Goal: Task Accomplishment & Management: Manage account settings

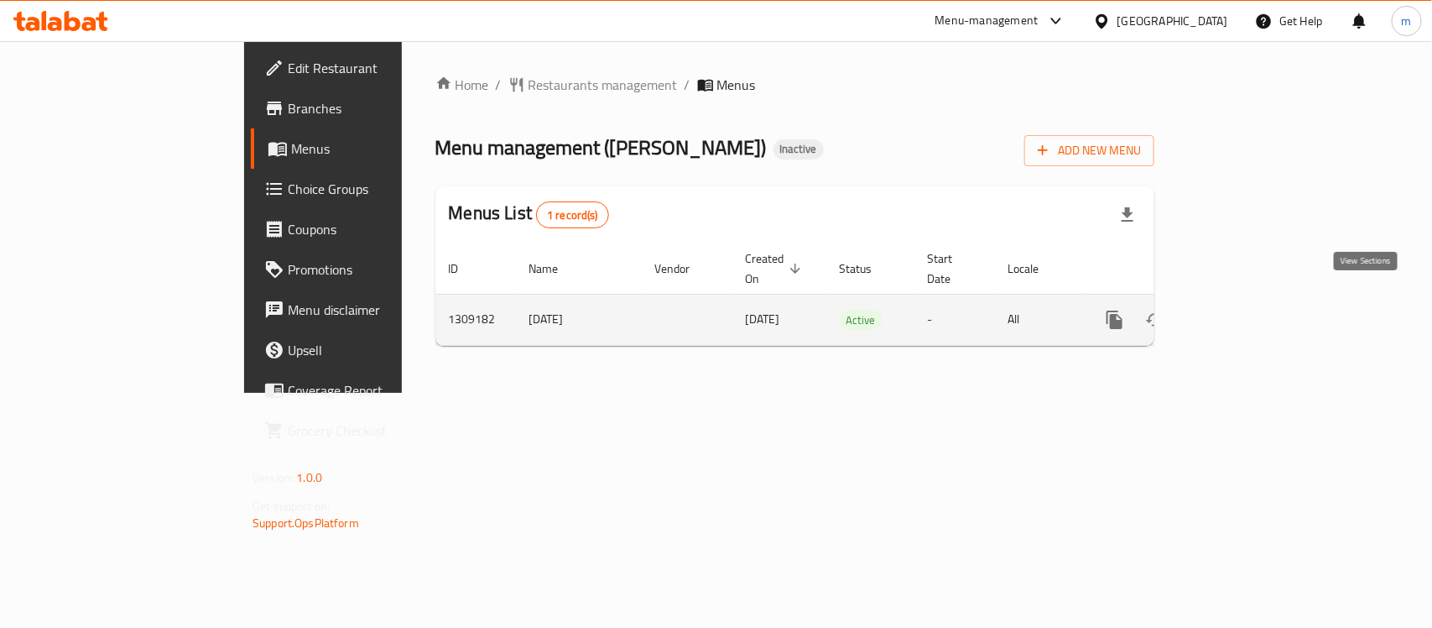
click at [1246, 310] on icon "enhanced table" at bounding box center [1236, 320] width 20 height 20
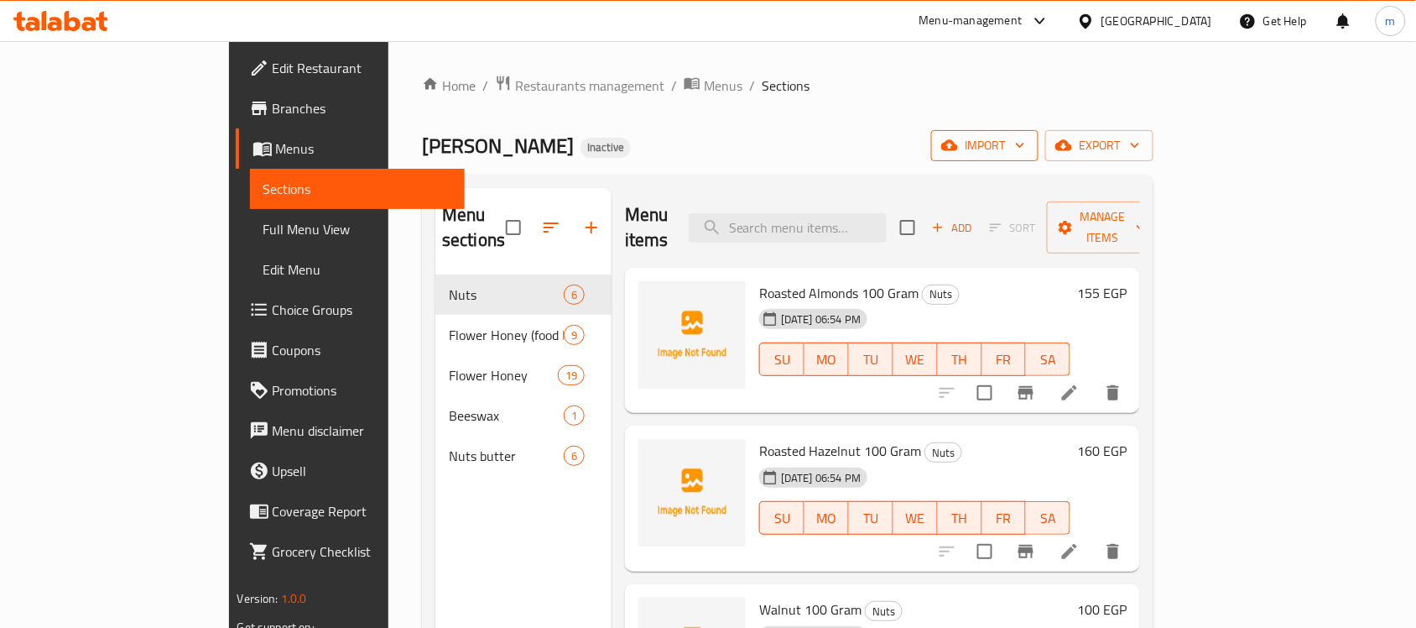
click at [1025, 156] on span "import" at bounding box center [985, 145] width 81 height 21
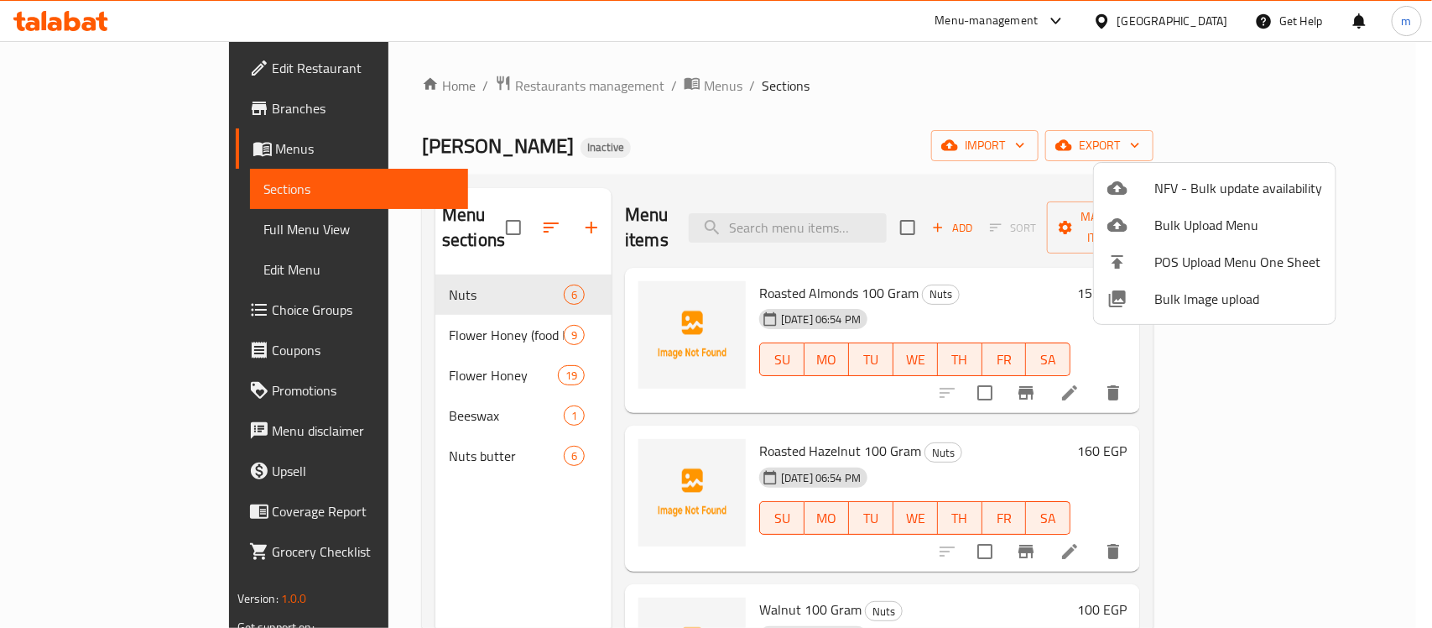
click at [965, 122] on div at bounding box center [716, 314] width 1432 height 628
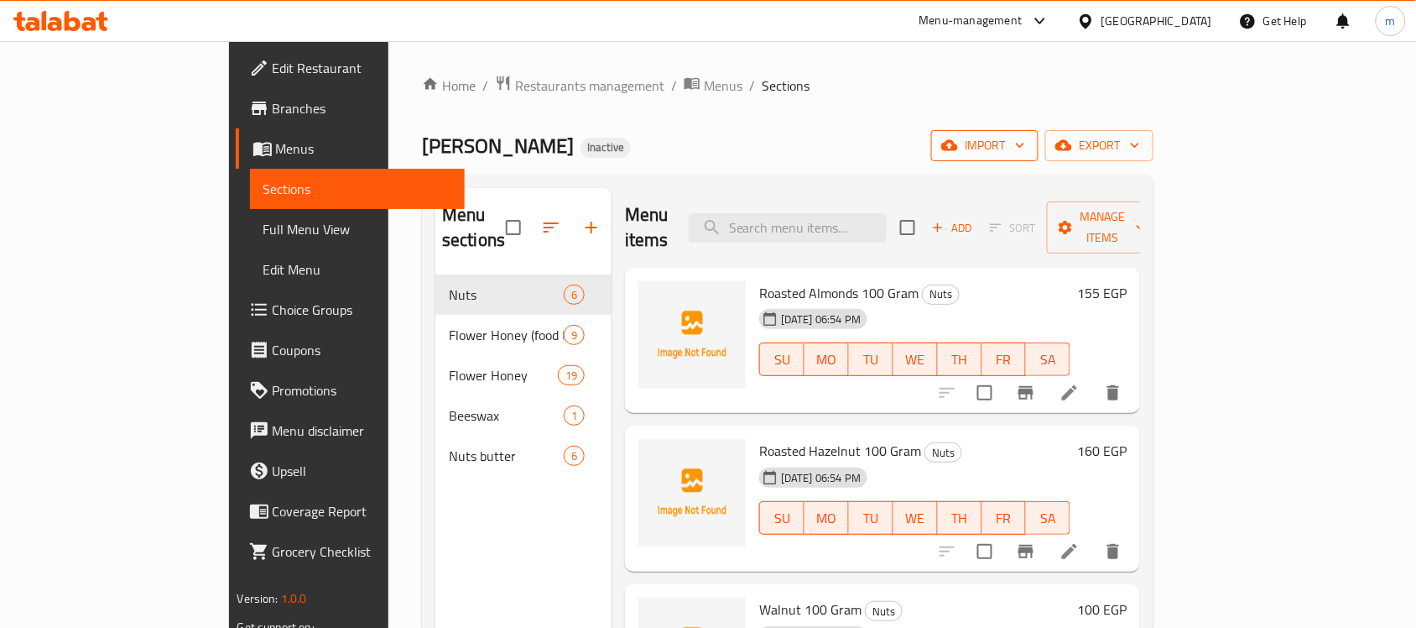
click at [1025, 140] on span "import" at bounding box center [985, 145] width 81 height 21
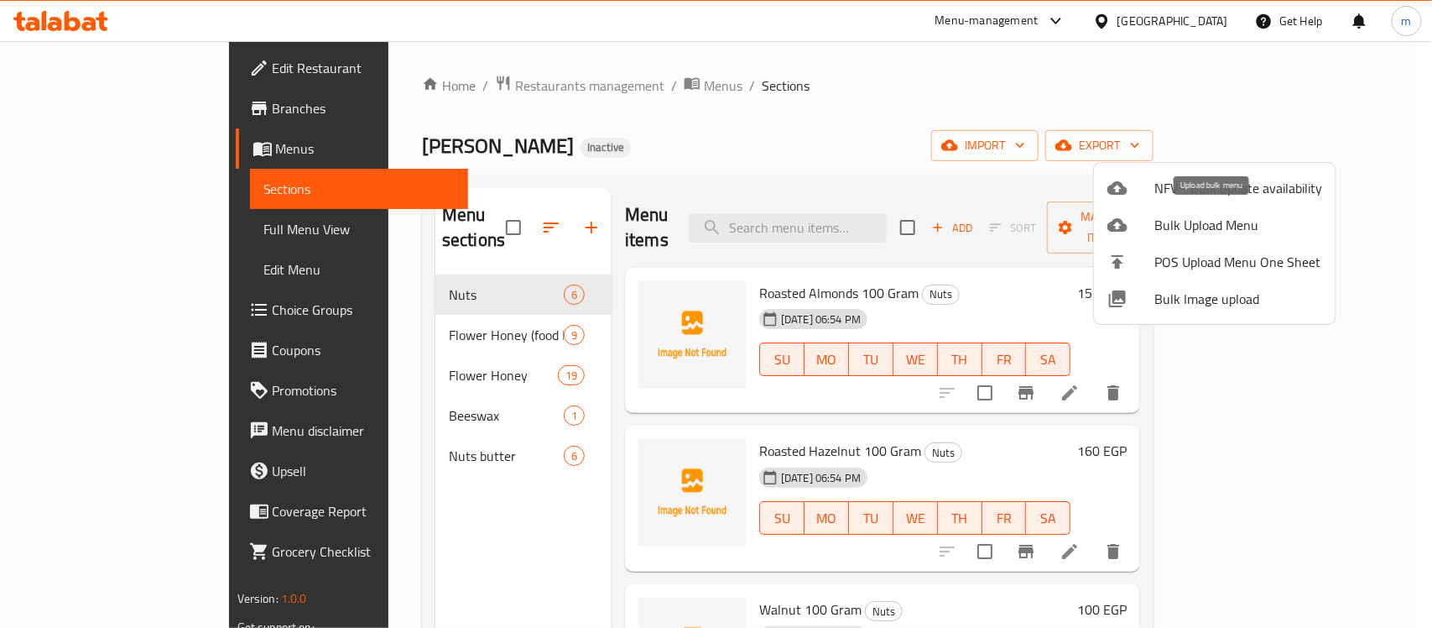
click at [1198, 227] on span "Bulk Upload Menu" at bounding box center [1239, 225] width 168 height 20
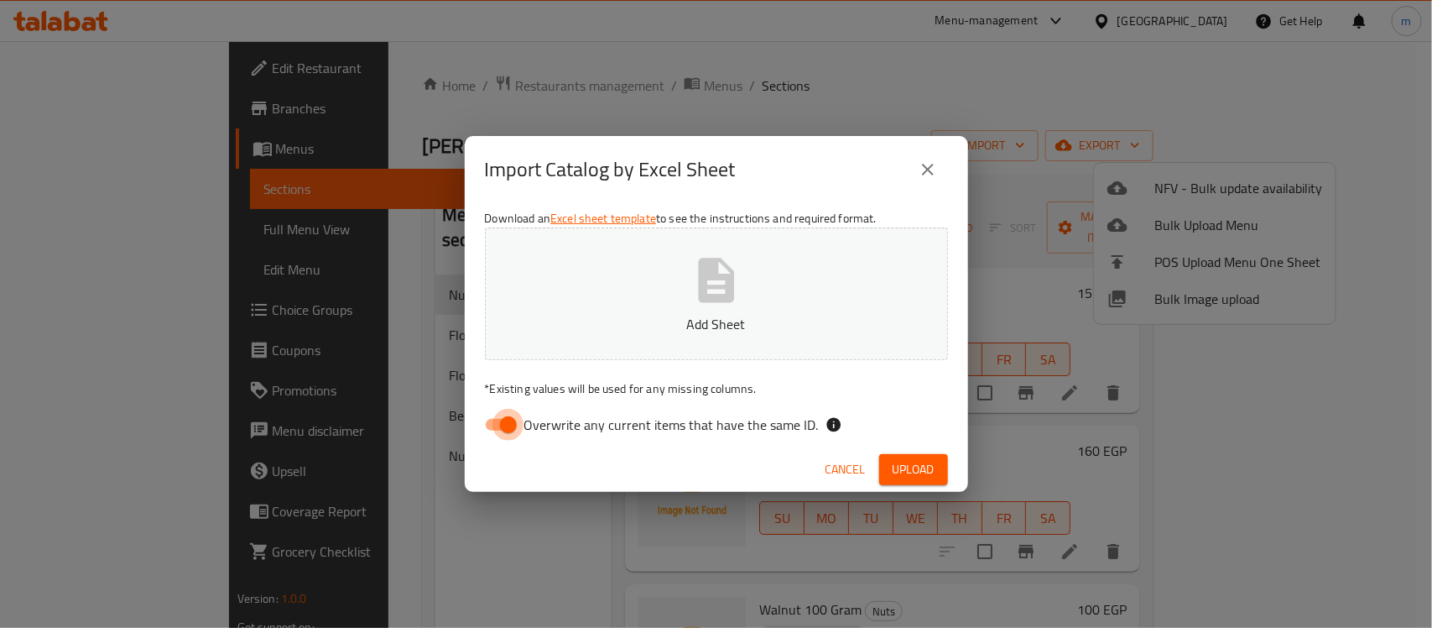
click at [500, 420] on input "Overwrite any current items that have the same ID." at bounding box center [509, 425] width 96 height 32
checkbox input "false"
click at [909, 470] on span "Upload" at bounding box center [914, 469] width 42 height 21
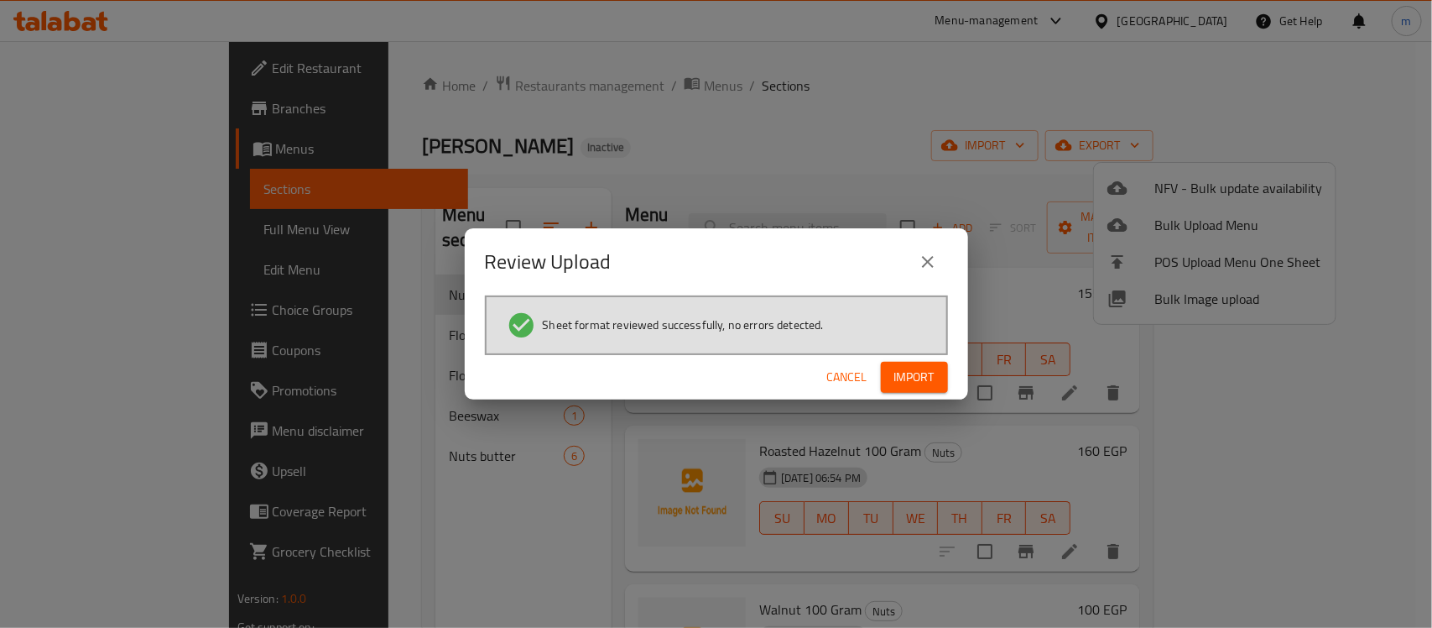
click at [909, 378] on span "Import" at bounding box center [914, 377] width 40 height 21
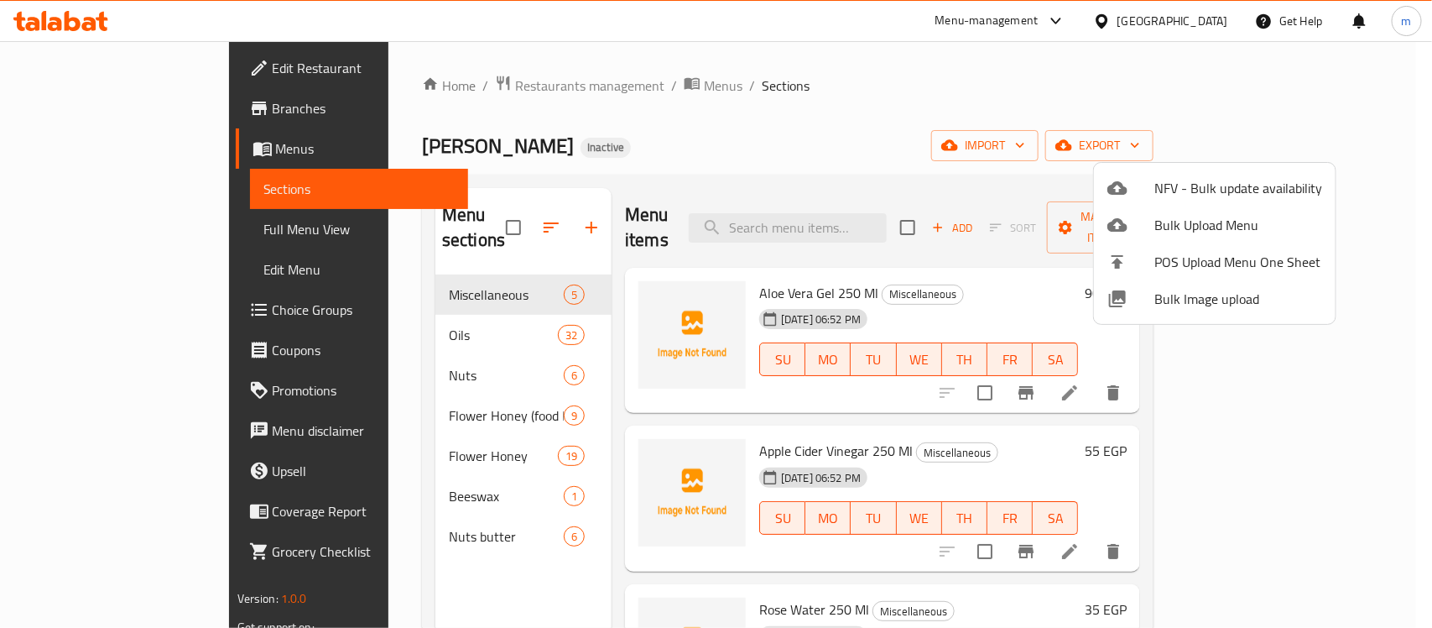
click at [350, 307] on div at bounding box center [716, 314] width 1432 height 628
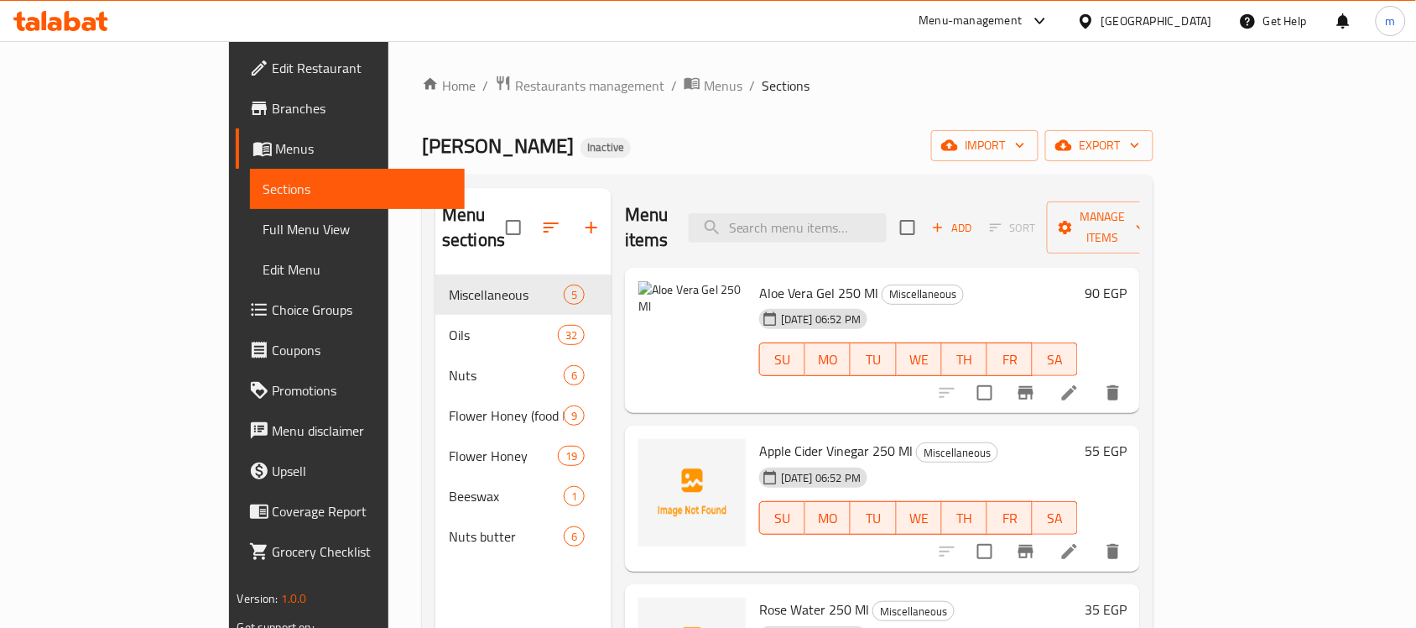
click at [806, 141] on div "Zahra Honey Inactive import export" at bounding box center [788, 145] width 732 height 31
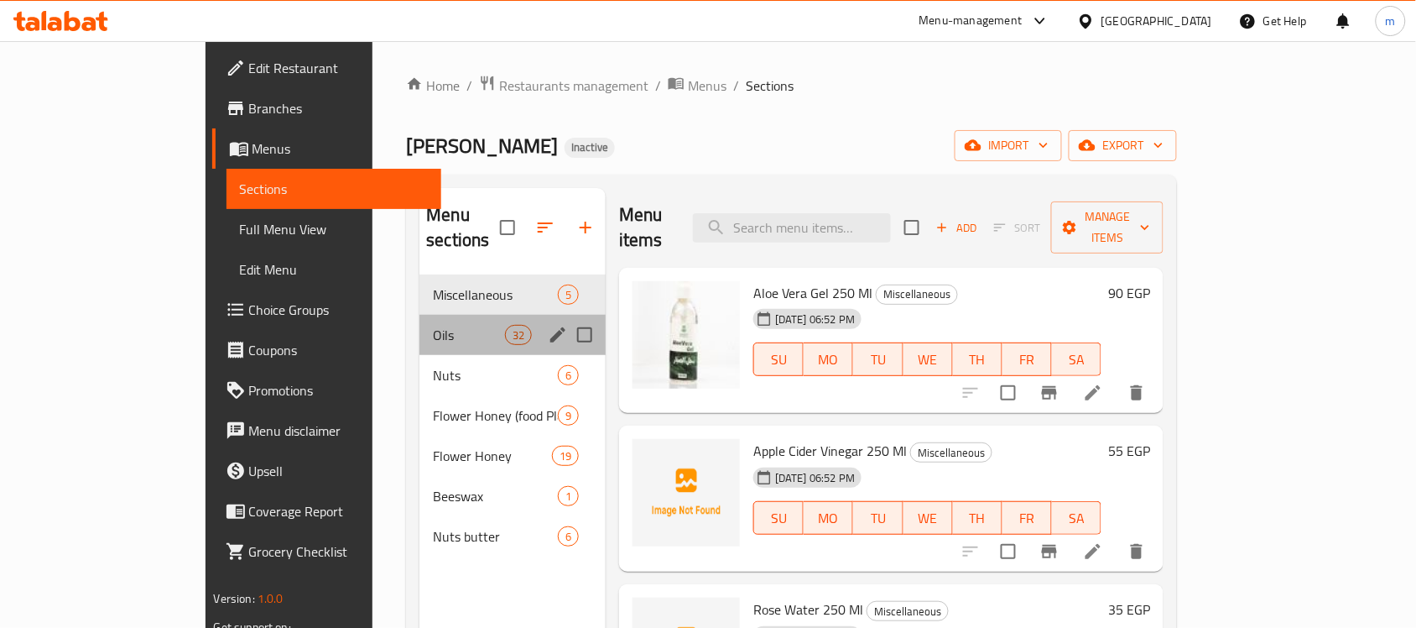
click at [420, 321] on div "Oils 32" at bounding box center [513, 335] width 186 height 40
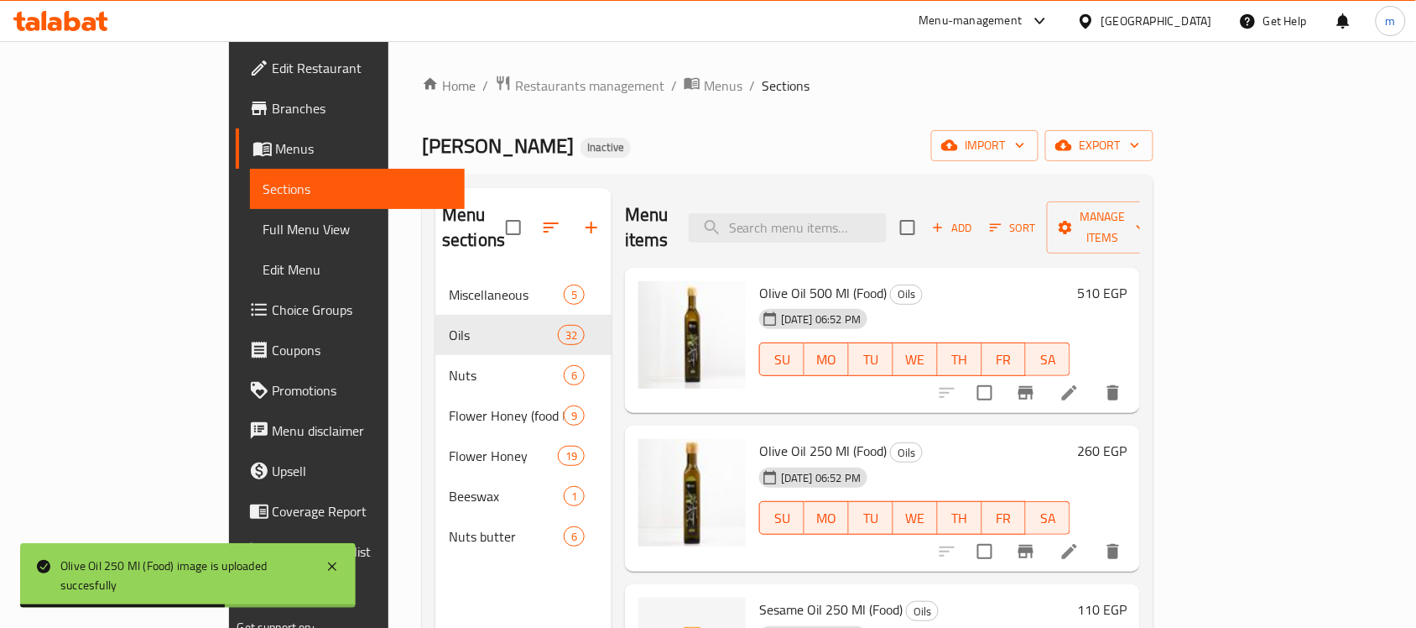
click at [917, 128] on div "Home / Restaurants management / Menus / Sections Zahra Honey Inactive import ex…" at bounding box center [788, 452] width 732 height 754
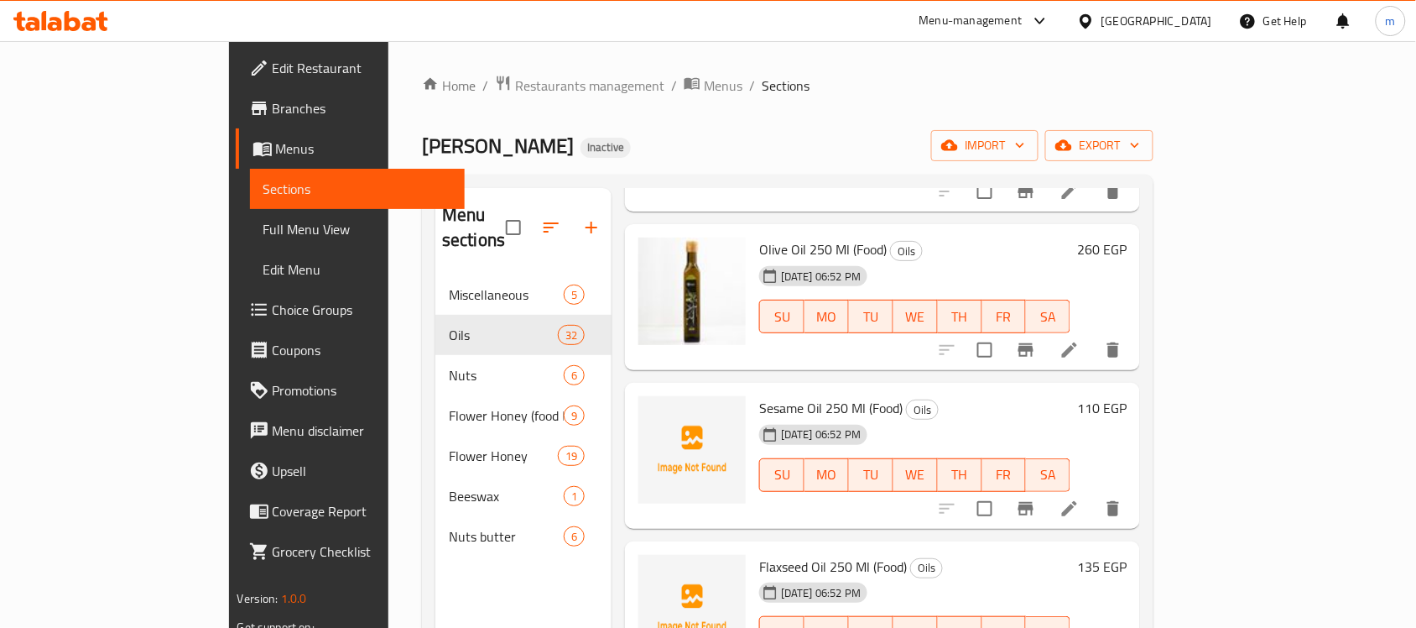
scroll to position [210, 0]
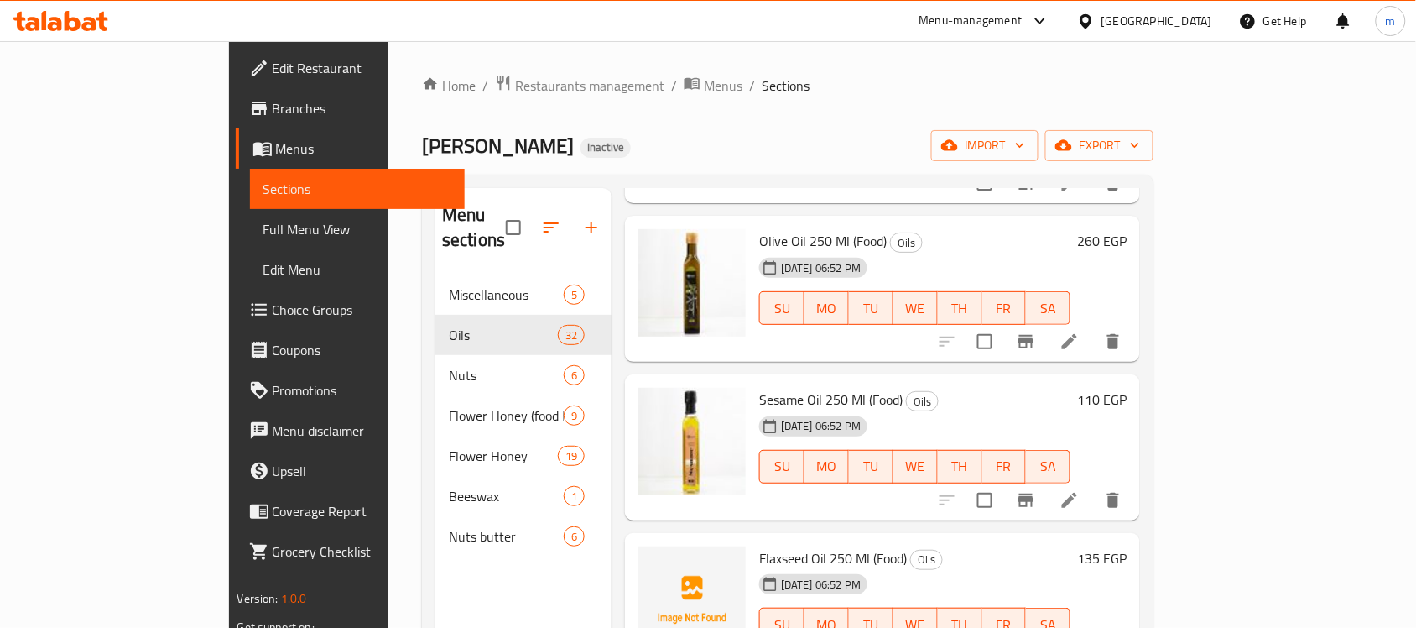
click at [972, 143] on div "Zahra Honey Inactive import export" at bounding box center [788, 145] width 732 height 31
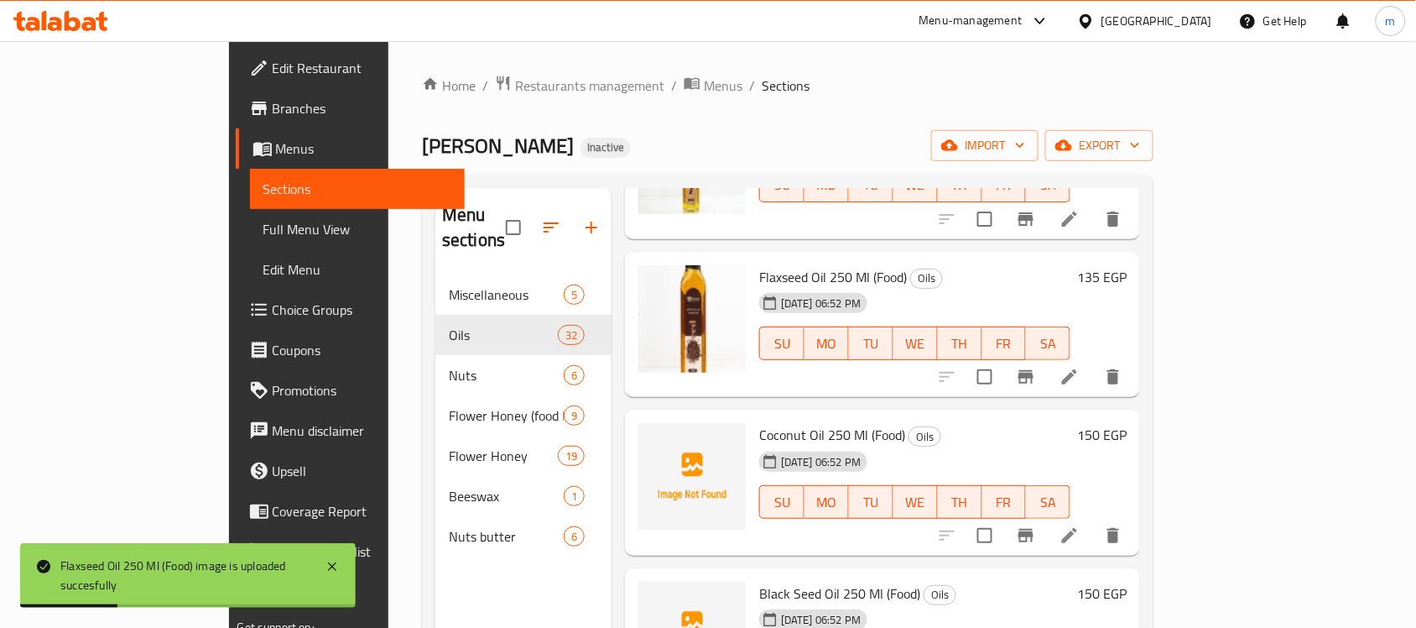
scroll to position [524, 0]
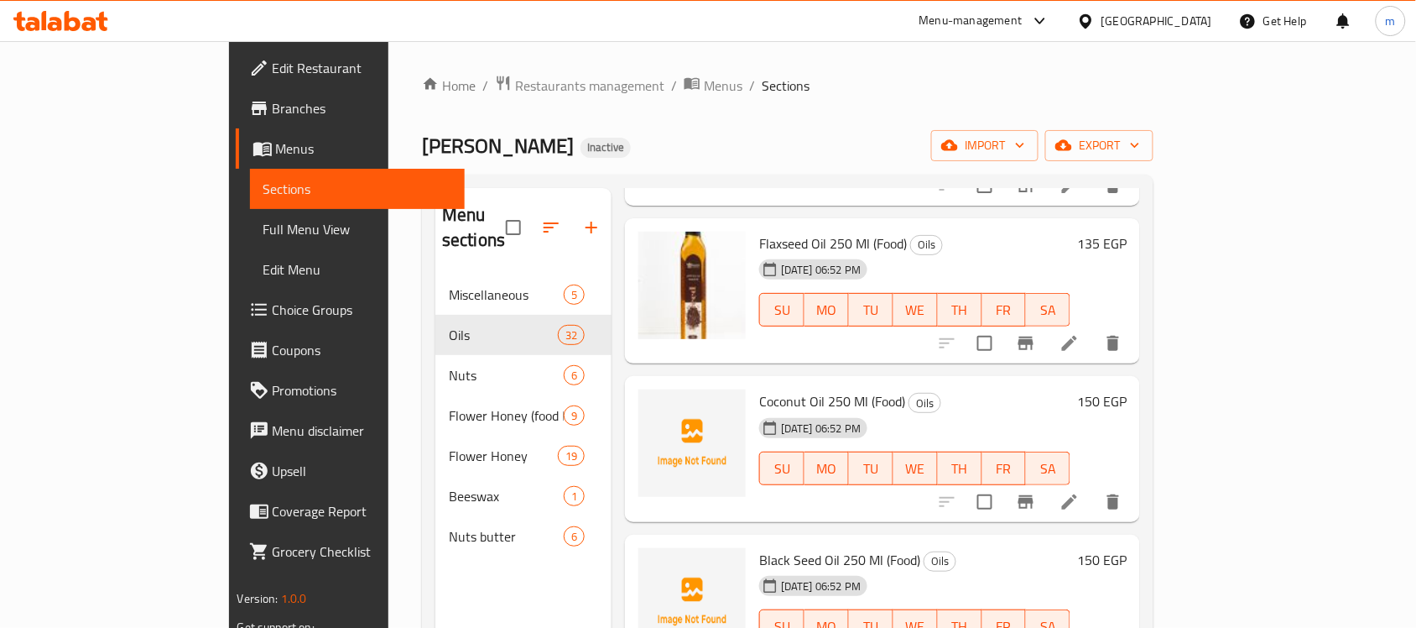
click at [1039, 165] on div "Home / Restaurants management / Menus / Sections Zahra Honey Inactive import ex…" at bounding box center [788, 452] width 732 height 754
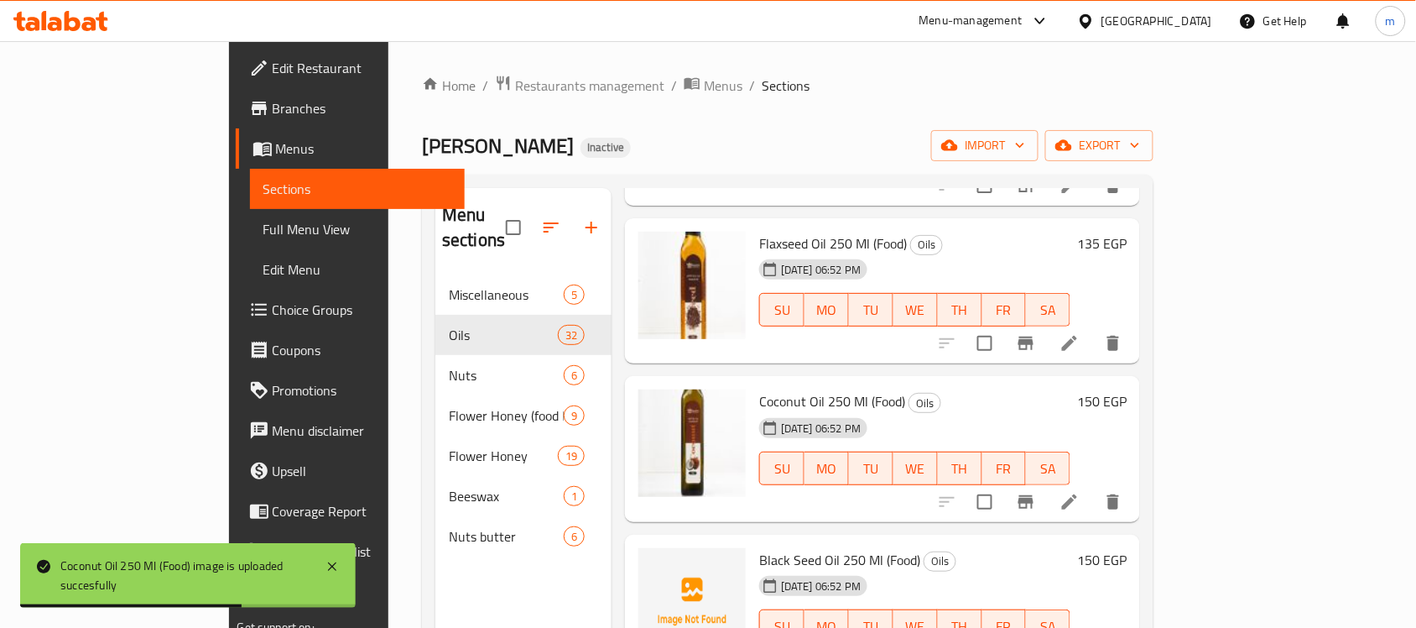
click at [945, 118] on div "Home / Restaurants management / Menus / Sections Zahra Honey Inactive import ex…" at bounding box center [788, 452] width 732 height 754
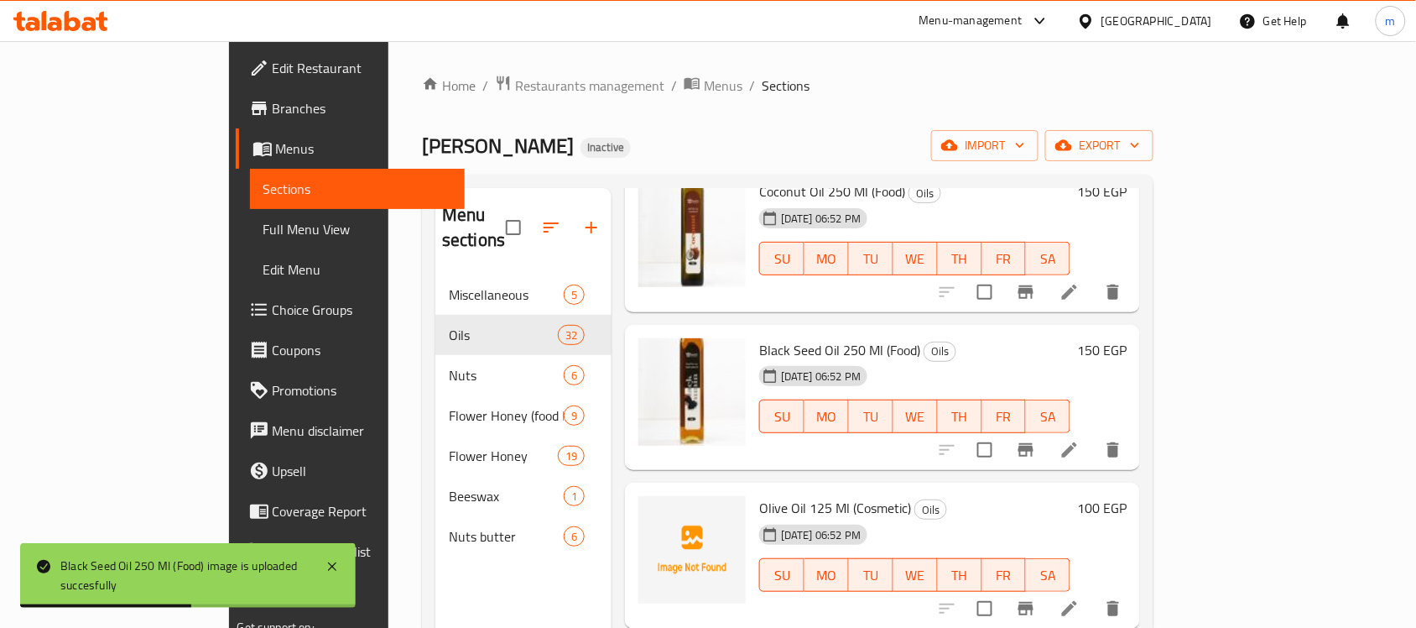
click at [957, 94] on ol "Home / Restaurants management / Menus / Sections" at bounding box center [788, 86] width 732 height 22
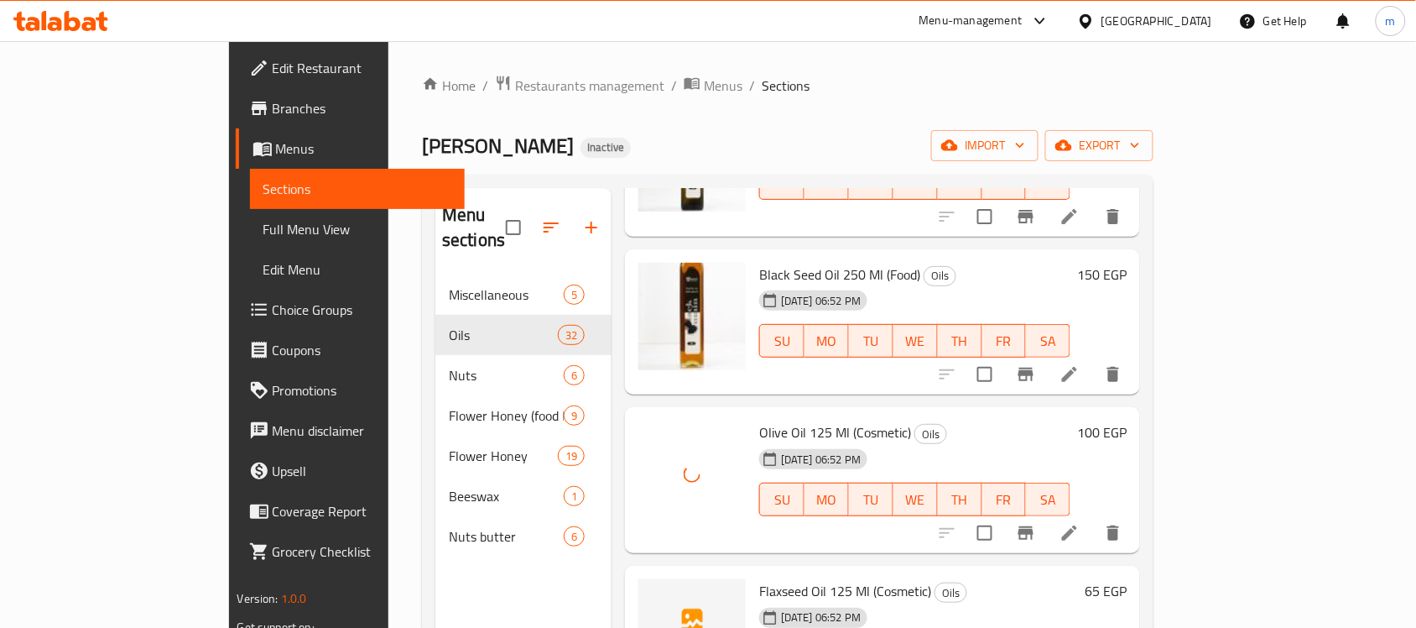
scroll to position [944, 0]
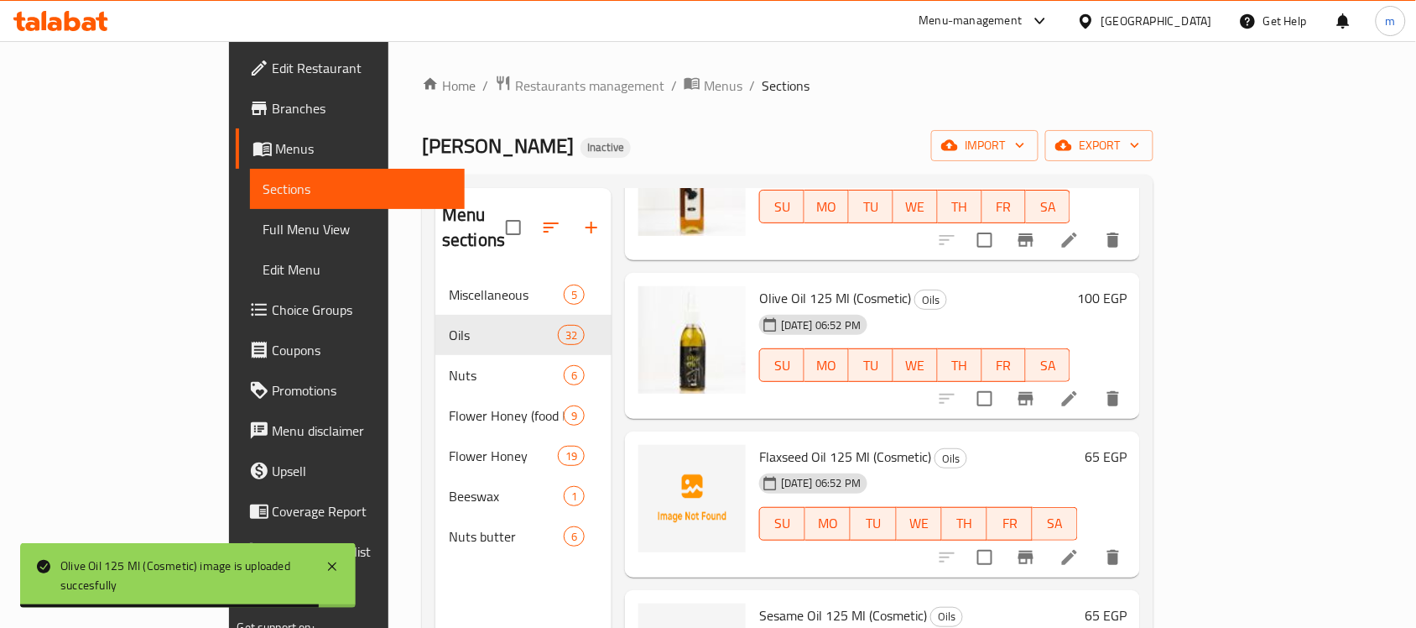
click at [919, 127] on div "Home / Restaurants management / Menus / Sections Zahra Honey Inactive import ex…" at bounding box center [788, 452] width 732 height 754
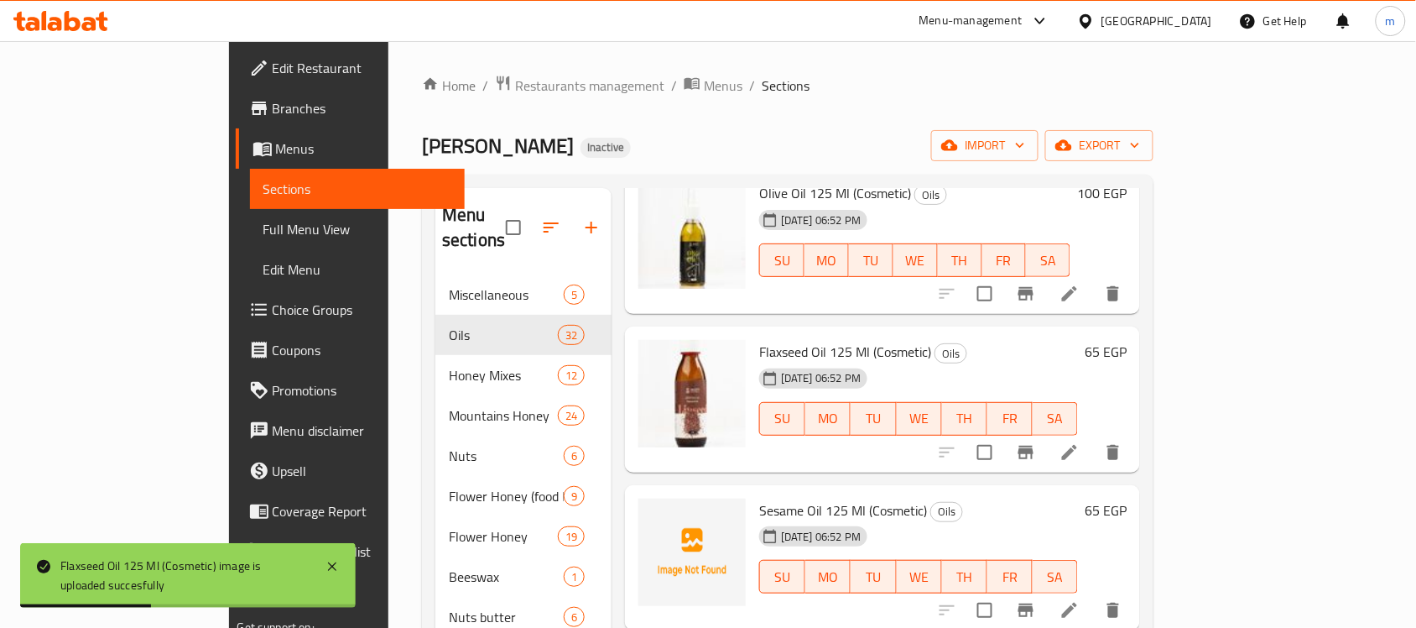
scroll to position [1154, 0]
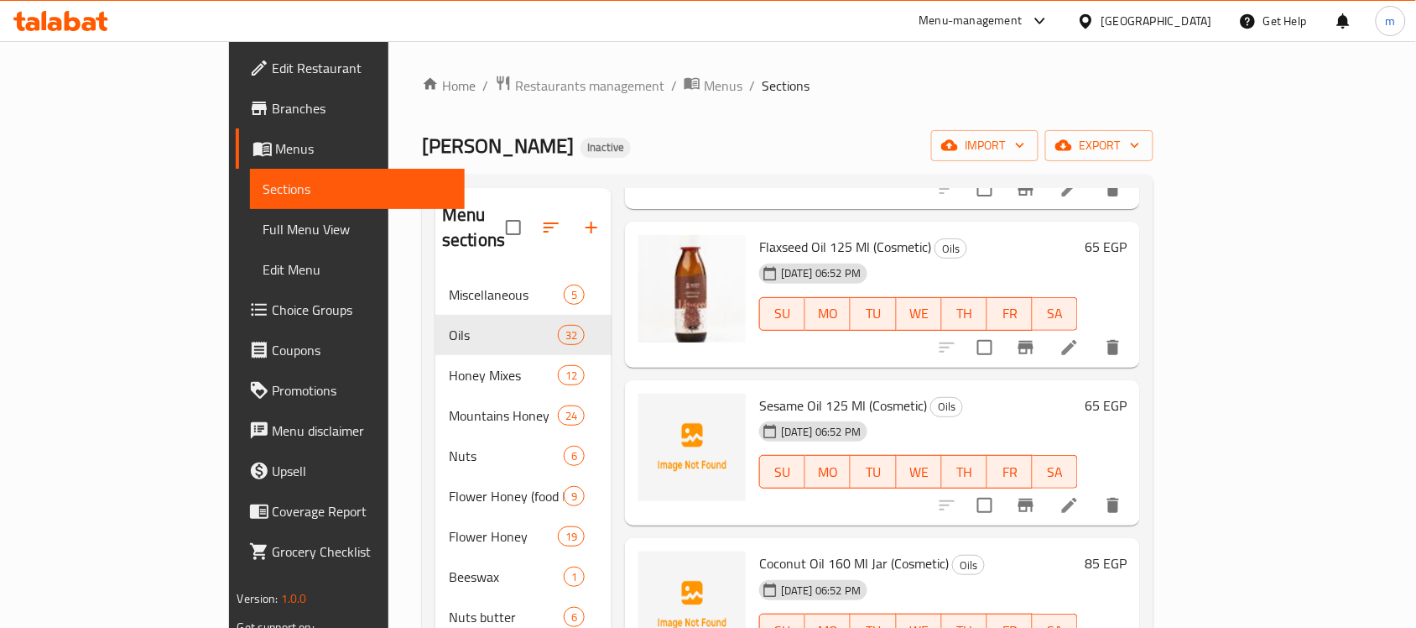
click at [954, 117] on div "Home / Restaurants management / Menus / Sections Zahra Honey Inactive import ex…" at bounding box center [788, 452] width 732 height 754
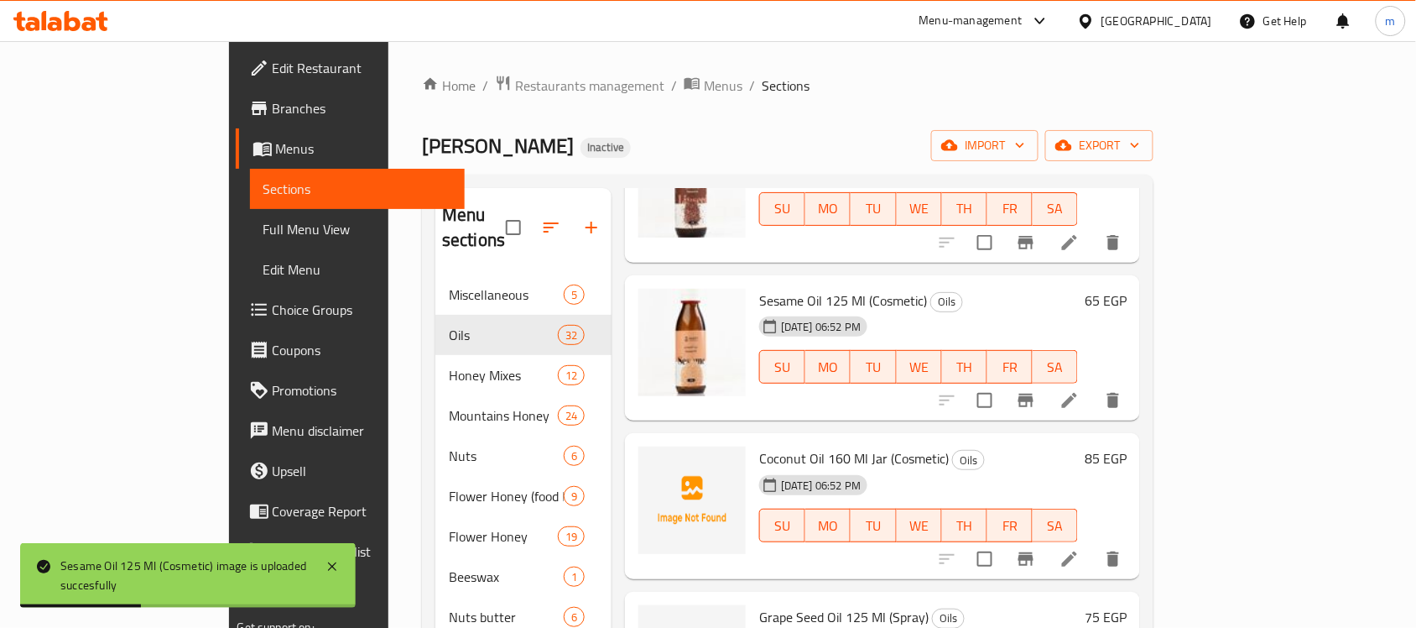
scroll to position [1364, 0]
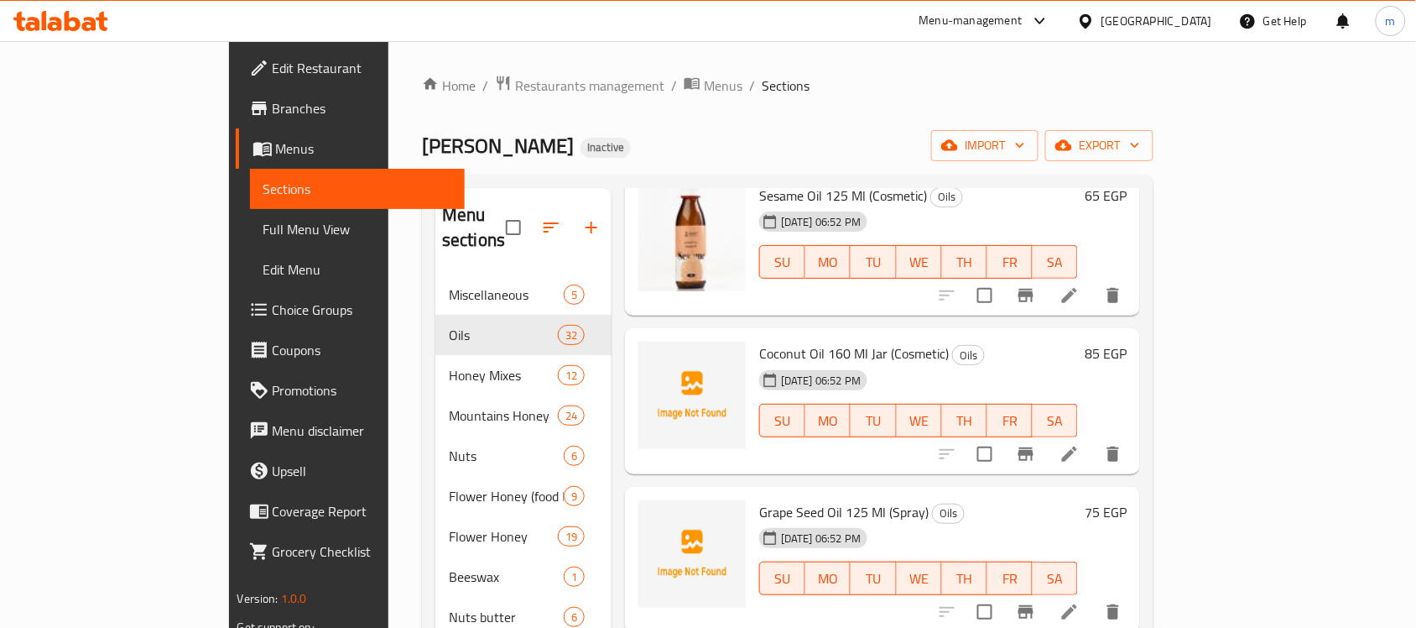
click at [952, 152] on div "Zahra Honey Inactive import export" at bounding box center [788, 145] width 732 height 31
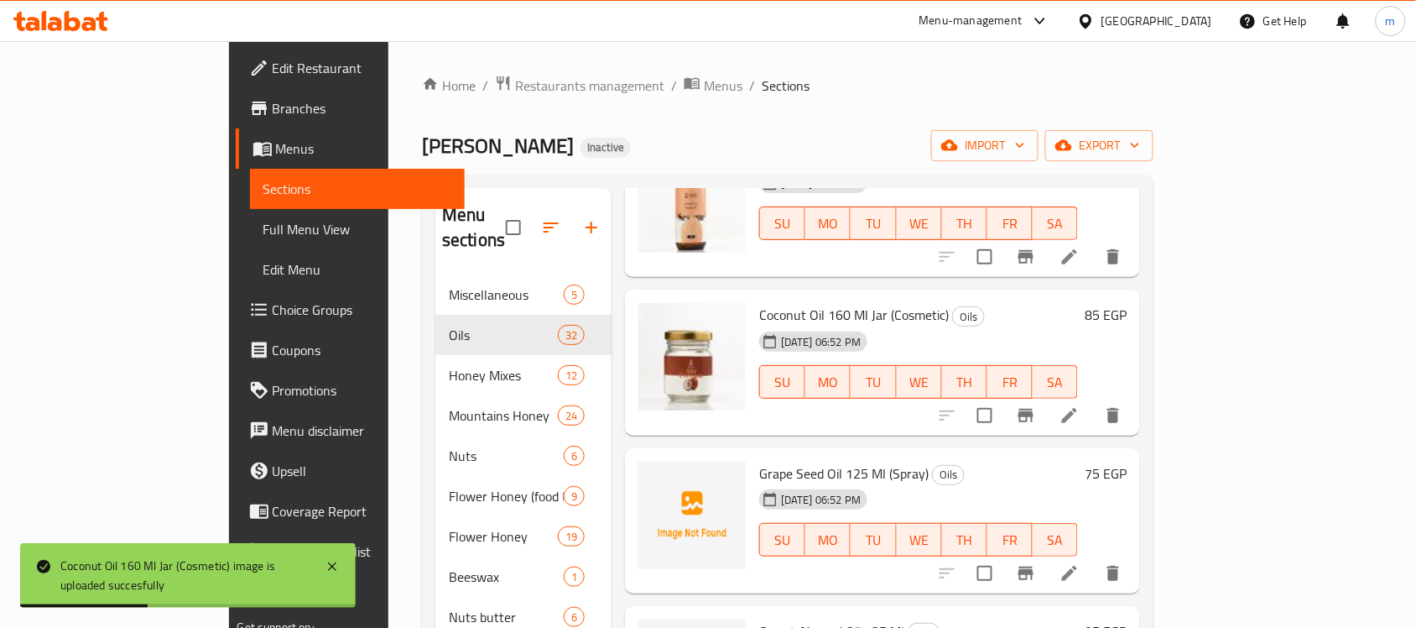
scroll to position [1468, 0]
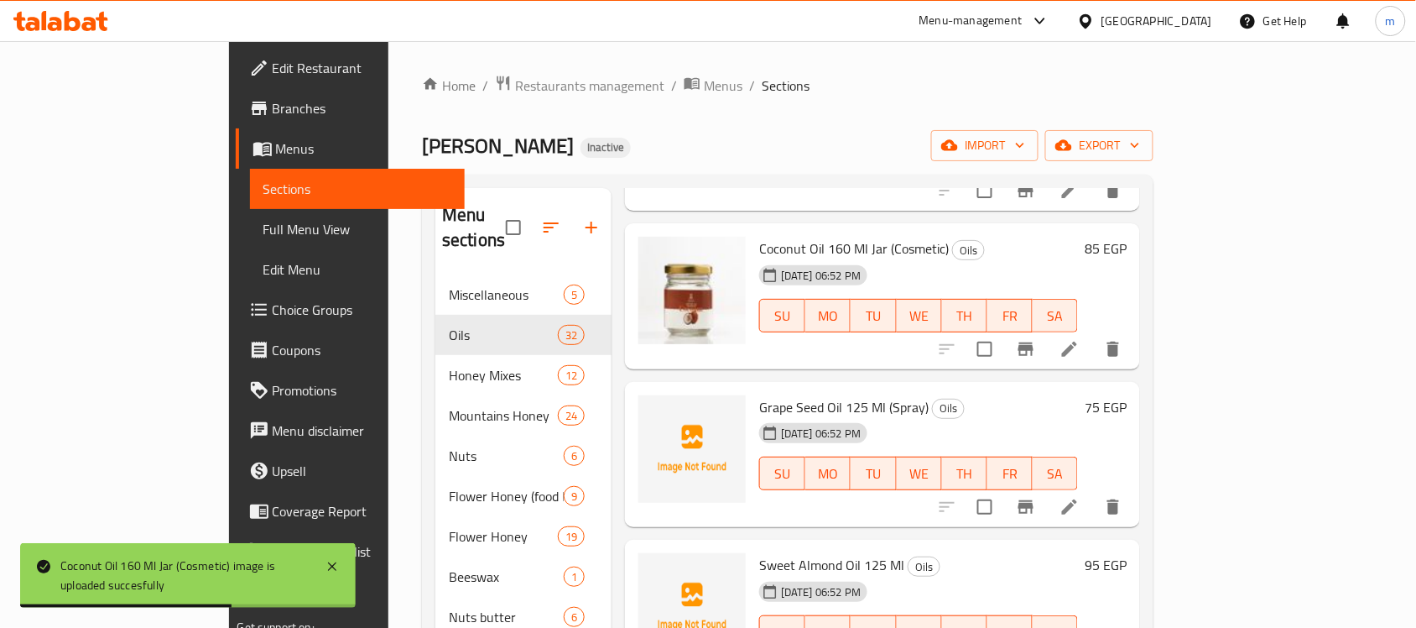
click at [984, 105] on div "Home / Restaurants management / Menus / Sections Zahra Honey Inactive import ex…" at bounding box center [788, 452] width 732 height 754
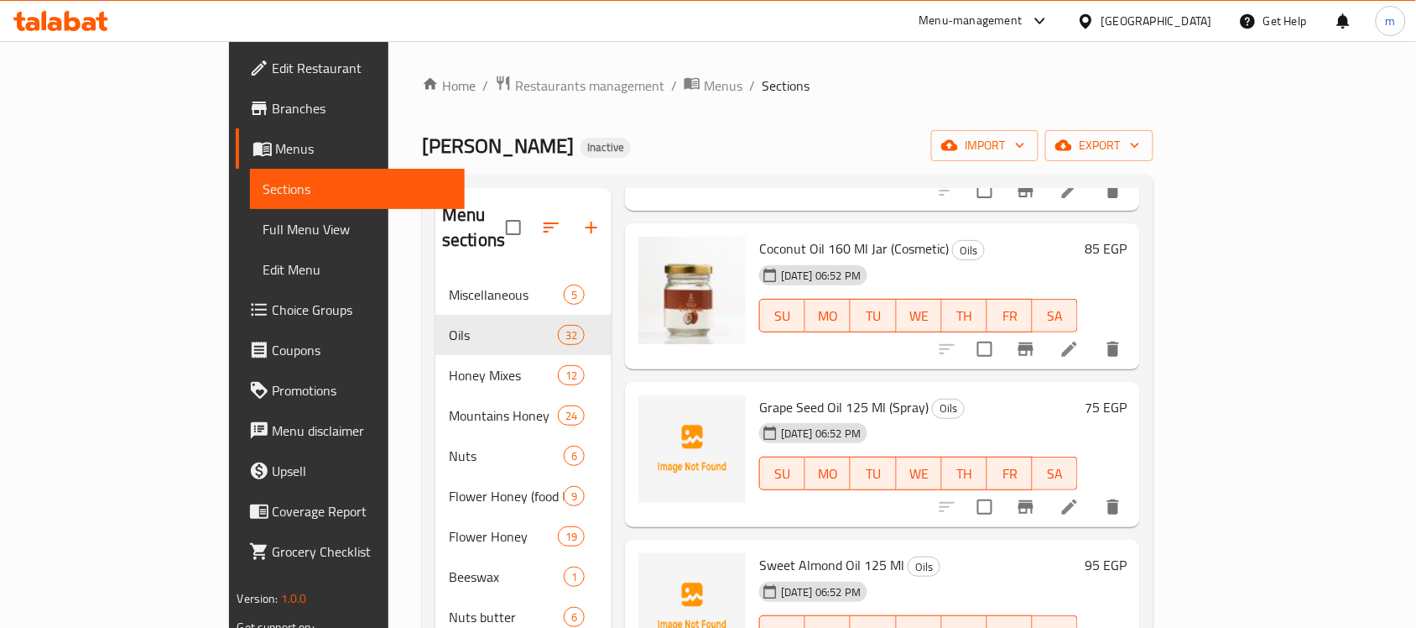
drag, startPoint x: 1001, startPoint y: 175, endPoint x: 999, endPoint y: 185, distance: 10.4
click at [1001, 175] on div "Menu sections Miscellaneous 5 Oils 32 Honey Mixes 12 Mountains Honey 24 Nuts 6 …" at bounding box center [788, 502] width 732 height 655
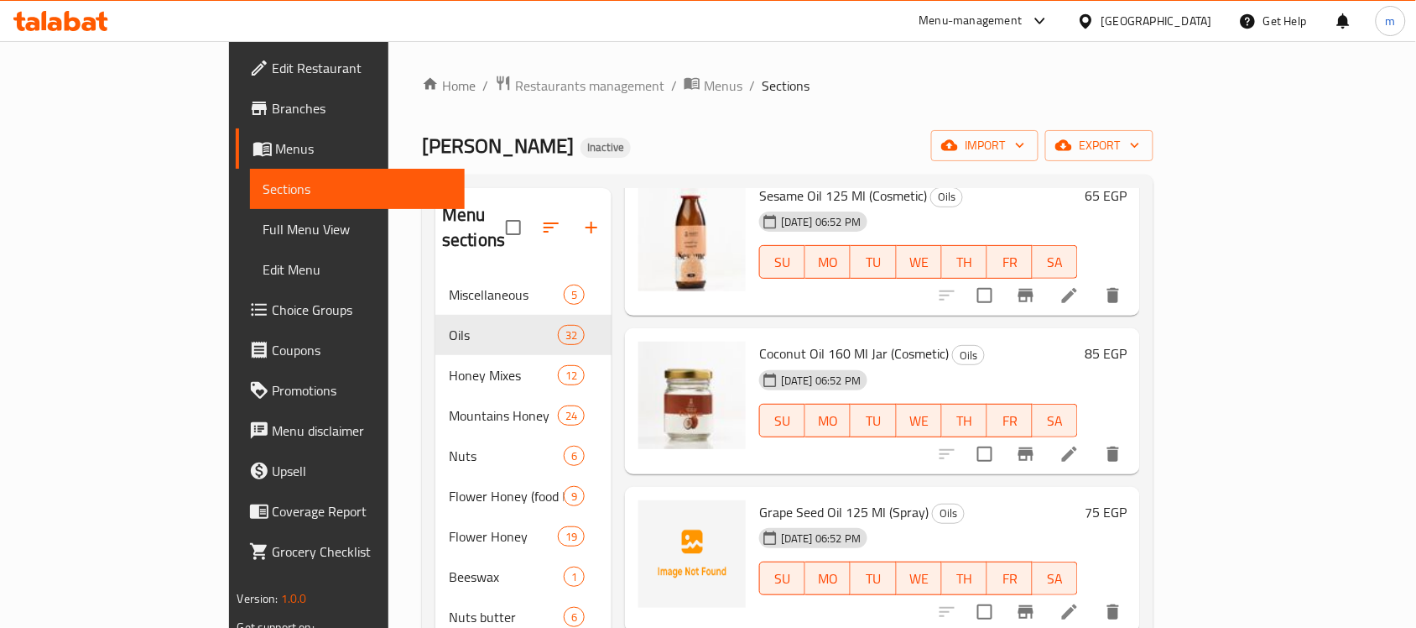
scroll to position [1259, 0]
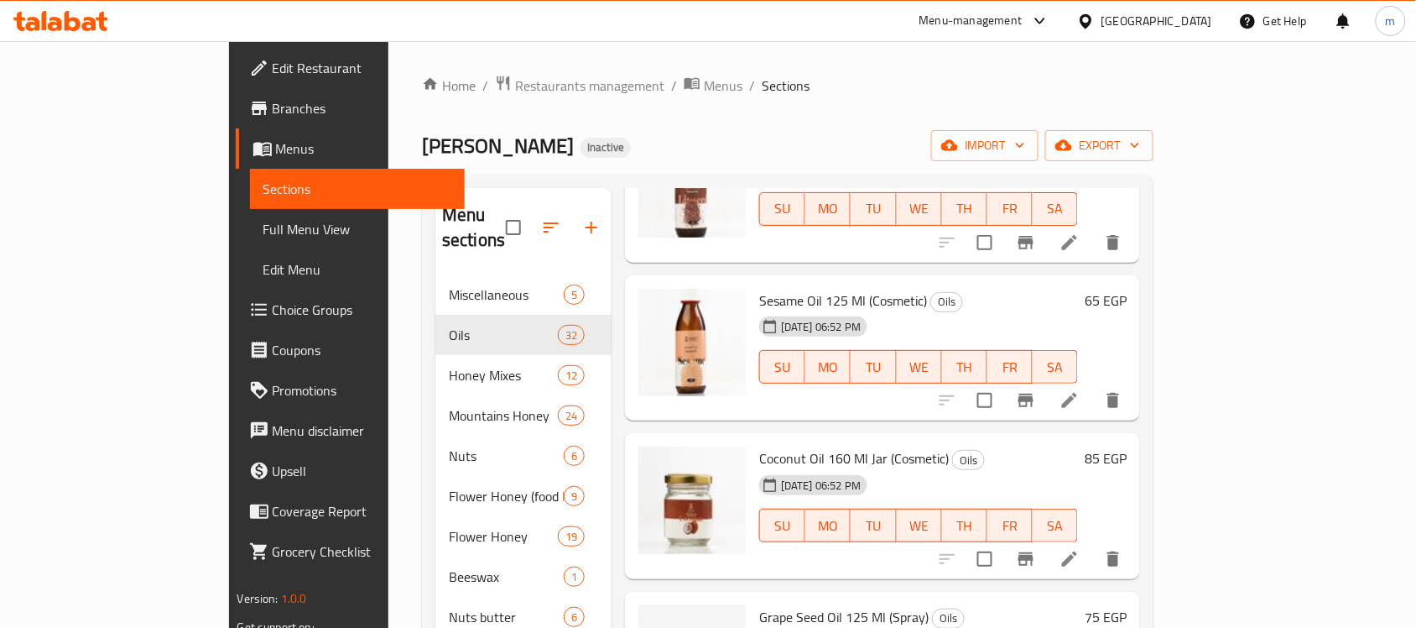
click at [924, 119] on div "Home / Restaurants management / Menus / Sections Zahra Honey Inactive import ex…" at bounding box center [788, 452] width 732 height 754
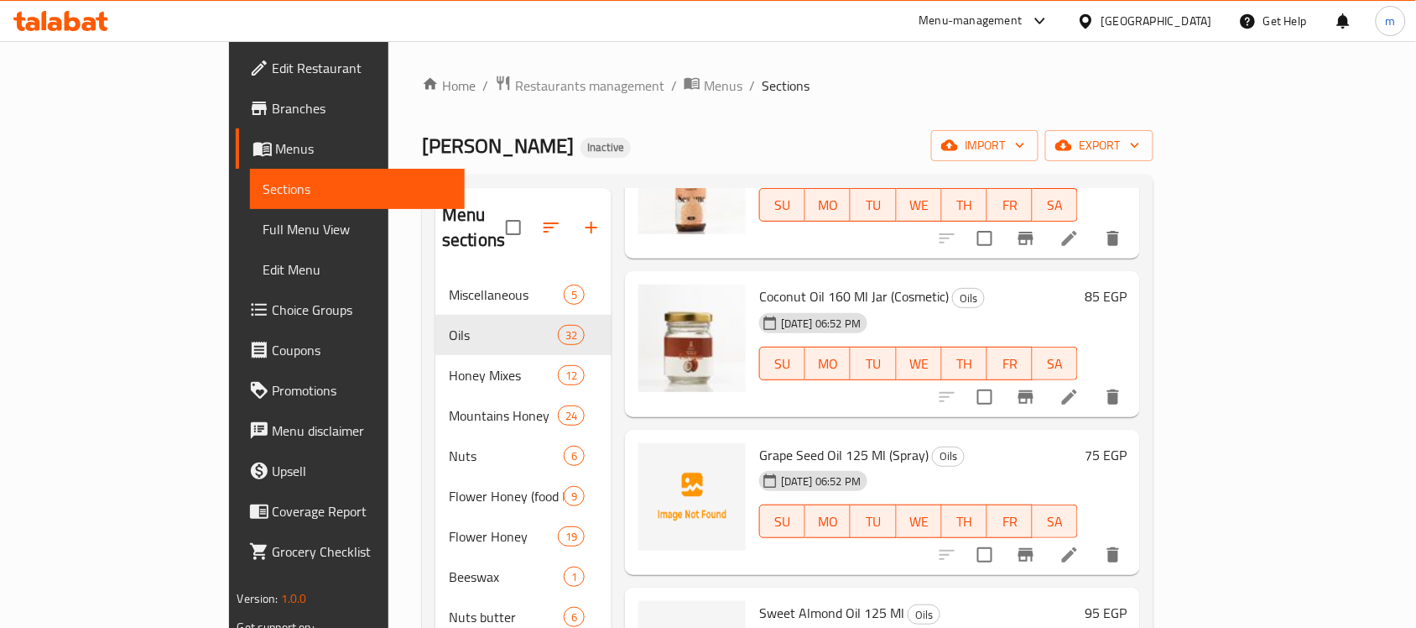
scroll to position [1468, 0]
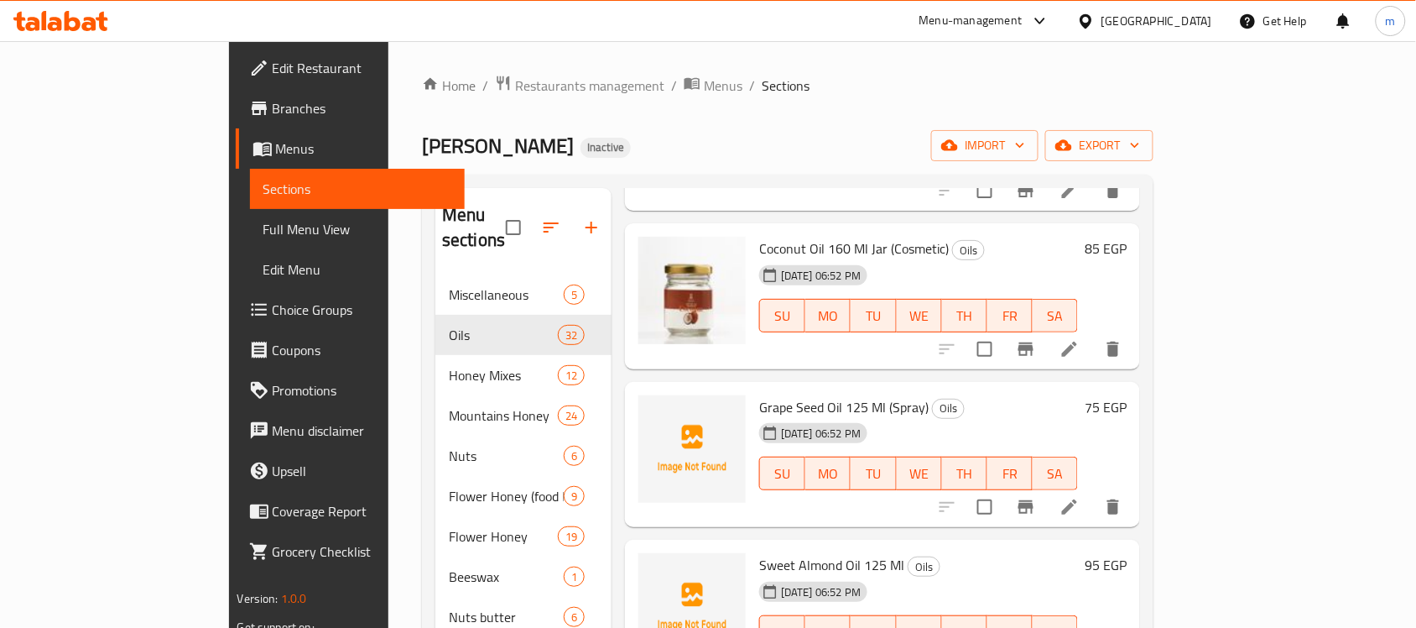
click at [933, 168] on div "Home / Restaurants management / Menus / Sections Zahra Honey Inactive import ex…" at bounding box center [788, 452] width 732 height 754
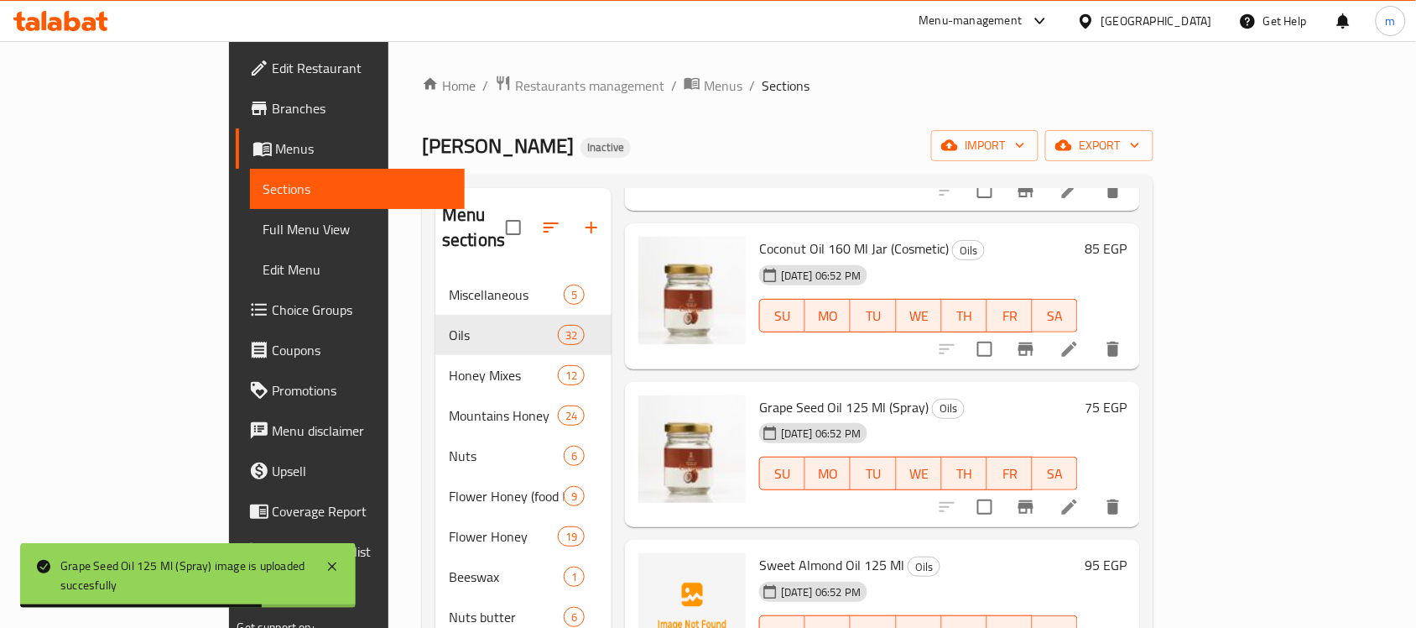
click at [894, 160] on div "Zahra Honey Inactive import export" at bounding box center [788, 145] width 732 height 31
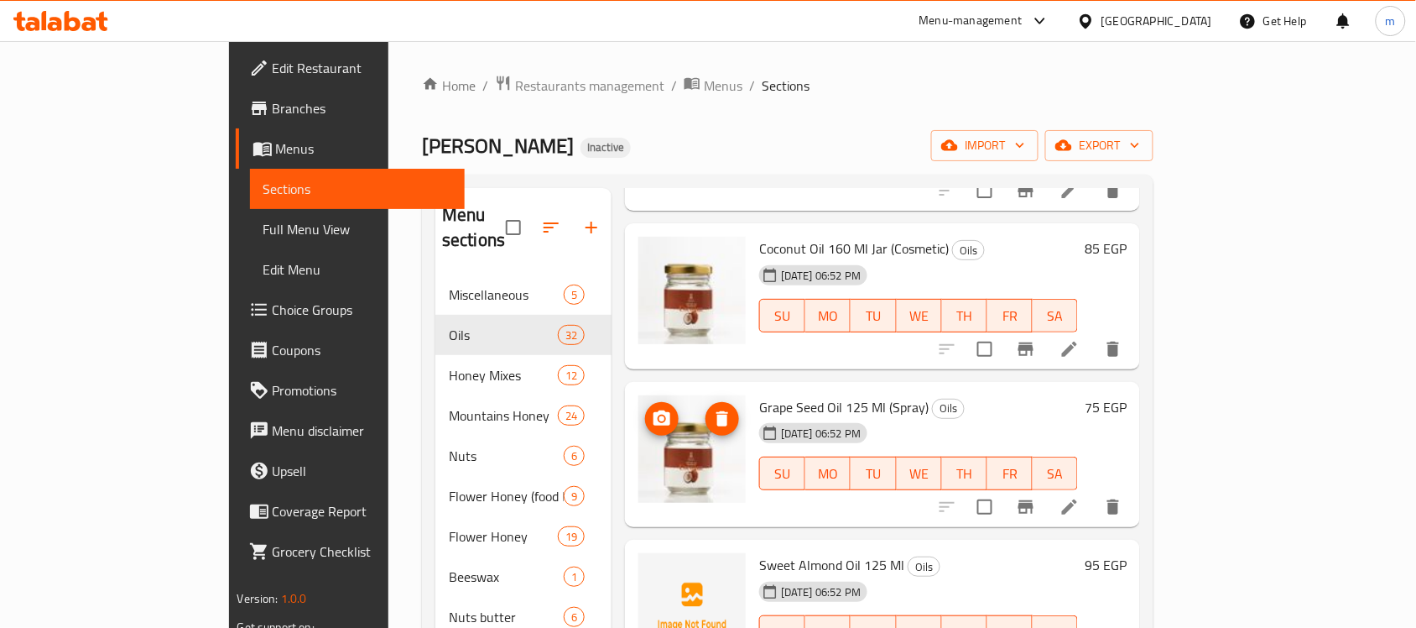
click at [639, 432] on img at bounding box center [692, 448] width 107 height 107
click at [717, 411] on icon "delete image" at bounding box center [723, 418] width 12 height 15
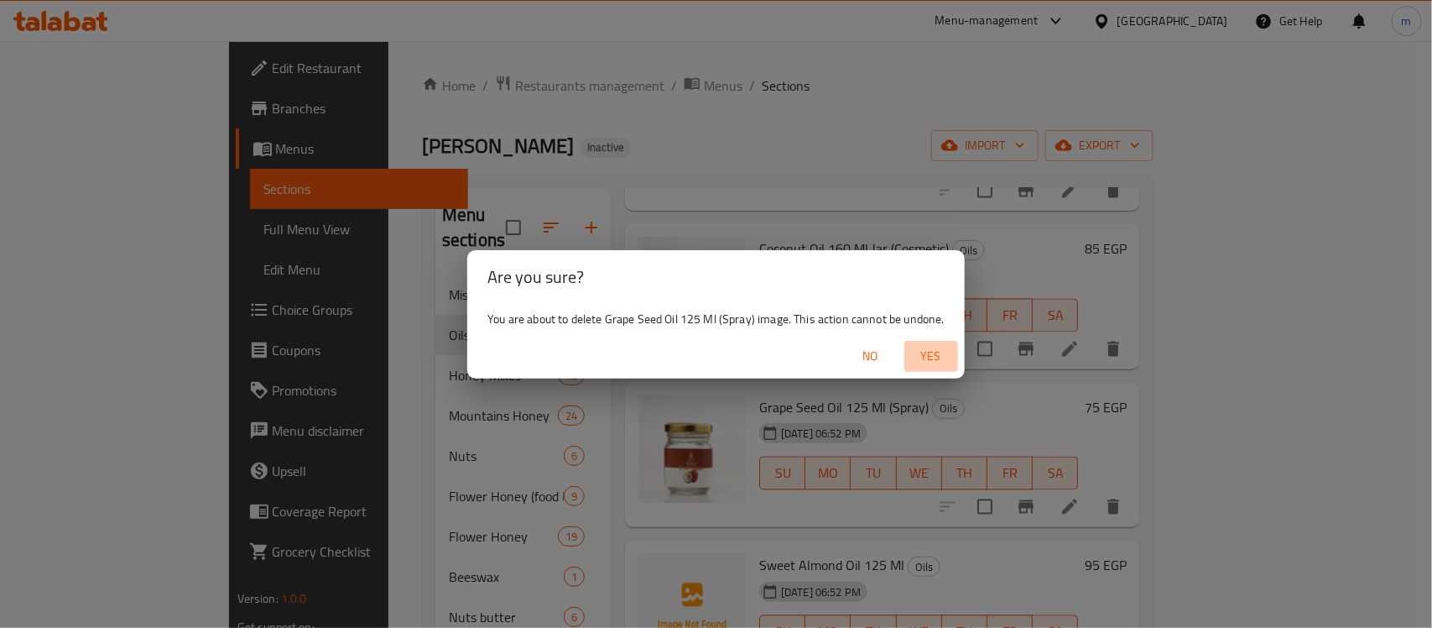
click at [929, 358] on span "Yes" at bounding box center [931, 356] width 40 height 21
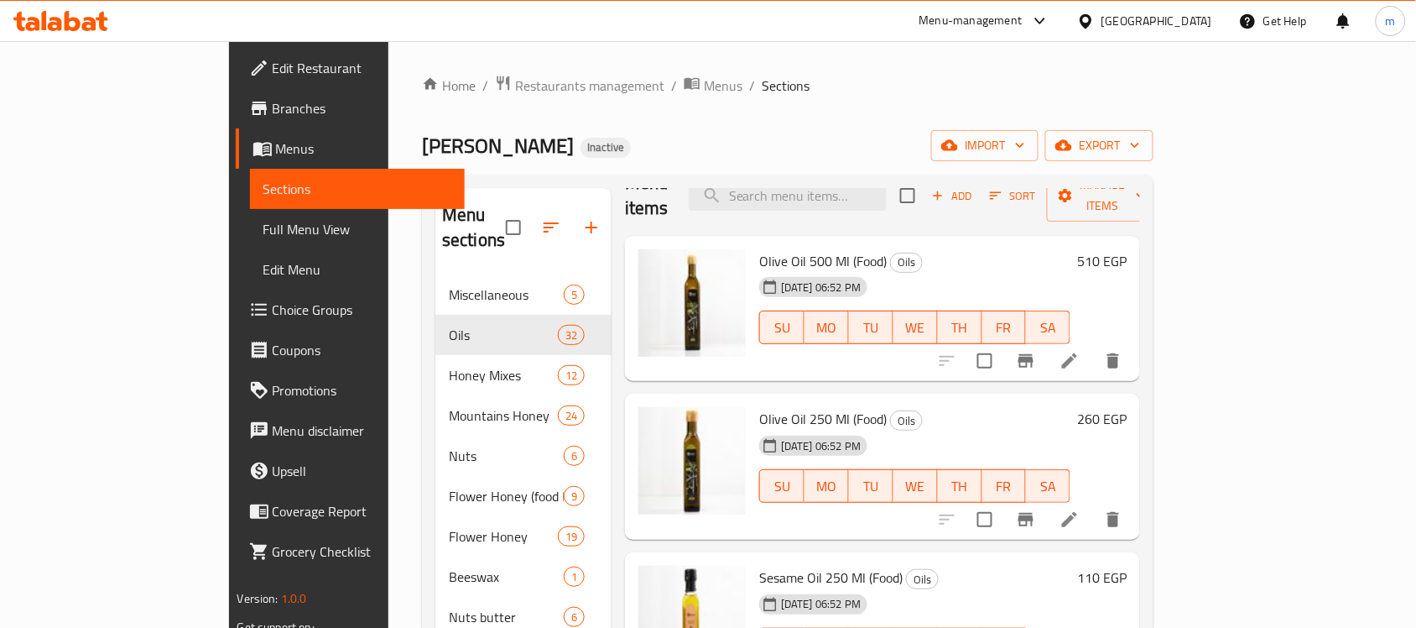
scroll to position [0, 0]
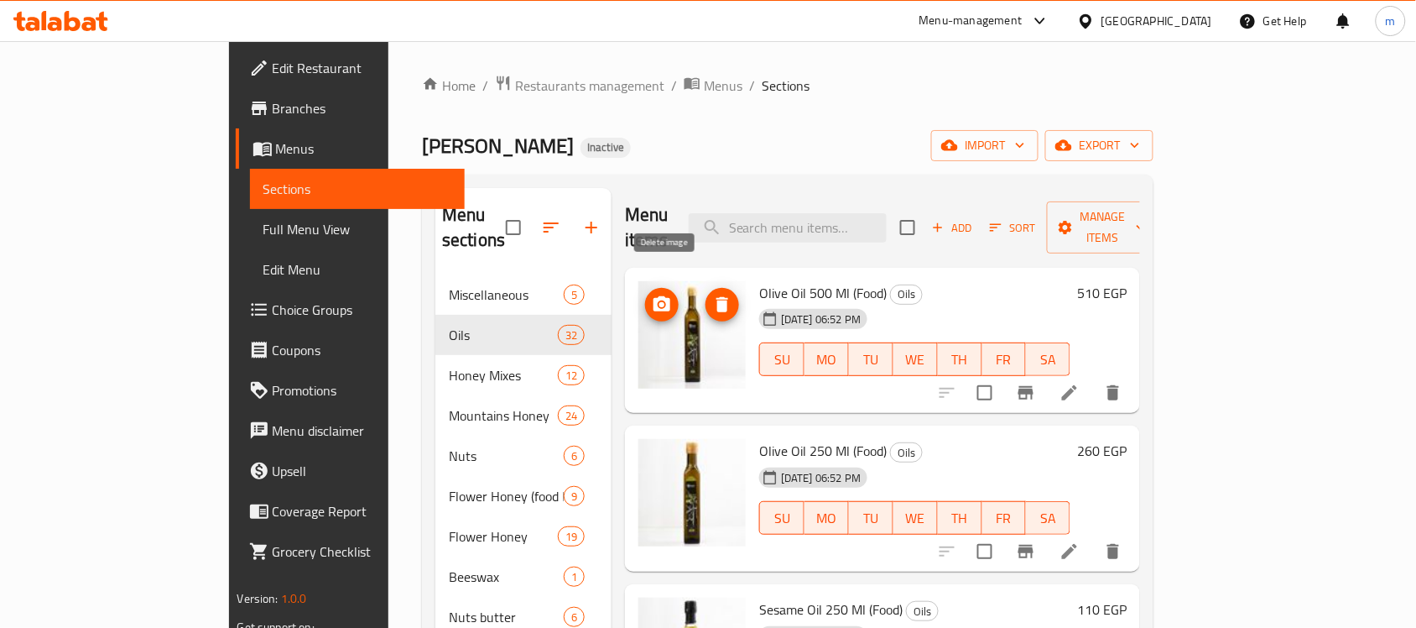
click at [717, 297] on icon "delete image" at bounding box center [723, 304] width 12 height 15
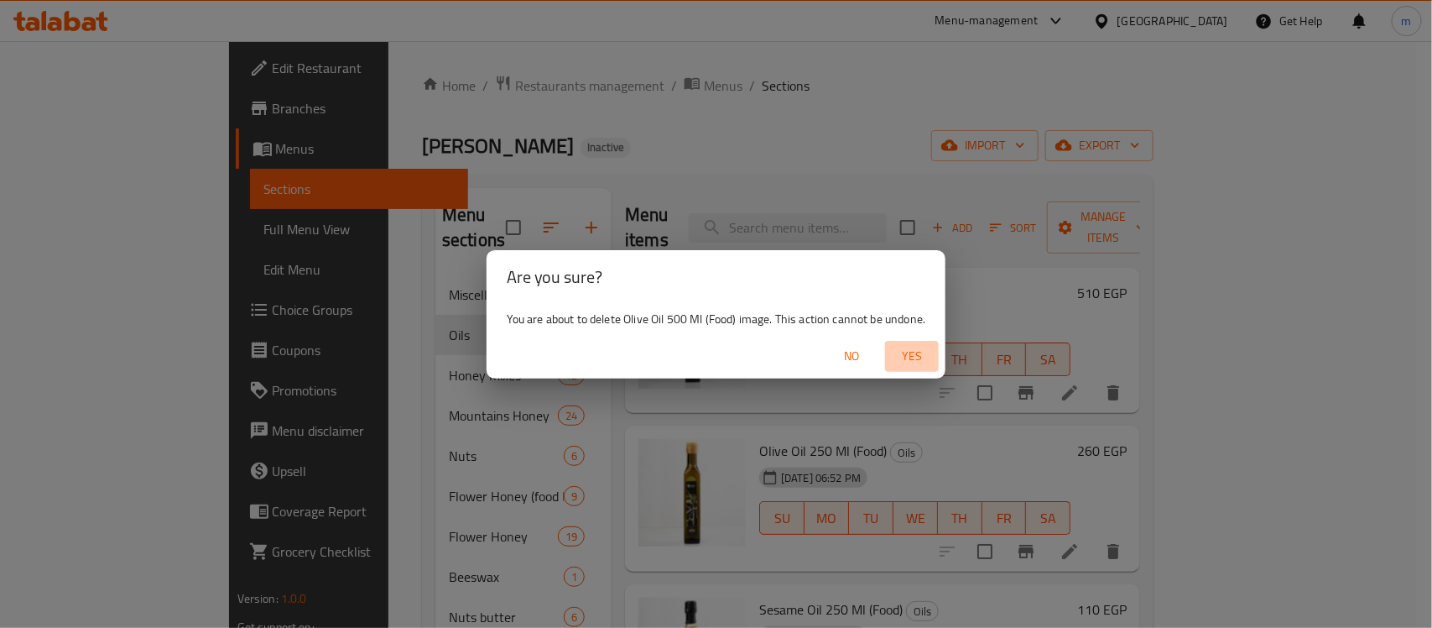
click at [916, 354] on span "Yes" at bounding box center [912, 356] width 40 height 21
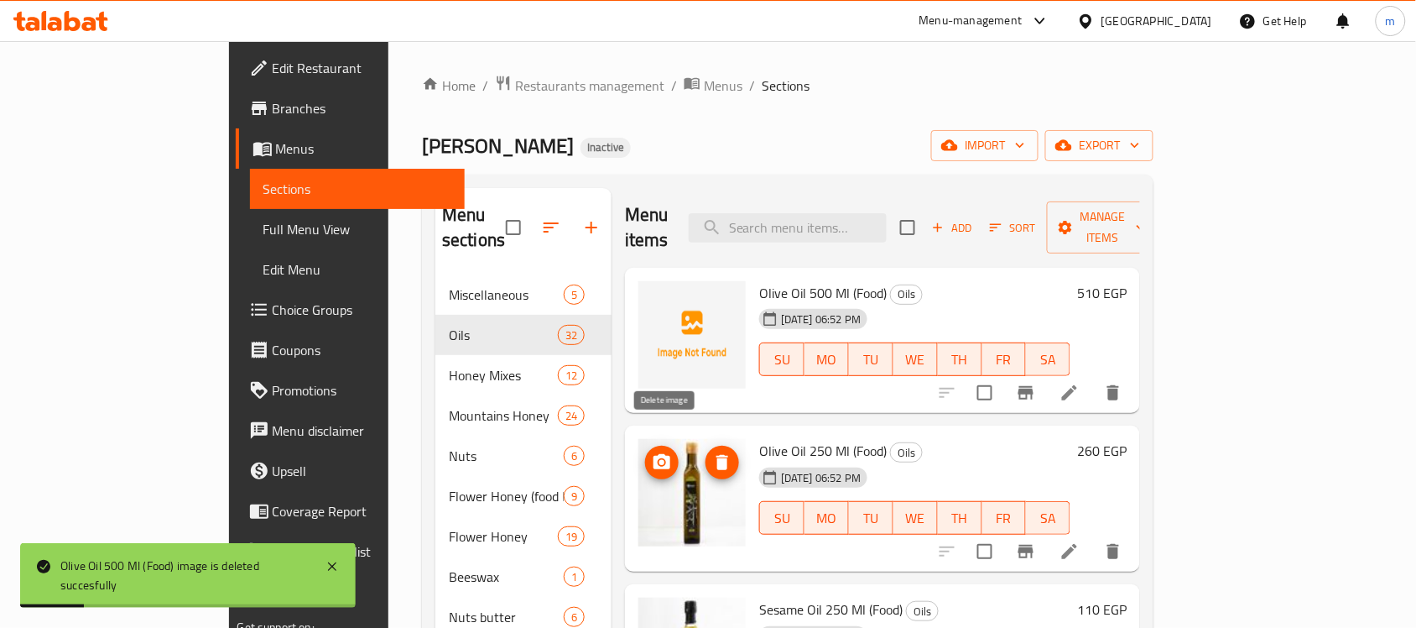
click at [712, 452] on icon "delete image" at bounding box center [722, 462] width 20 height 20
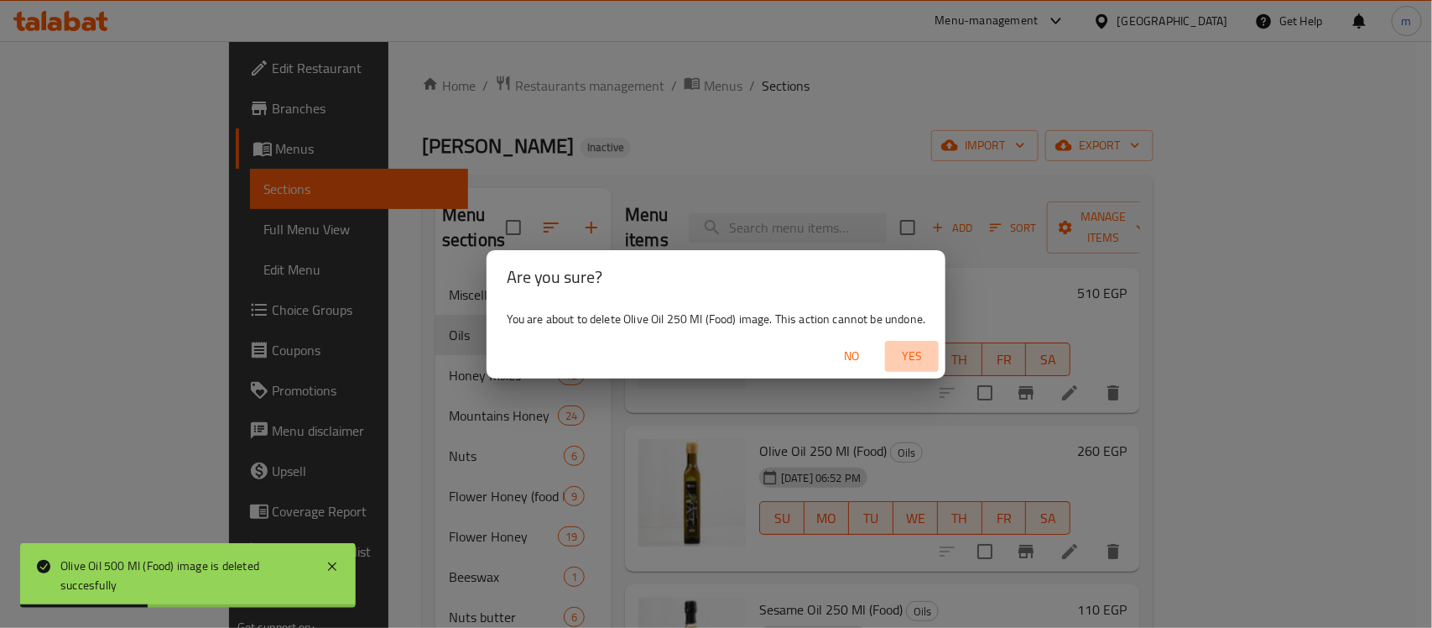
click at [925, 359] on span "Yes" at bounding box center [912, 356] width 40 height 21
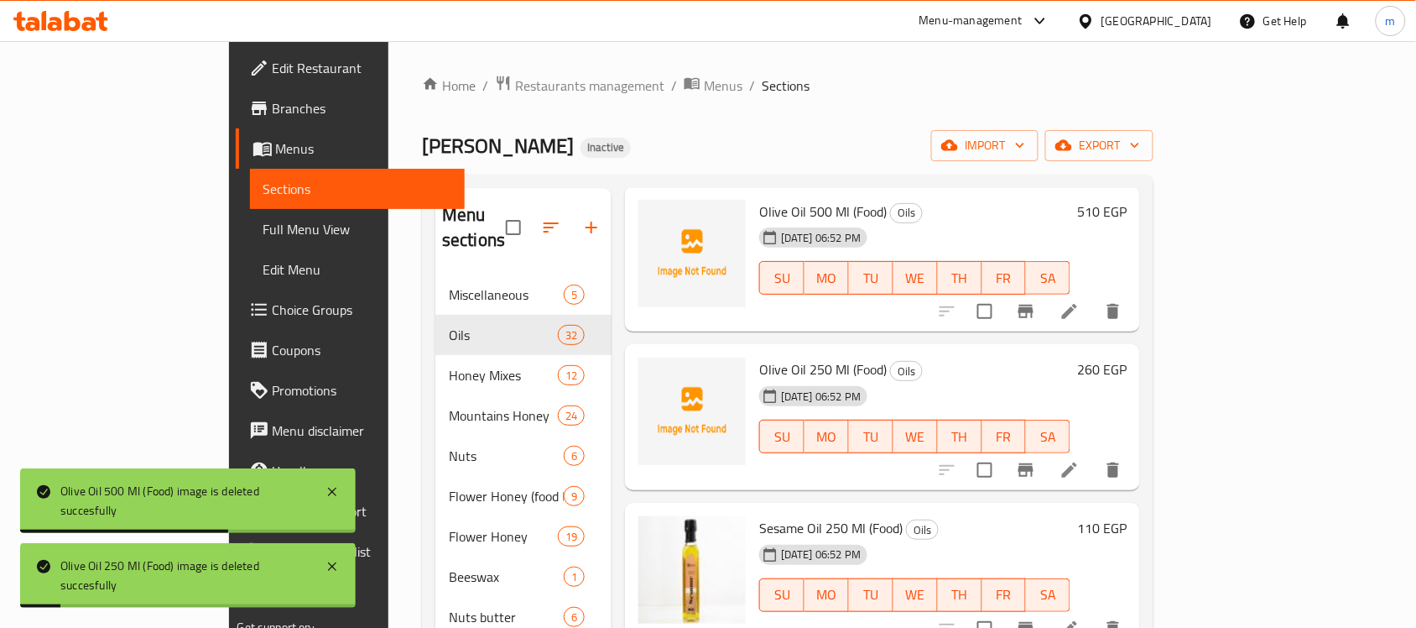
scroll to position [105, 0]
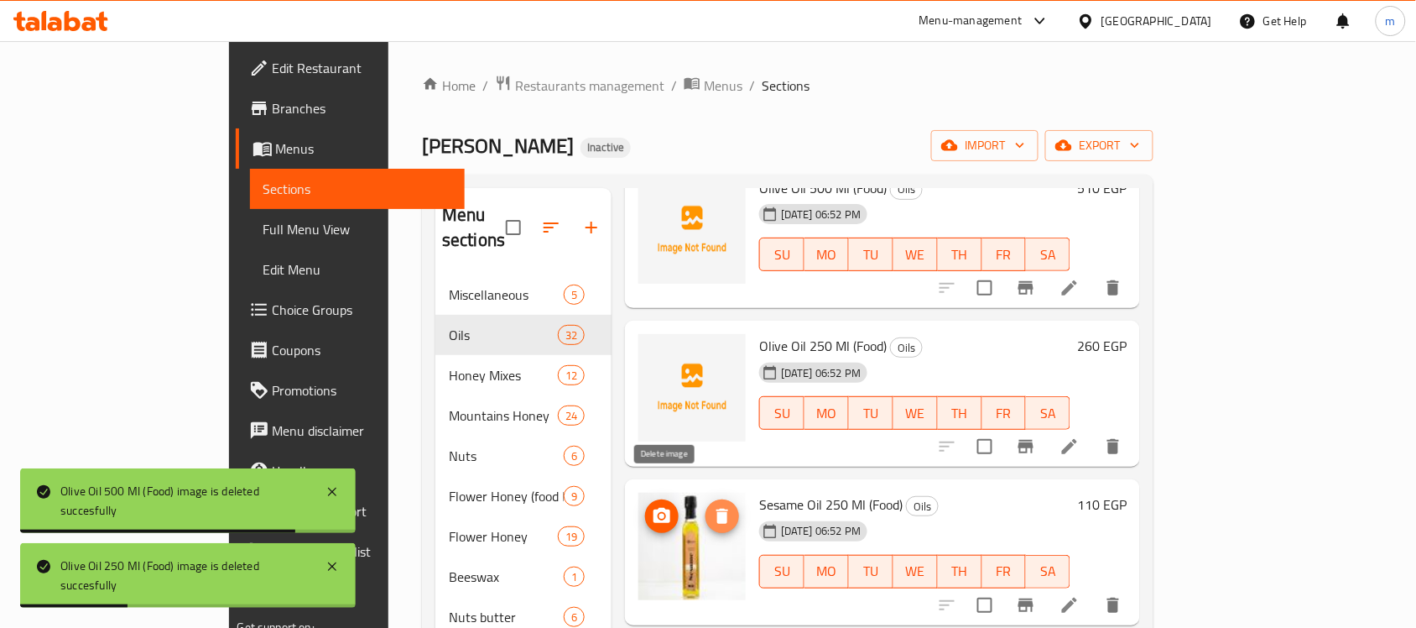
click at [712, 506] on icon "delete image" at bounding box center [722, 516] width 20 height 20
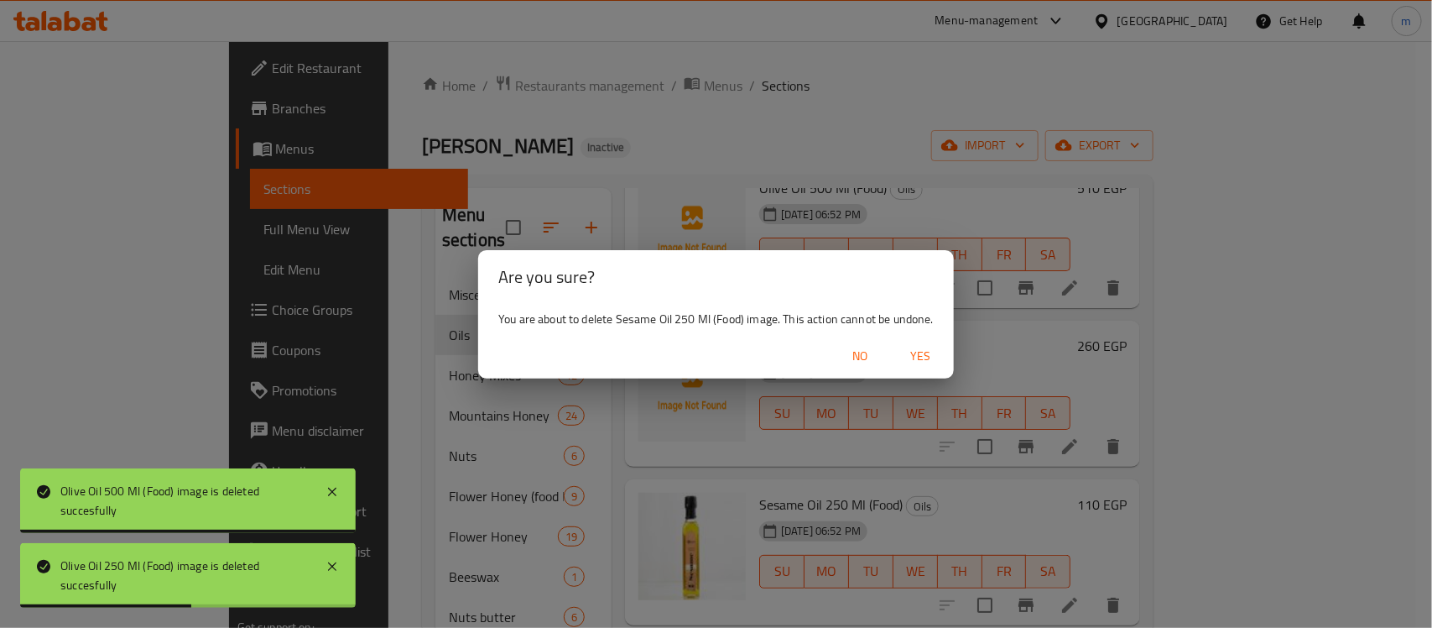
click at [936, 351] on span "Yes" at bounding box center [920, 356] width 40 height 21
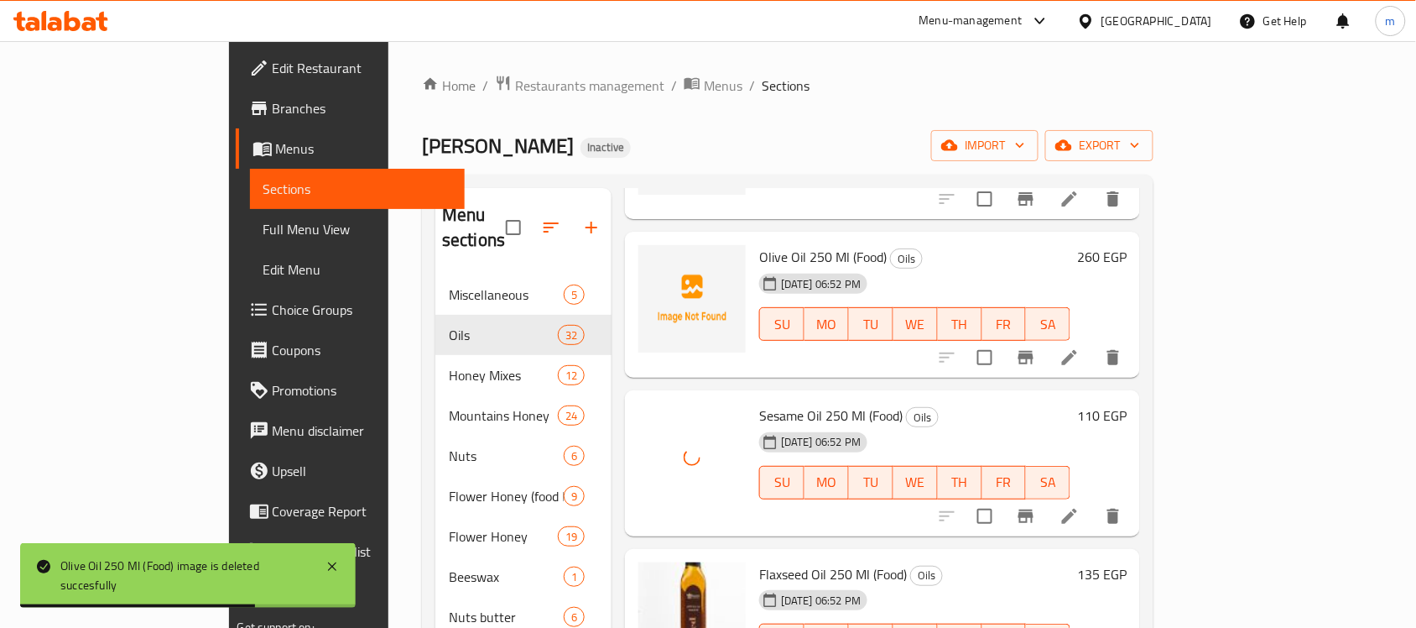
scroll to position [315, 0]
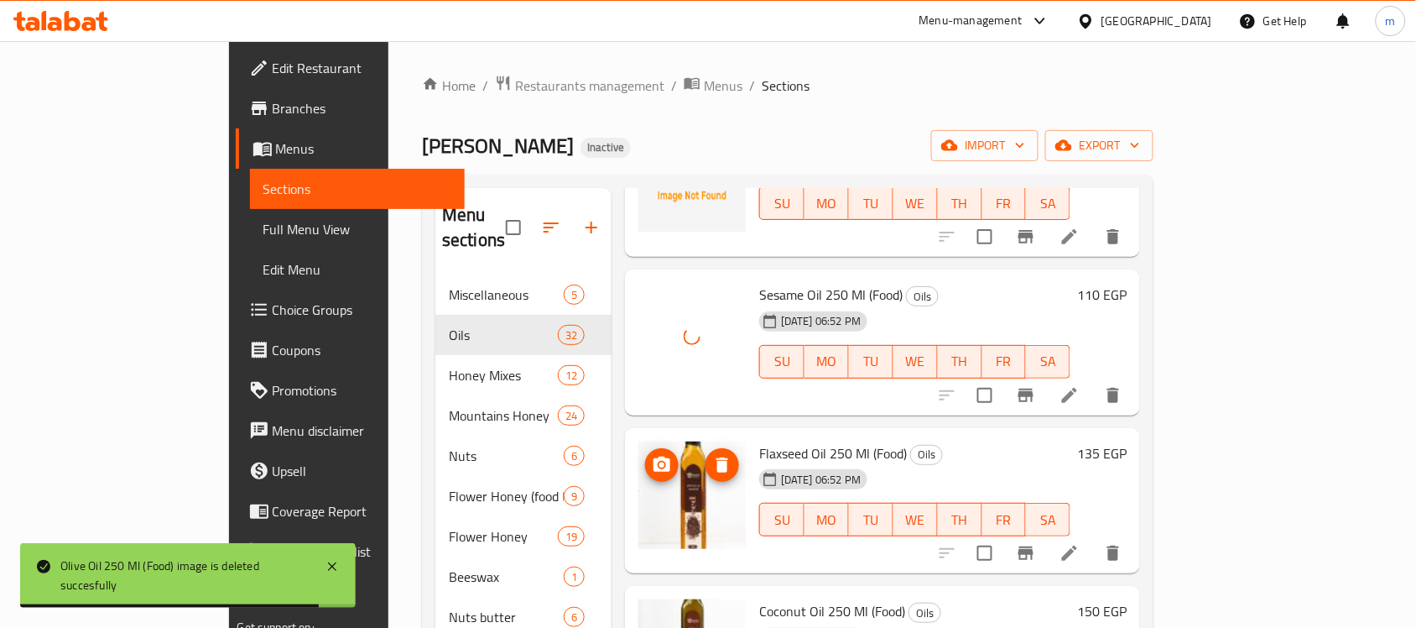
click at [717, 457] on icon "delete image" at bounding box center [723, 464] width 12 height 15
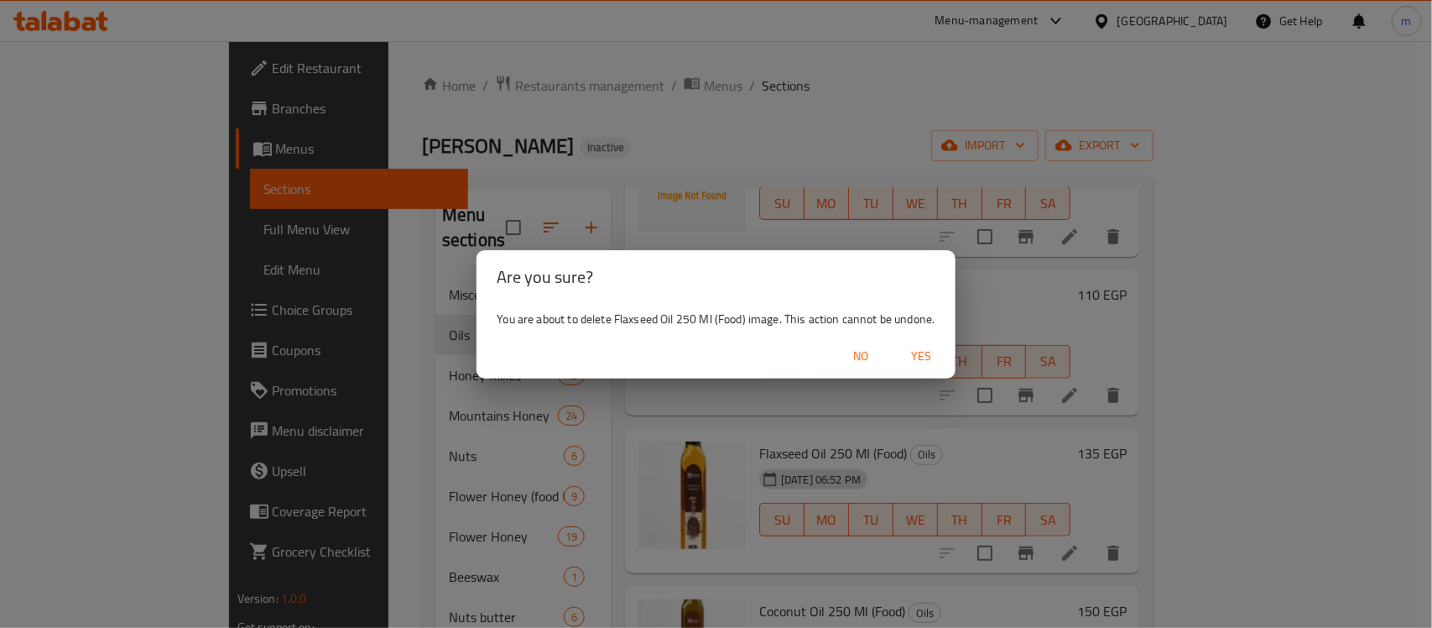
click at [920, 369] on button "Yes" at bounding box center [922, 356] width 54 height 31
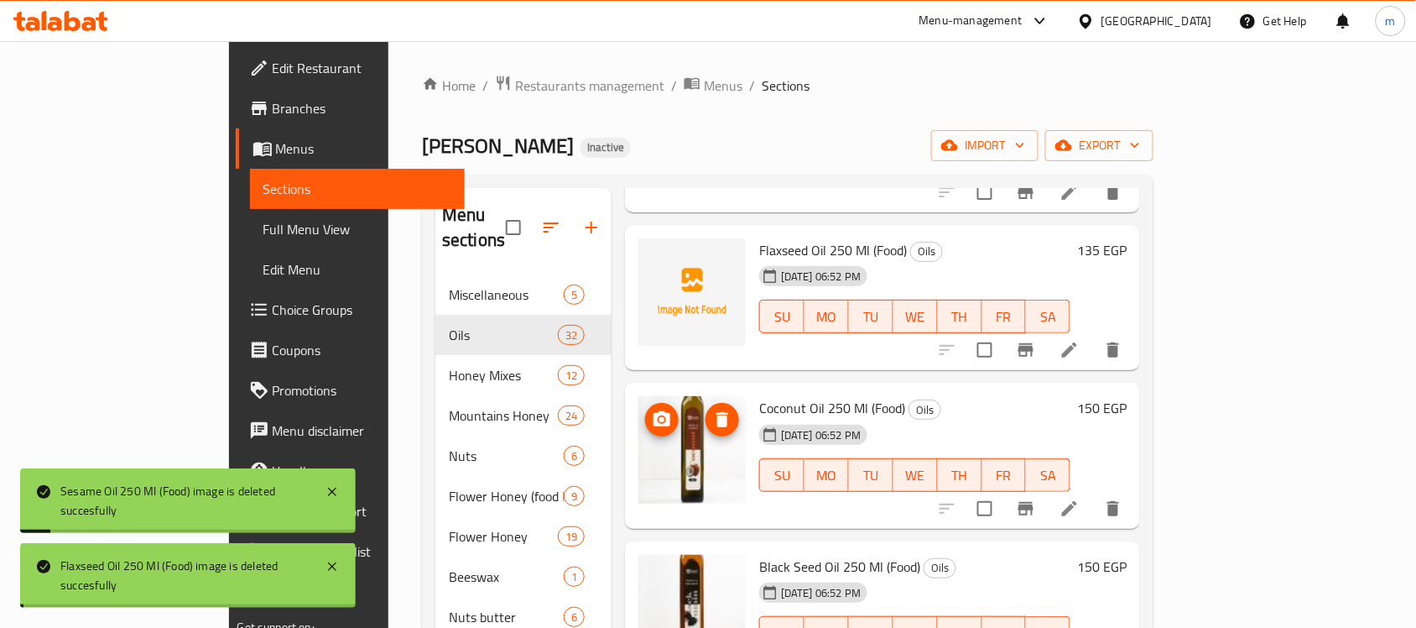
scroll to position [524, 0]
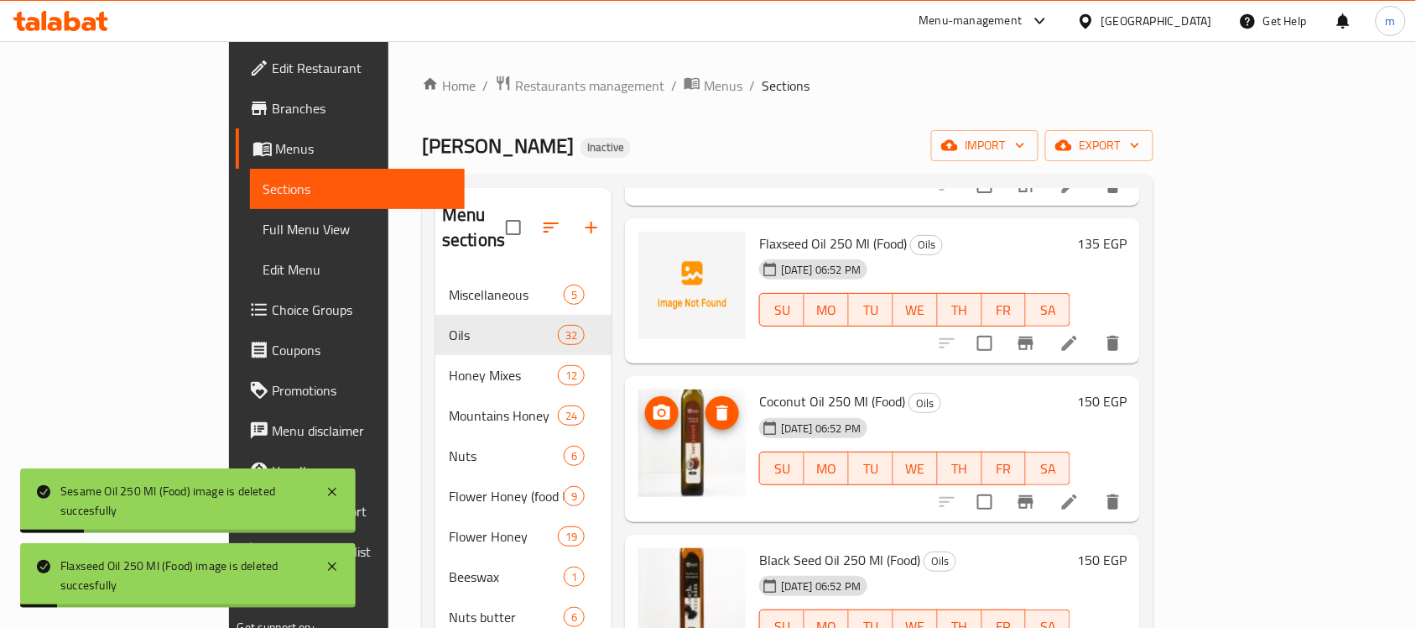
click at [717, 405] on icon "delete image" at bounding box center [723, 412] width 12 height 15
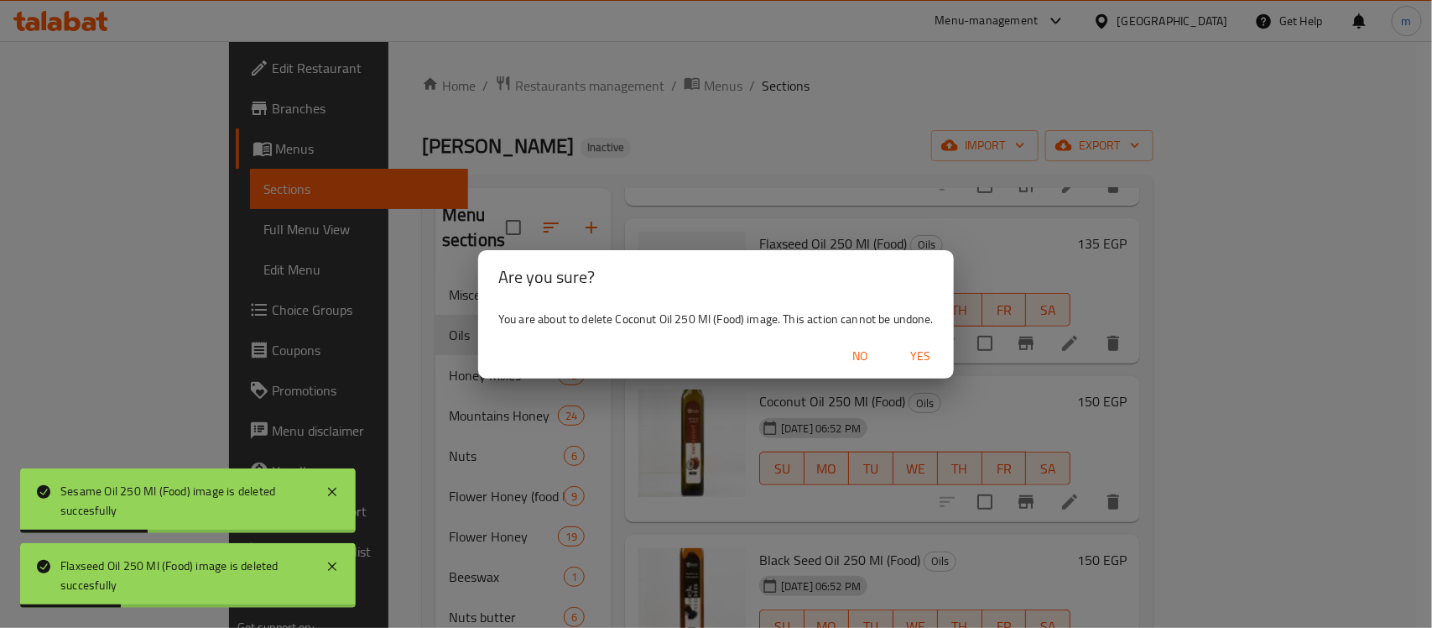
click at [917, 359] on span "Yes" at bounding box center [920, 356] width 40 height 21
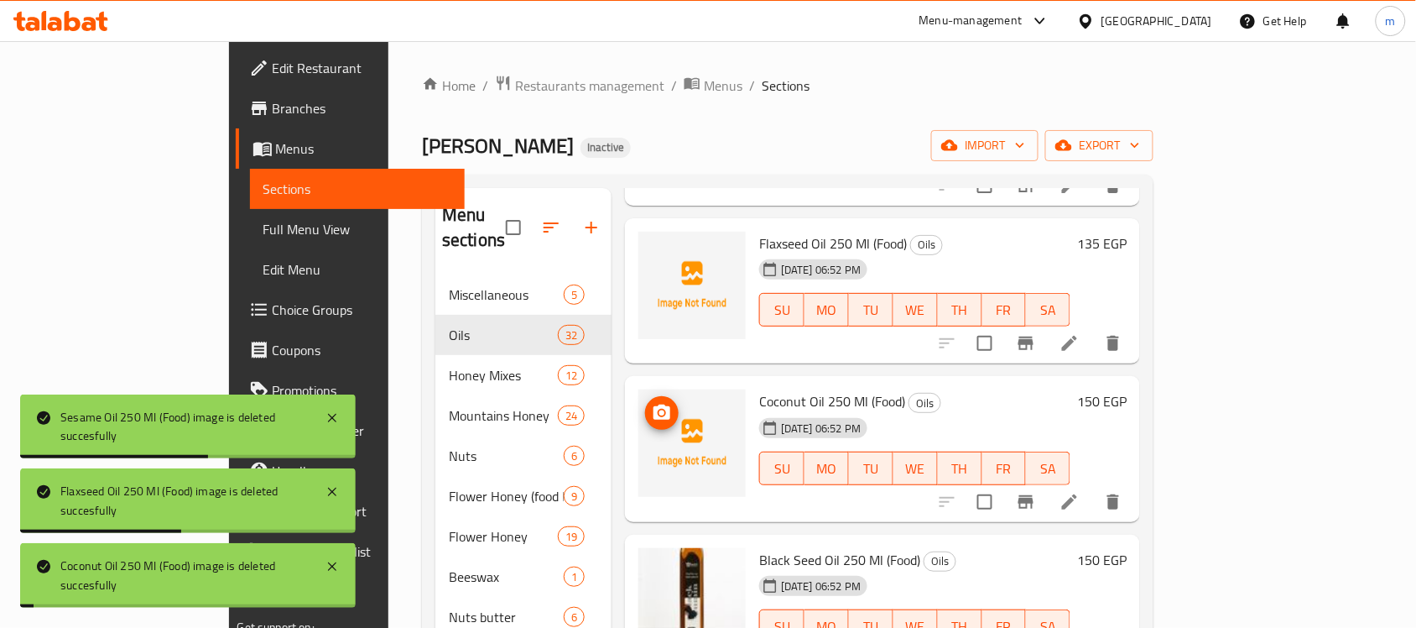
scroll to position [629, 0]
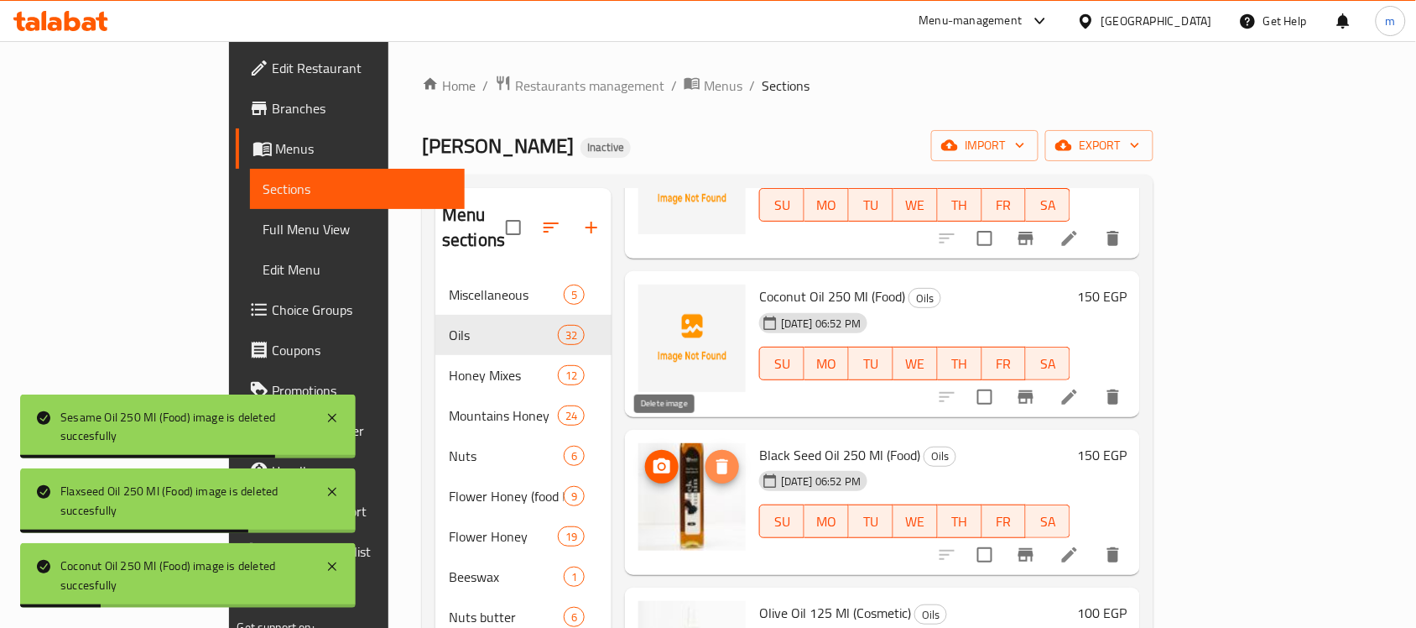
click at [712, 456] on icon "delete image" at bounding box center [722, 466] width 20 height 20
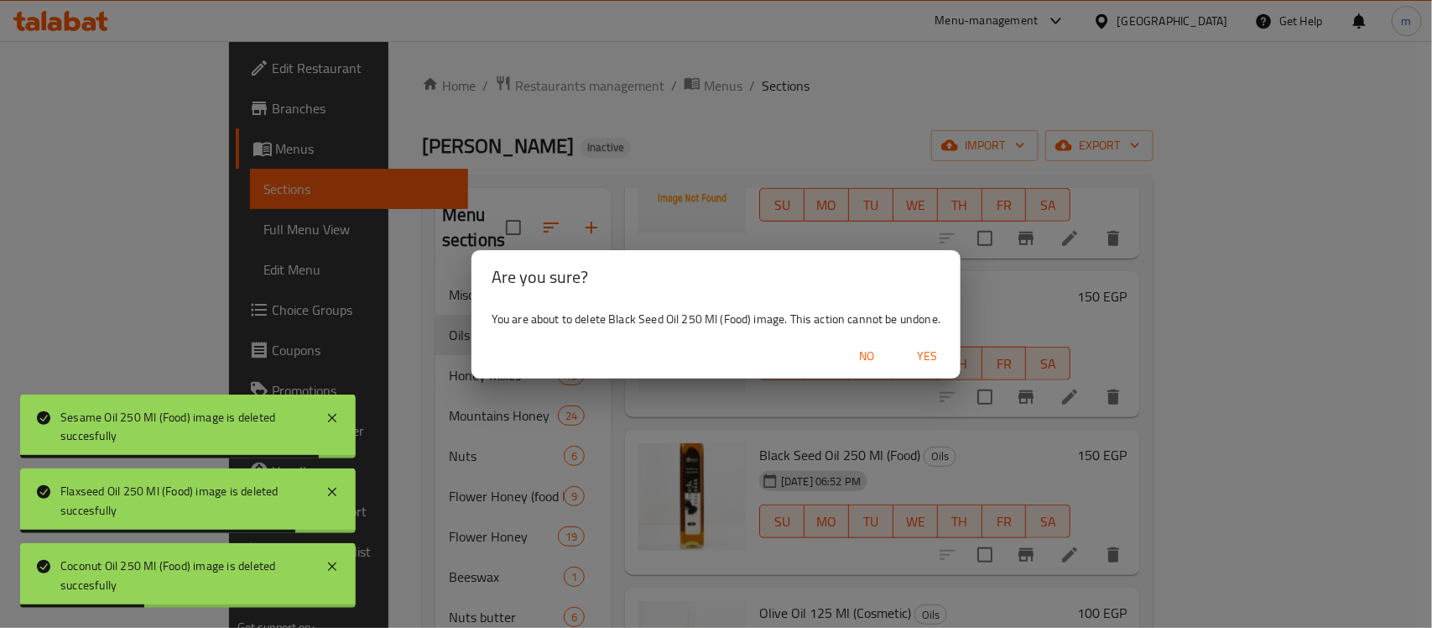
click at [934, 354] on span "Yes" at bounding box center [927, 356] width 40 height 21
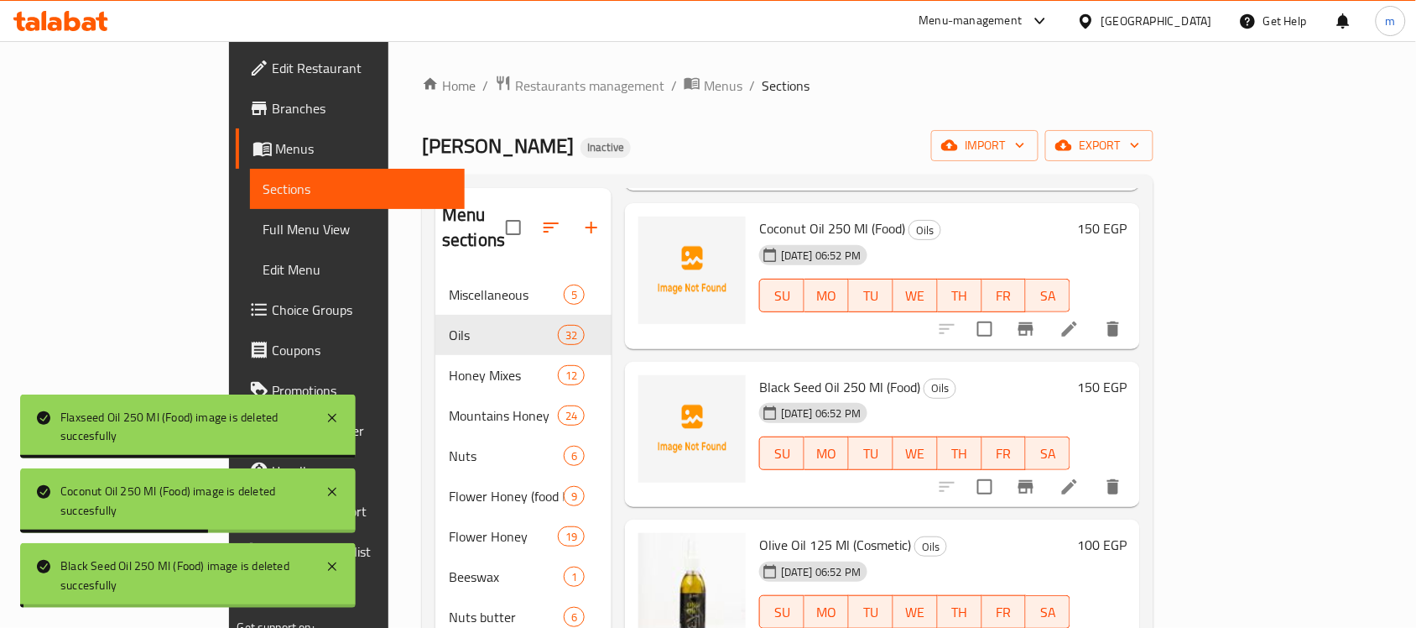
scroll to position [734, 0]
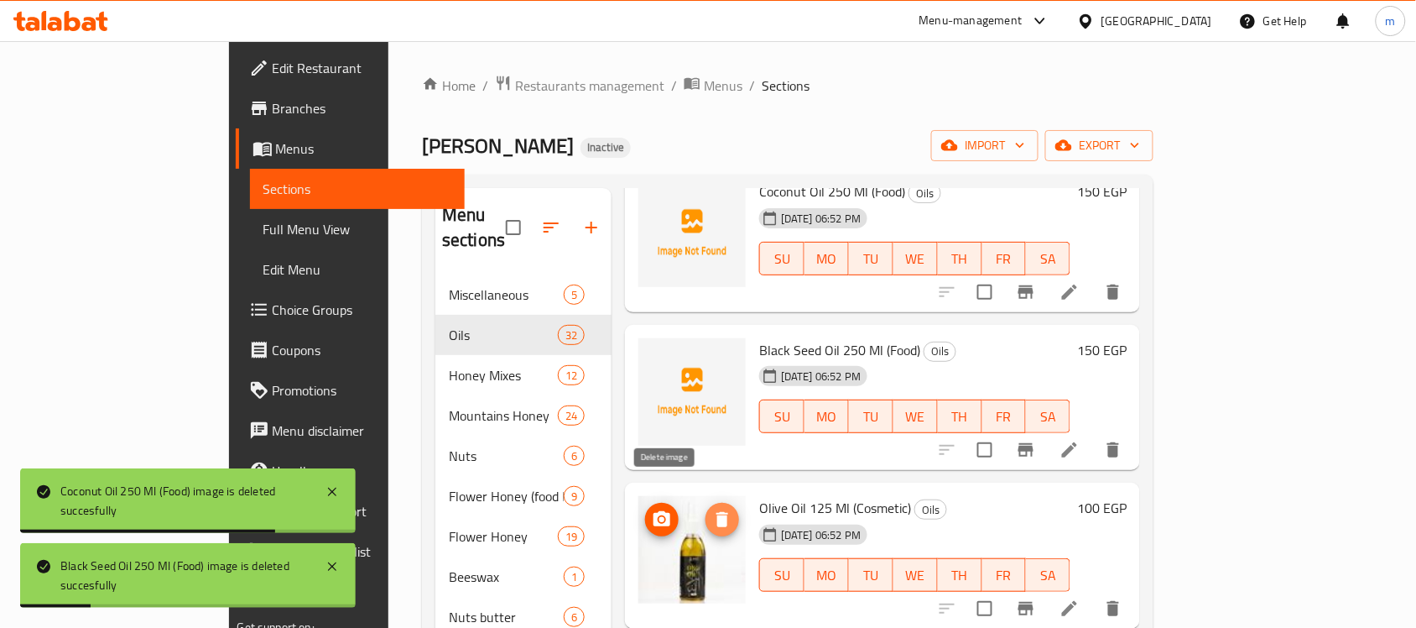
click at [717, 512] on icon "delete image" at bounding box center [723, 519] width 12 height 15
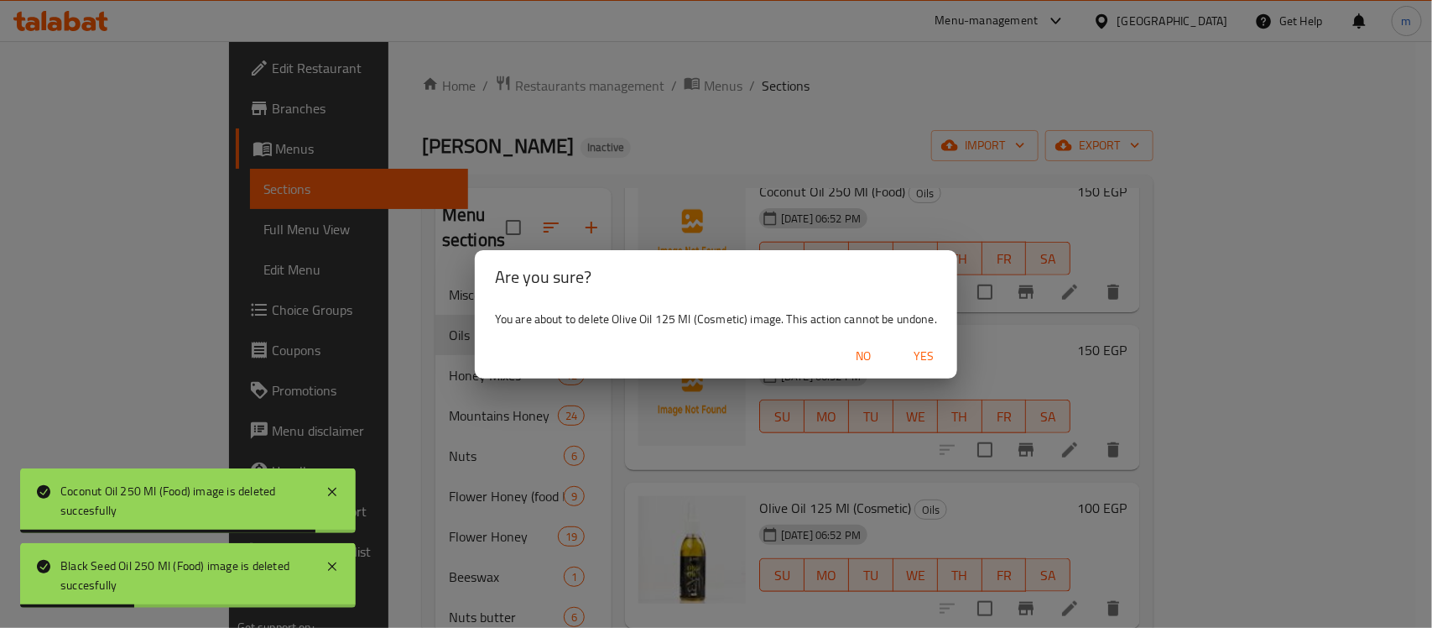
click at [941, 351] on span "Yes" at bounding box center [924, 356] width 40 height 21
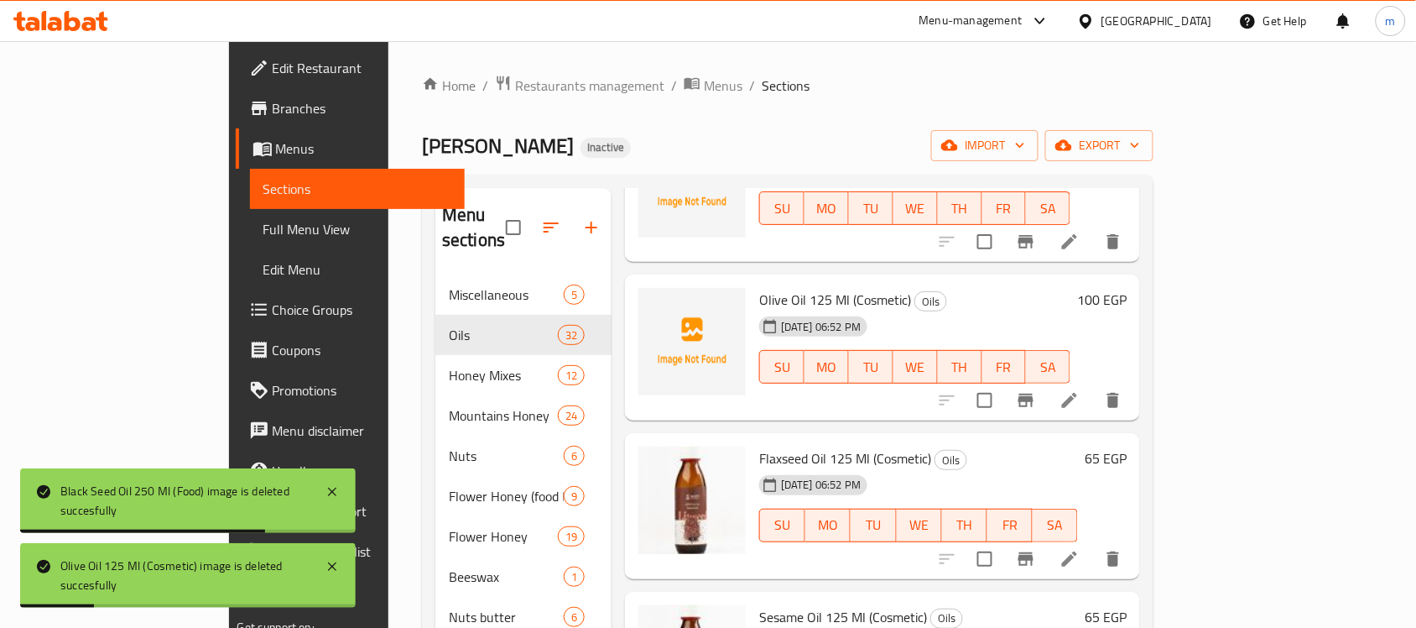
scroll to position [944, 0]
click at [712, 458] on icon "delete image" at bounding box center [722, 468] width 20 height 20
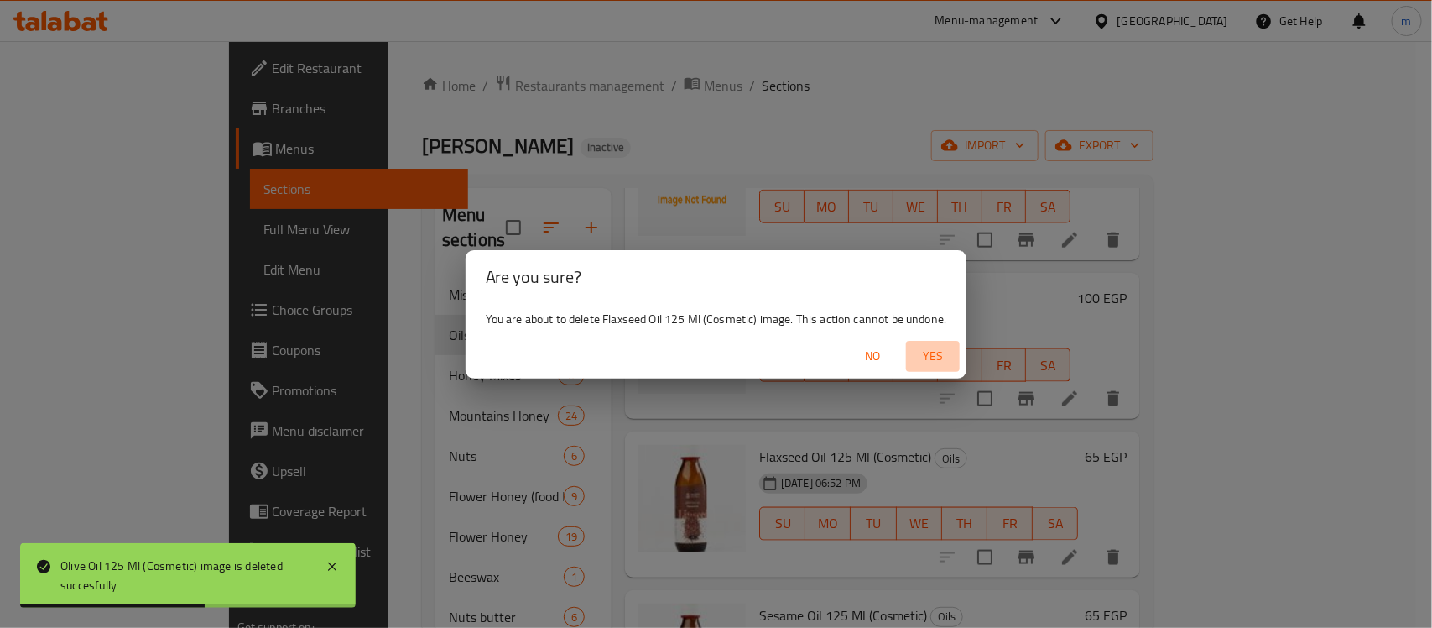
click at [929, 358] on span "Yes" at bounding box center [933, 356] width 40 height 21
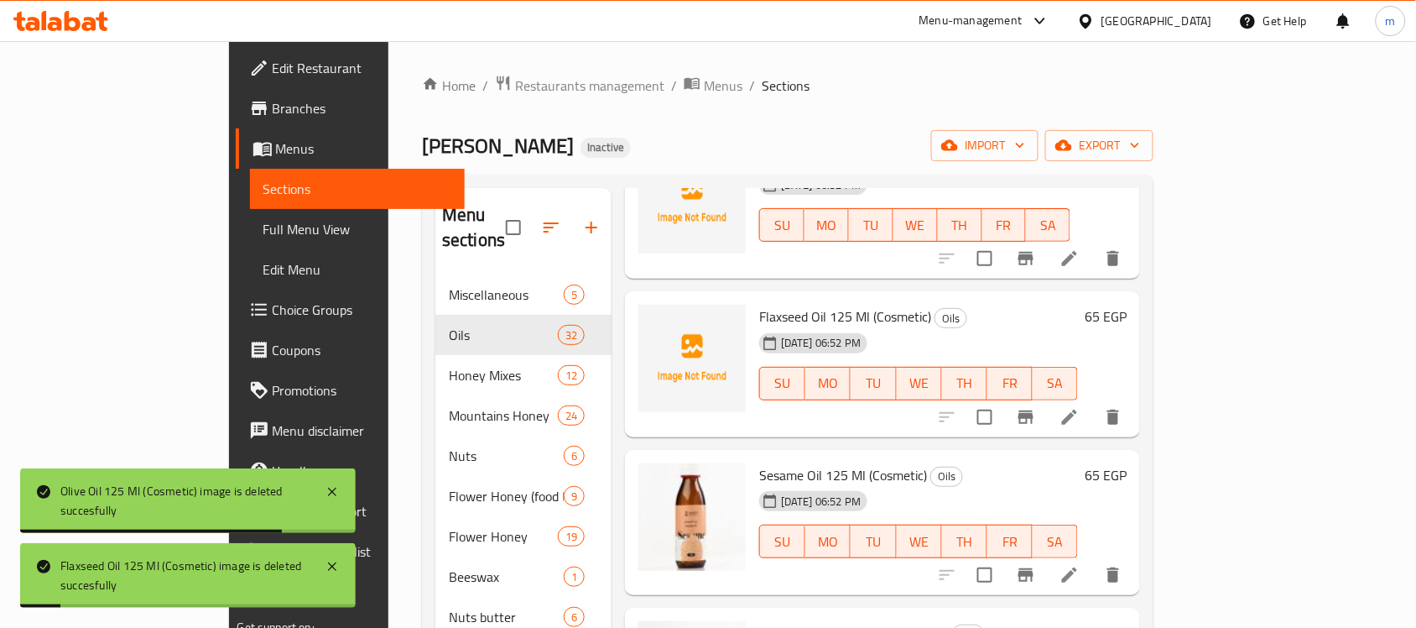
scroll to position [1154, 0]
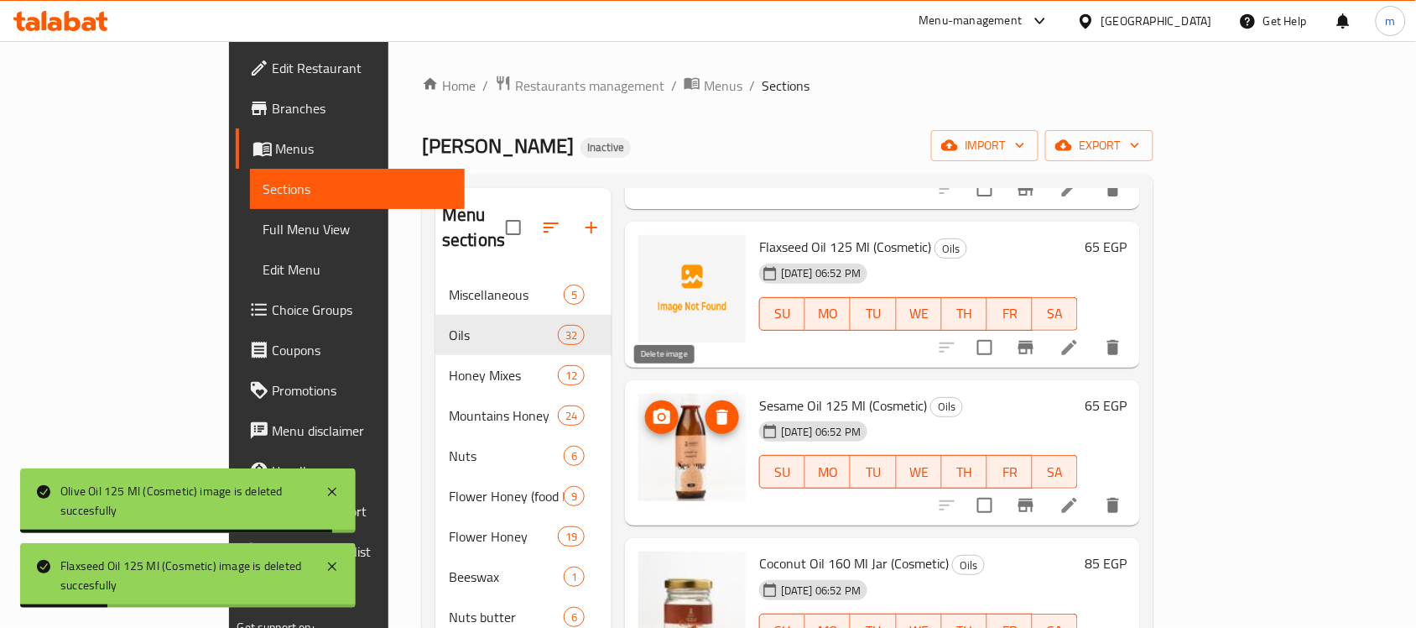
click at [712, 407] on icon "delete image" at bounding box center [722, 417] width 20 height 20
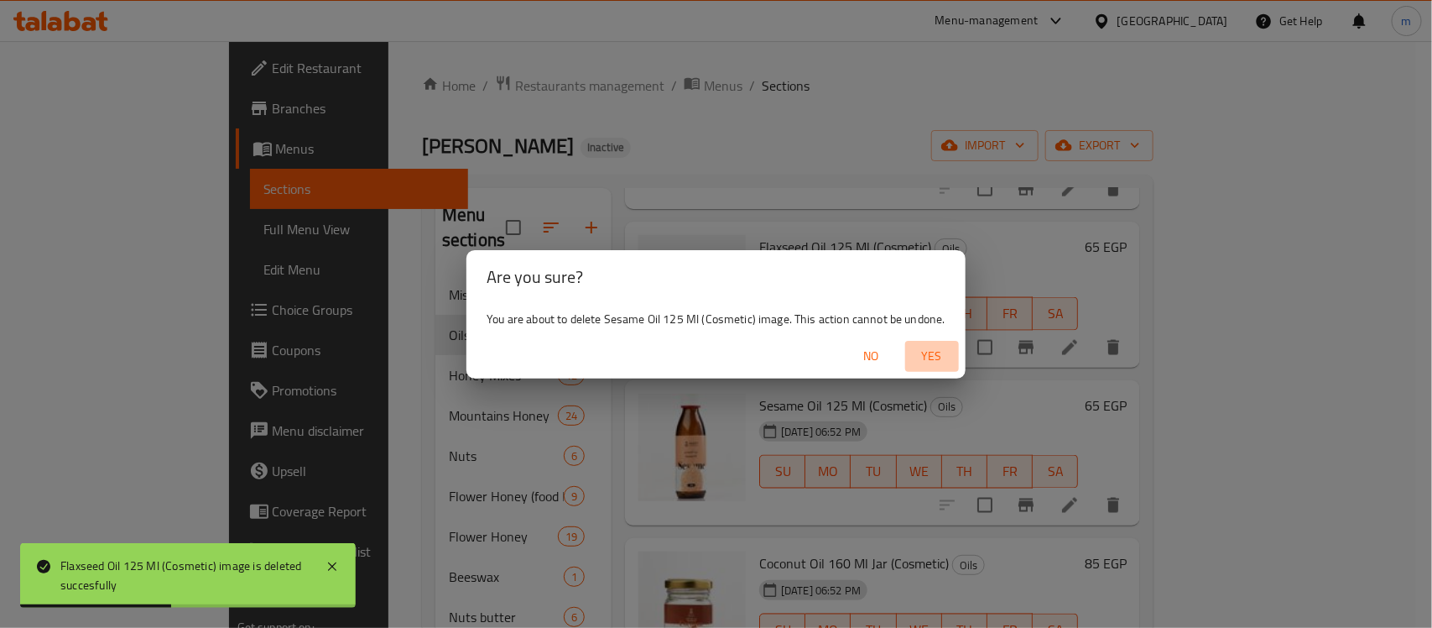
click at [923, 359] on span "Yes" at bounding box center [932, 356] width 40 height 21
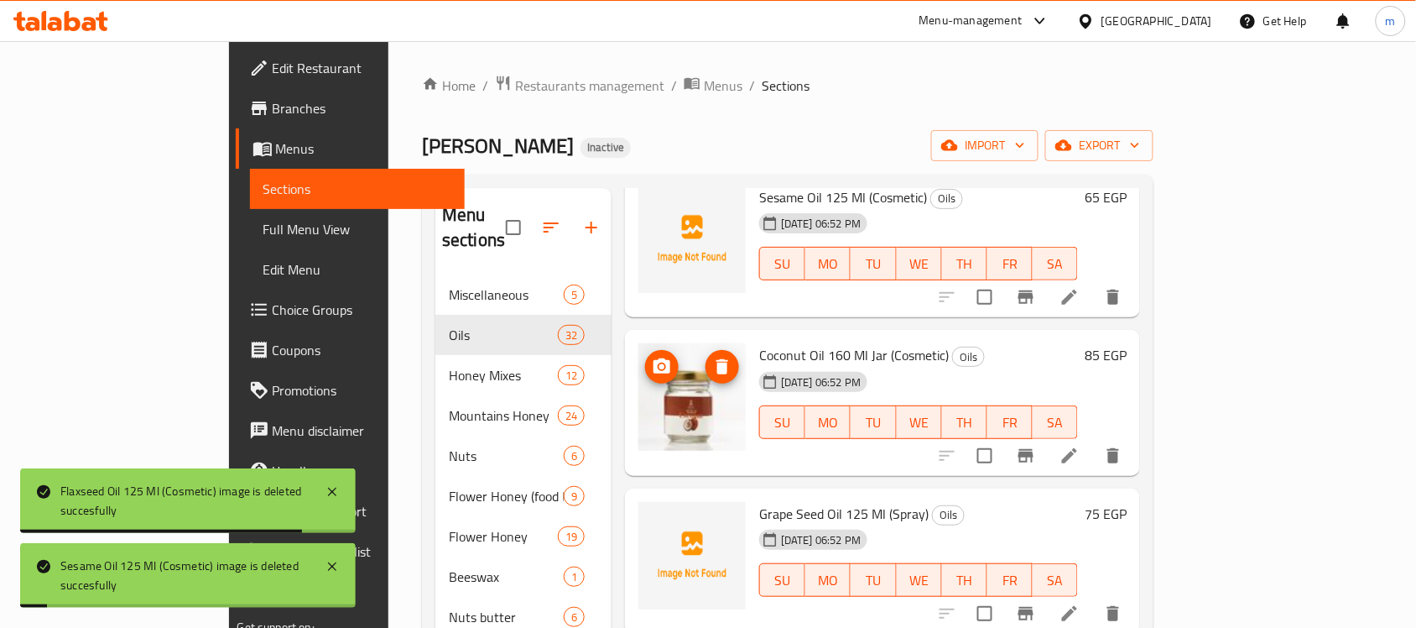
scroll to position [1364, 0]
click at [717, 357] on icon "delete image" at bounding box center [723, 364] width 12 height 15
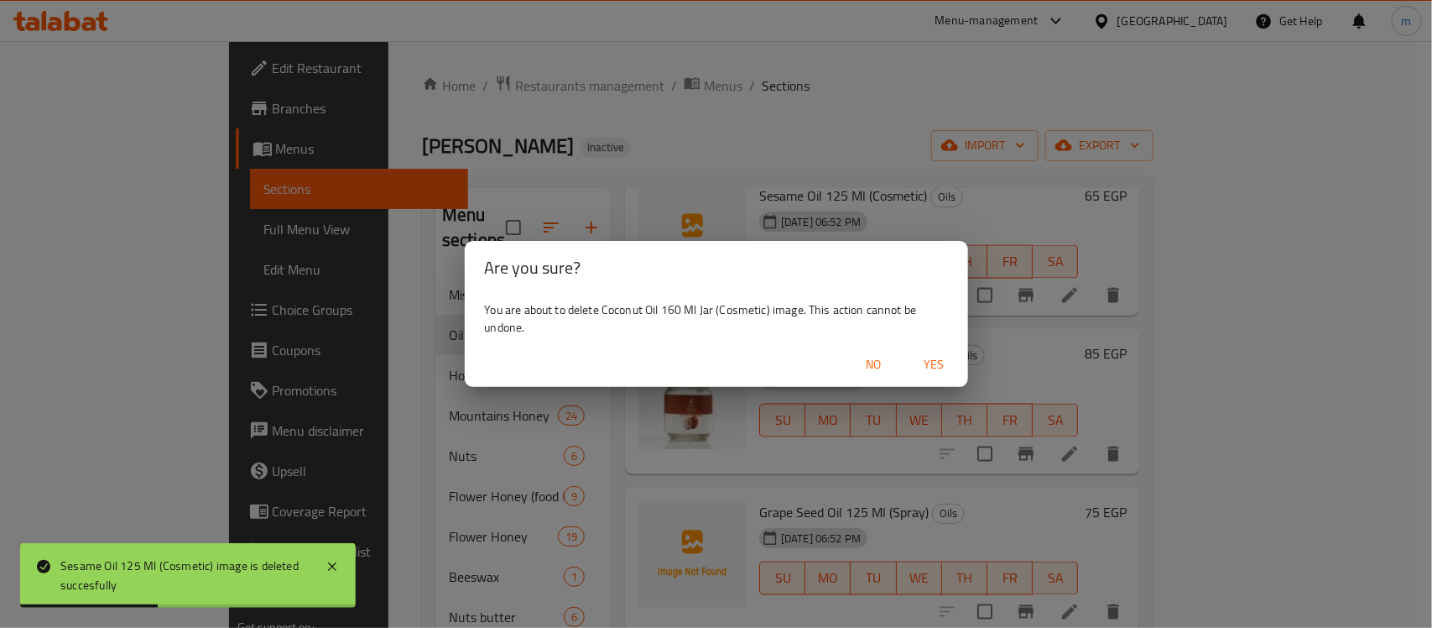
click at [944, 363] on span "Yes" at bounding box center [935, 364] width 40 height 21
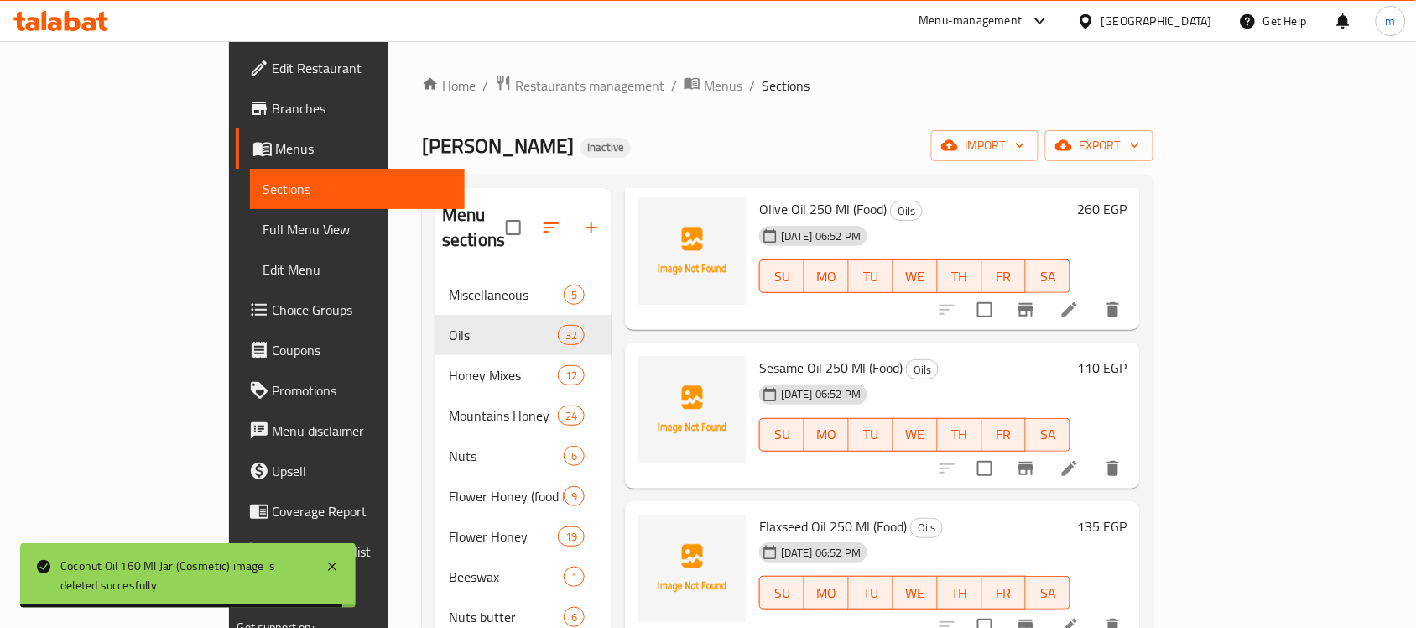
scroll to position [0, 0]
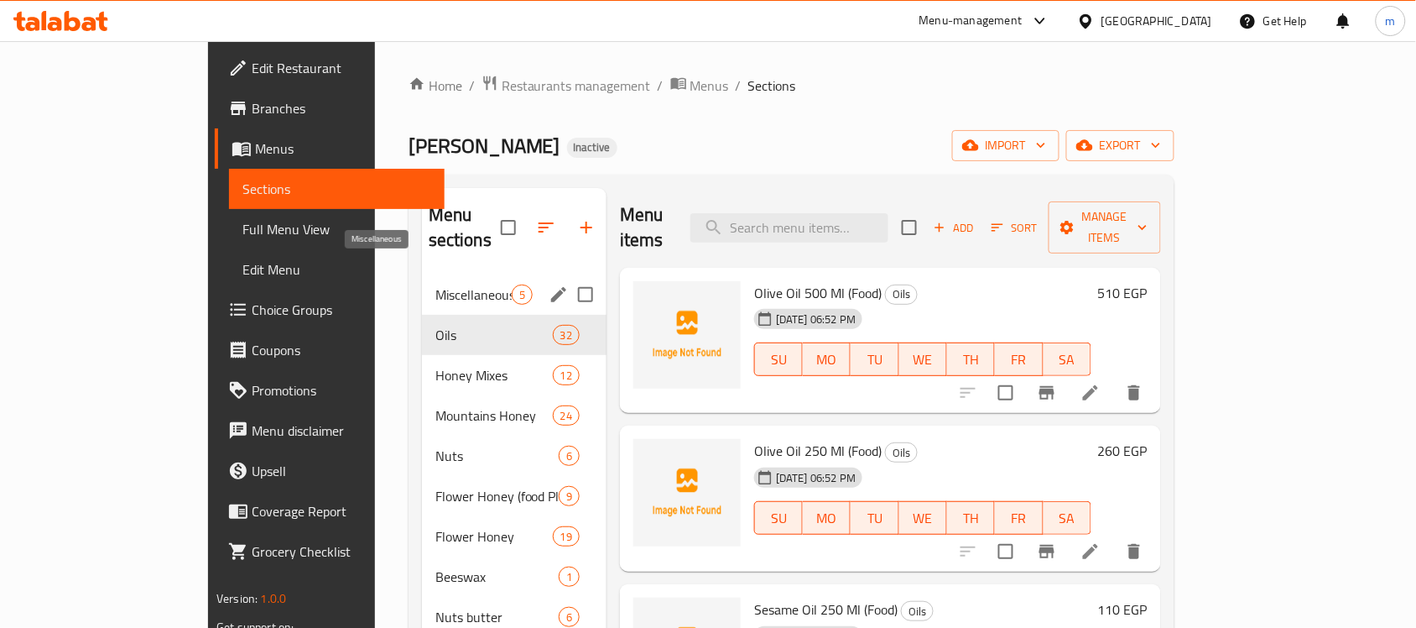
click at [435, 284] on span "Miscellaneous" at bounding box center [473, 294] width 76 height 20
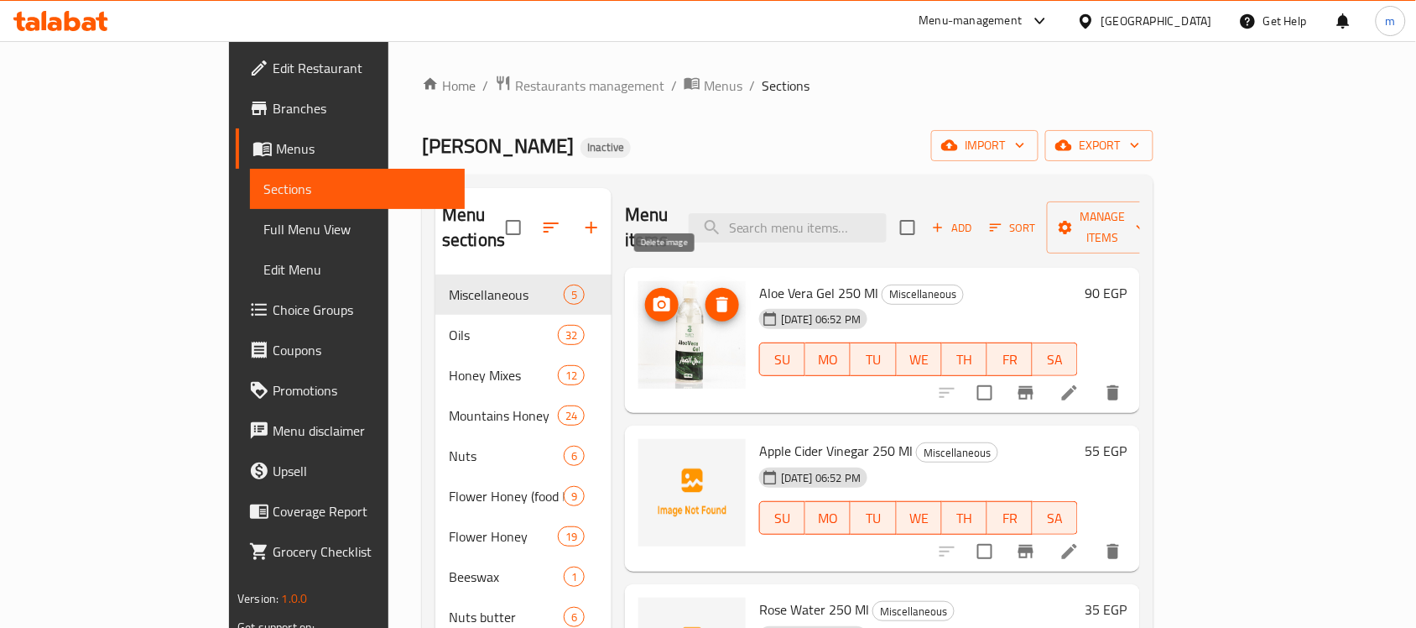
click at [712, 295] on icon "delete image" at bounding box center [722, 305] width 20 height 20
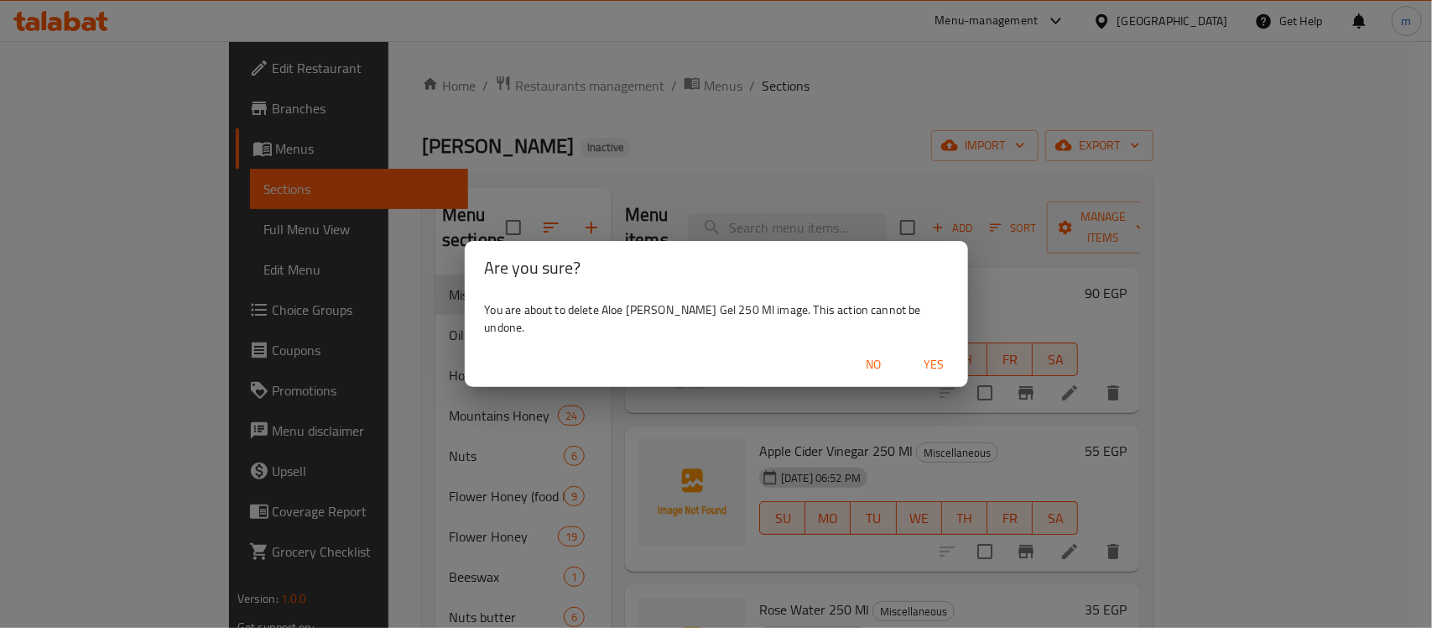
click at [915, 354] on span "Yes" at bounding box center [935, 364] width 40 height 21
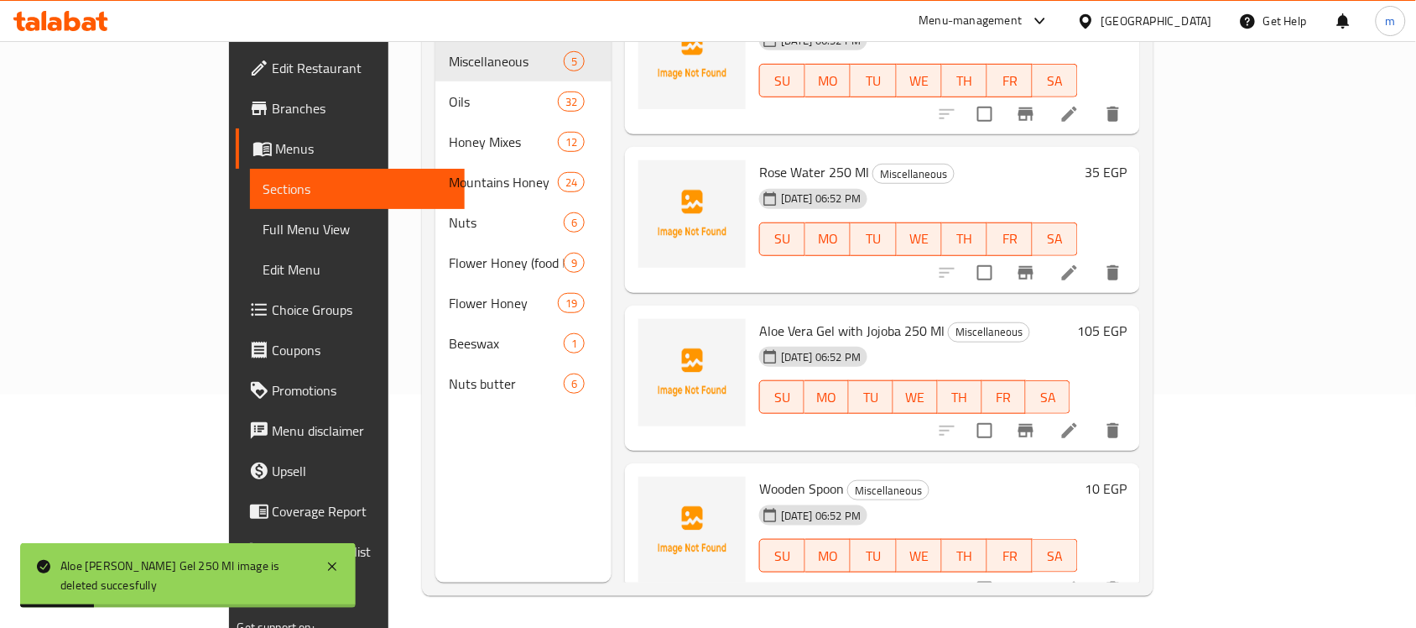
scroll to position [236, 0]
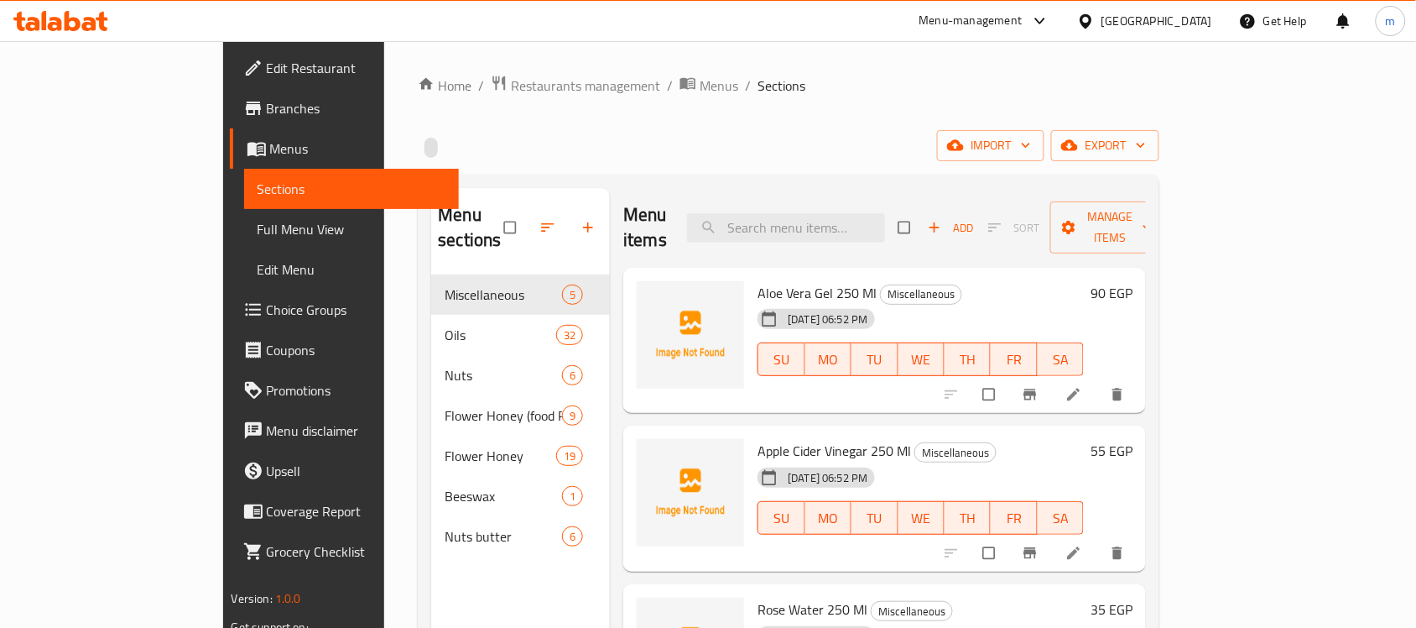
click at [258, 233] on span "Full Menu View" at bounding box center [352, 229] width 189 height 20
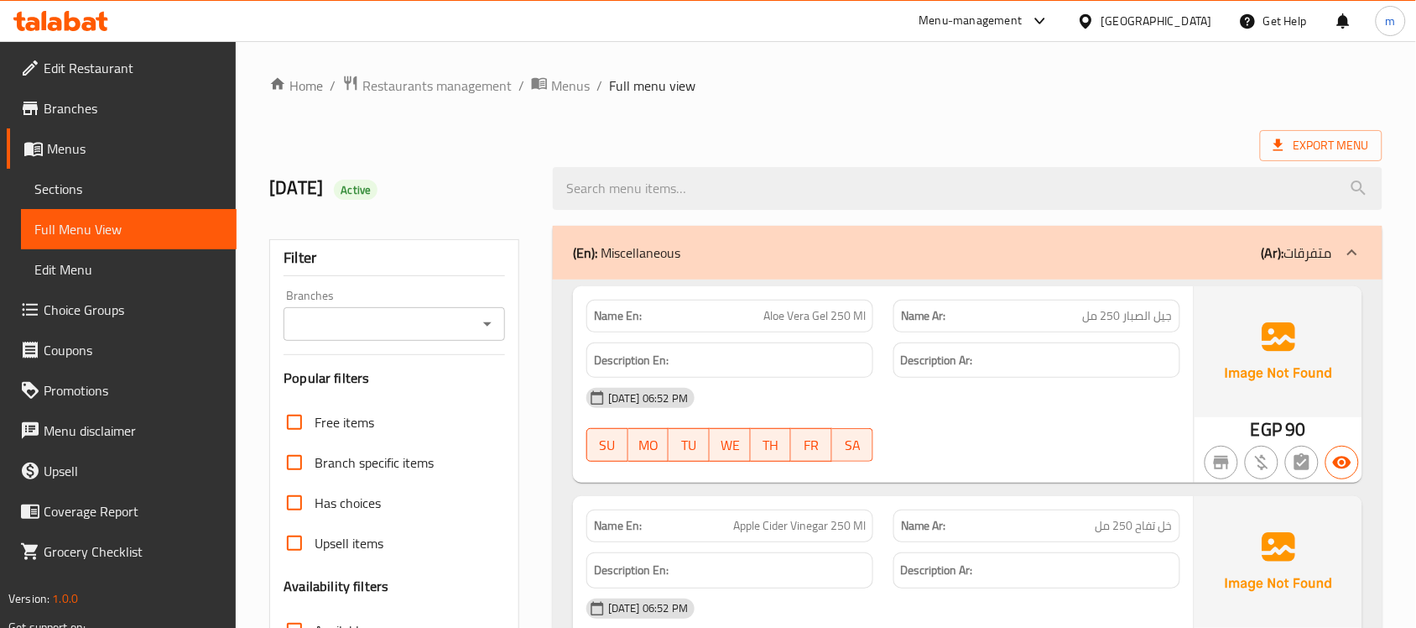
click at [1067, 312] on p "Name Ar: جيل الصبار 250 مل" at bounding box center [1037, 316] width 272 height 18
click at [1110, 316] on span "جيل الصبار 250 مل" at bounding box center [1128, 316] width 90 height 18
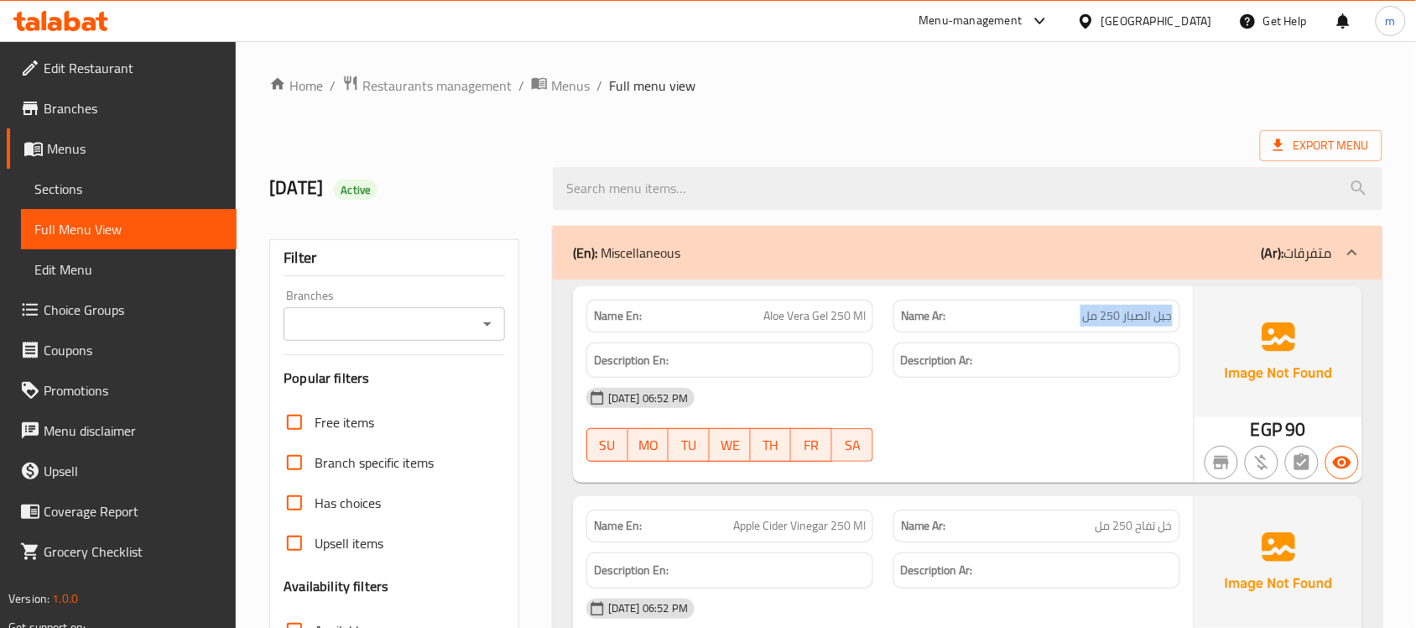
click at [1110, 316] on span "جيل الصبار 250 مل" at bounding box center [1128, 316] width 90 height 18
click at [785, 309] on span "Aloe Vera Gel 250 Ml" at bounding box center [815, 316] width 102 height 18
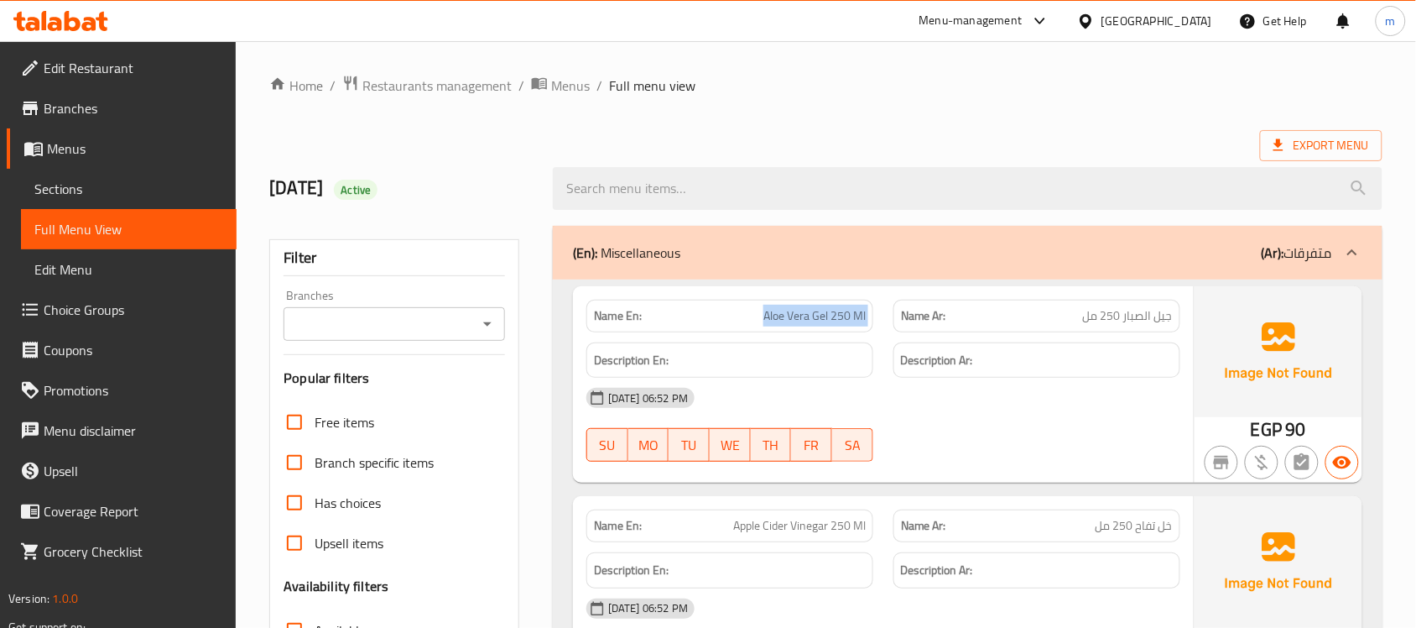
copy span "Aloe Vera Gel 250 Ml"
click at [1130, 319] on span "جيل الصبار 250 مل" at bounding box center [1128, 316] width 90 height 18
copy span "الصبار"
click at [1130, 319] on span "جيل الصبار 250 مل" at bounding box center [1128, 316] width 90 height 18
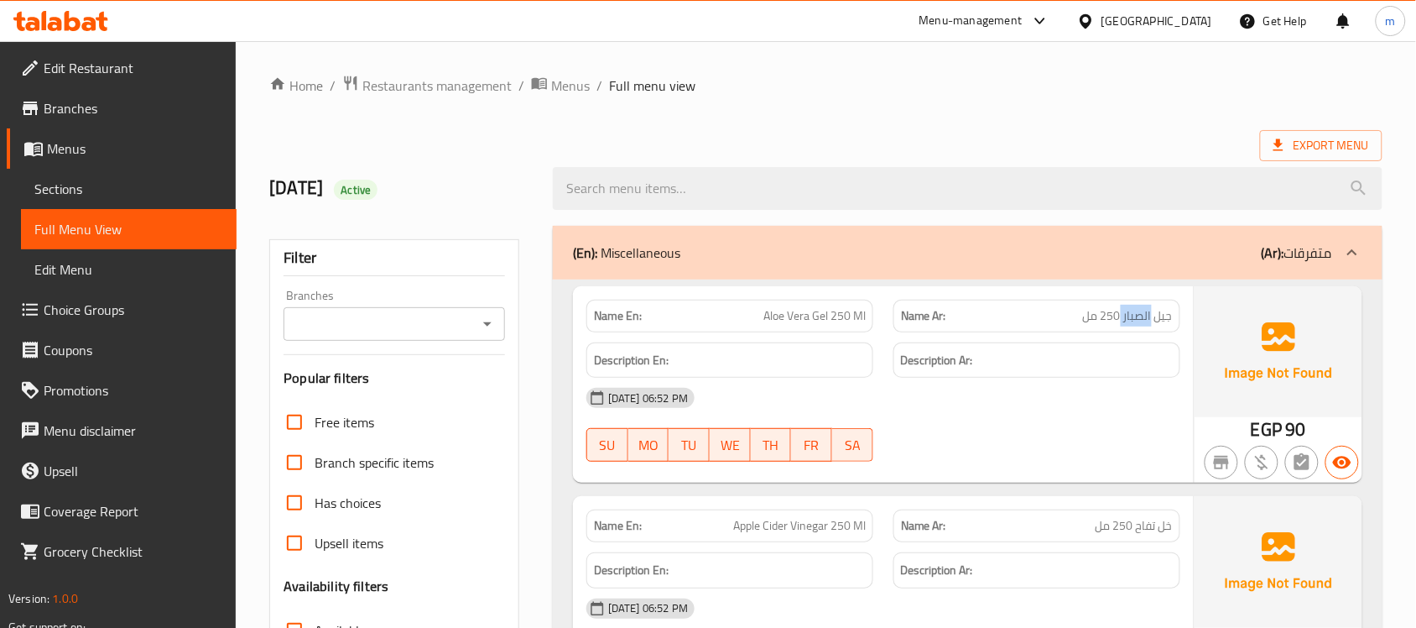
click at [1130, 319] on span "جيل الصبار 250 مل" at bounding box center [1128, 316] width 90 height 18
click at [793, 309] on span "Aloe Vera Gel 250 Ml" at bounding box center [815, 316] width 102 height 18
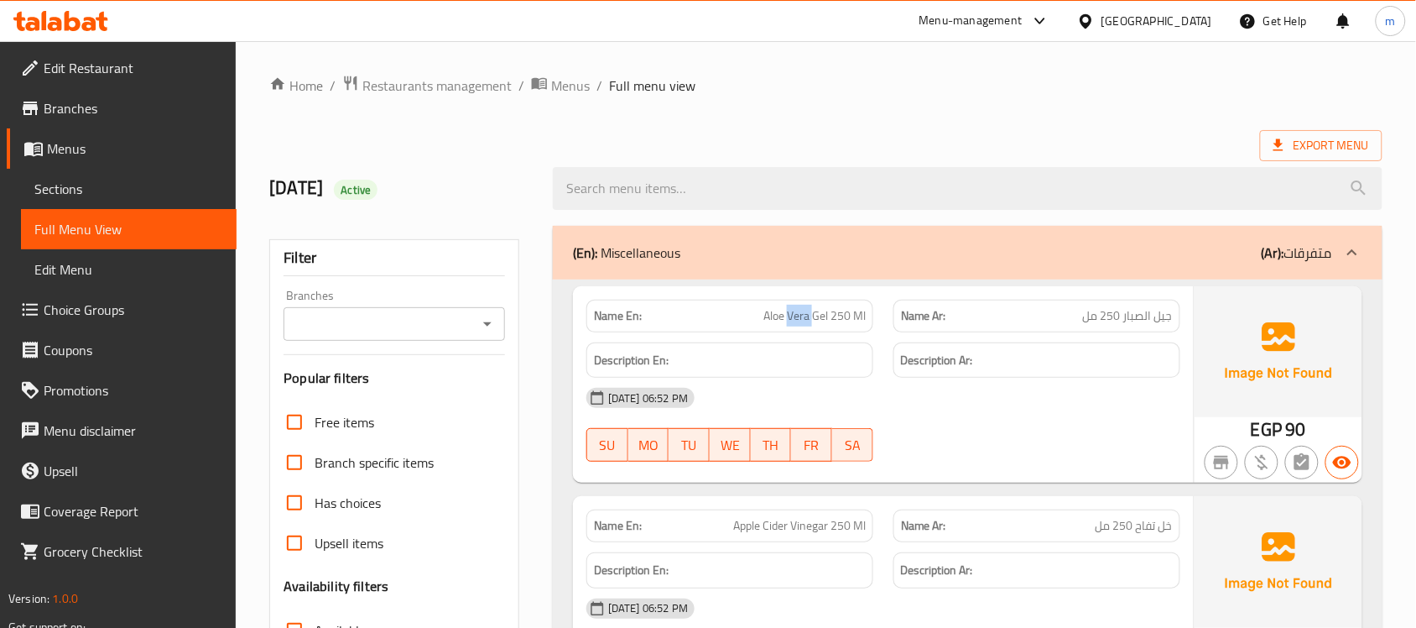
click at [793, 309] on span "Aloe Vera Gel 250 Ml" at bounding box center [815, 316] width 102 height 18
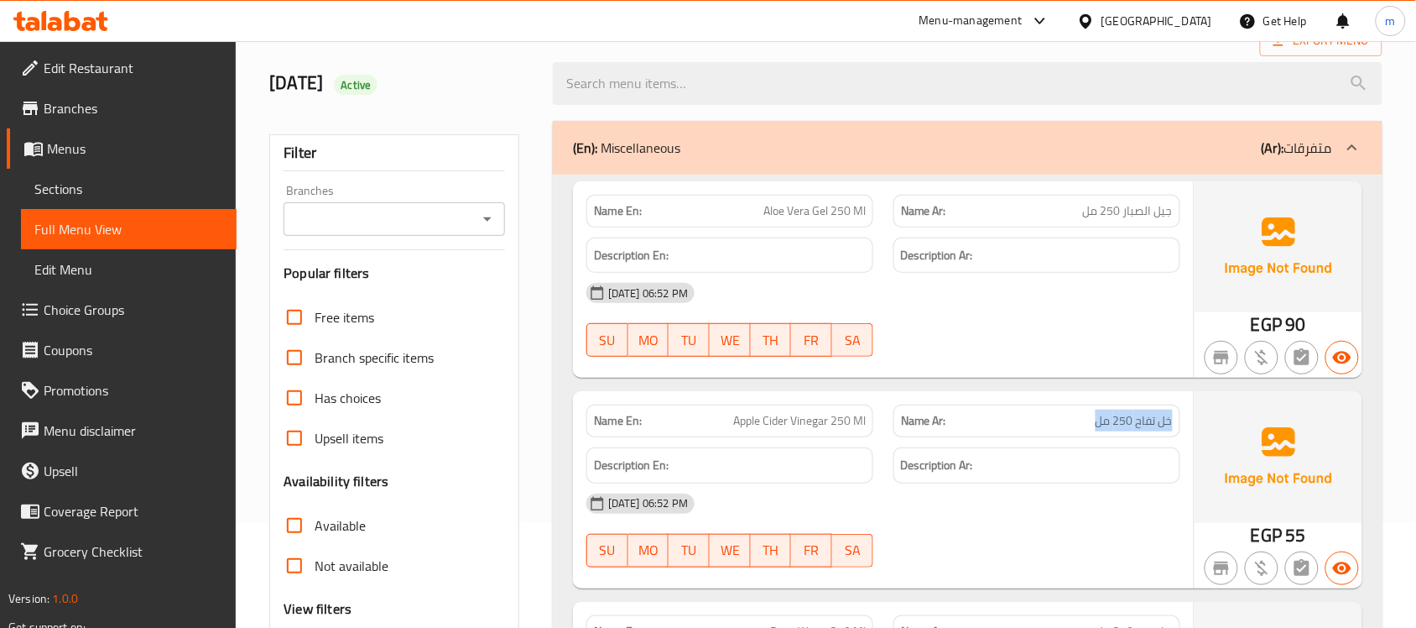
drag, startPoint x: 1093, startPoint y: 421, endPoint x: 1187, endPoint y: 421, distance: 94.8
click at [1187, 421] on div "Name Ar: خل تفاح 250 مل" at bounding box center [1037, 420] width 307 height 53
copy span "خل تفاح 250 مل"
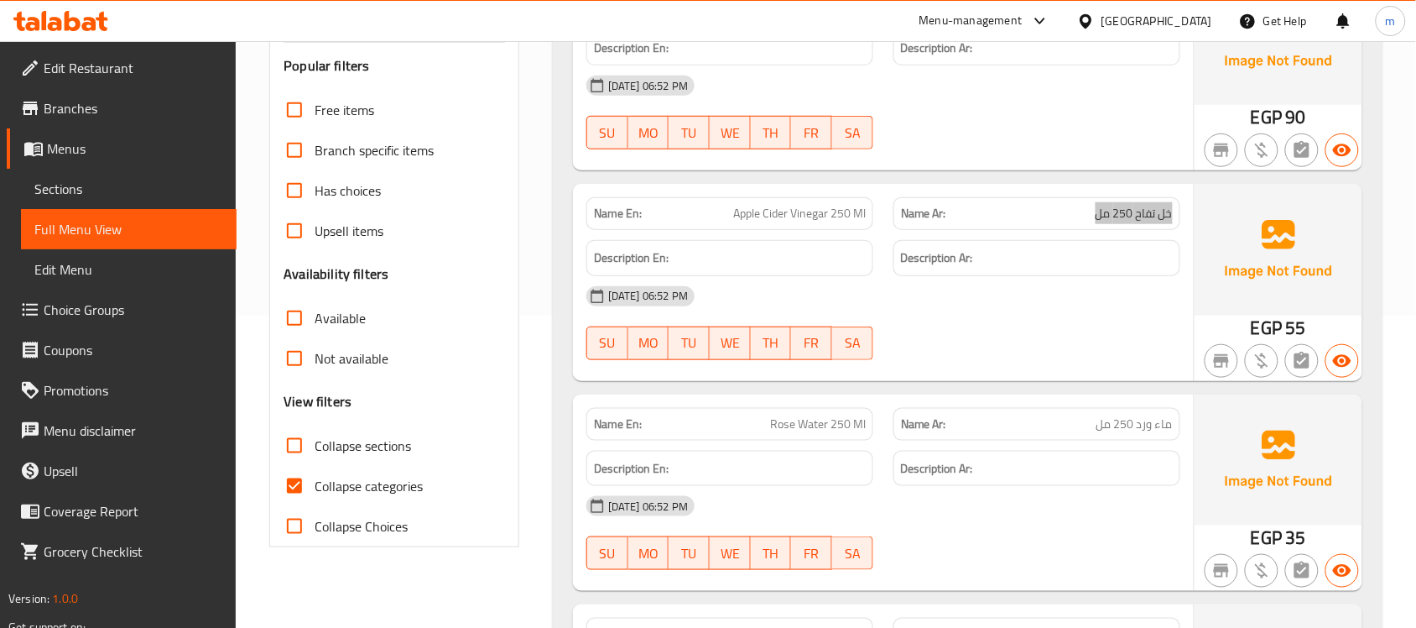
scroll to position [315, 0]
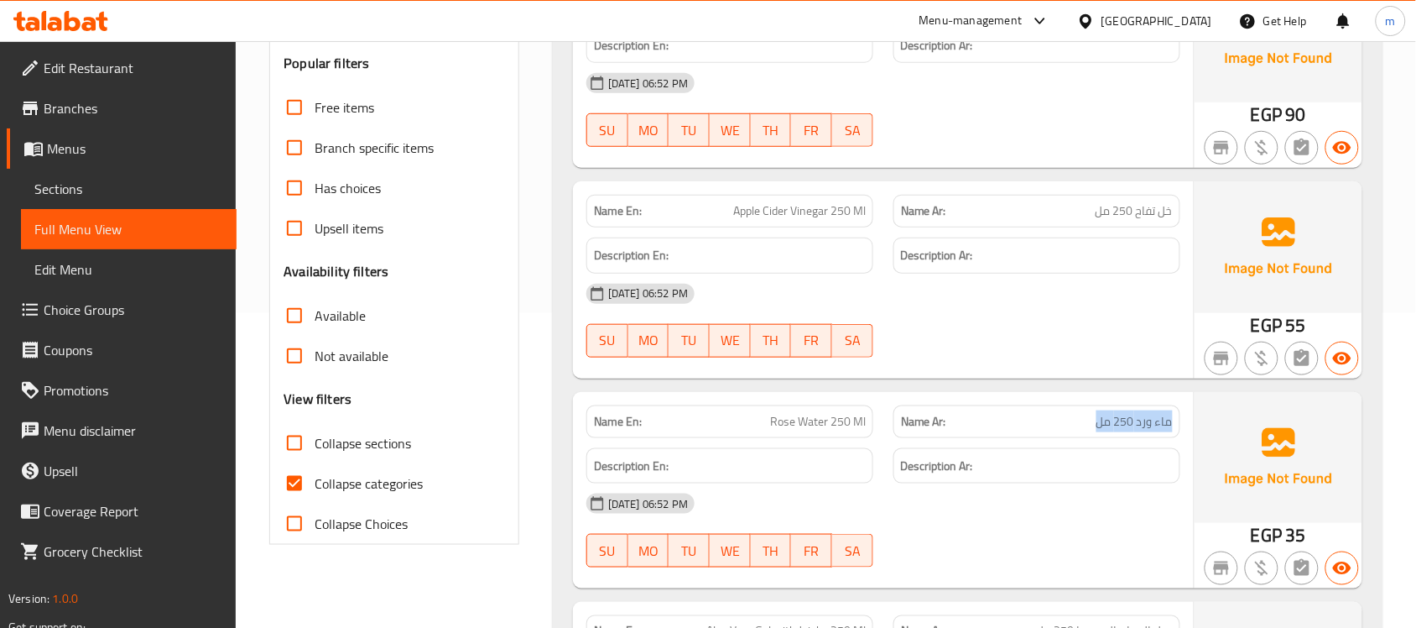
drag, startPoint x: 1087, startPoint y: 426, endPoint x: 1189, endPoint y: 421, distance: 101.7
click at [1189, 421] on div "Name Ar: ماء ورد 250 مل" at bounding box center [1037, 421] width 307 height 53
copy span "ماء ورد 250 مل"
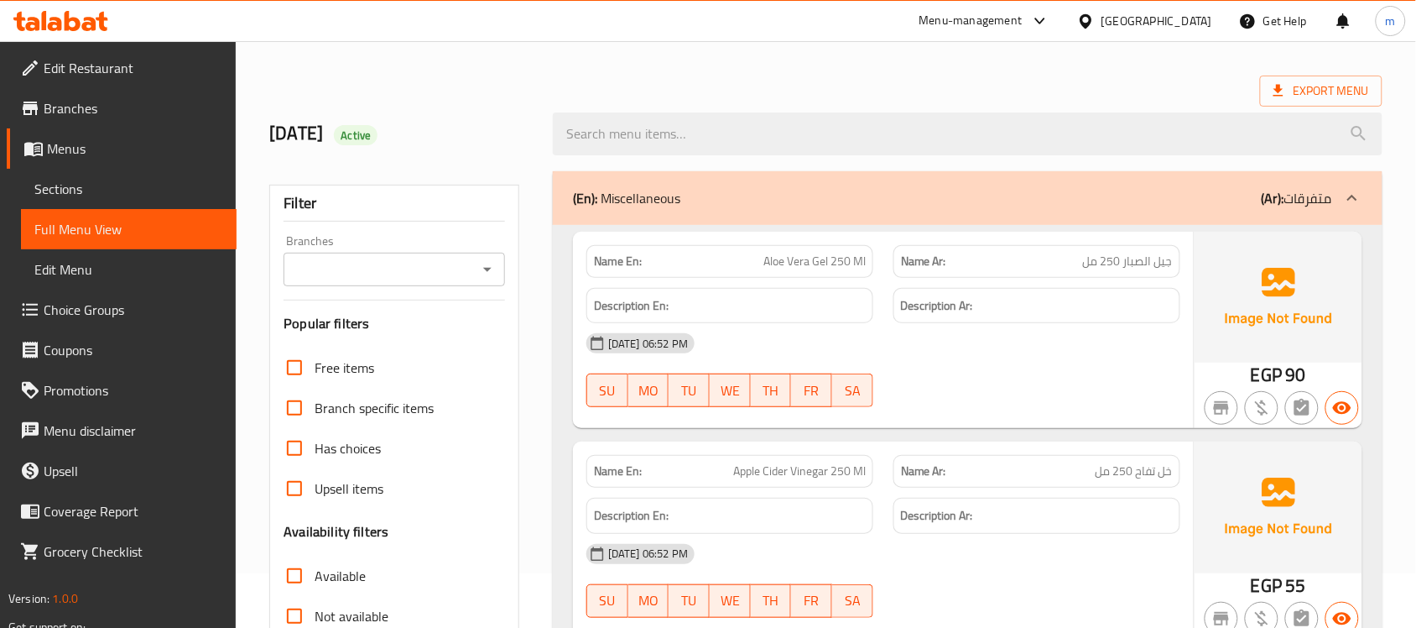
scroll to position [105, 0]
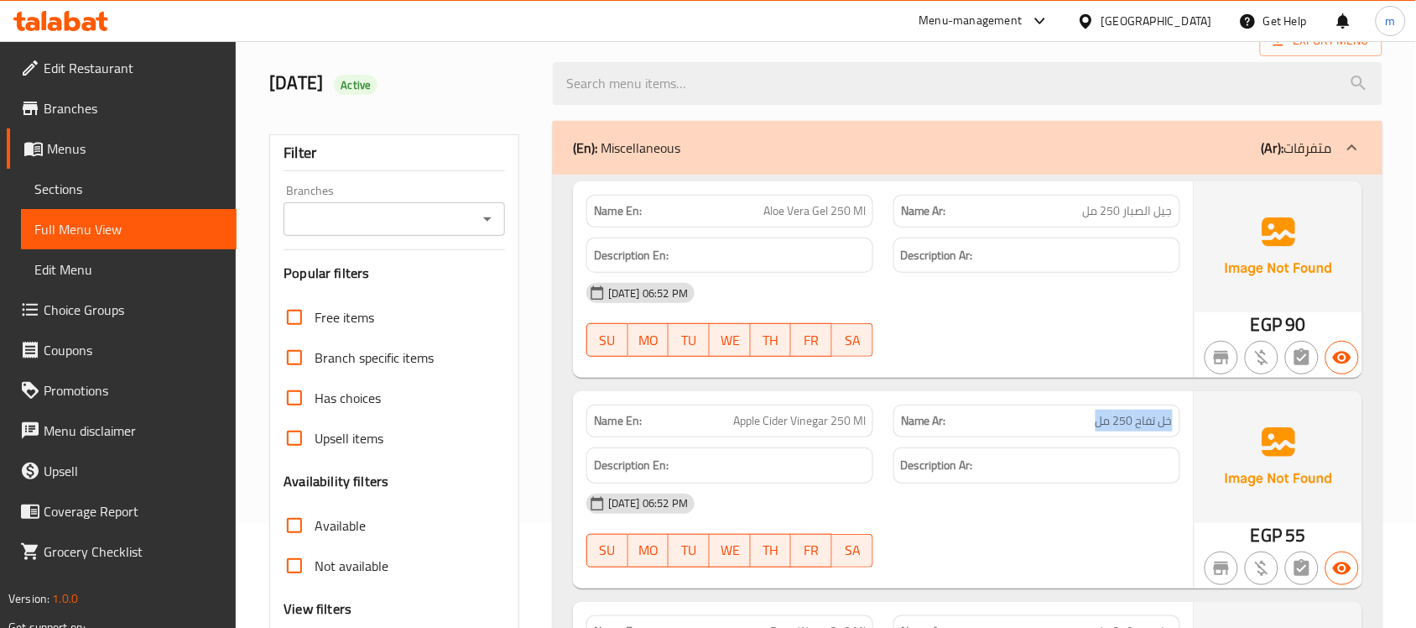
drag, startPoint x: 1098, startPoint y: 420, endPoint x: 1188, endPoint y: 412, distance: 91.0
click at [1188, 412] on div "Name Ar: خل تفاح 250 مل" at bounding box center [1037, 420] width 307 height 53
copy span "خل تفاح 250 مل"
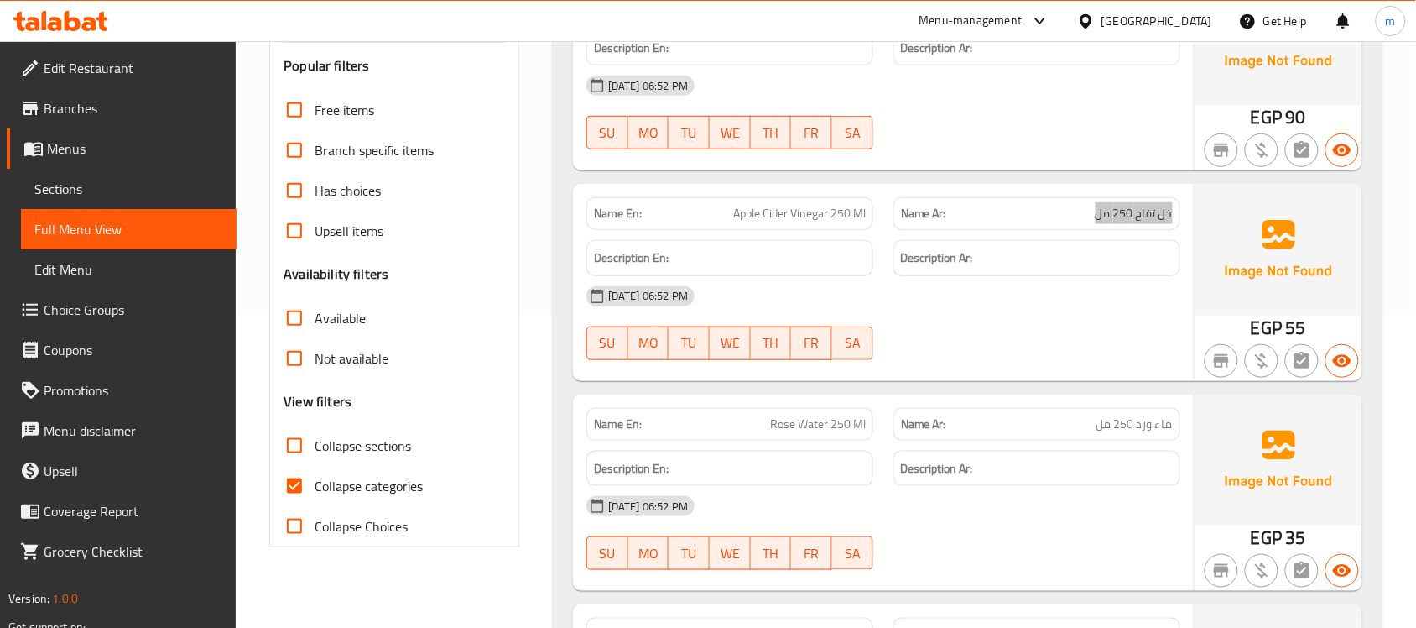
scroll to position [315, 0]
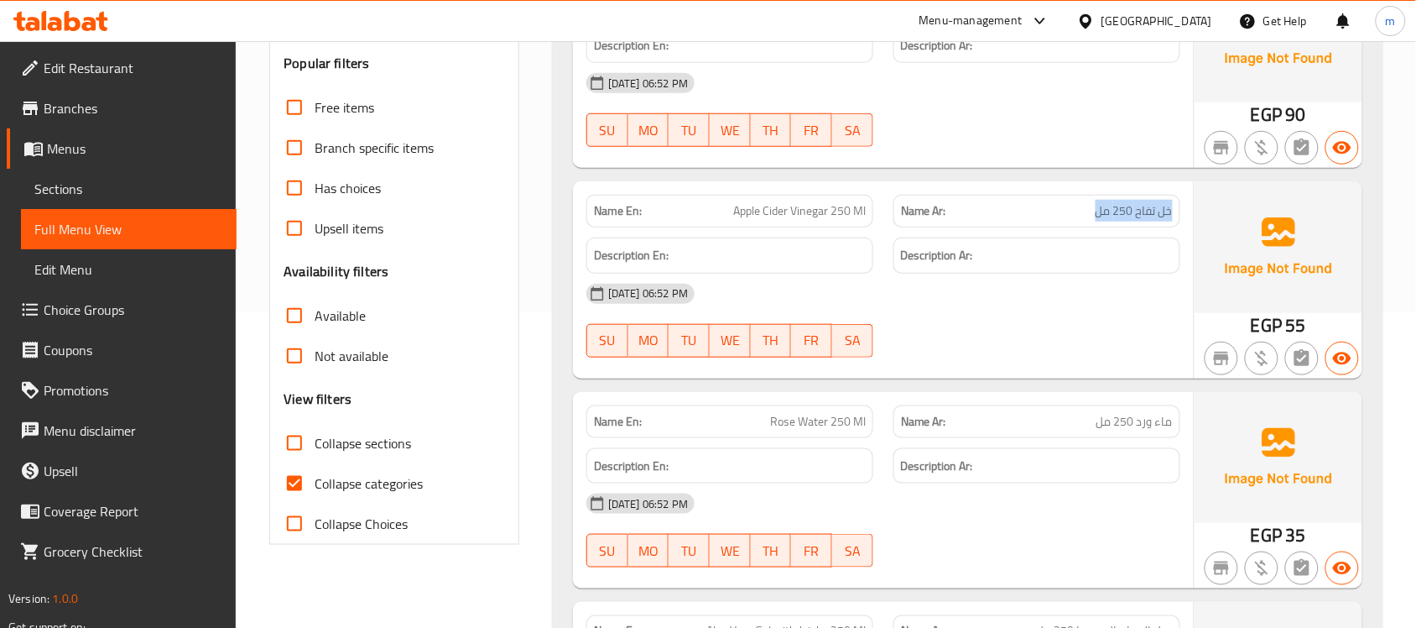
click at [1100, 426] on span "ماء ورد 250 مل" at bounding box center [1135, 422] width 76 height 18
click at [1099, 426] on span "ماء ورد 250 مل" at bounding box center [1135, 422] width 76 height 18
drag, startPoint x: 1098, startPoint y: 426, endPoint x: 1150, endPoint y: 425, distance: 52.0
click at [1150, 425] on span "ماء ورد 250 مل" at bounding box center [1135, 422] width 76 height 18
copy span "ماء ورد 250 مل"
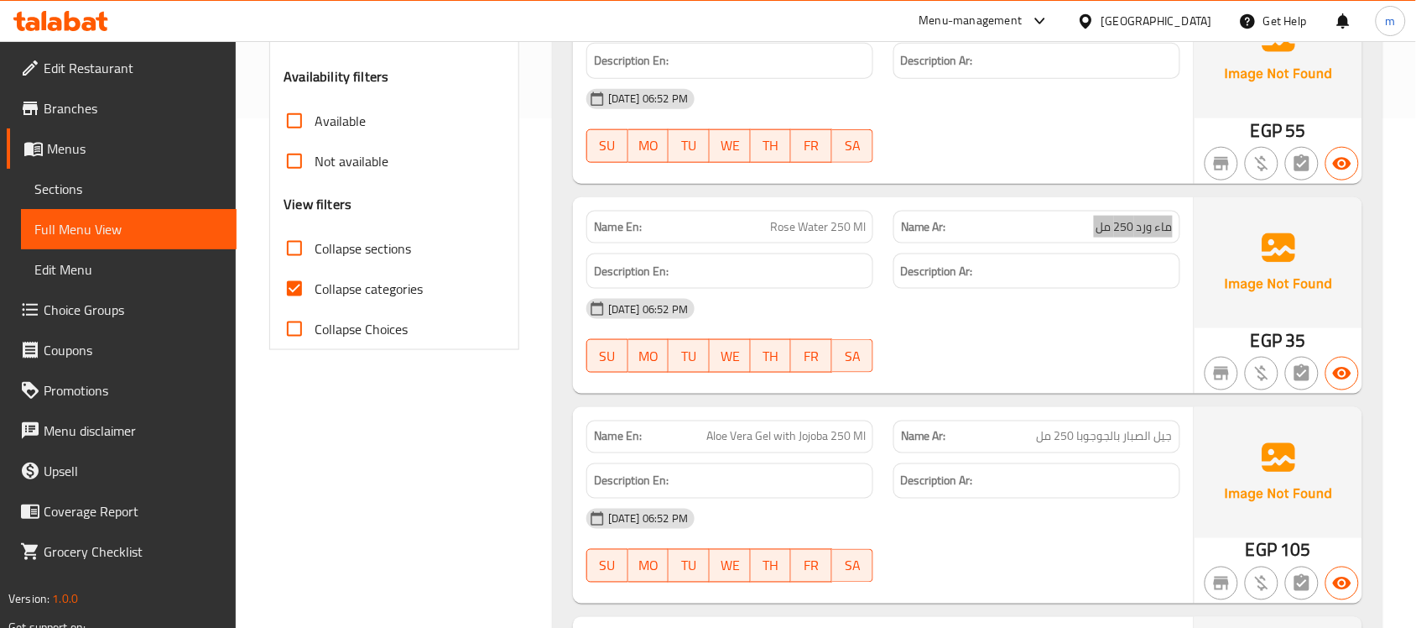
scroll to position [524, 0]
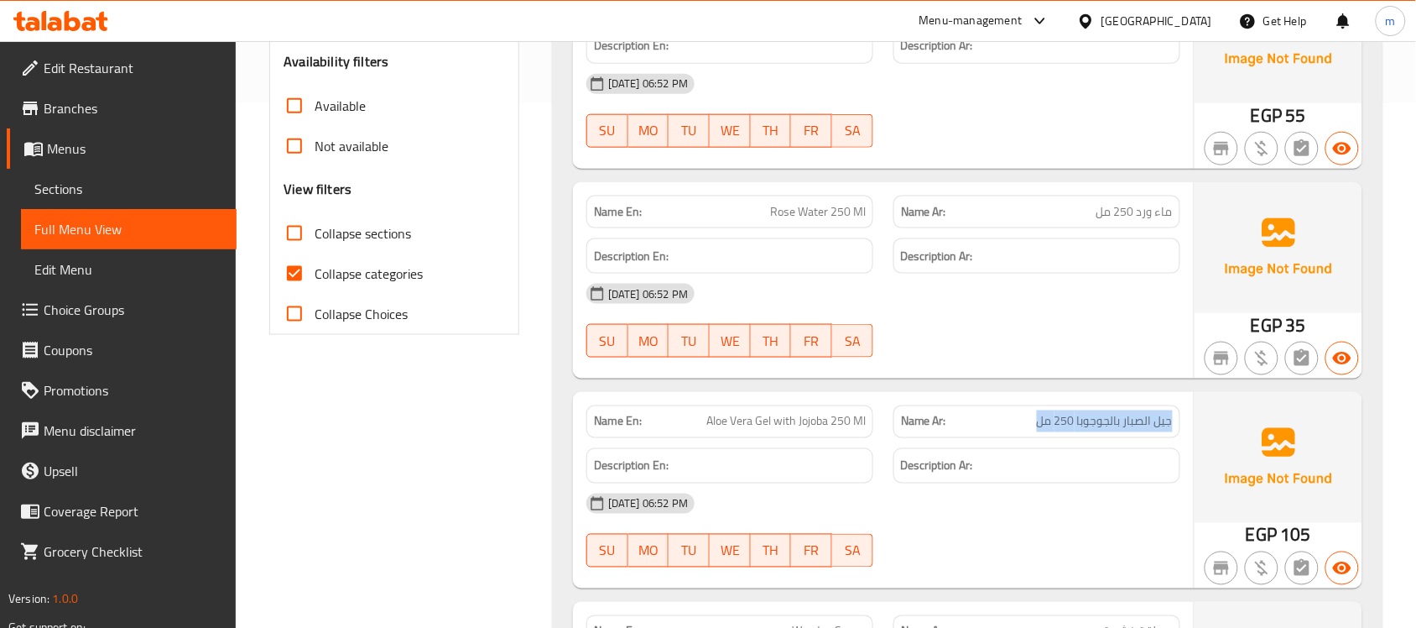
drag, startPoint x: 1038, startPoint y: 426, endPoint x: 1188, endPoint y: 424, distance: 150.2
click at [1188, 424] on div "Name Ar: جيل الصبار بالجوجوبا 250 مل" at bounding box center [1037, 421] width 307 height 53
copy span "جيل الصبار بالجوجوبا 250 مل"
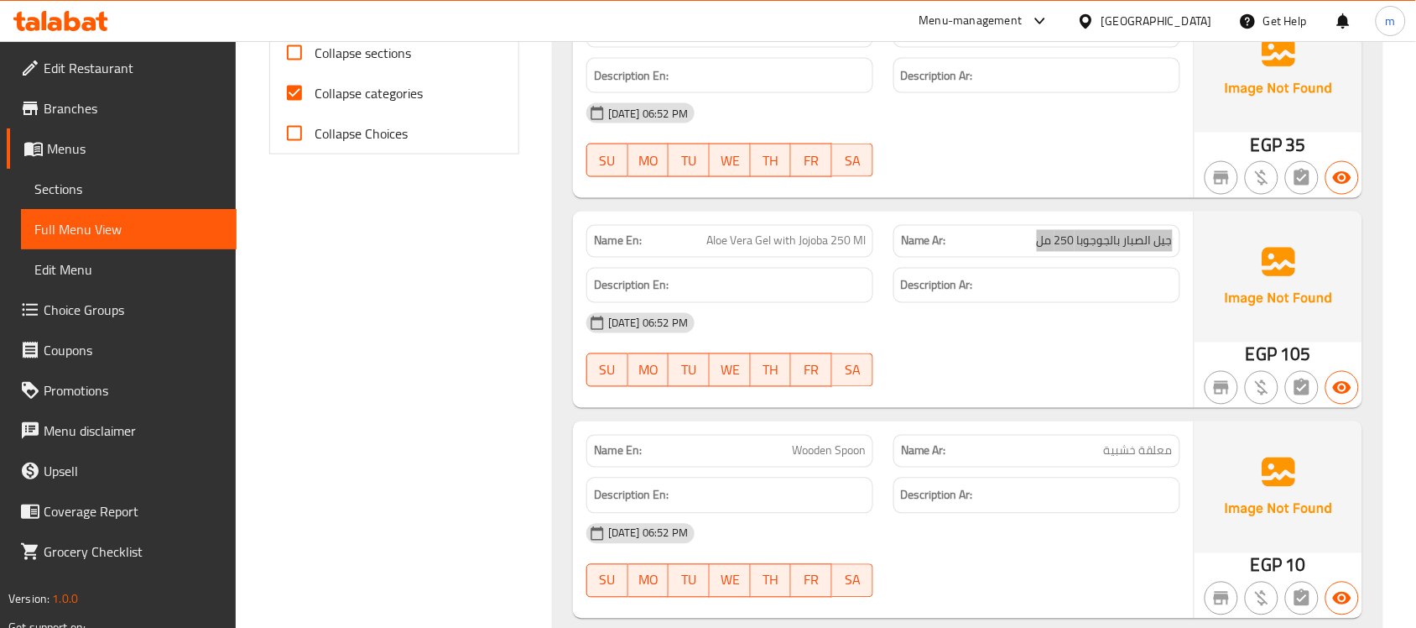
scroll to position [734, 0]
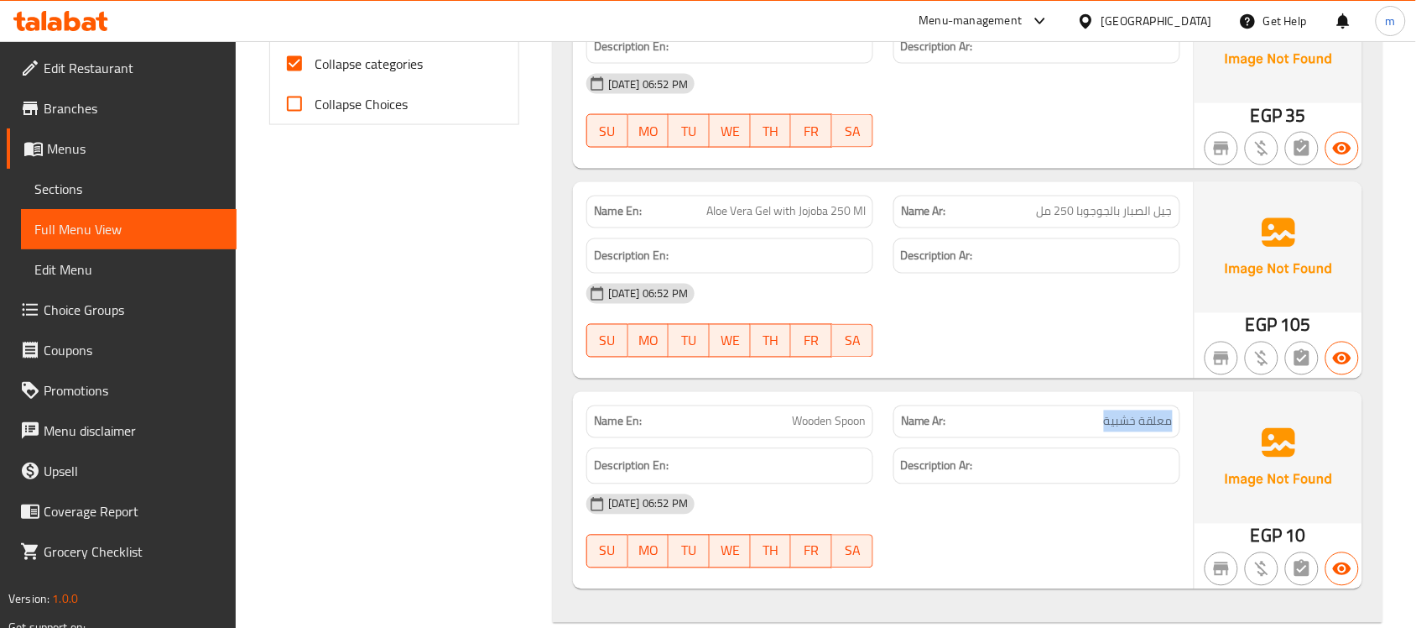
drag, startPoint x: 1103, startPoint y: 426, endPoint x: 1181, endPoint y: 425, distance: 78.0
click at [1181, 425] on div "Name Ar: معلقة خشبية" at bounding box center [1037, 421] width 307 height 53
copy span "معلقة خشبية"
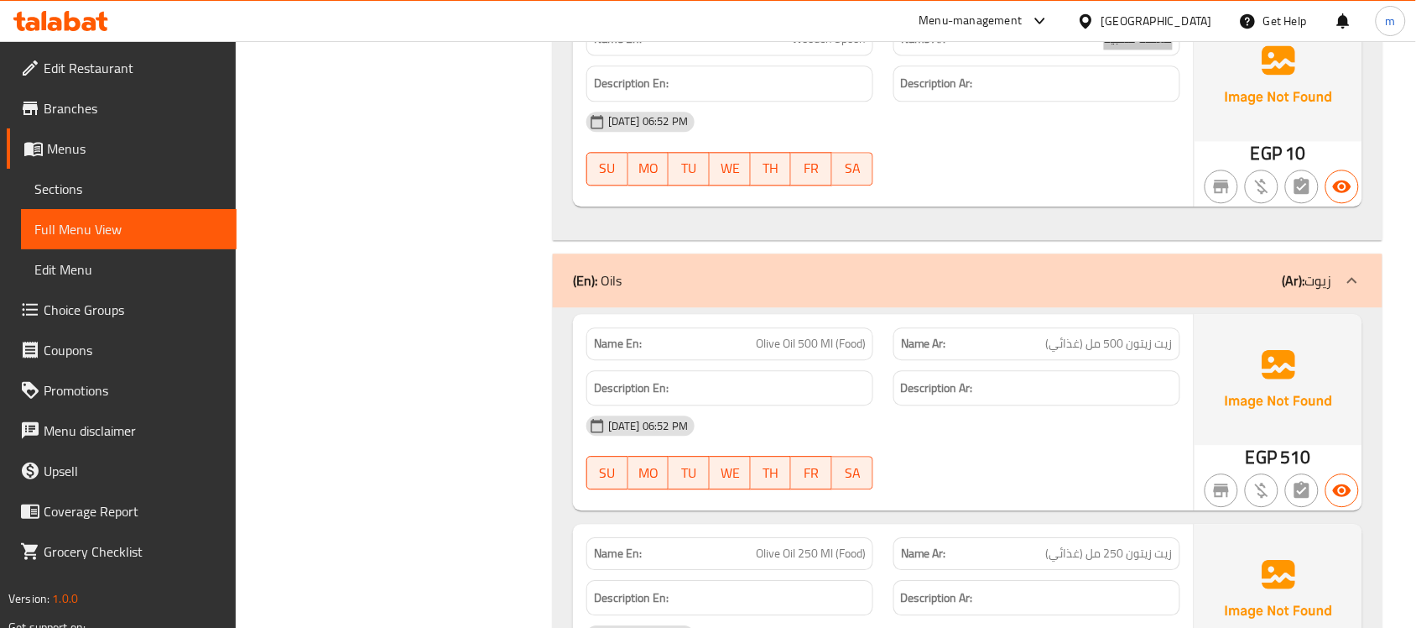
scroll to position [1154, 0]
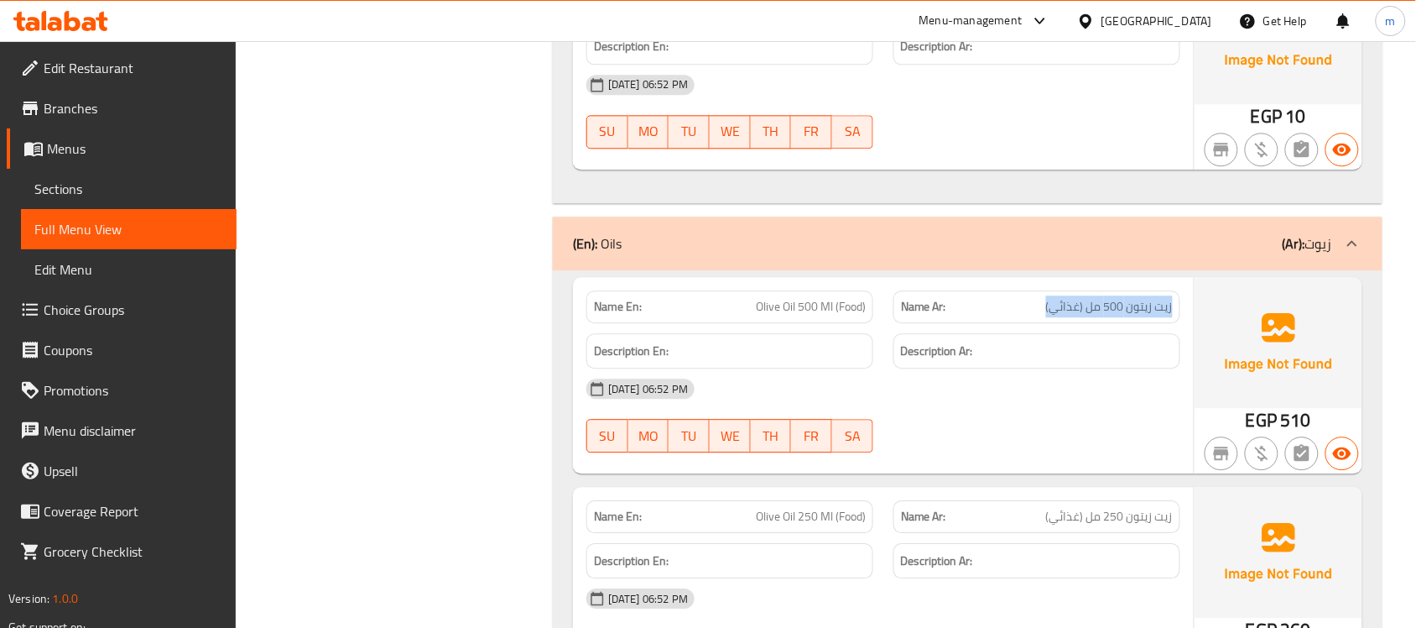
drag, startPoint x: 1047, startPoint y: 308, endPoint x: 1179, endPoint y: 303, distance: 131.8
copy span "زيت زيتون 500 مل (غذائي)"
drag, startPoint x: 755, startPoint y: 308, endPoint x: 866, endPoint y: 308, distance: 110.8
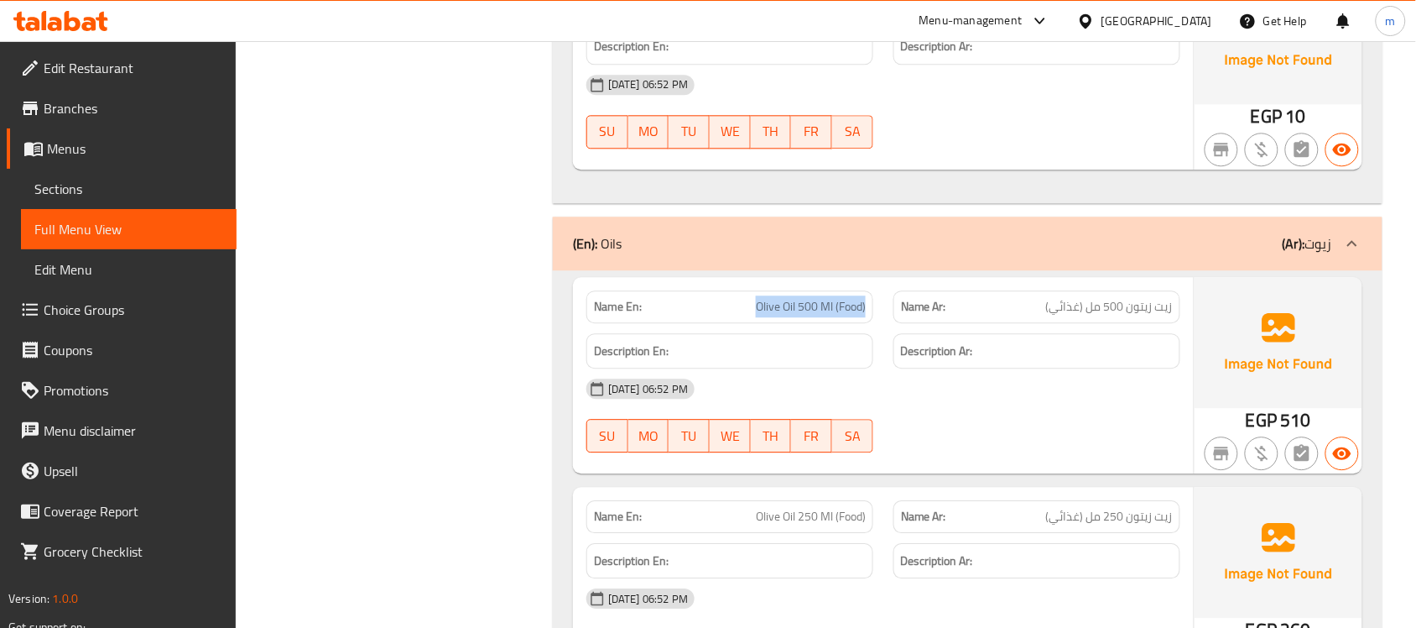
copy span "Olive Oil 500 Ml (Food)"
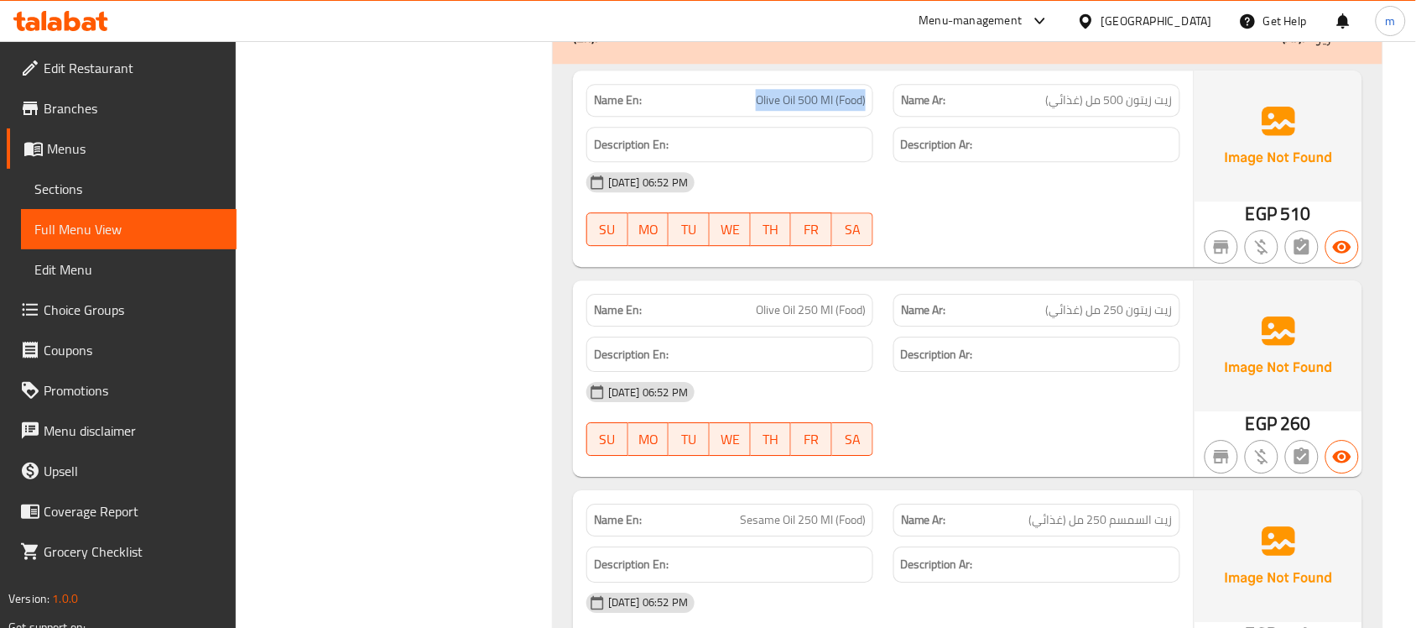
scroll to position [1364, 0]
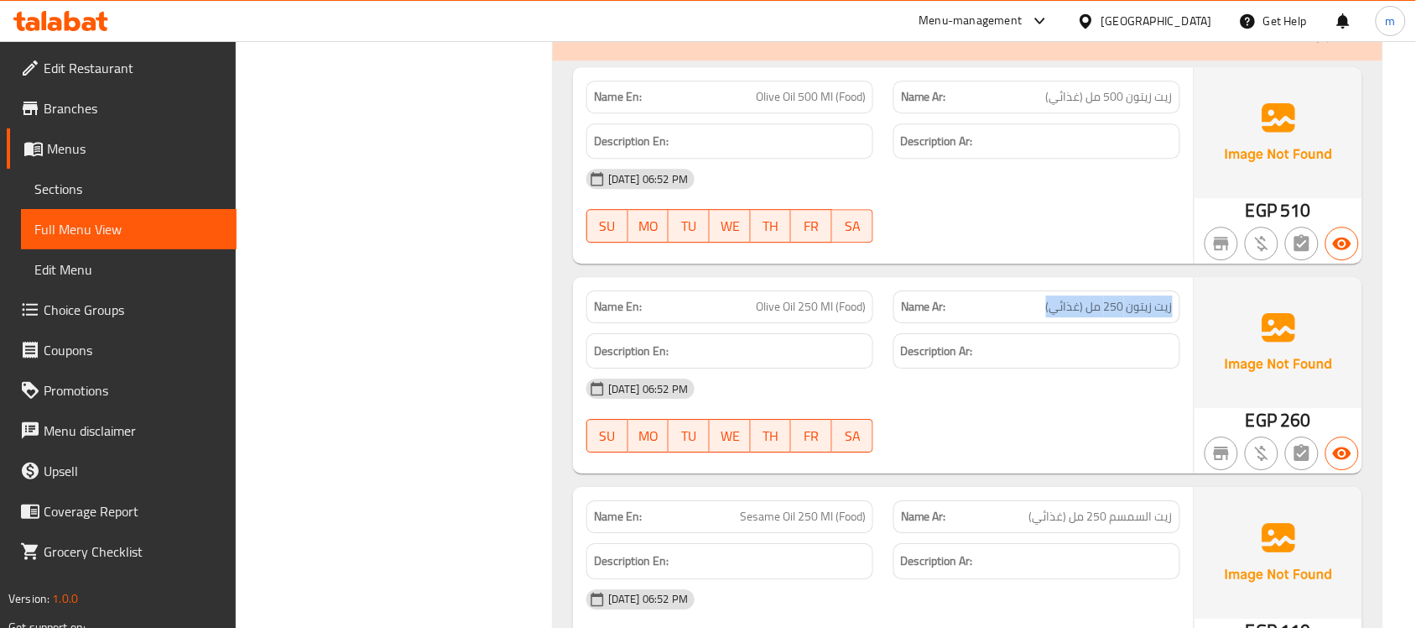
drag, startPoint x: 1046, startPoint y: 306, endPoint x: 1172, endPoint y: 309, distance: 125.9
drag, startPoint x: 749, startPoint y: 307, endPoint x: 894, endPoint y: 304, distance: 145.2
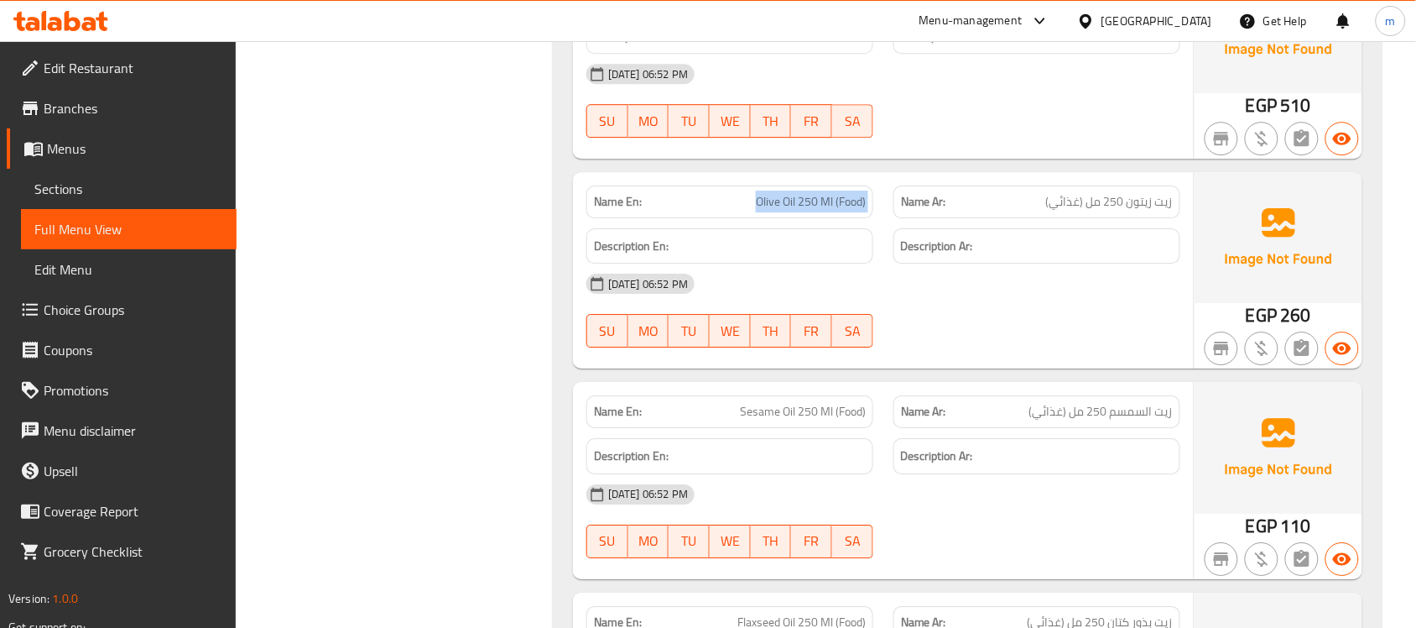
scroll to position [1573, 0]
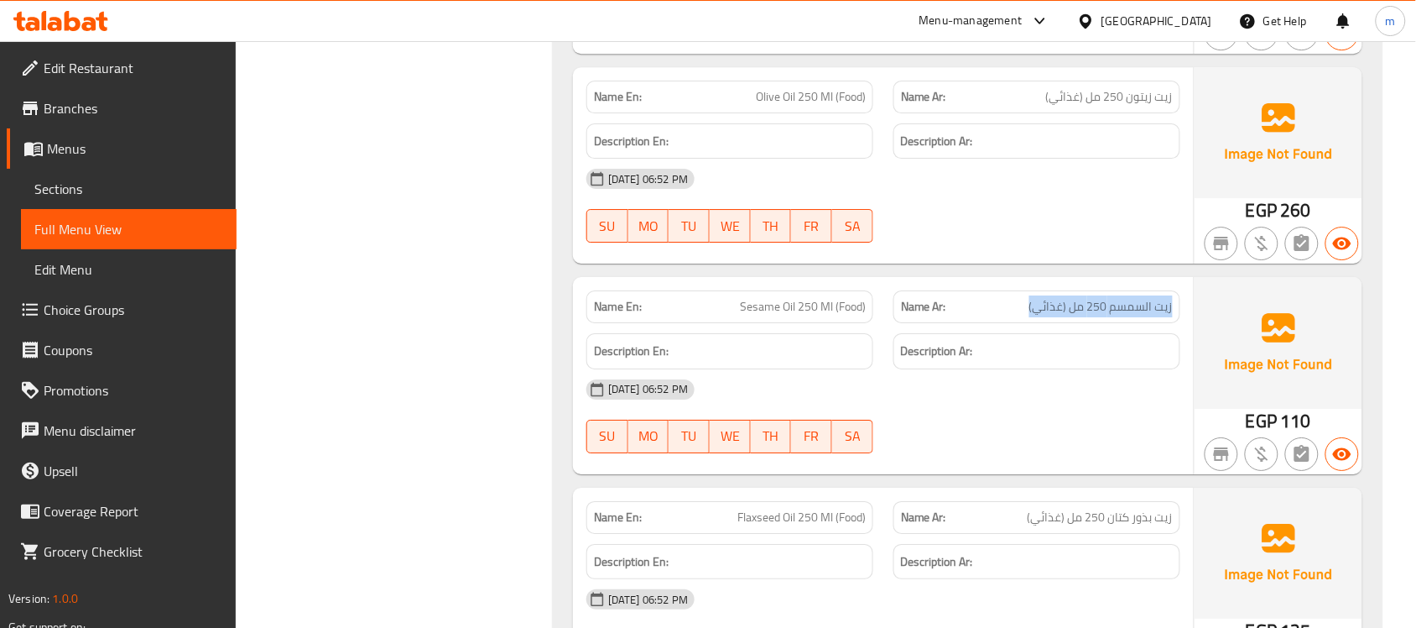
drag, startPoint x: 1029, startPoint y: 310, endPoint x: 1181, endPoint y: 308, distance: 151.9
drag, startPoint x: 731, startPoint y: 312, endPoint x: 864, endPoint y: 310, distance: 133.4
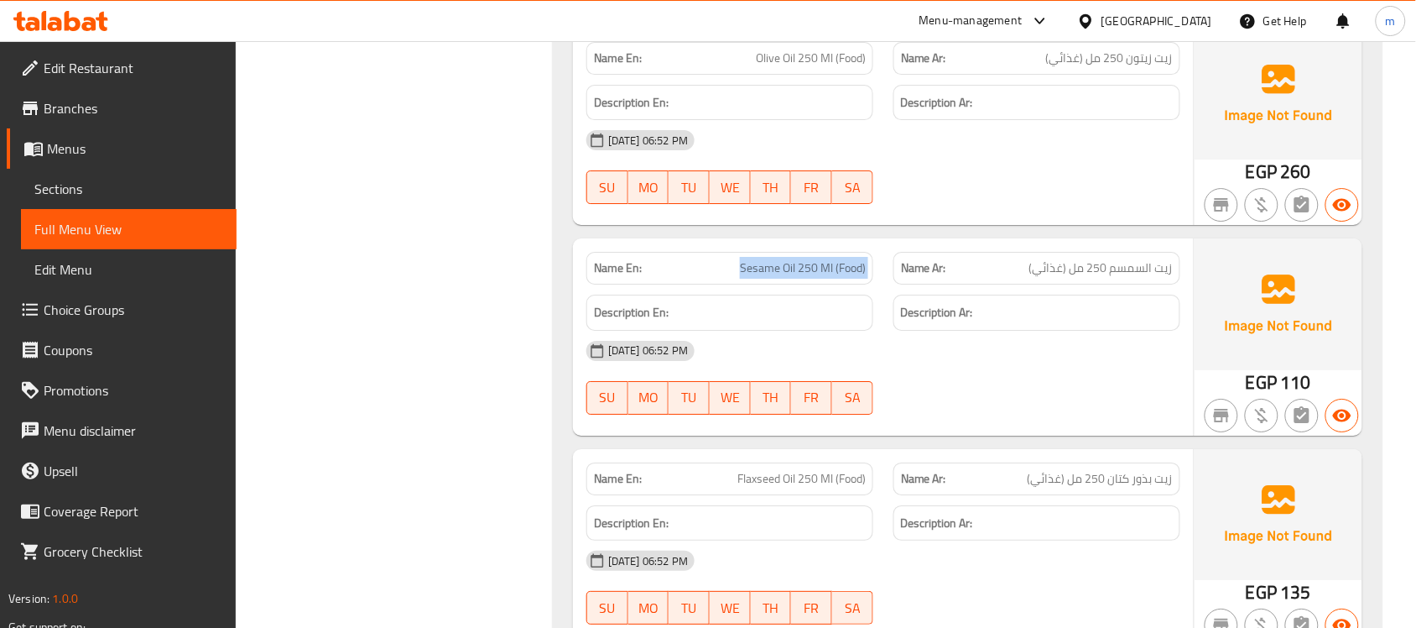
scroll to position [1678, 0]
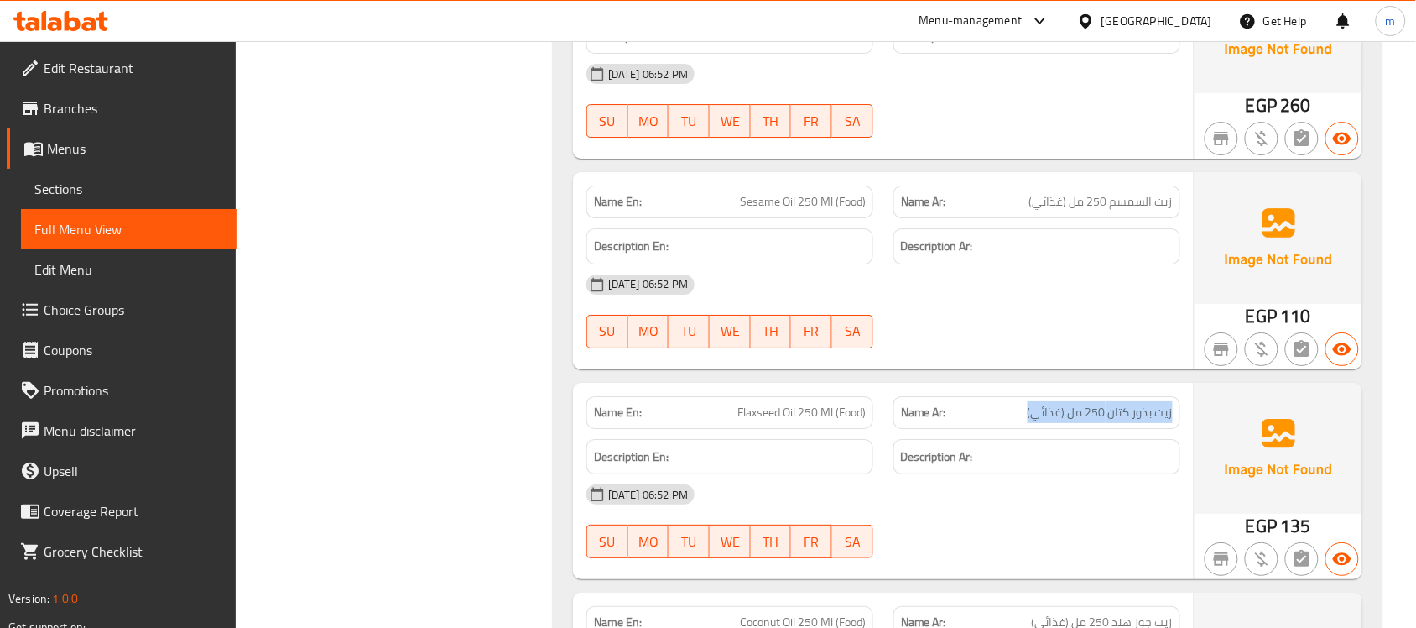
drag, startPoint x: 1030, startPoint y: 416, endPoint x: 1187, endPoint y: 411, distance: 157.0
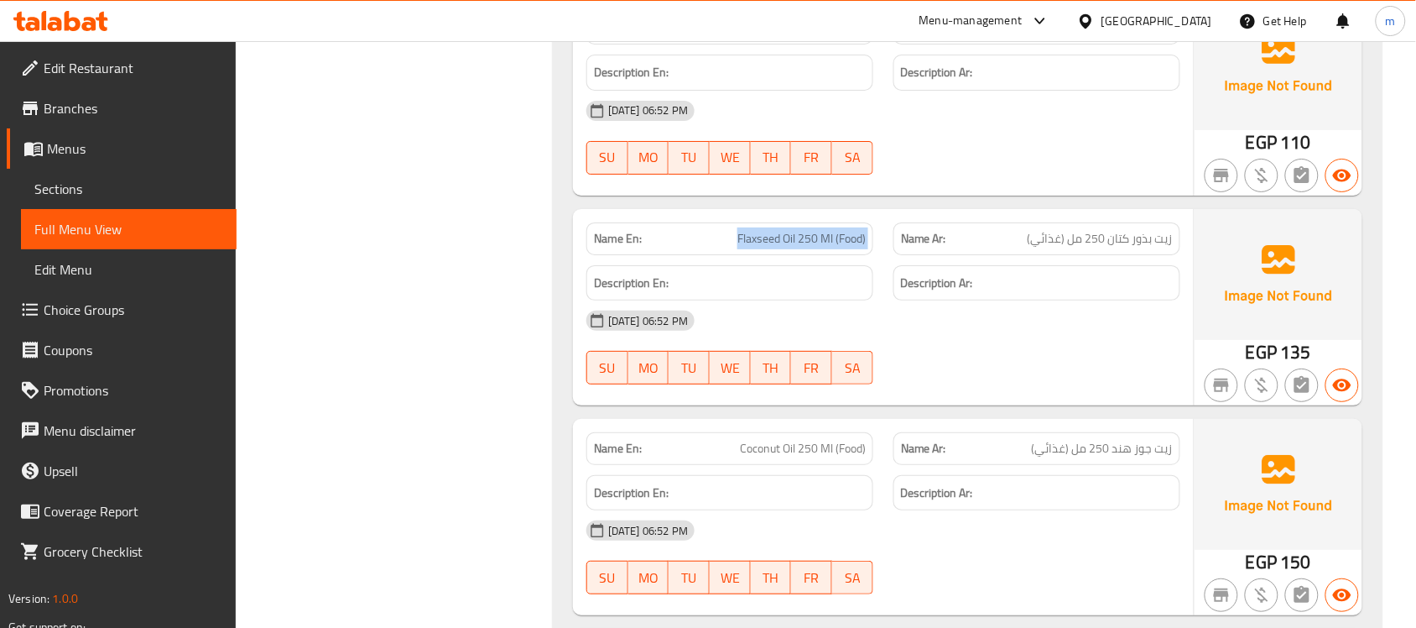
scroll to position [1888, 0]
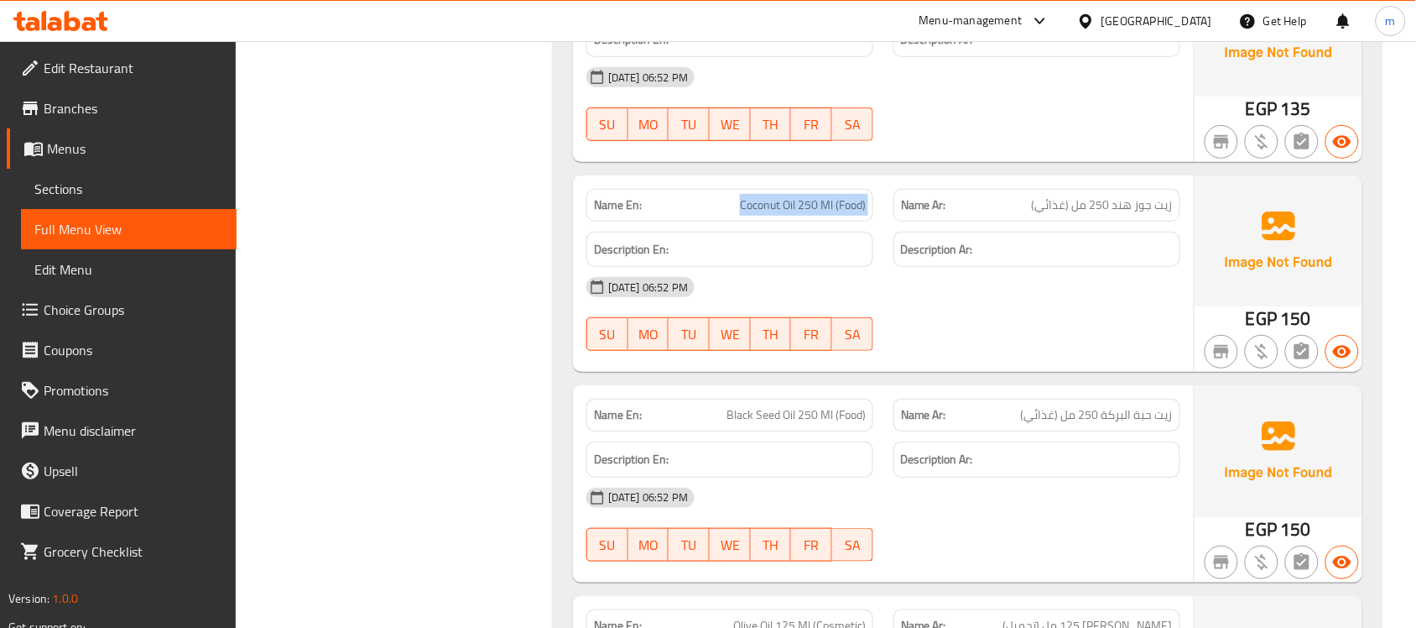
scroll to position [2098, 0]
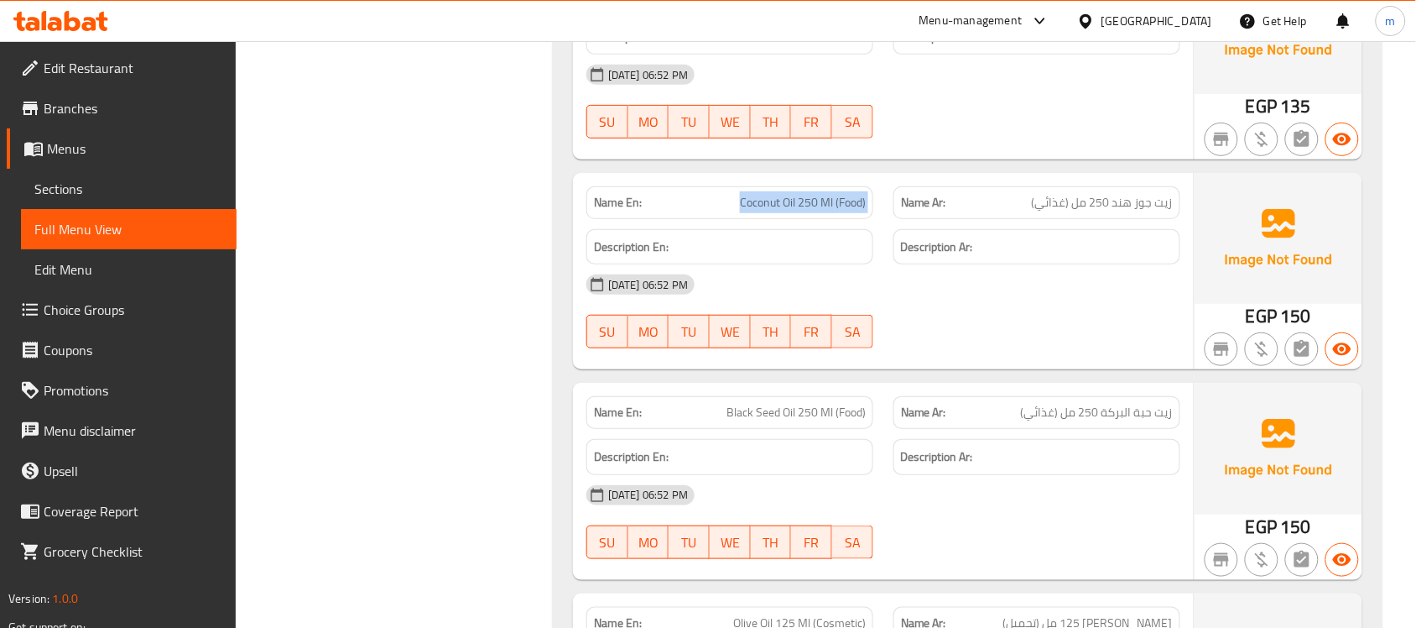
click at [1076, 412] on span "زيت حبة البركة 250 مل (غذائي)" at bounding box center [1097, 413] width 152 height 18
click at [786, 411] on span "Black Seed Oil 250 Ml (Food)" at bounding box center [796, 413] width 139 height 18
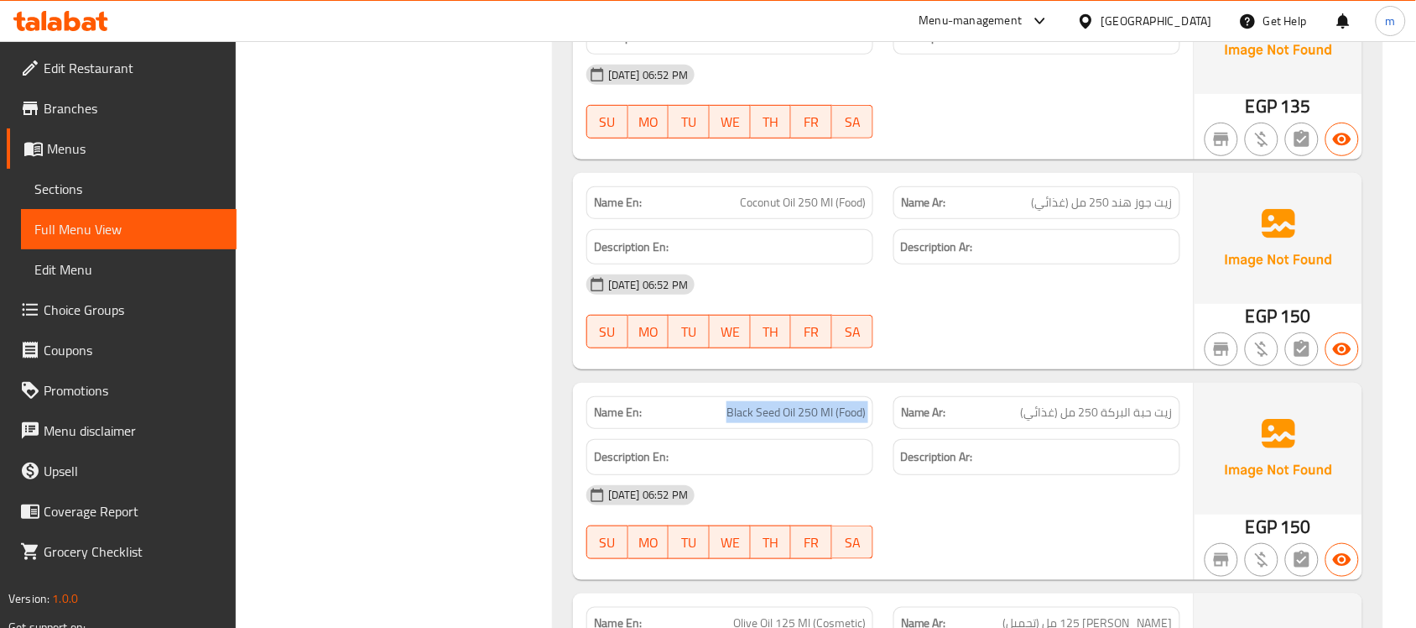
click at [786, 411] on span "Black Seed Oil 250 Ml (Food)" at bounding box center [796, 413] width 139 height 18
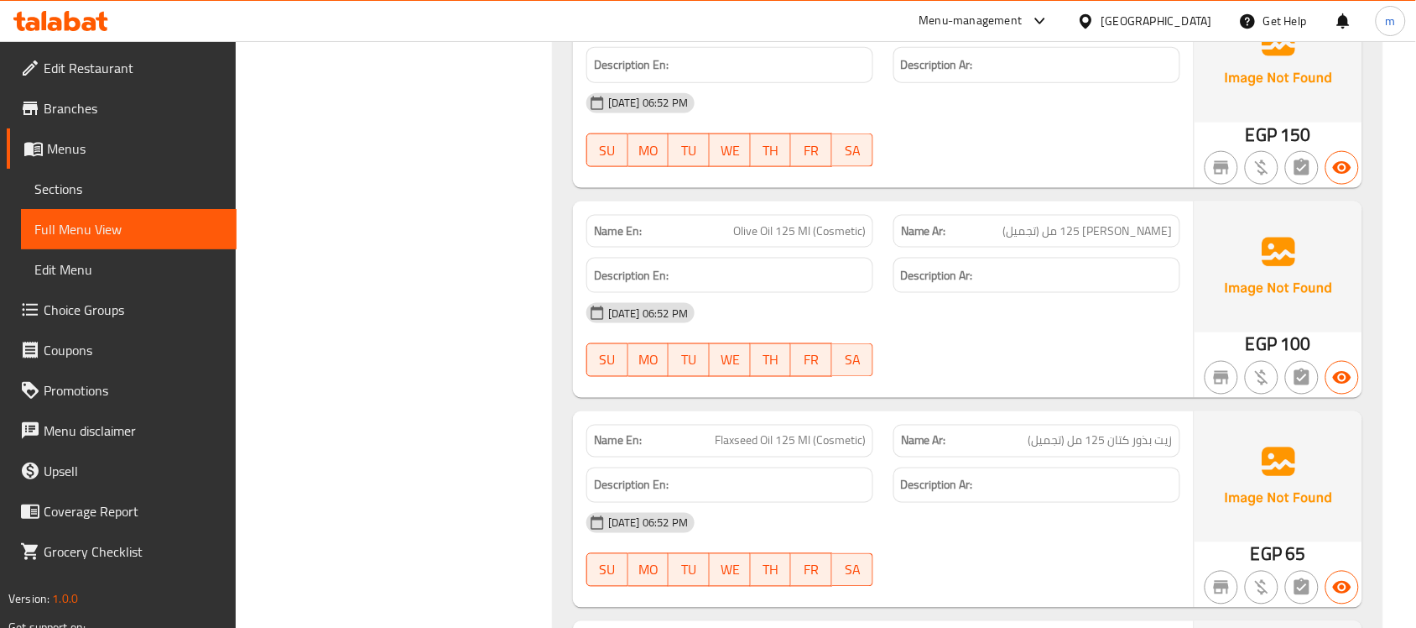
scroll to position [2517, 0]
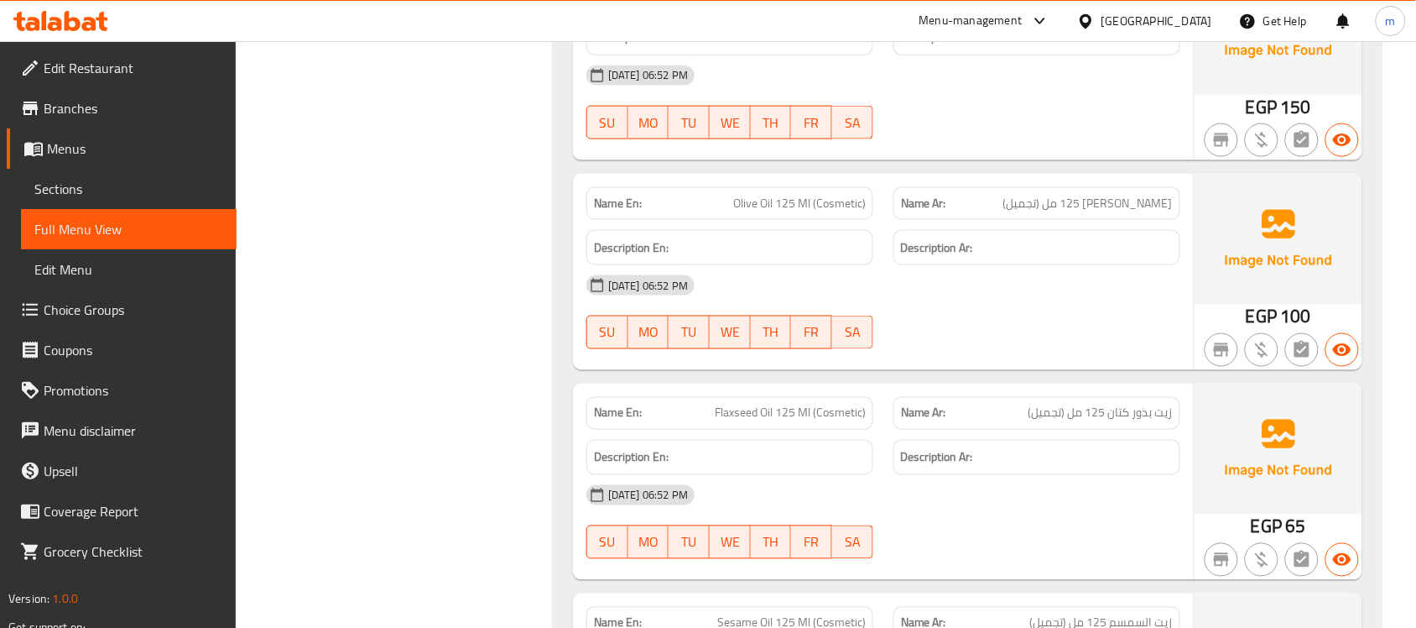
click at [1108, 206] on span "زيت زيتون 125 مل (تجميل)" at bounding box center [1089, 204] width 170 height 18
click at [756, 198] on span "Olive Oil 125 Ml (Cosmetic)" at bounding box center [799, 204] width 133 height 18
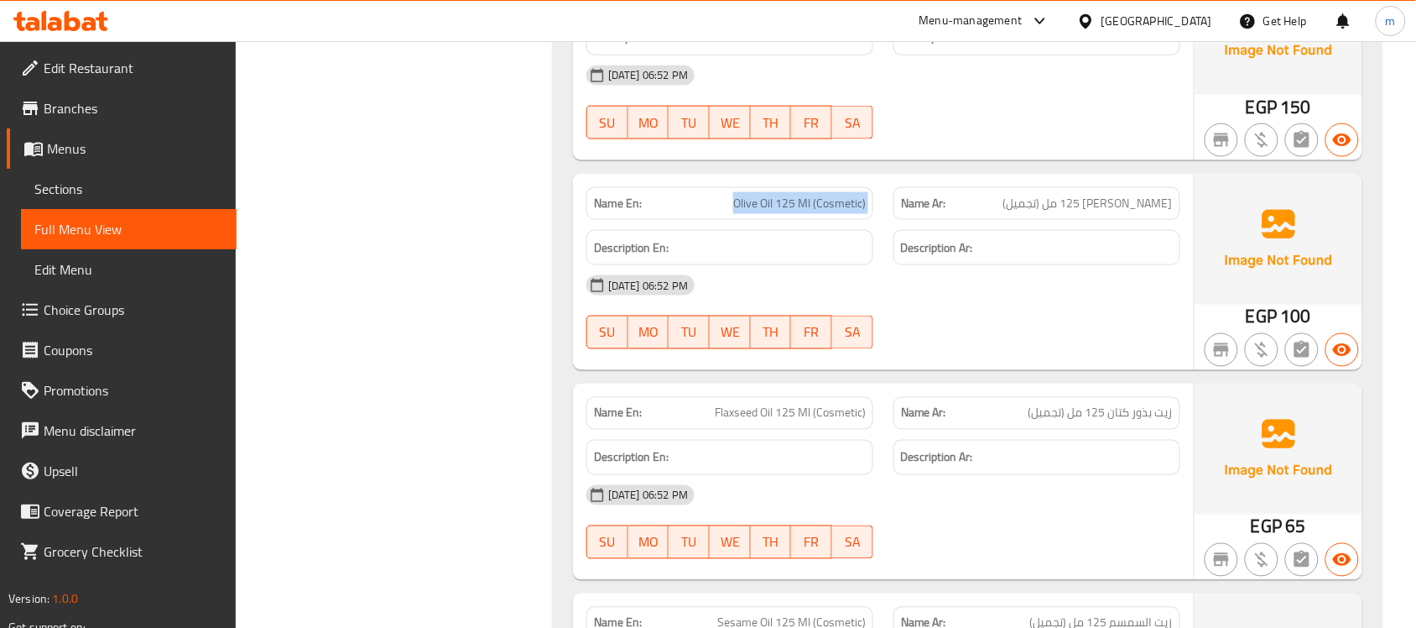
click at [756, 198] on span "Olive Oil 125 Ml (Cosmetic)" at bounding box center [799, 204] width 133 height 18
click at [1083, 413] on span "زيت بذور كتان 125 مل (تجميل)" at bounding box center [1101, 413] width 144 height 18
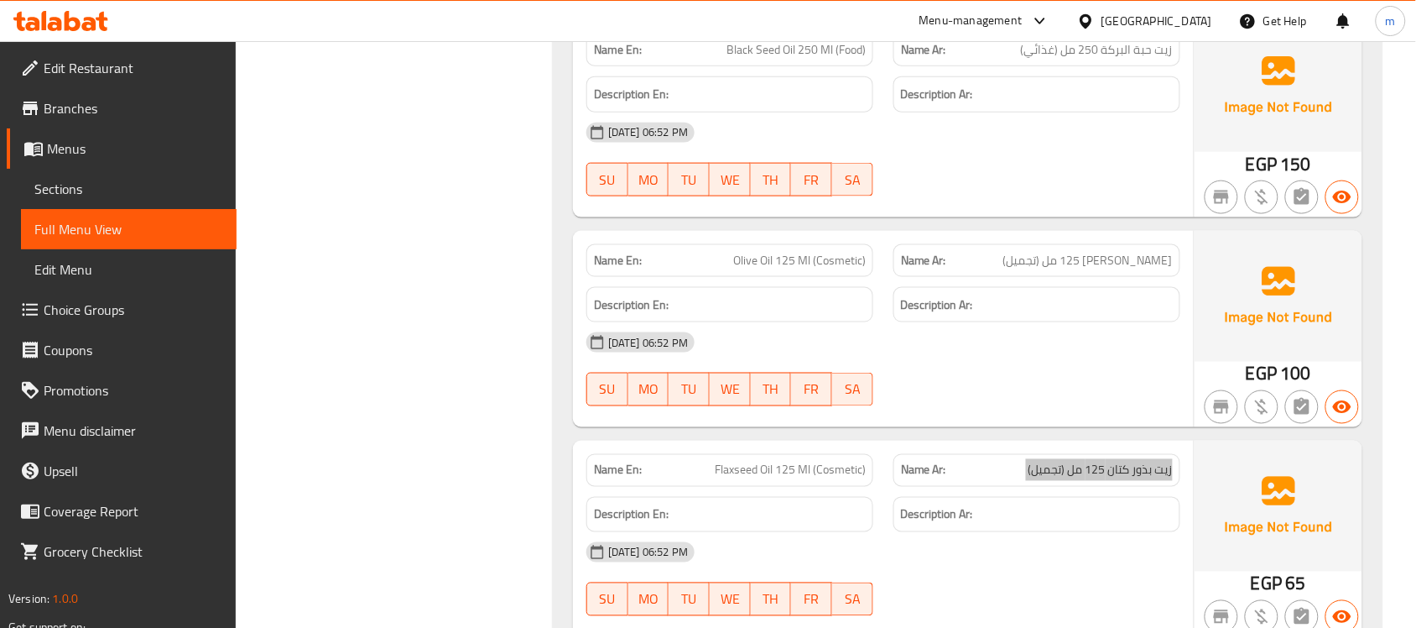
scroll to position [2412, 0]
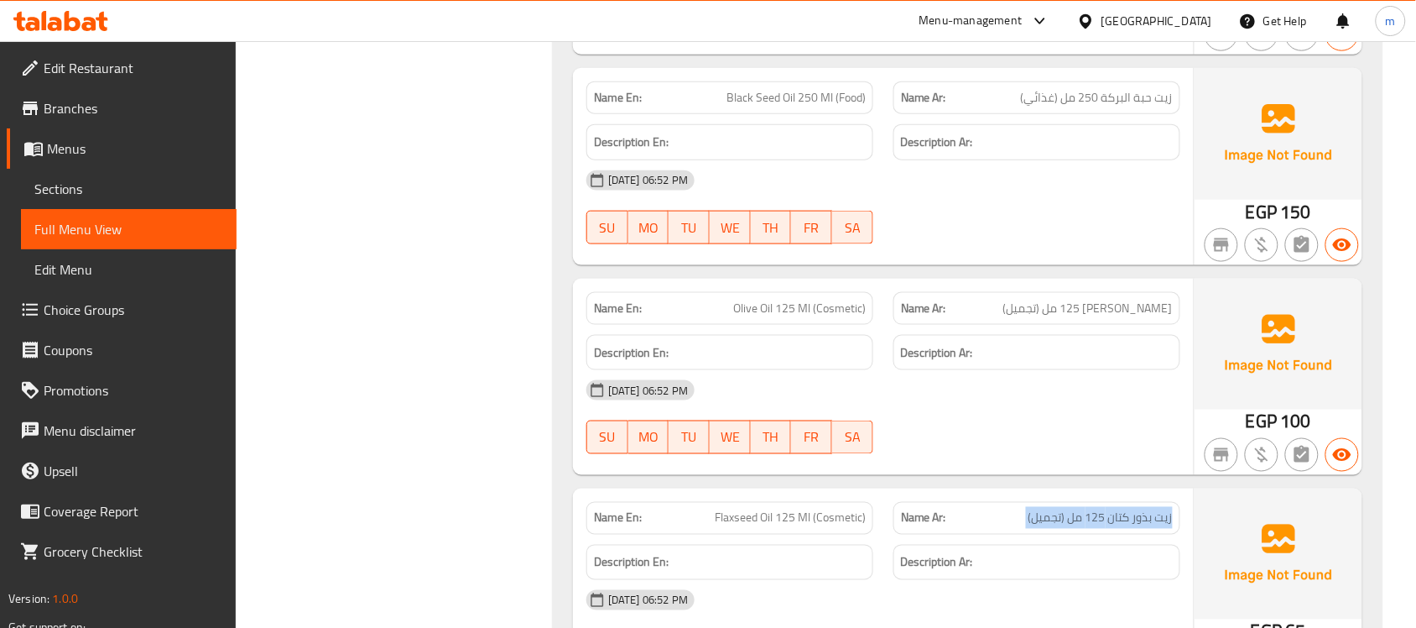
click at [794, 312] on span "Olive Oil 125 Ml (Cosmetic)" at bounding box center [799, 309] width 133 height 18
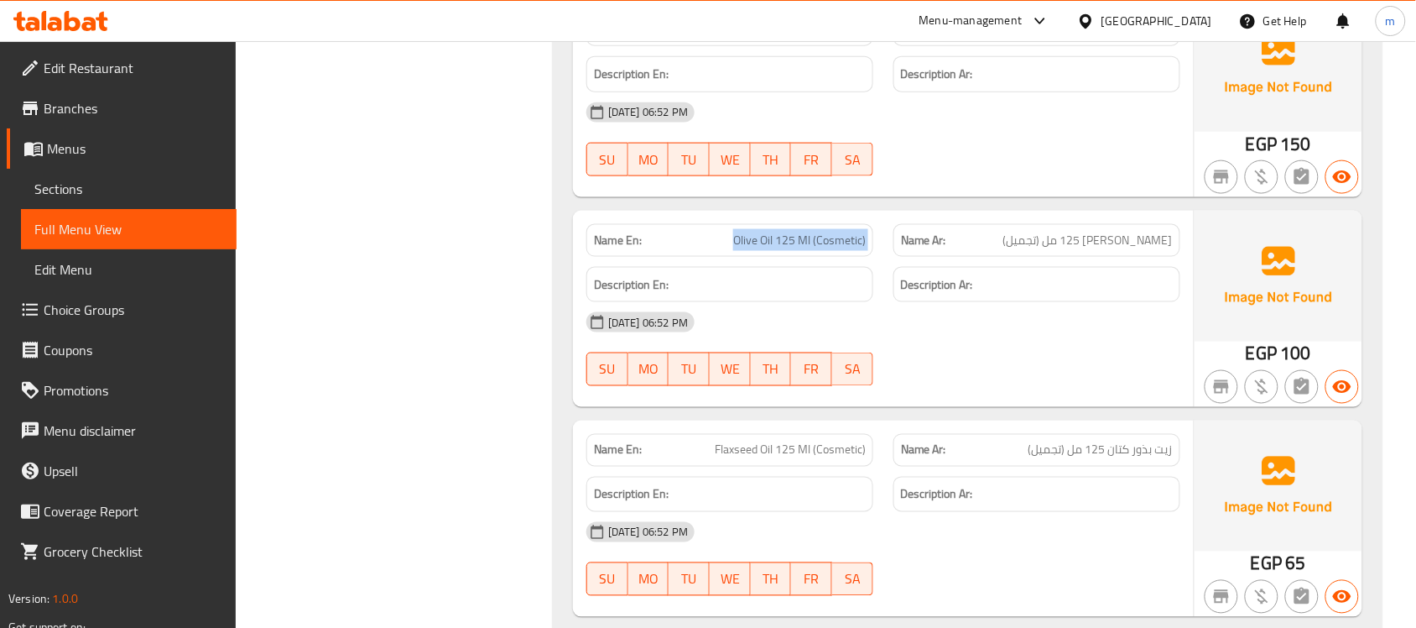
scroll to position [2517, 0]
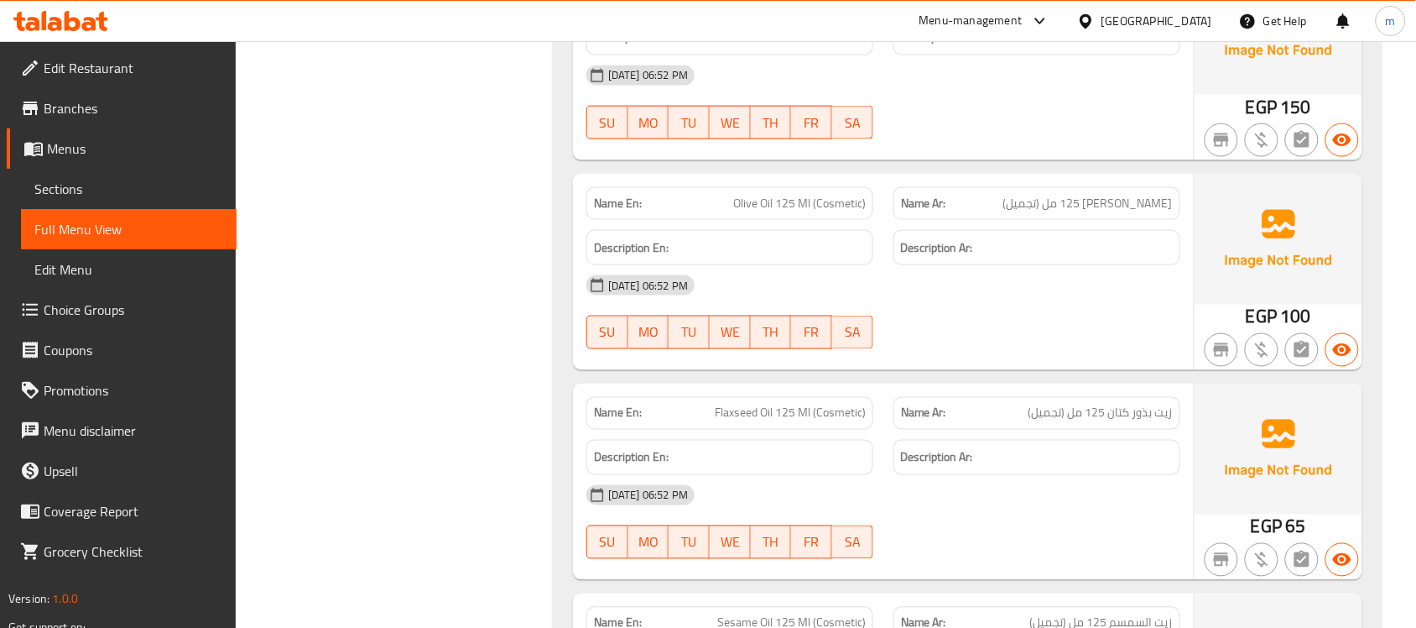
click at [795, 412] on span "Flaxseed Oil 125 Ml (Cosmetic)" at bounding box center [790, 413] width 151 height 18
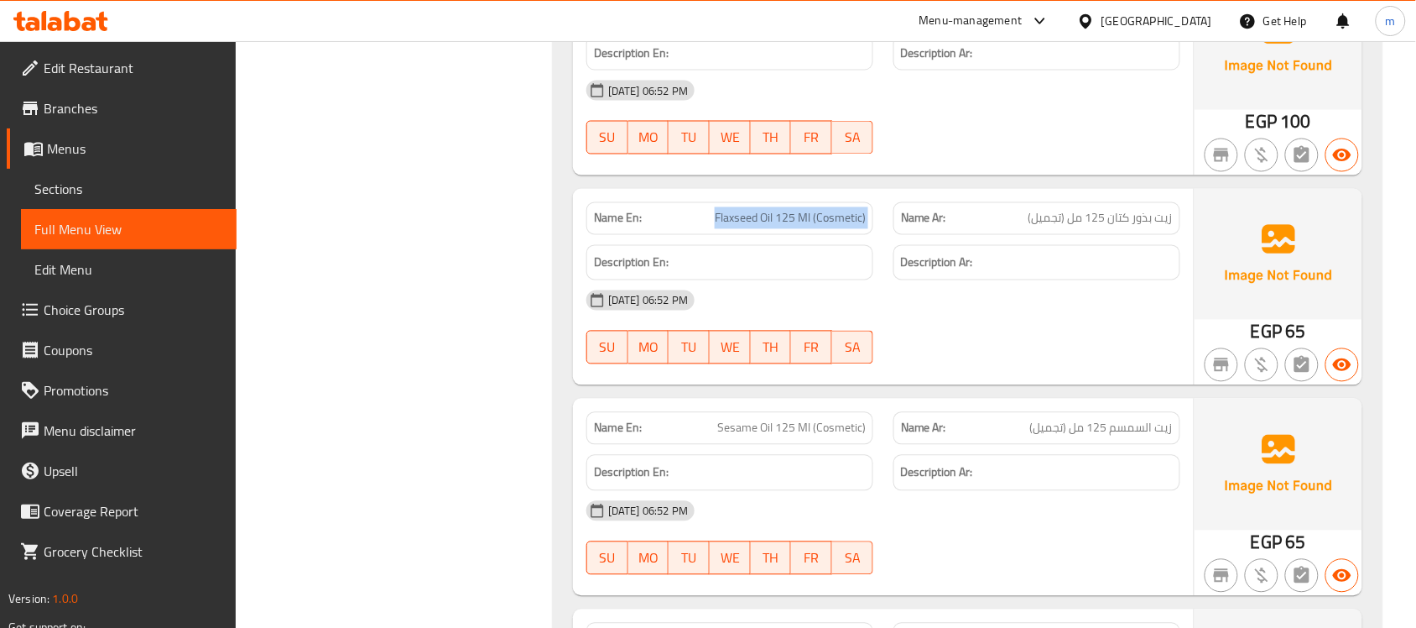
scroll to position [2727, 0]
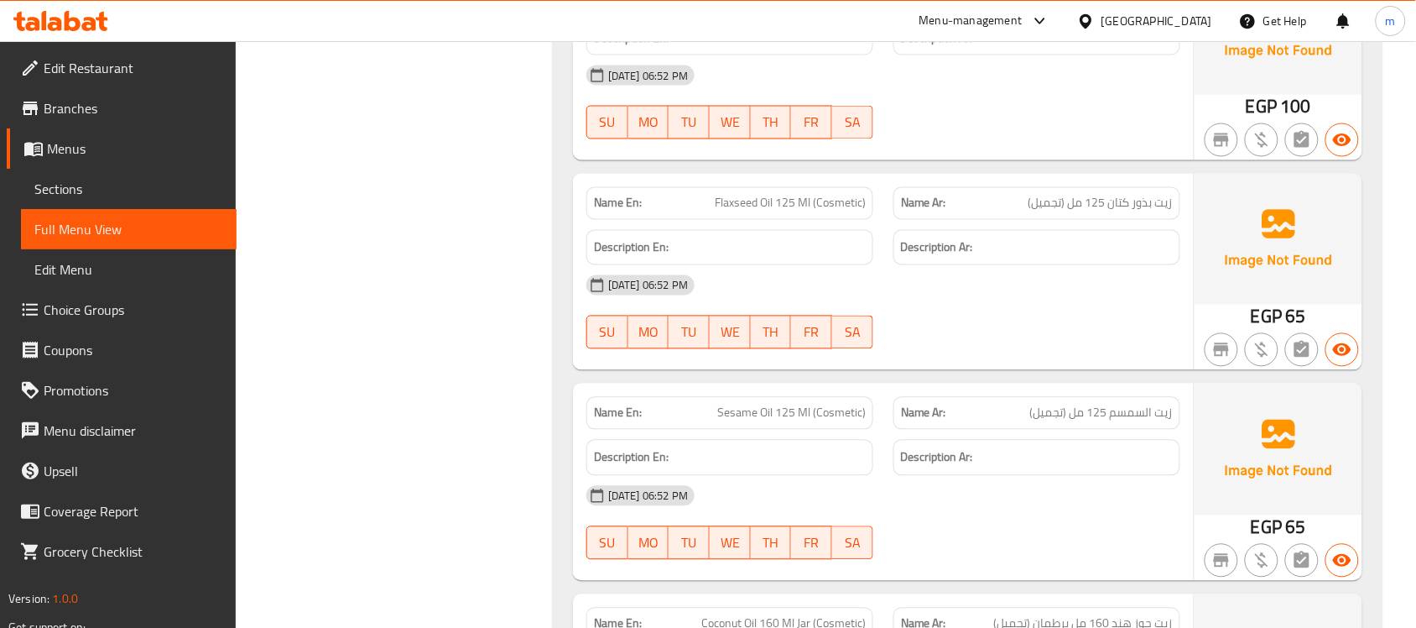
click at [1092, 418] on span "زيت السمسم 125 مل (تجميل)" at bounding box center [1101, 413] width 143 height 18
click at [789, 412] on span "Sesame Oil 125 Ml (Cosmetic)" at bounding box center [791, 413] width 149 height 18
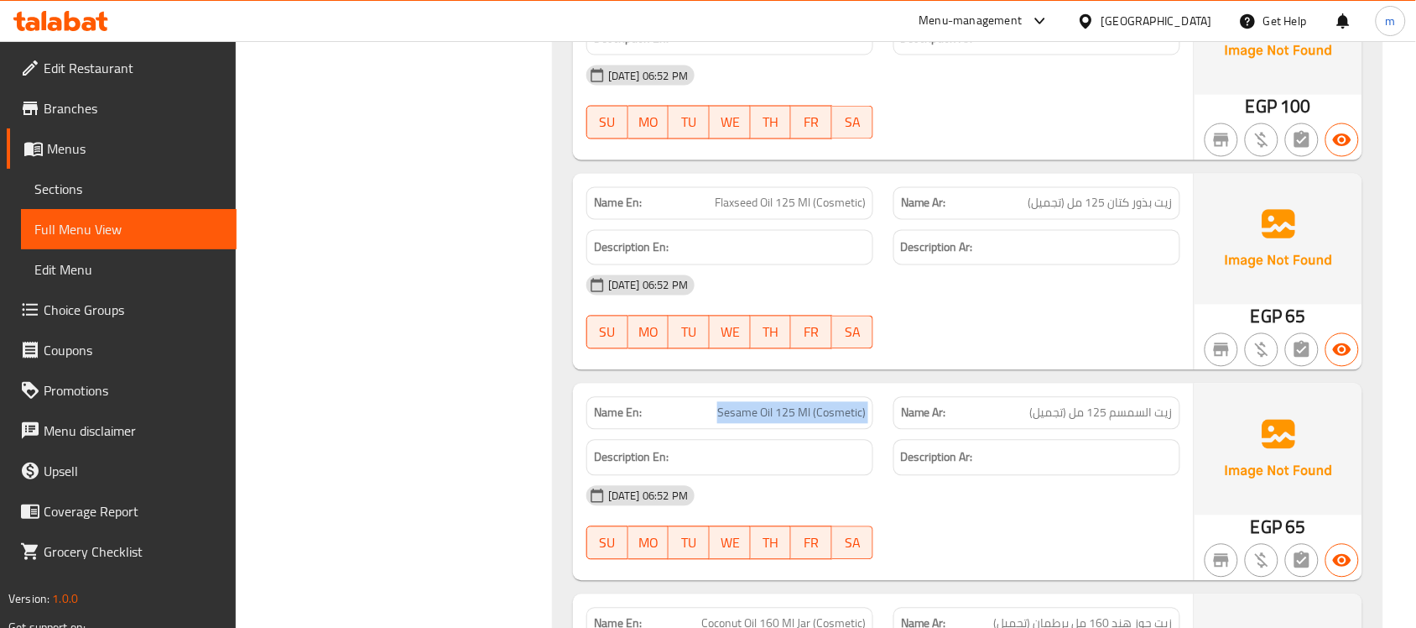
click at [789, 412] on span "Sesame Oil 125 Ml (Cosmetic)" at bounding box center [791, 413] width 149 height 18
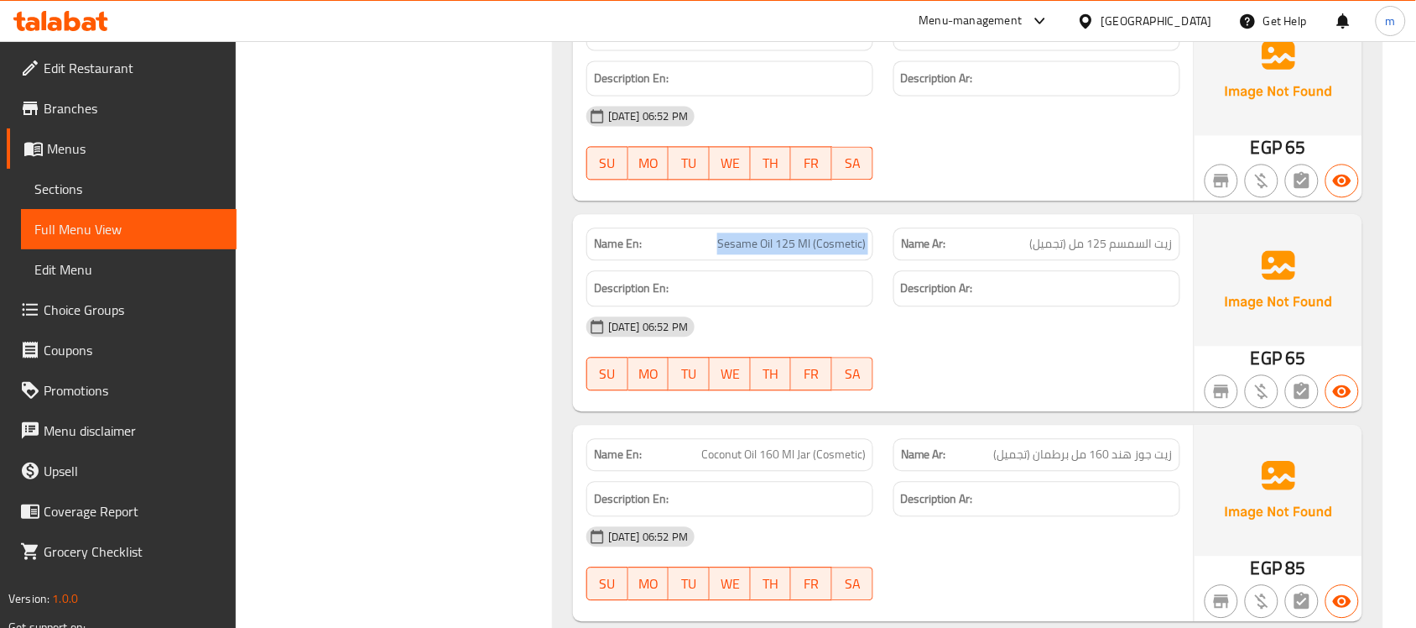
scroll to position [2937, 0]
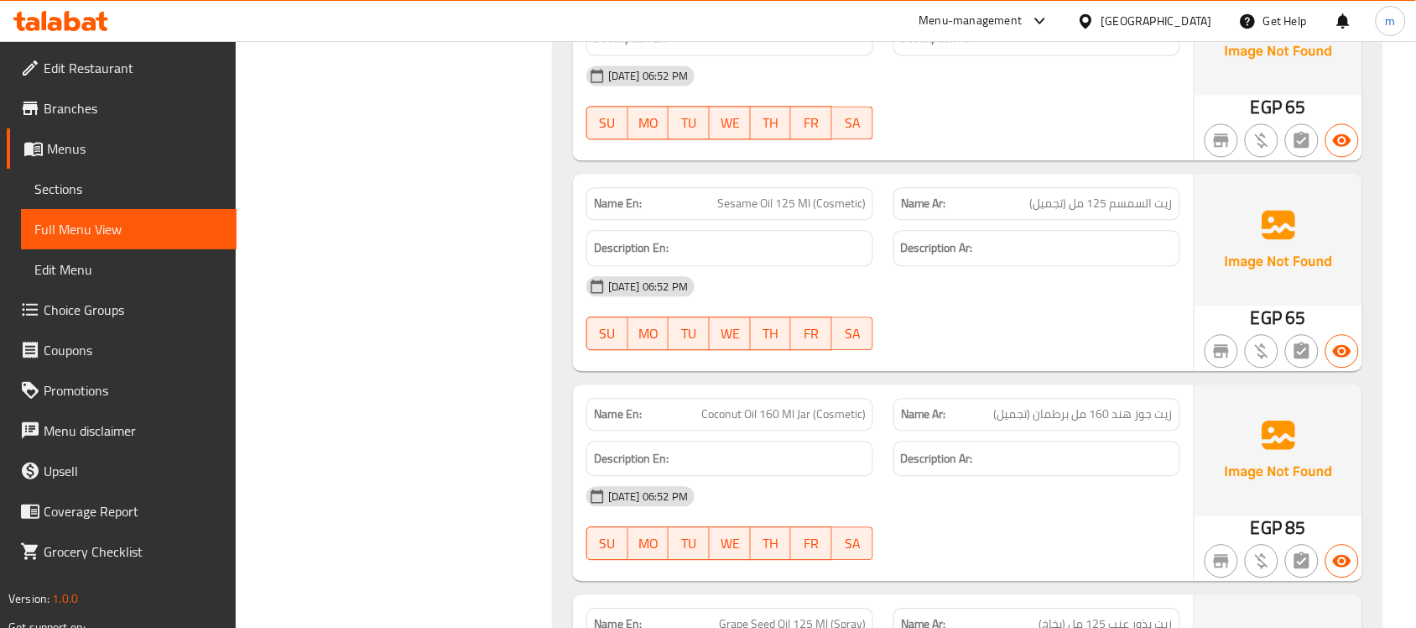
click at [1075, 405] on span "زيت جوز هند 160 مل برطمان (تجميل)" at bounding box center [1083, 414] width 179 height 18
click at [1072, 417] on span "زيت جوز هند 160 مل برطمان (تجميل)" at bounding box center [1083, 414] width 179 height 18
click at [769, 417] on span "Coconut Oil 160 Ml Jar (Cosmetic)" at bounding box center [783, 414] width 164 height 18
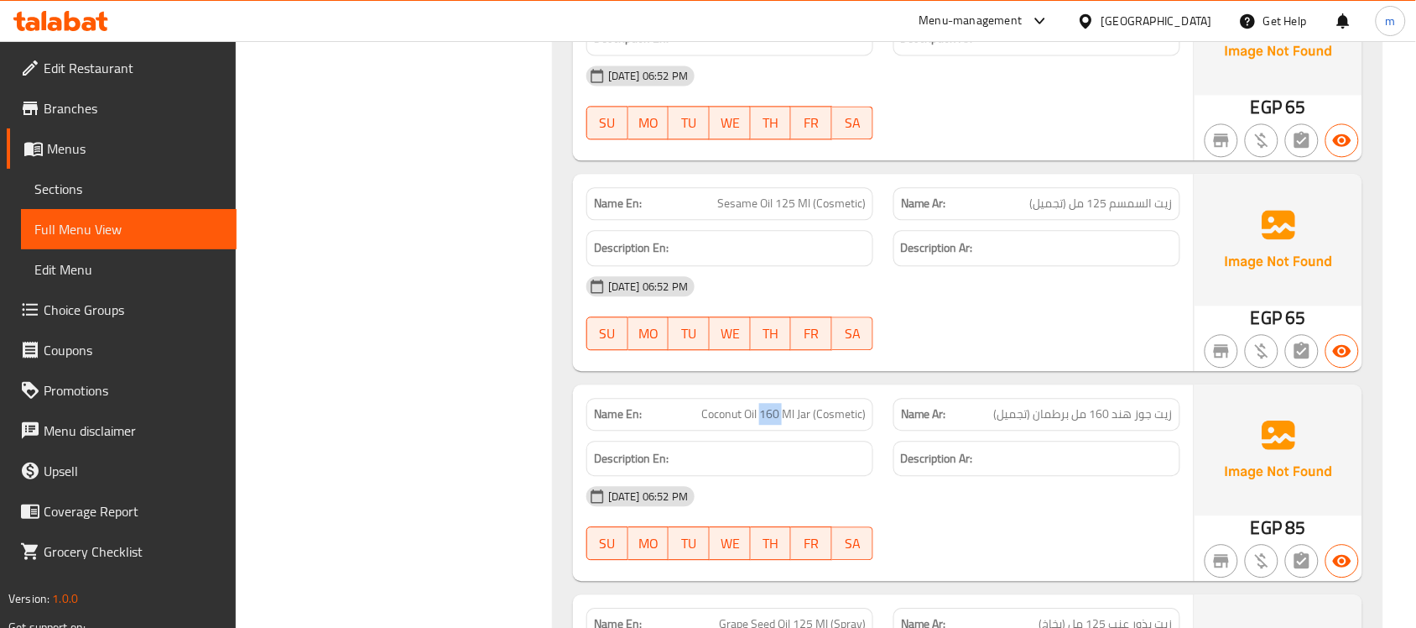
click at [769, 417] on span "Coconut Oil 160 Ml Jar (Cosmetic)" at bounding box center [783, 414] width 164 height 18
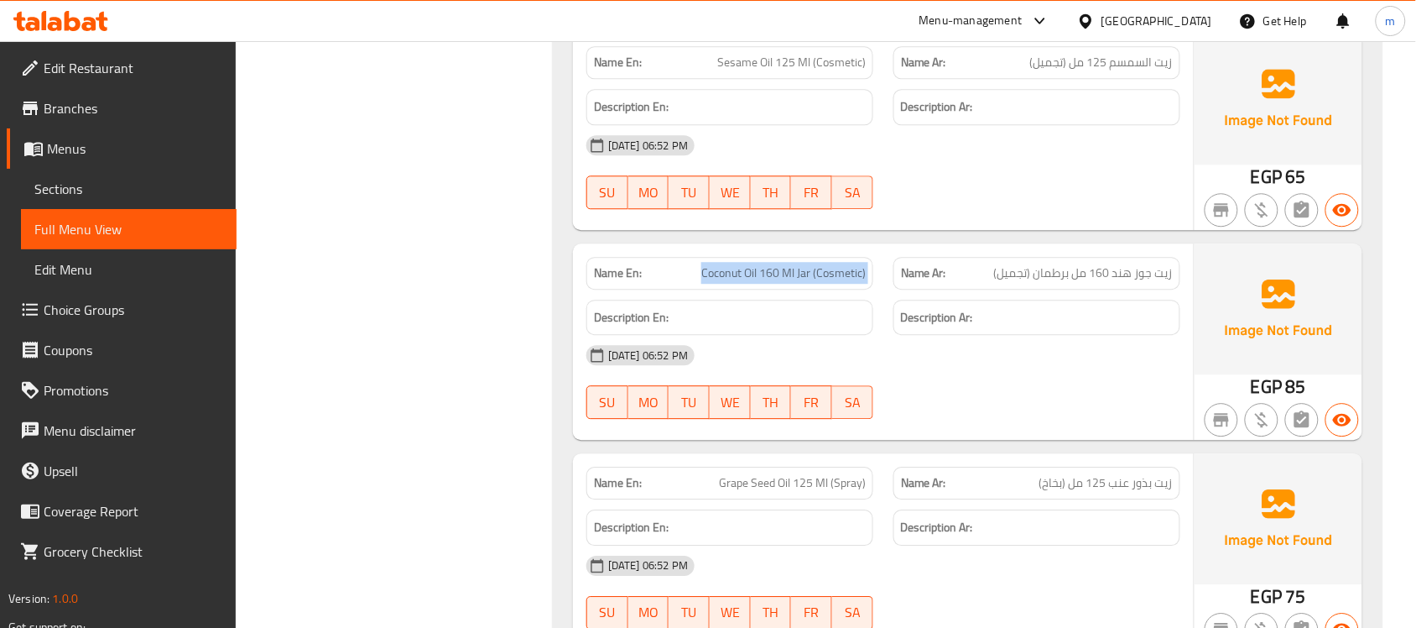
scroll to position [3147, 0]
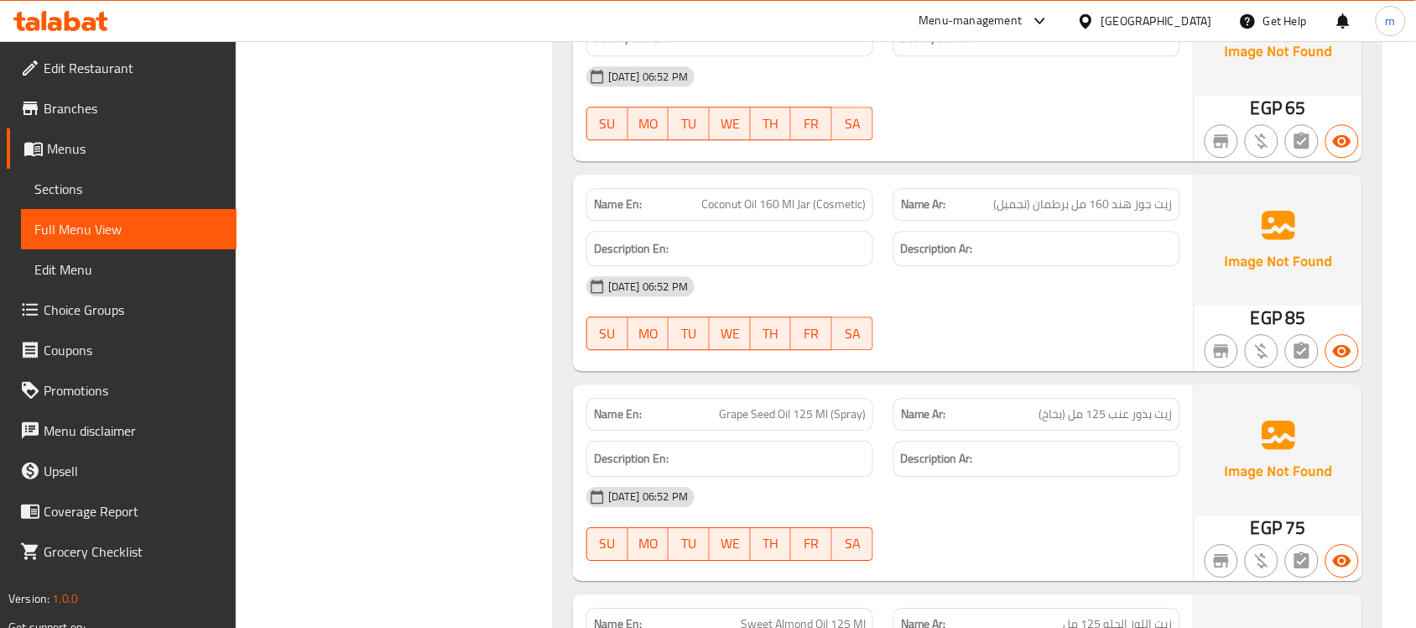
click at [1081, 423] on span "زيت بذور عنب 125 مل (بخاخ)" at bounding box center [1106, 414] width 133 height 18
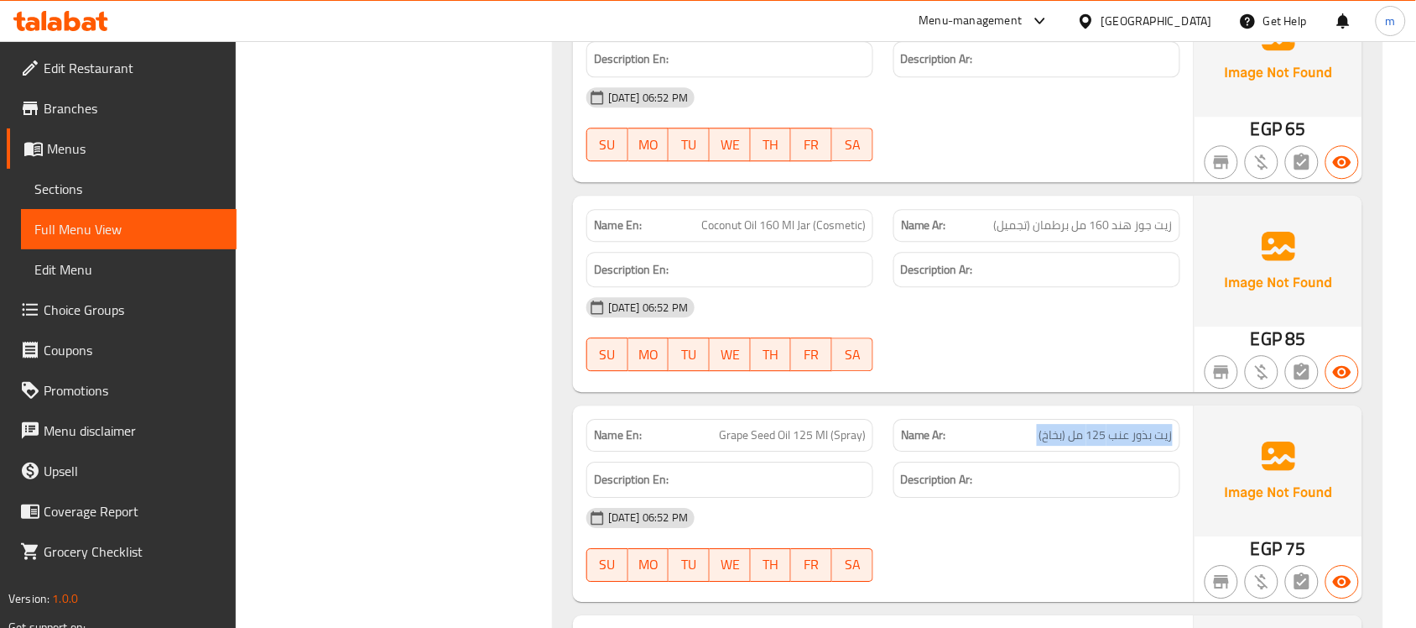
scroll to position [3252, 0]
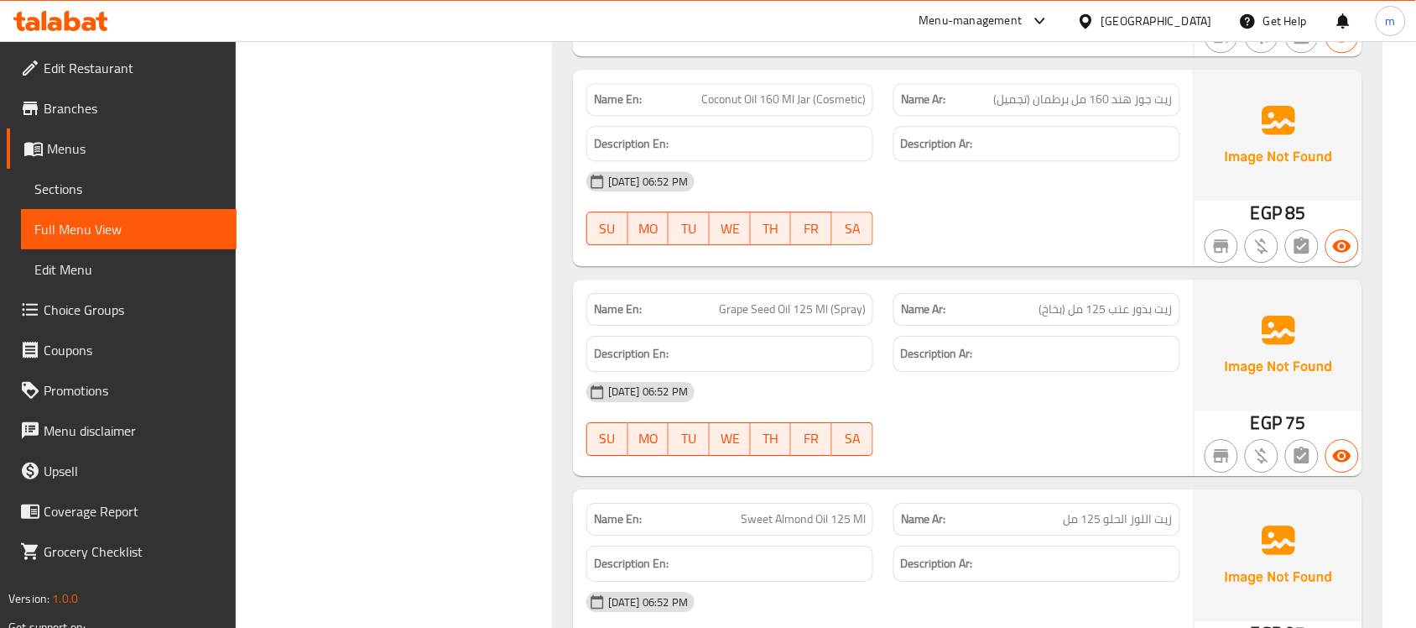
click at [1084, 366] on div "Description Ar:" at bounding box center [1037, 354] width 287 height 36
click at [1075, 316] on span "زيت بذور عنب 125 مل (بخاخ)" at bounding box center [1106, 309] width 133 height 18
click at [1083, 98] on span "زيت جوز هند 160 مل برطمان (تجميل)" at bounding box center [1083, 100] width 179 height 18
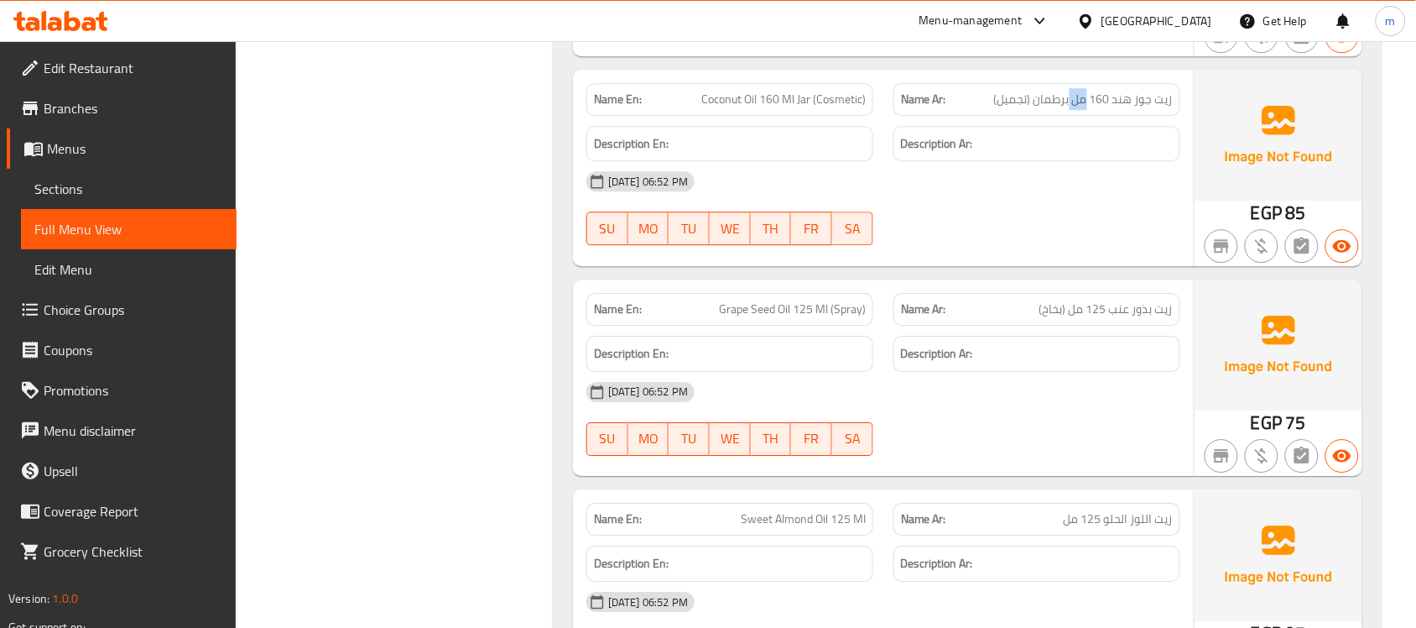
click at [1083, 98] on span "زيت جوز هند 160 مل برطمان (تجميل)" at bounding box center [1083, 100] width 179 height 18
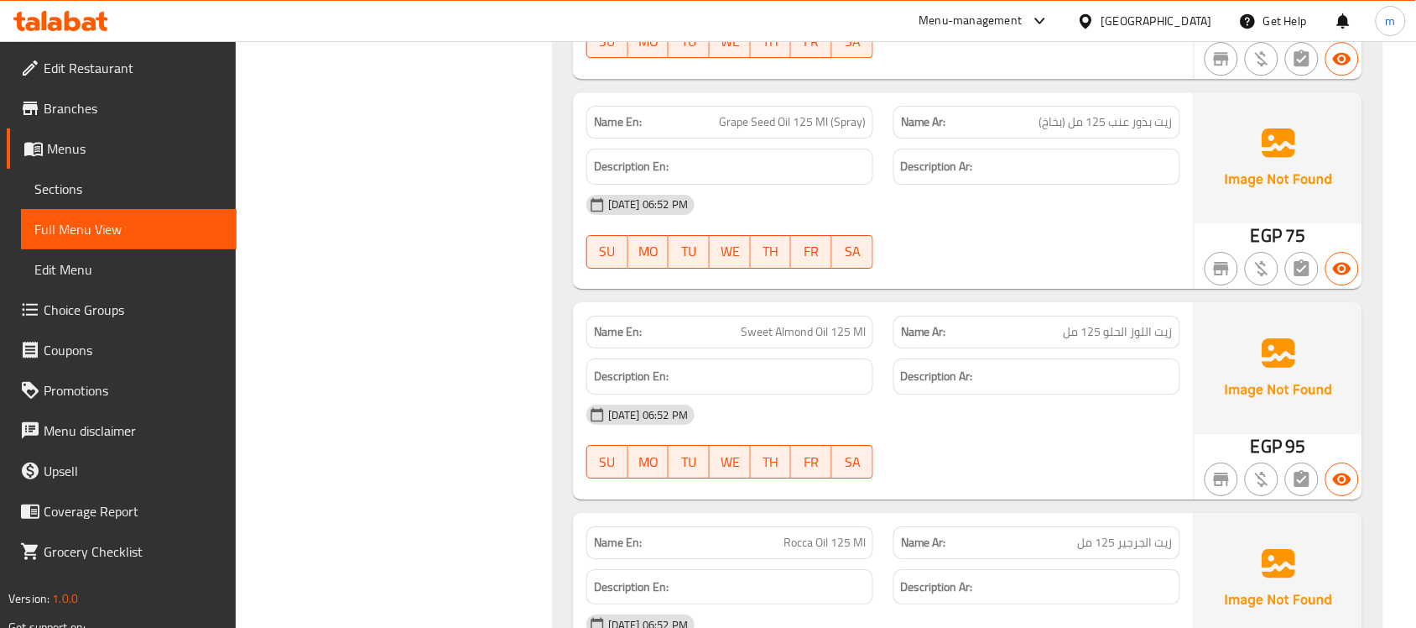
scroll to position [3461, 0]
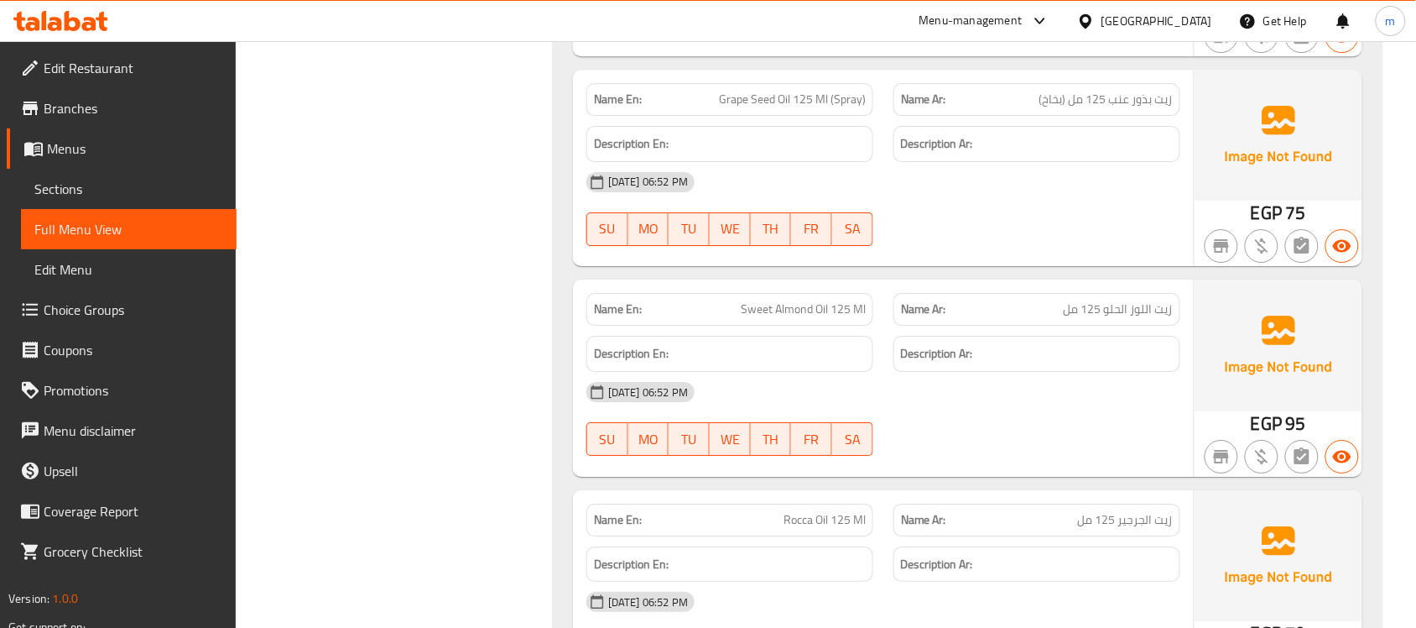
click at [1112, 321] on div "Name Ar: زيت اللوز الحلو 125 مل" at bounding box center [1037, 309] width 287 height 33
click at [1112, 315] on span "زيت اللوز الحلو 125 مل" at bounding box center [1118, 309] width 109 height 18
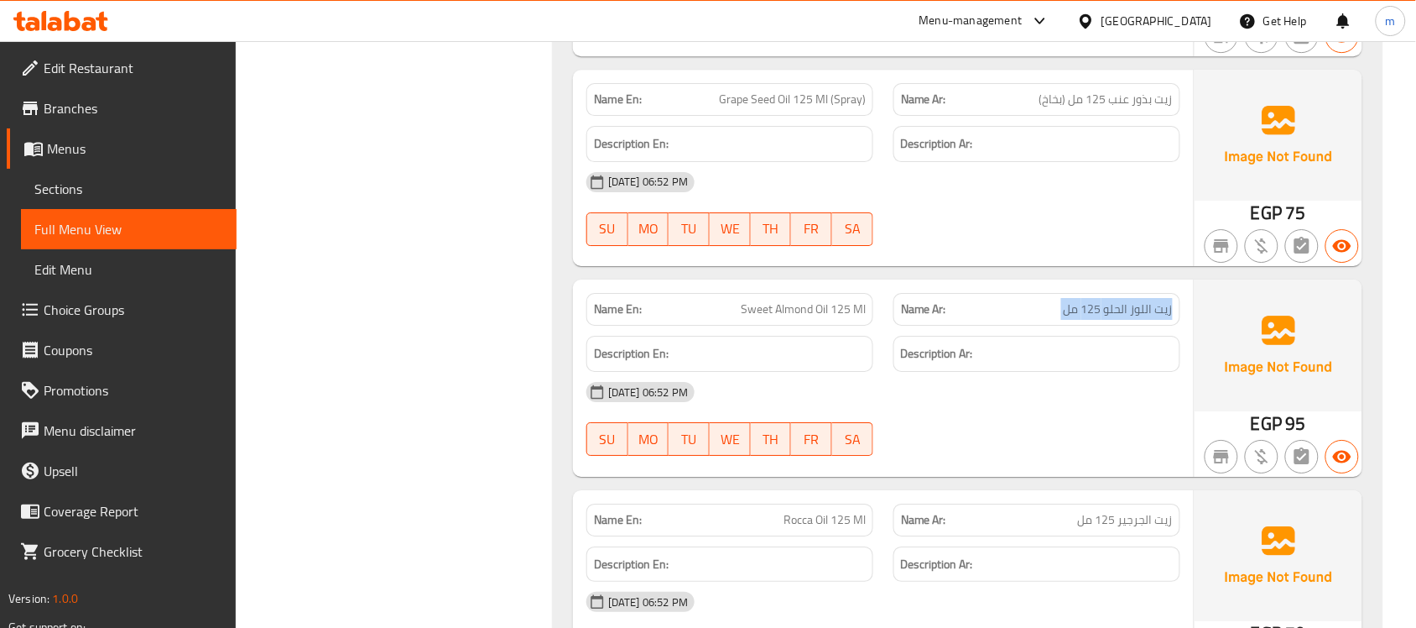
click at [1112, 315] on span "زيت اللوز الحلو 125 مل" at bounding box center [1118, 309] width 109 height 18
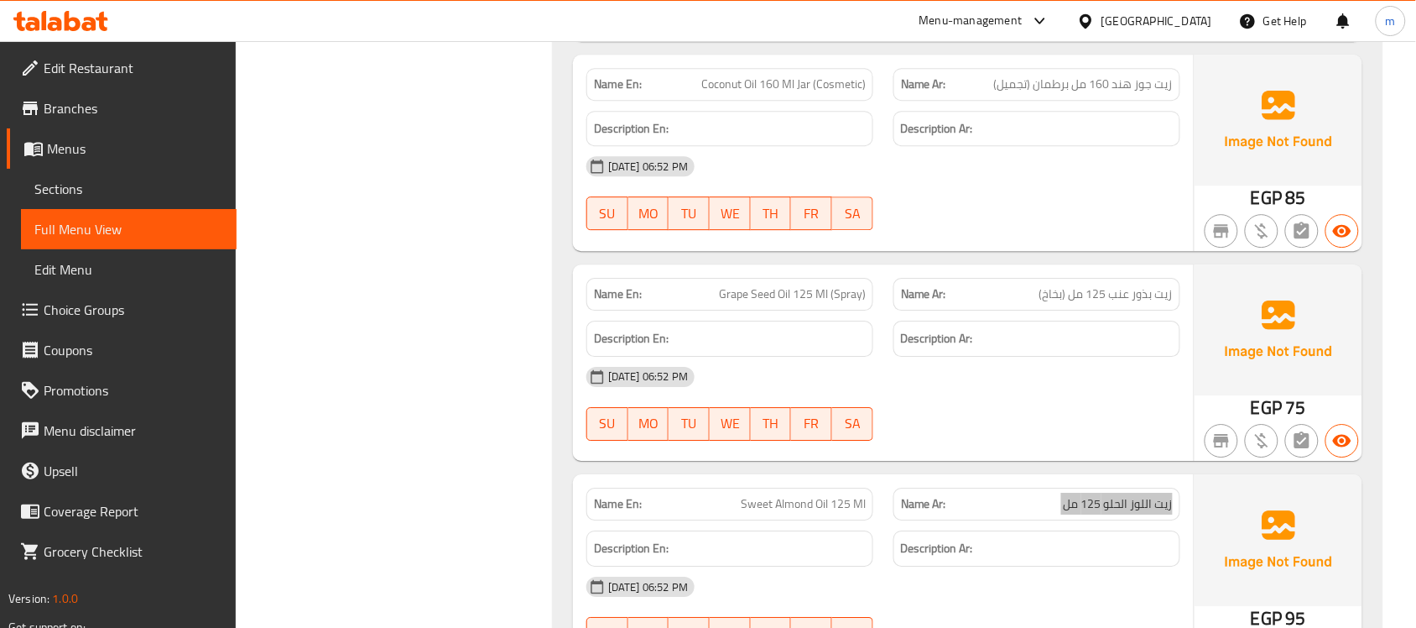
scroll to position [3147, 0]
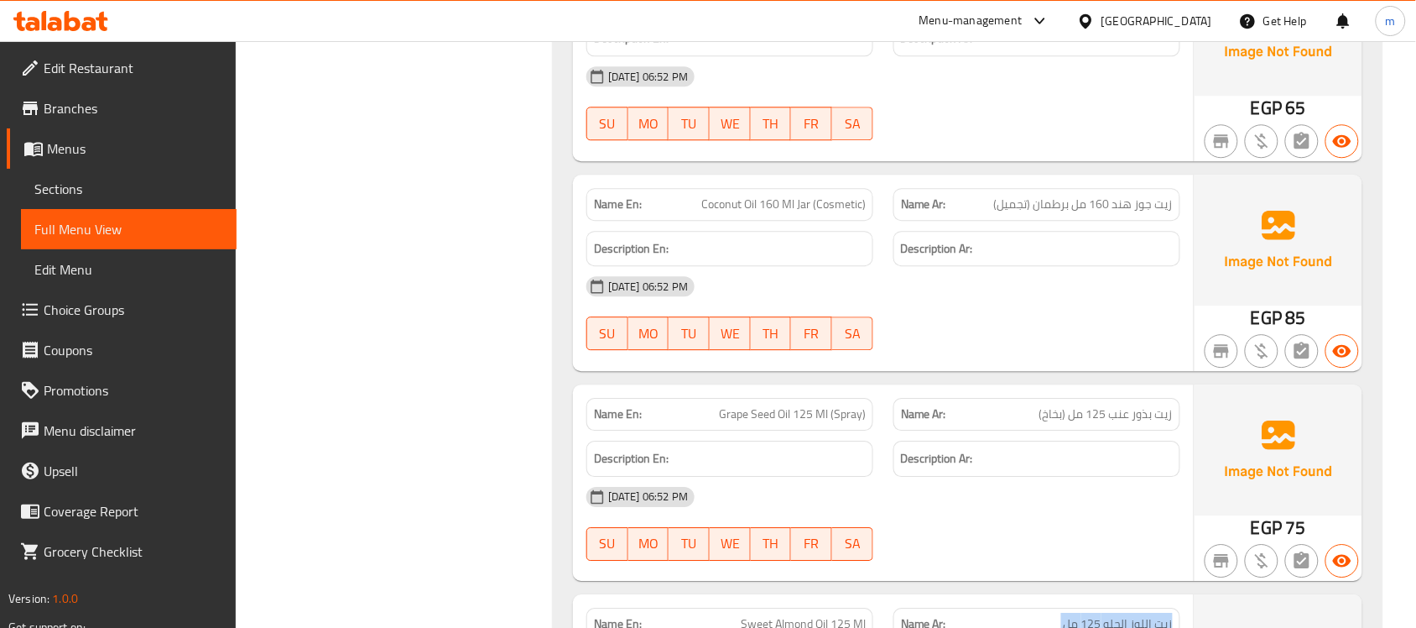
click at [1062, 207] on span "زيت جوز هند 160 مل برطمان (تجميل)" at bounding box center [1083, 205] width 179 height 18
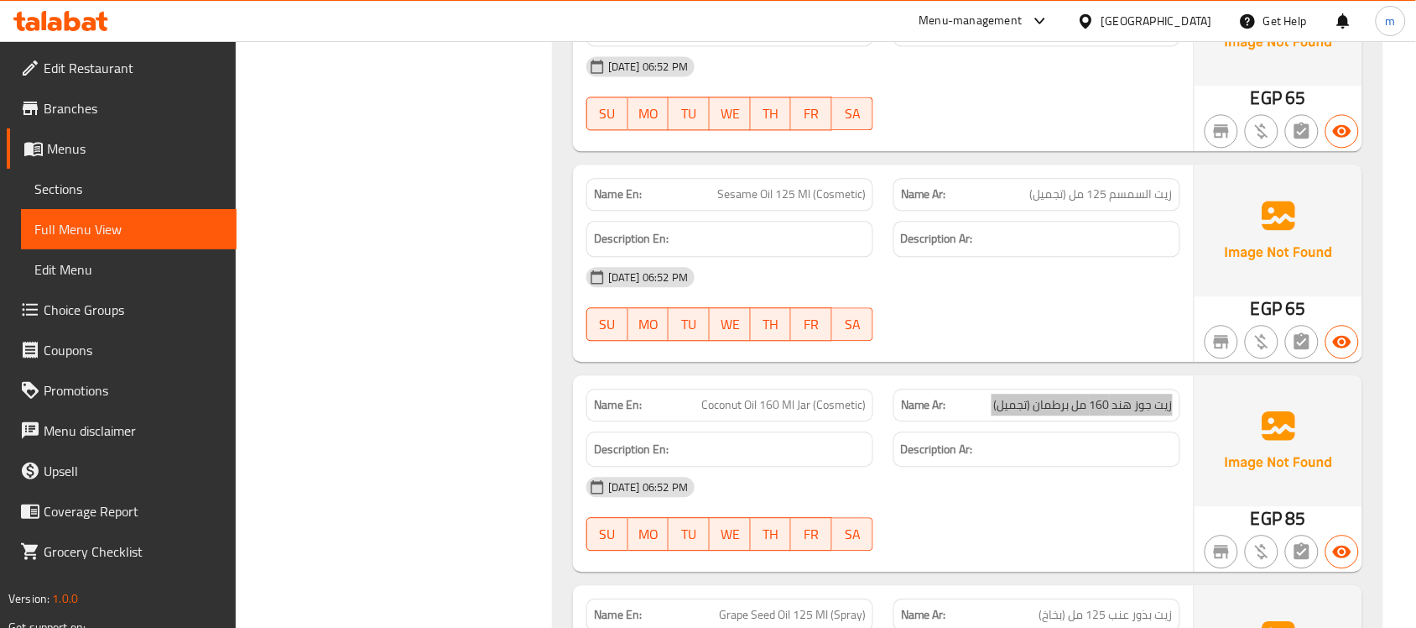
scroll to position [2937, 0]
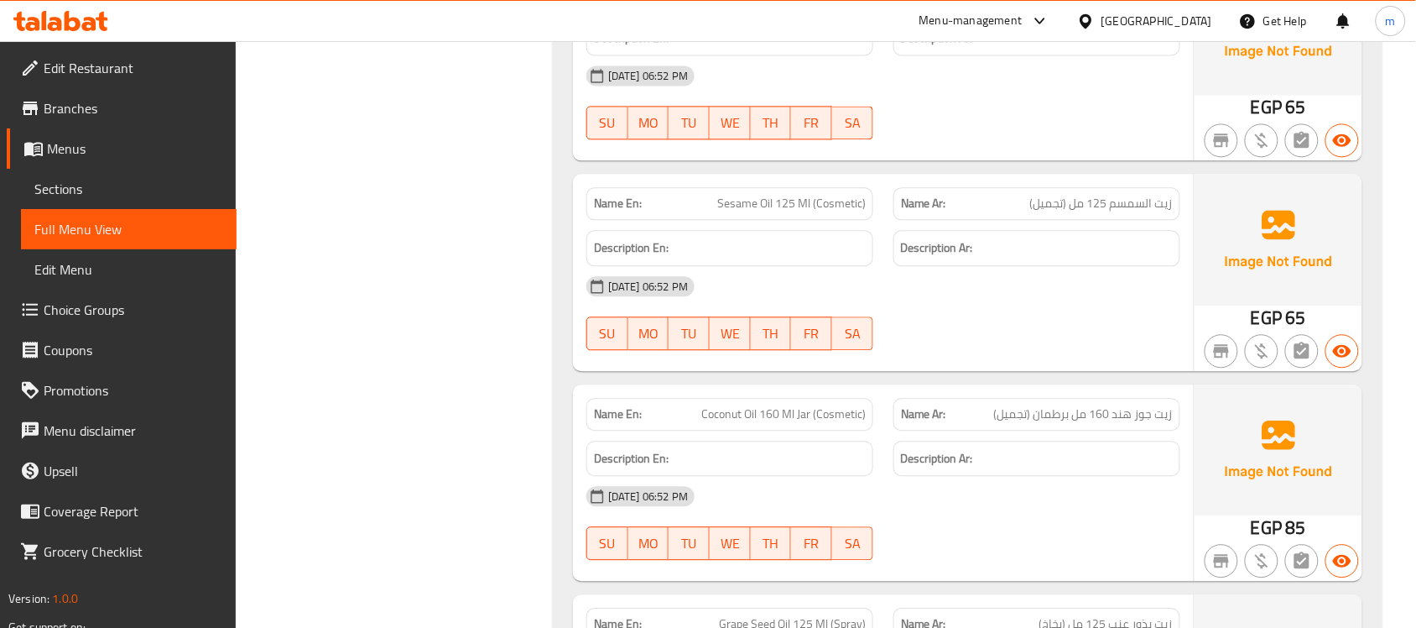
click at [1102, 206] on span "زيت السمسم 125 مل (تجميل)" at bounding box center [1101, 204] width 143 height 18
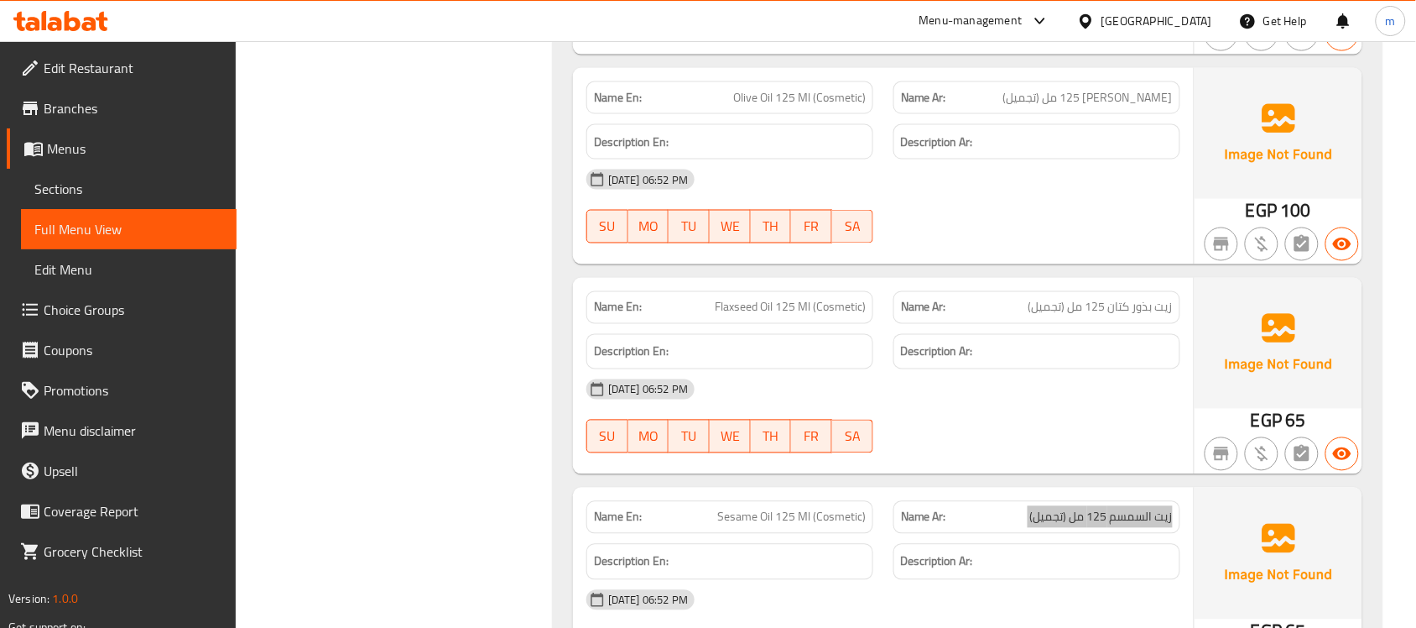
scroll to position [2622, 0]
click at [1087, 308] on span "زيت بذور كتان 125 مل (تجميل)" at bounding box center [1101, 309] width 144 height 18
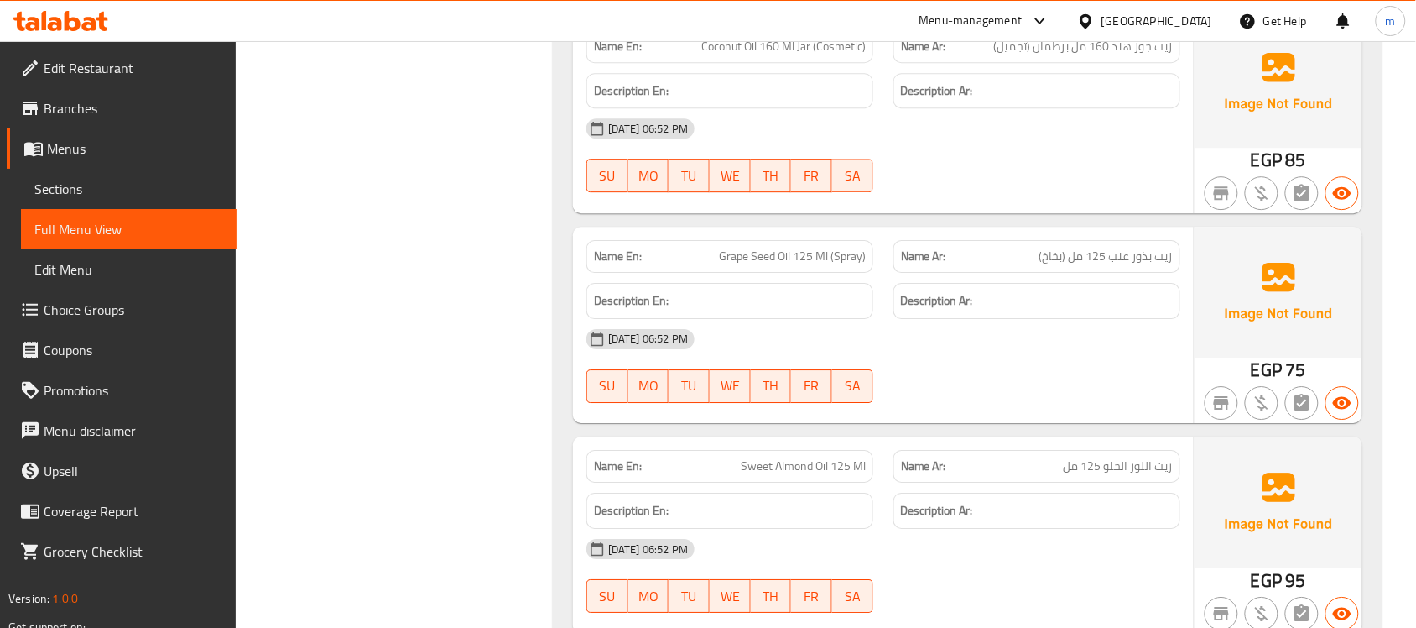
scroll to position [3352, 0]
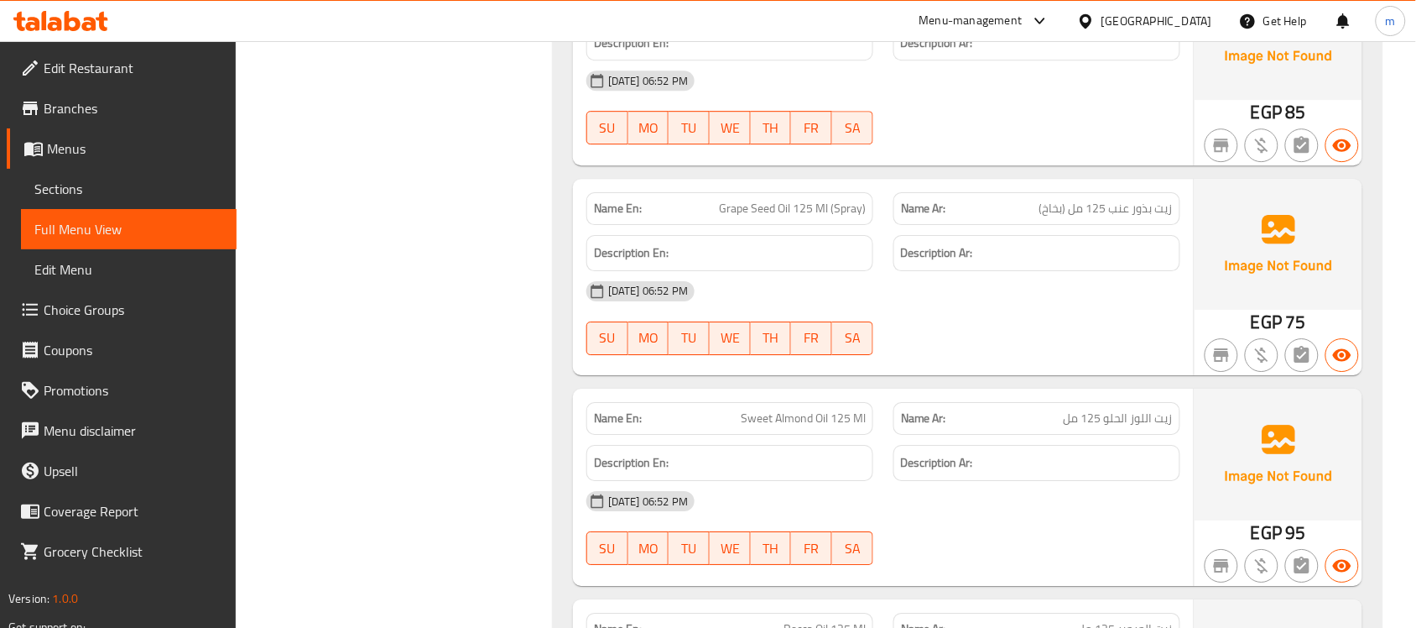
click at [1112, 420] on span "زيت اللوز الحلو 125 مل" at bounding box center [1118, 418] width 109 height 18
click at [811, 422] on span "Sweet Almond Oil 125 Ml" at bounding box center [803, 418] width 125 height 18
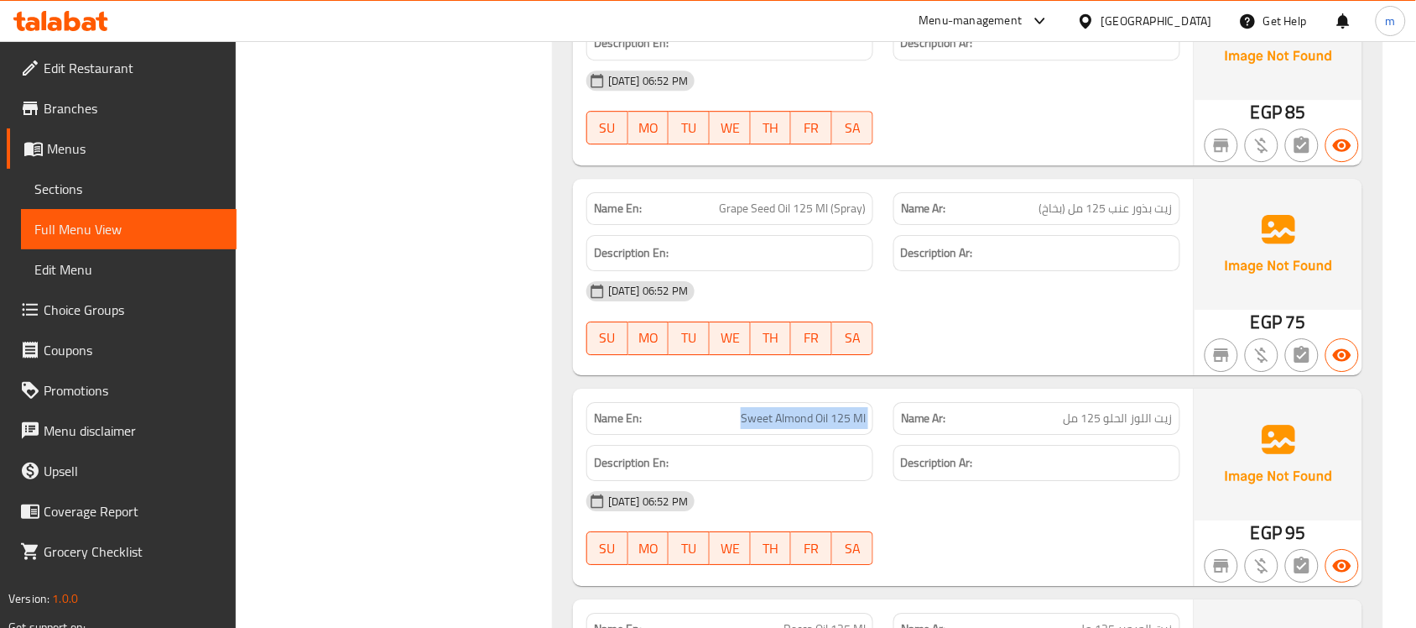
click at [811, 422] on span "Sweet Almond Oil 125 Ml" at bounding box center [803, 418] width 125 height 18
click at [786, 211] on span "Grape Seed Oil 125 Ml (Spray)" at bounding box center [792, 209] width 147 height 18
click at [1040, 295] on div "[DATE] 06:52 PM" at bounding box center [883, 291] width 614 height 40
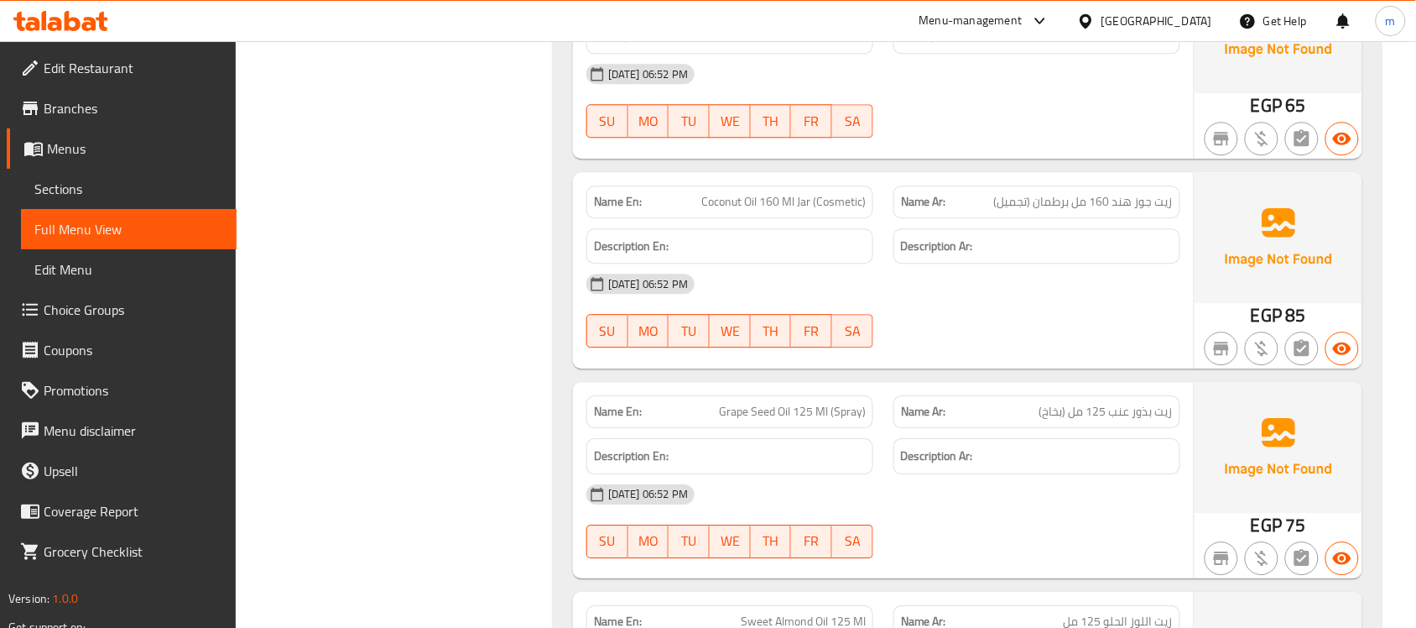
scroll to position [3142, 0]
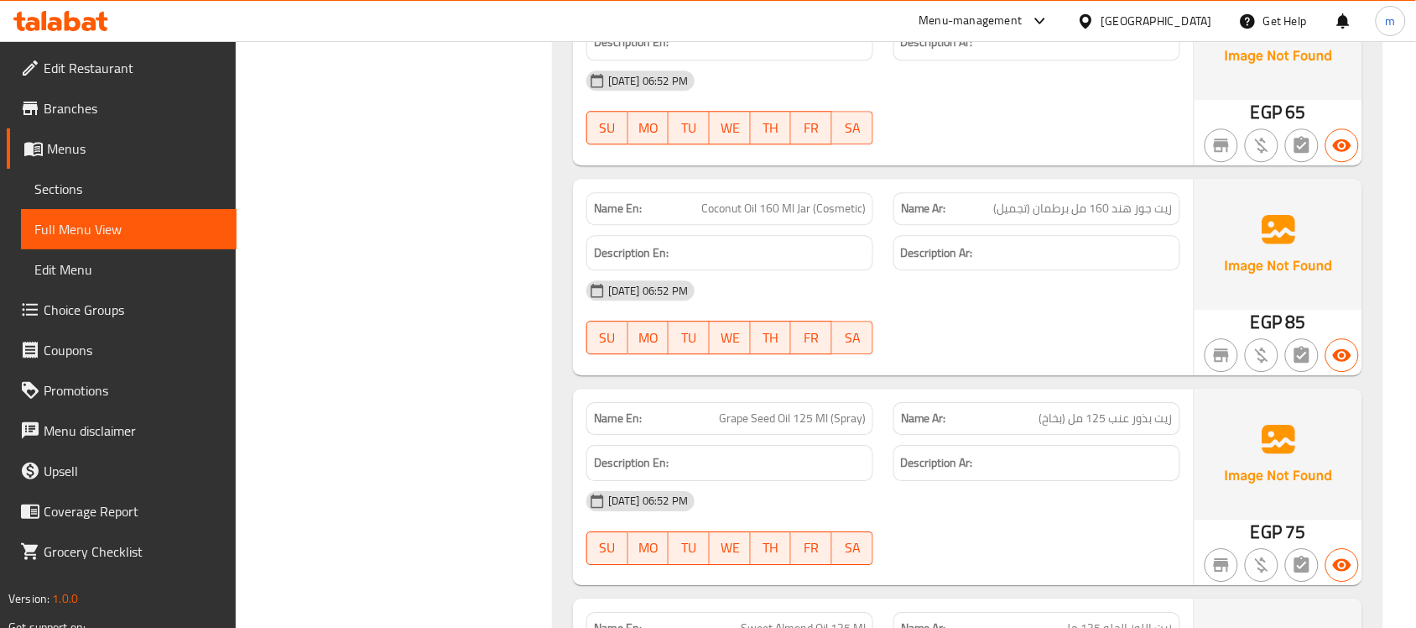
click at [1062, 212] on span "زيت جوز هند 160 مل برطمان (تجميل)" at bounding box center [1083, 209] width 179 height 18
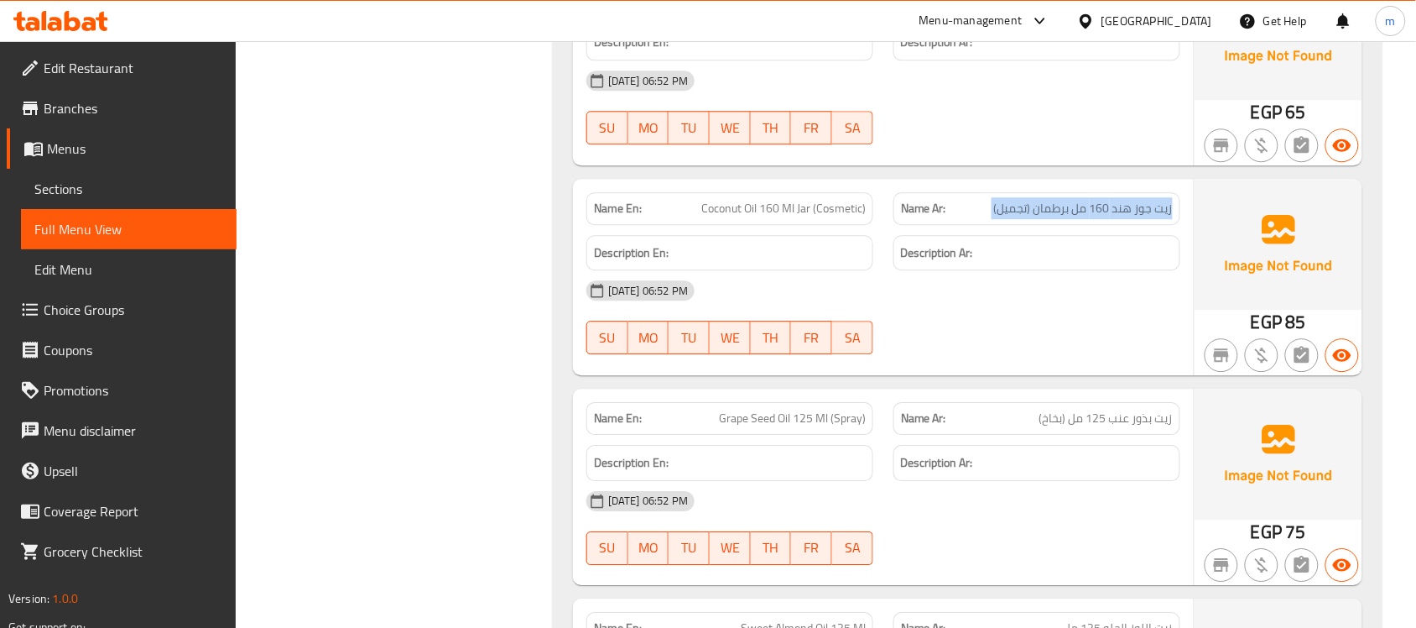
drag, startPoint x: 802, startPoint y: 430, endPoint x: 793, endPoint y: 425, distance: 10.9
click at [802, 430] on div "Name En: Grape Seed Oil 125 Ml (Spray)" at bounding box center [730, 418] width 287 height 33
click at [786, 420] on span "Grape Seed Oil 125 Ml (Spray)" at bounding box center [792, 418] width 147 height 18
click at [785, 420] on span "Grape Seed Oil 125 Ml (Spray)" at bounding box center [792, 418] width 147 height 18
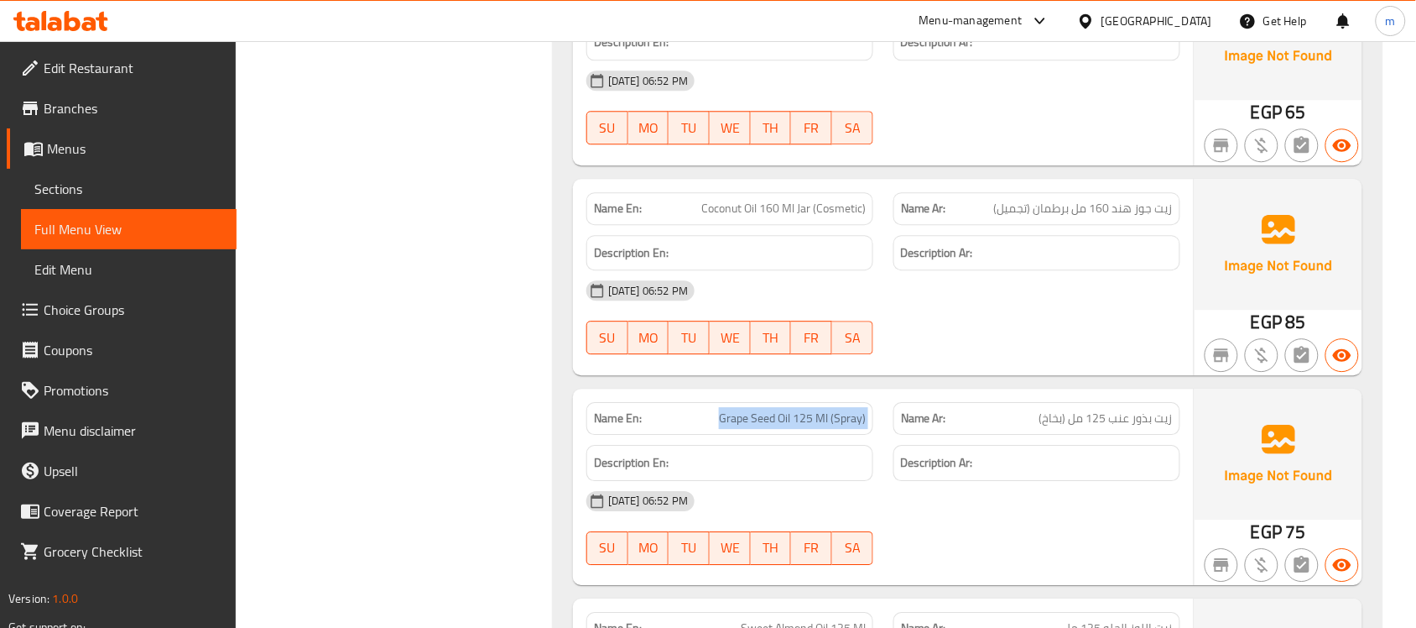
click at [785, 420] on span "Grape Seed Oil 125 Ml (Spray)" at bounding box center [792, 418] width 147 height 18
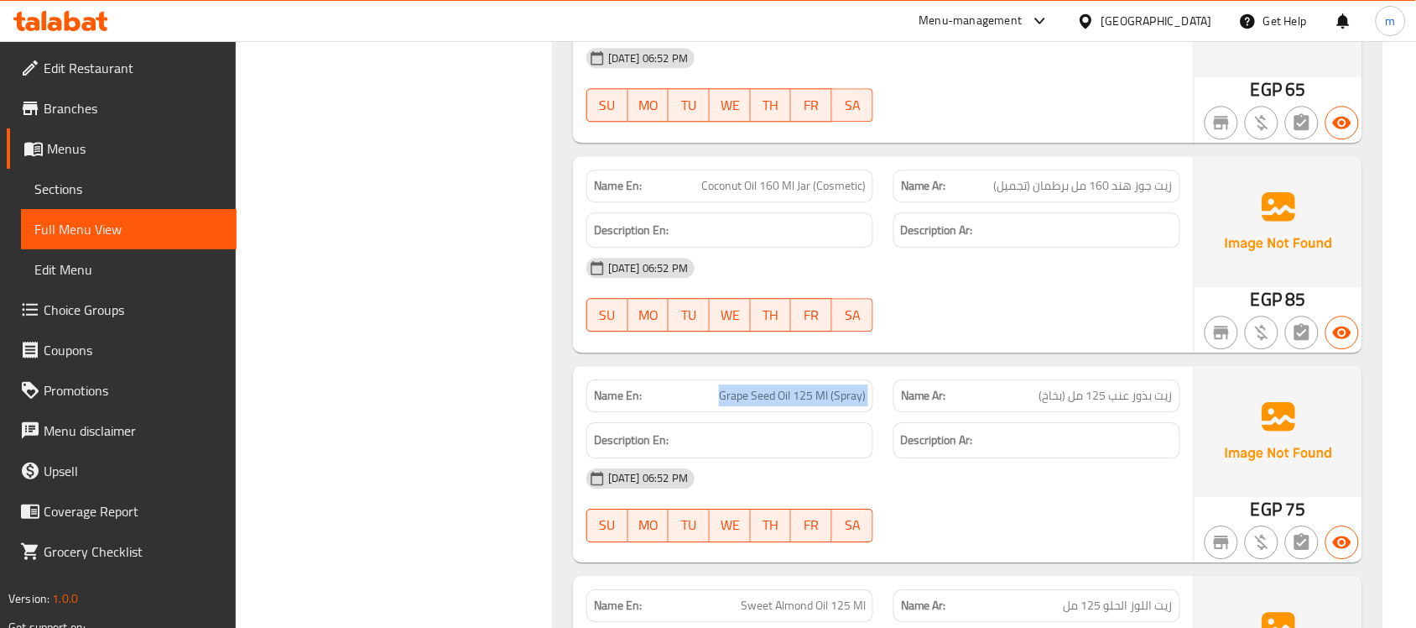
scroll to position [3352, 0]
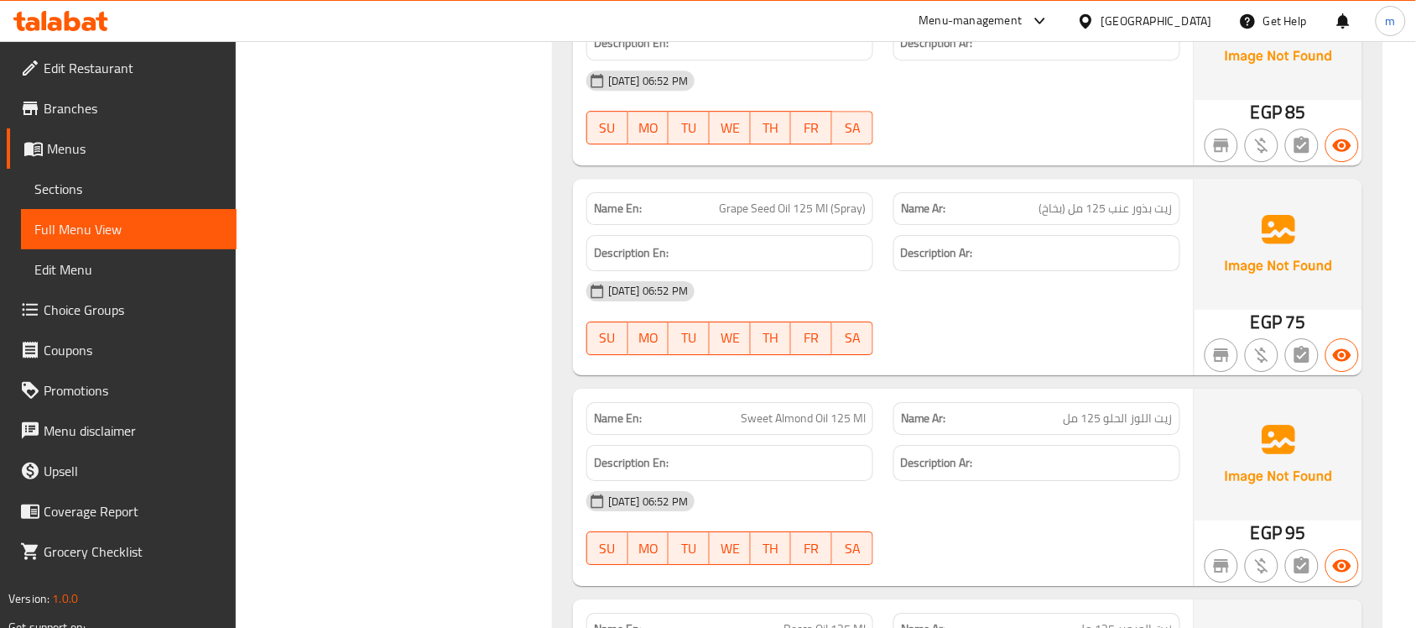
click at [1092, 418] on span "زيت اللوز الحلو 125 مل" at bounding box center [1118, 418] width 109 height 18
click at [761, 208] on span "Grape Seed Oil 125 Ml (Spray)" at bounding box center [792, 209] width 147 height 18
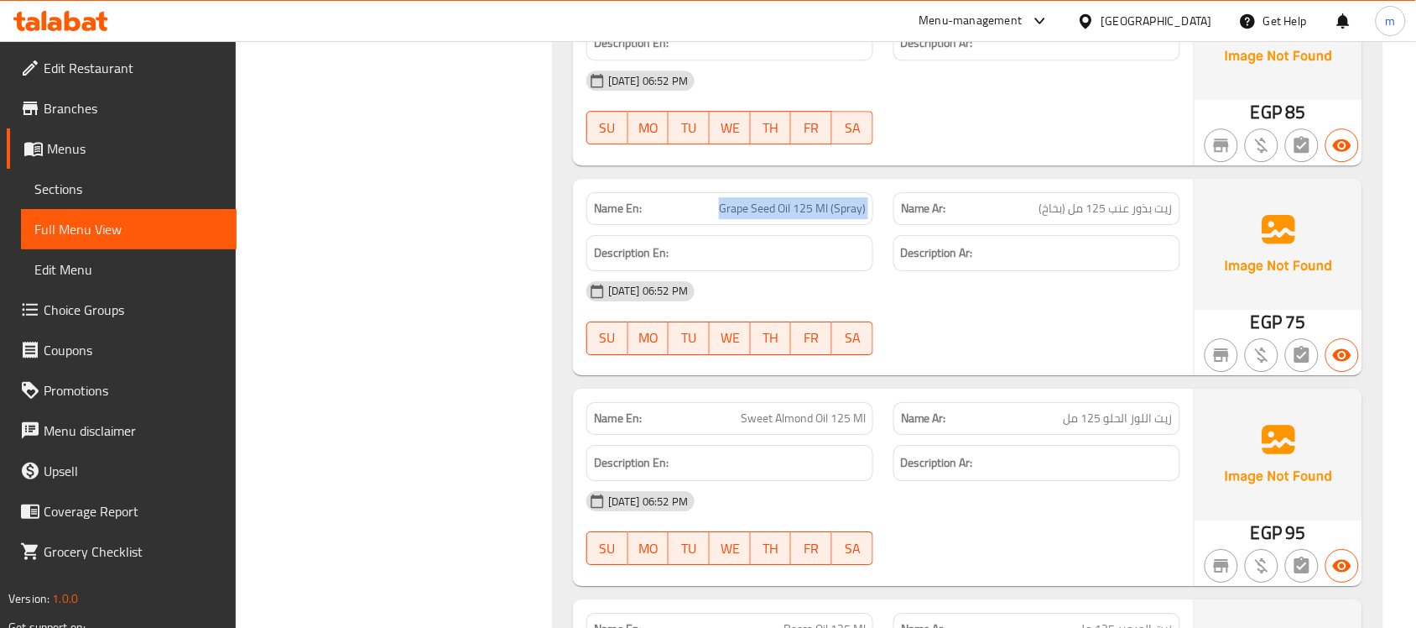
click at [761, 208] on span "Grape Seed Oil 125 Ml (Spray)" at bounding box center [792, 209] width 147 height 18
click at [1125, 208] on span "زيت بذور عنب 125 مل (بخاخ)" at bounding box center [1106, 209] width 133 height 18
click at [1072, 306] on div "[DATE] 06:52 PM" at bounding box center [883, 291] width 614 height 40
click at [1096, 211] on span "زيت بذور عنب 125 مل (بخاخ)" at bounding box center [1106, 209] width 133 height 18
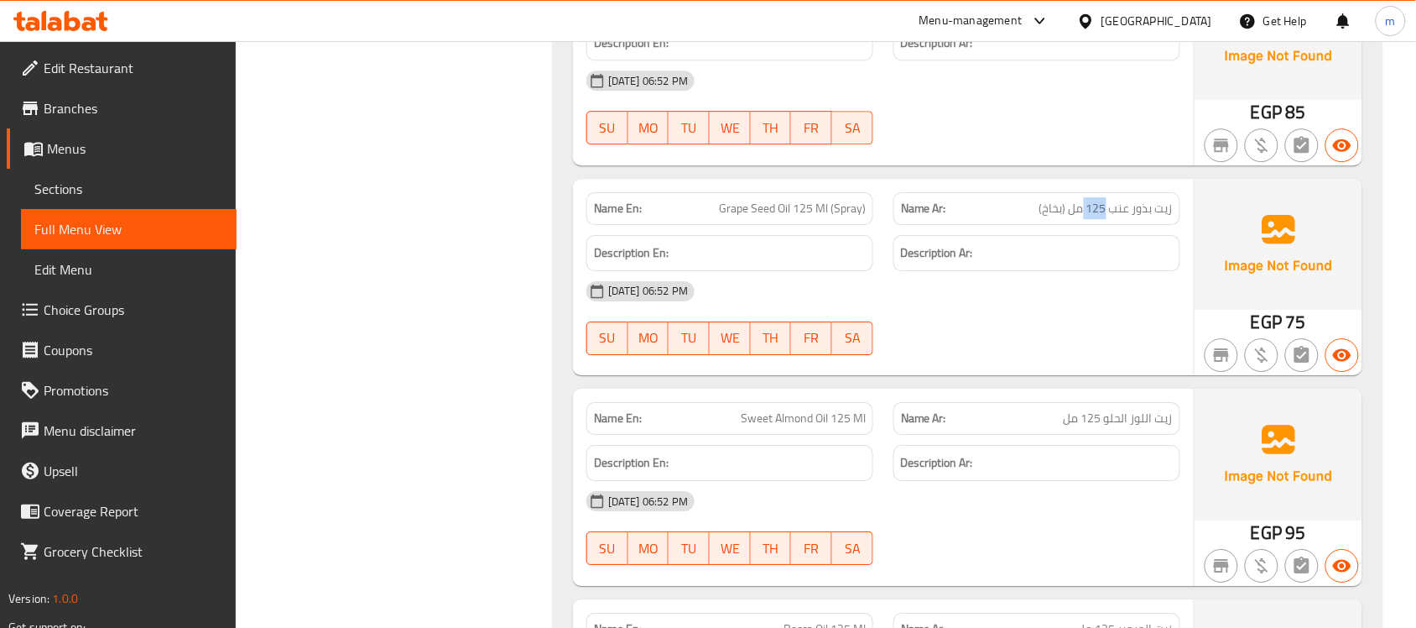
click at [1096, 211] on span "زيت بذور عنب 125 مل (بخاخ)" at bounding box center [1106, 209] width 133 height 18
click at [808, 217] on span "Grape Seed Oil 125 Ml (Spray)" at bounding box center [792, 209] width 147 height 18
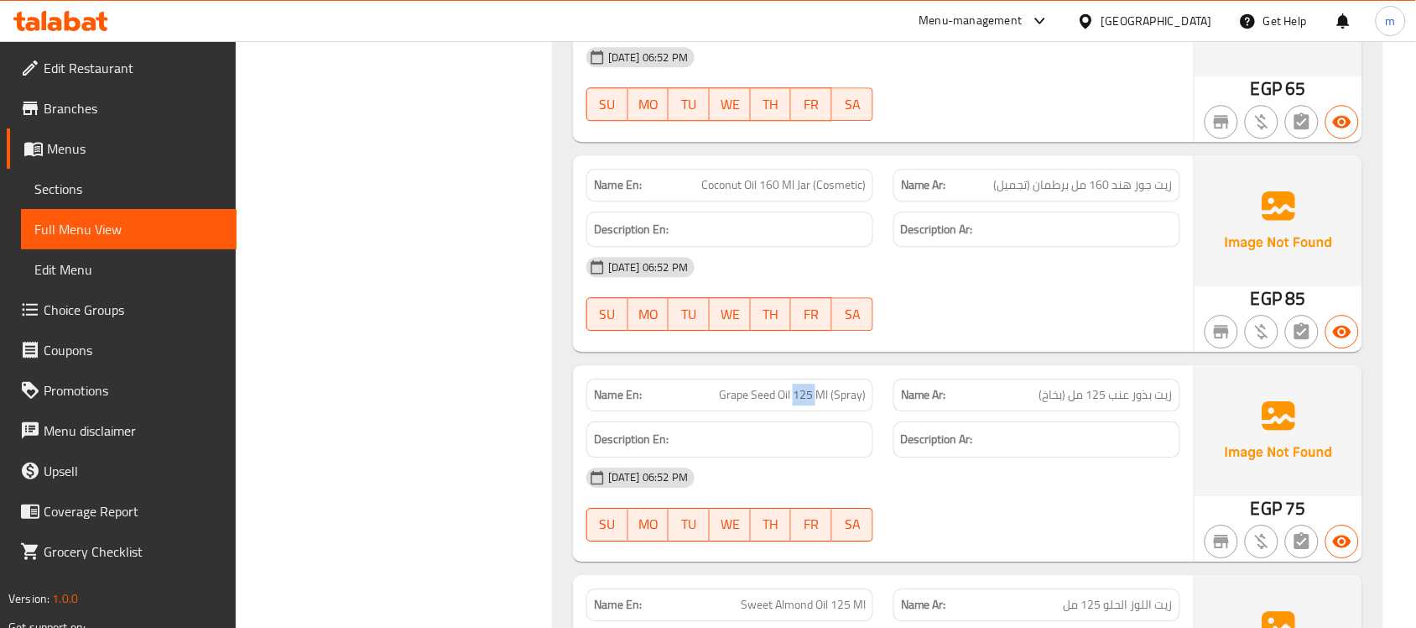
scroll to position [3038, 0]
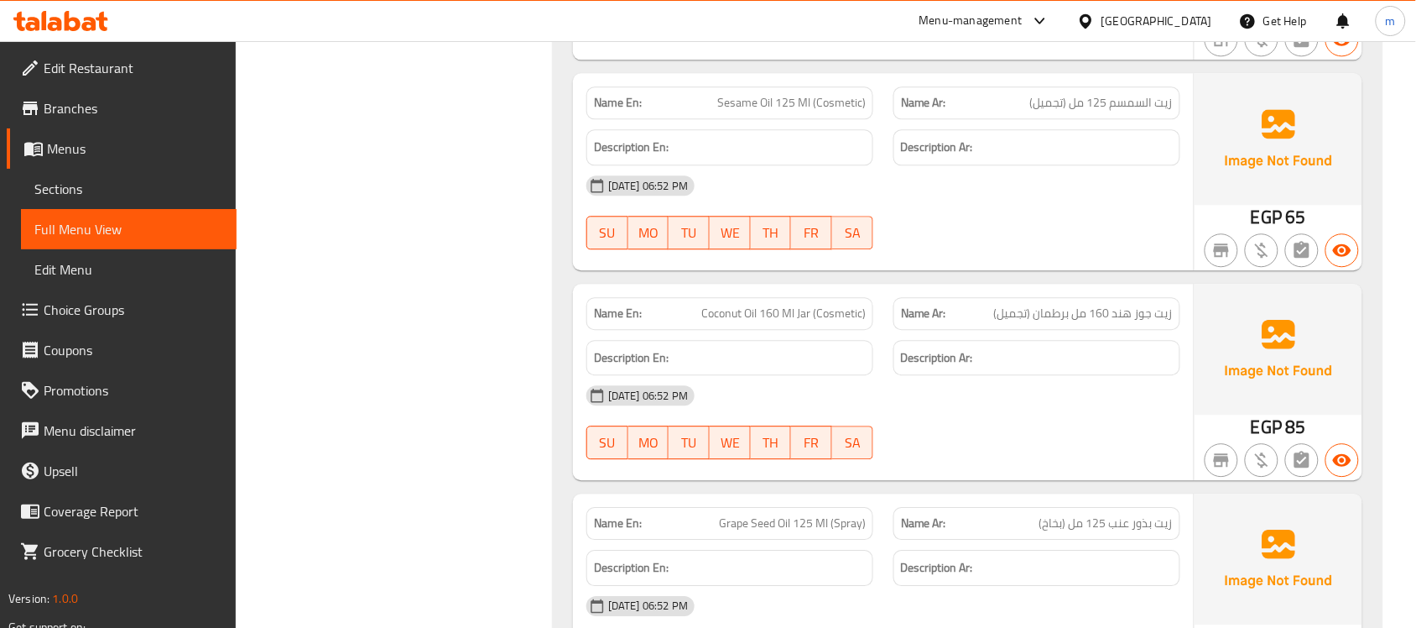
click at [1098, 306] on span "زيت جوز هند 160 مل برطمان (تجميل)" at bounding box center [1083, 314] width 179 height 18
click at [1097, 307] on span "زيت جوز هند 160 مل برطمان (تجميل)" at bounding box center [1083, 314] width 179 height 18
click at [795, 312] on span "Coconut Oil 160 Ml Jar (Cosmetic)" at bounding box center [783, 314] width 164 height 18
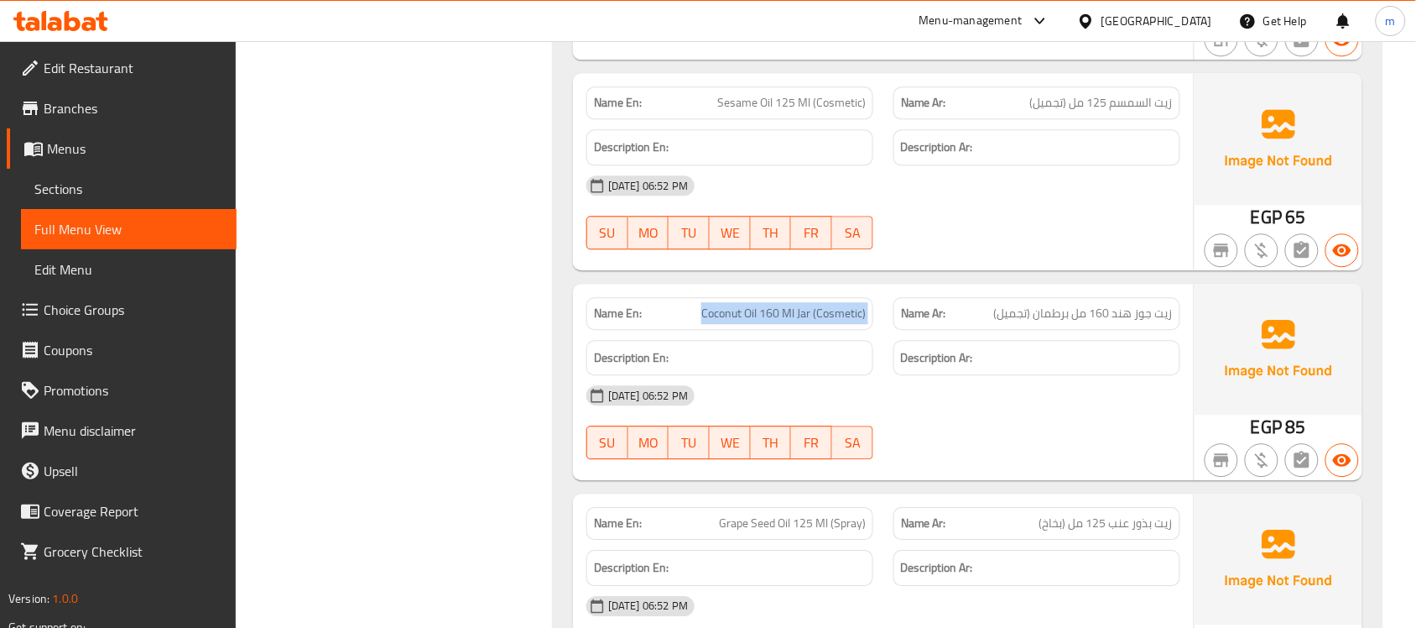
click at [795, 312] on span "Coconut Oil 160 Ml Jar (Cosmetic)" at bounding box center [783, 314] width 164 height 18
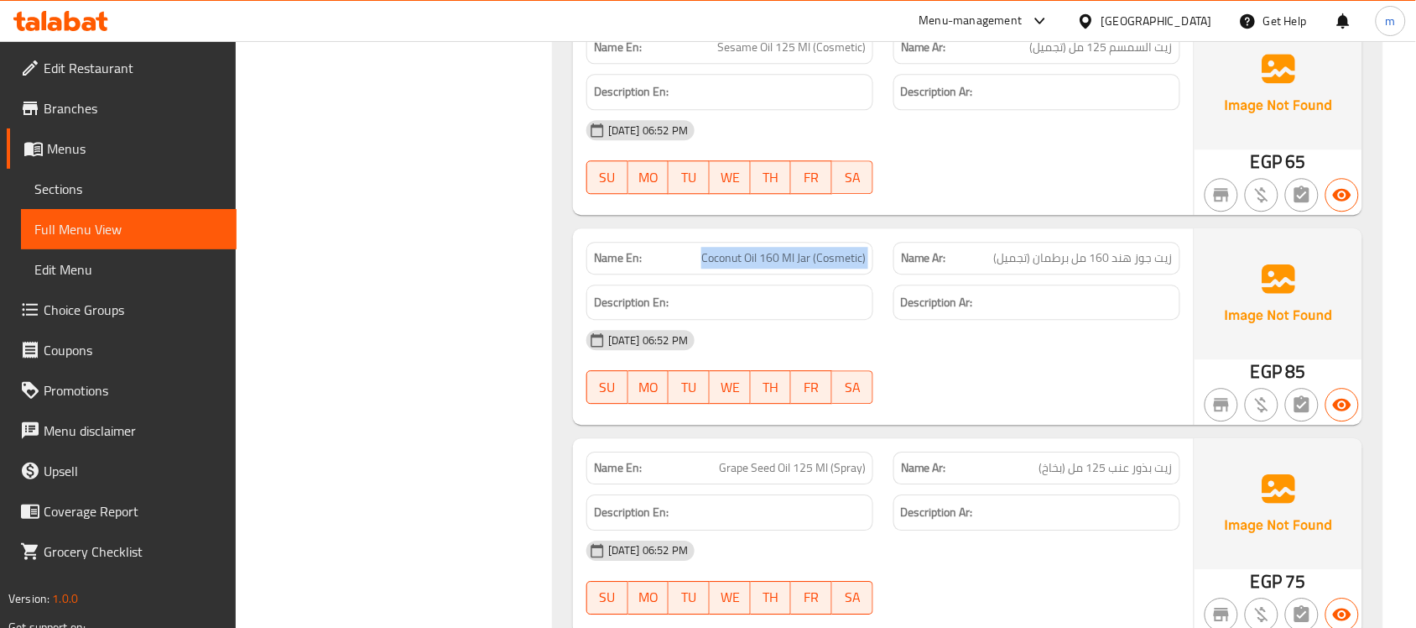
scroll to position [3142, 0]
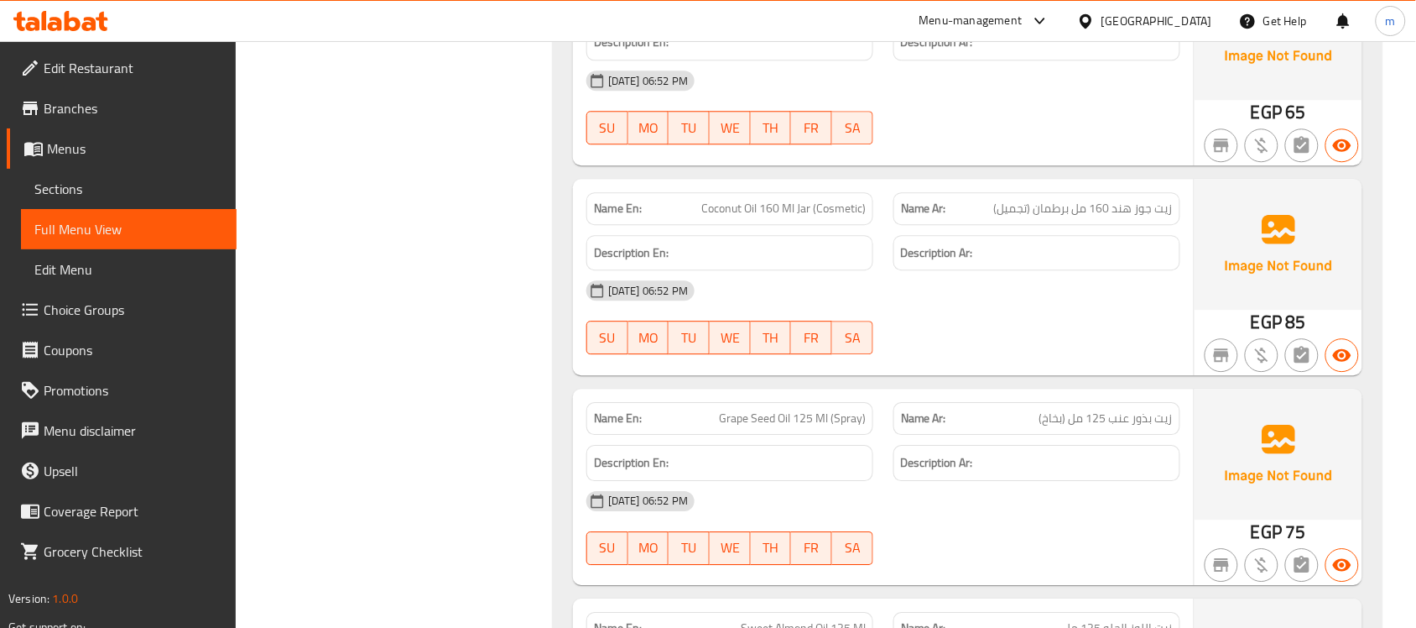
click at [1097, 420] on span "زيت بذور عنب 125 مل (بخاخ)" at bounding box center [1106, 418] width 133 height 18
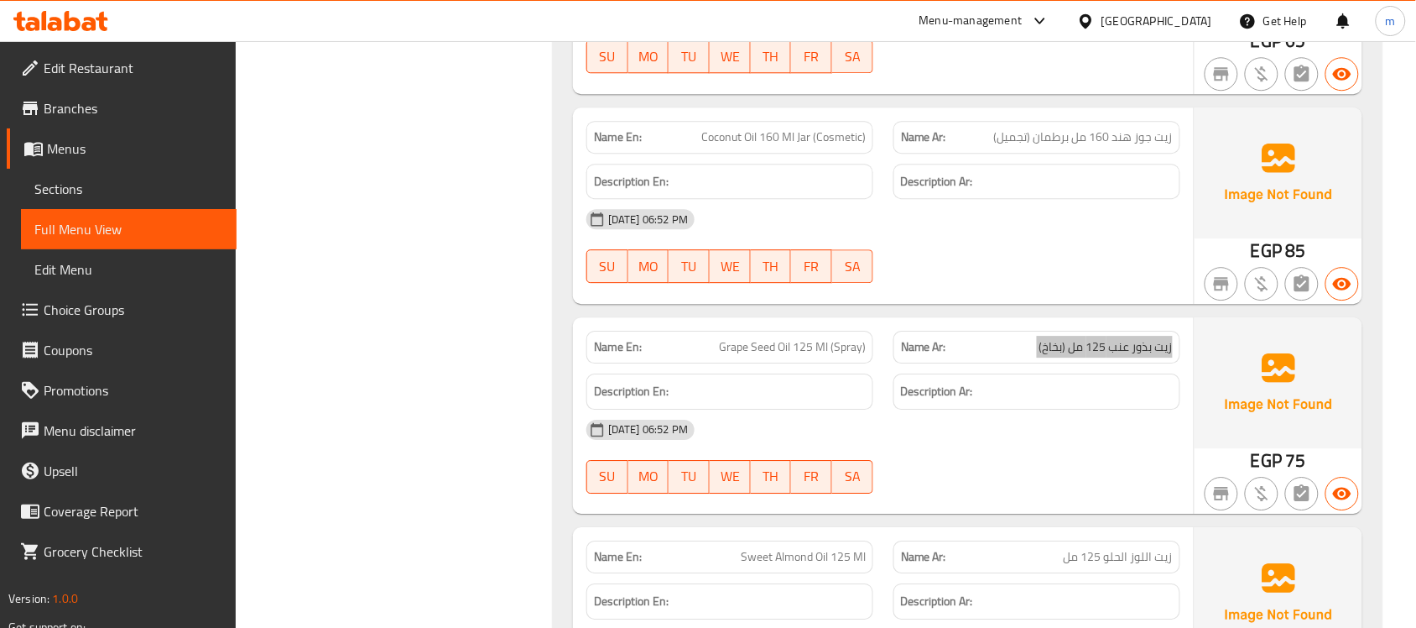
scroll to position [3247, 0]
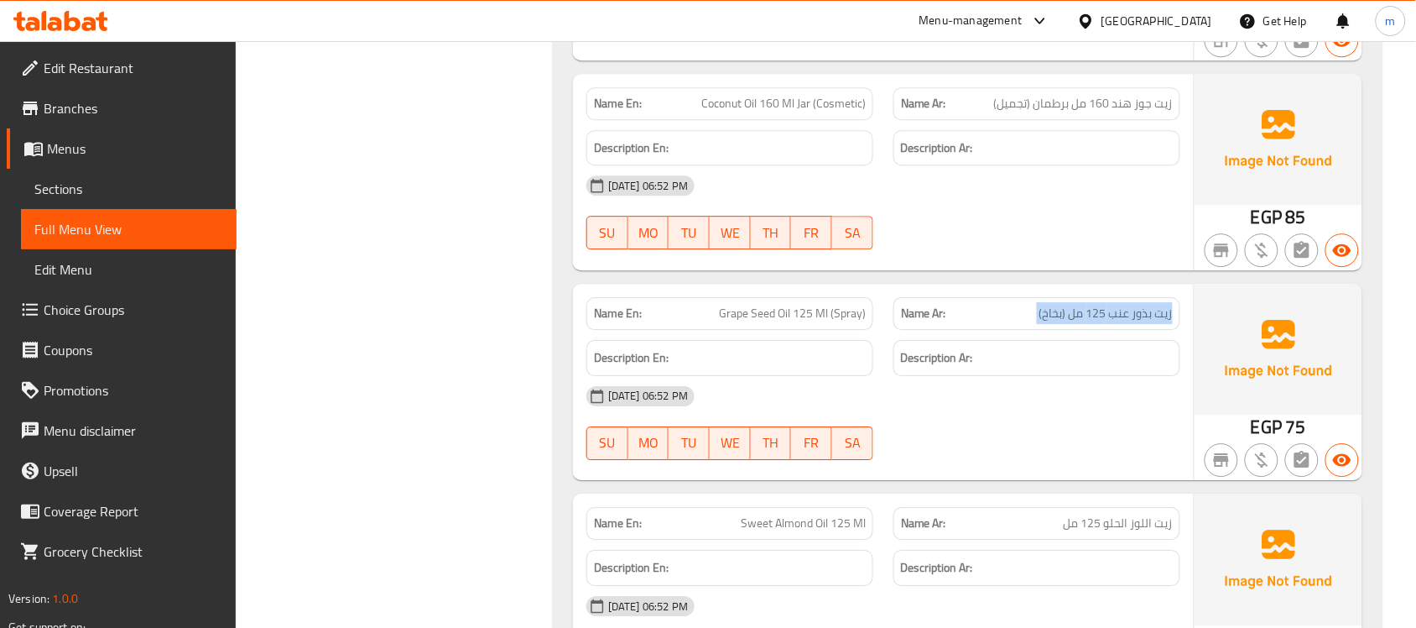
click at [1103, 311] on span "زيت بذور عنب 125 مل (بخاخ)" at bounding box center [1106, 314] width 133 height 18
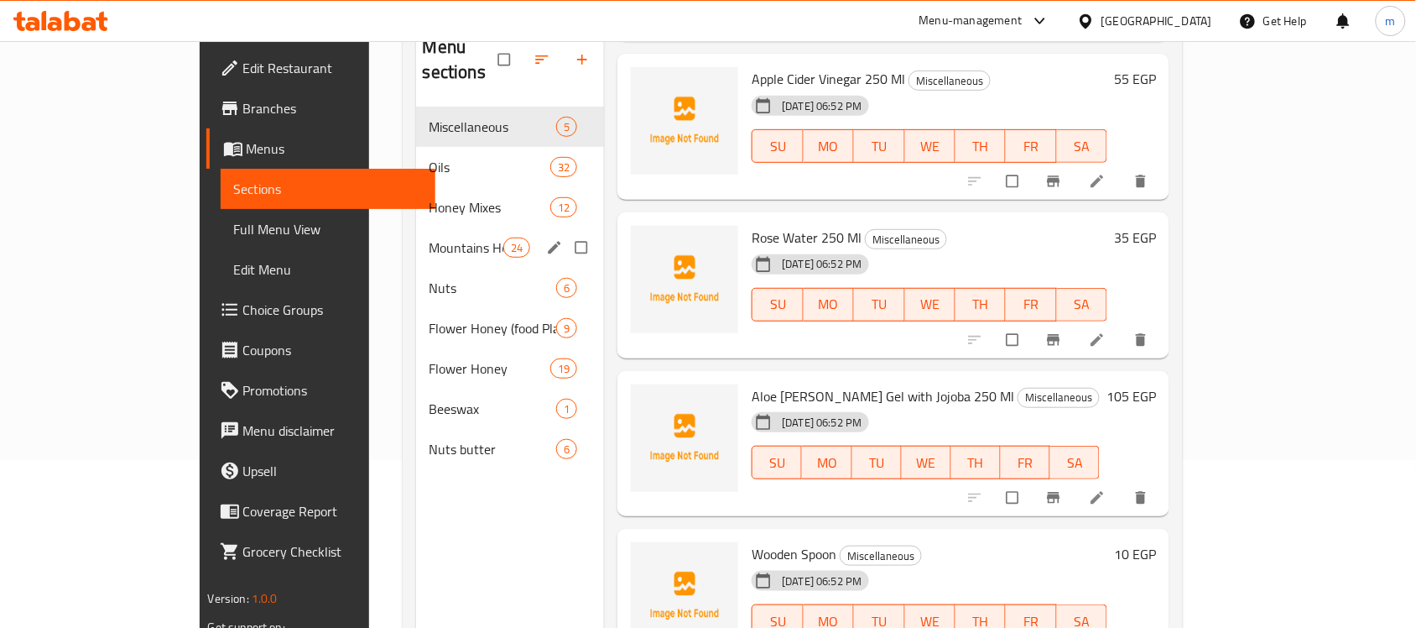
scroll to position [131, 0]
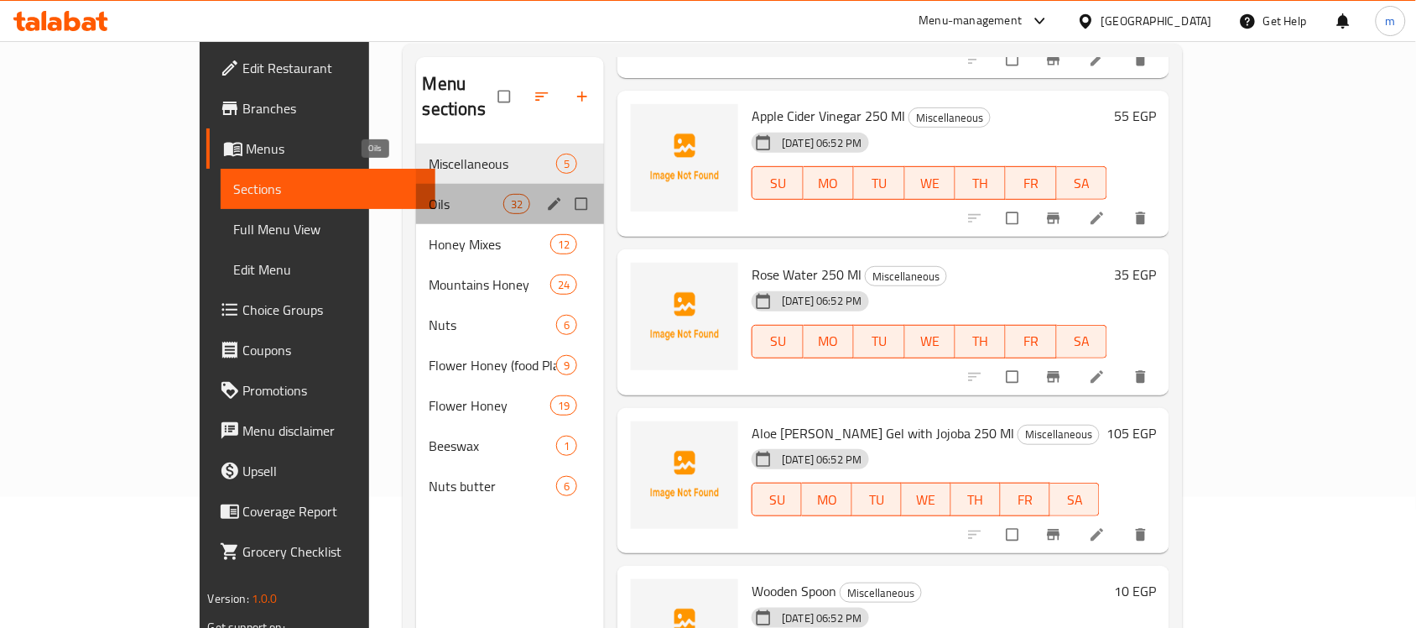
click at [430, 194] on span "Oils" at bounding box center [467, 204] width 74 height 20
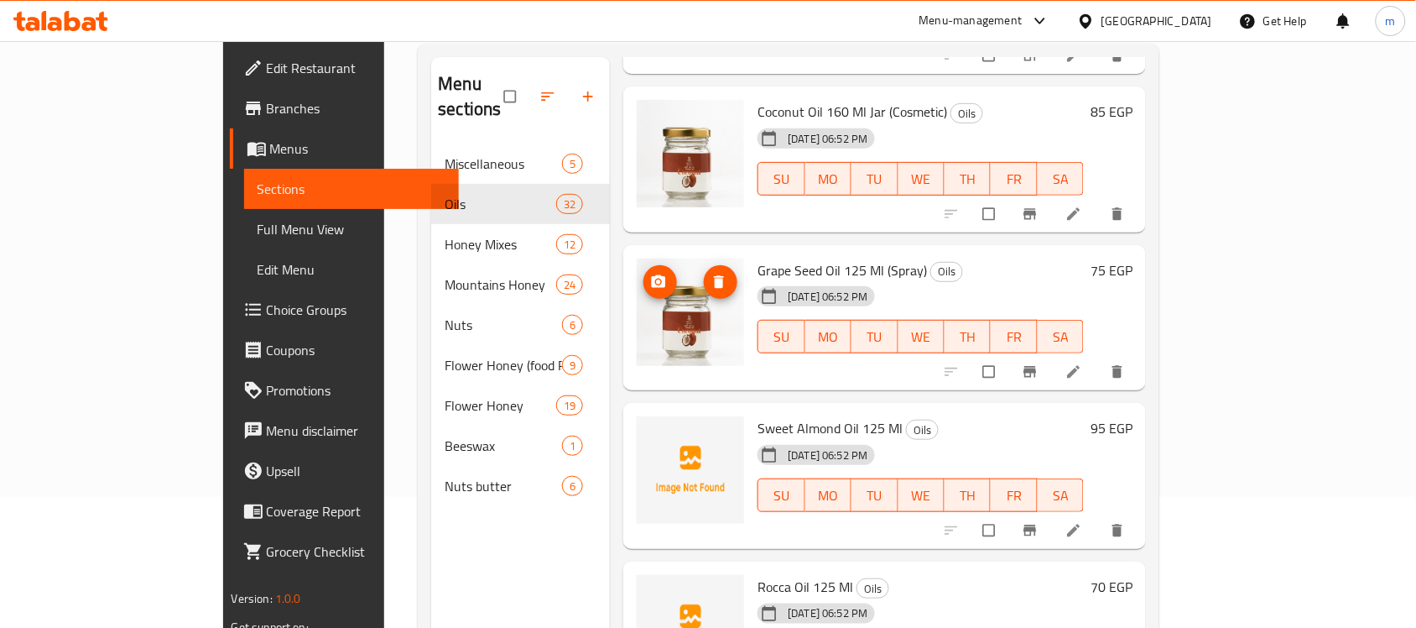
scroll to position [1463, 0]
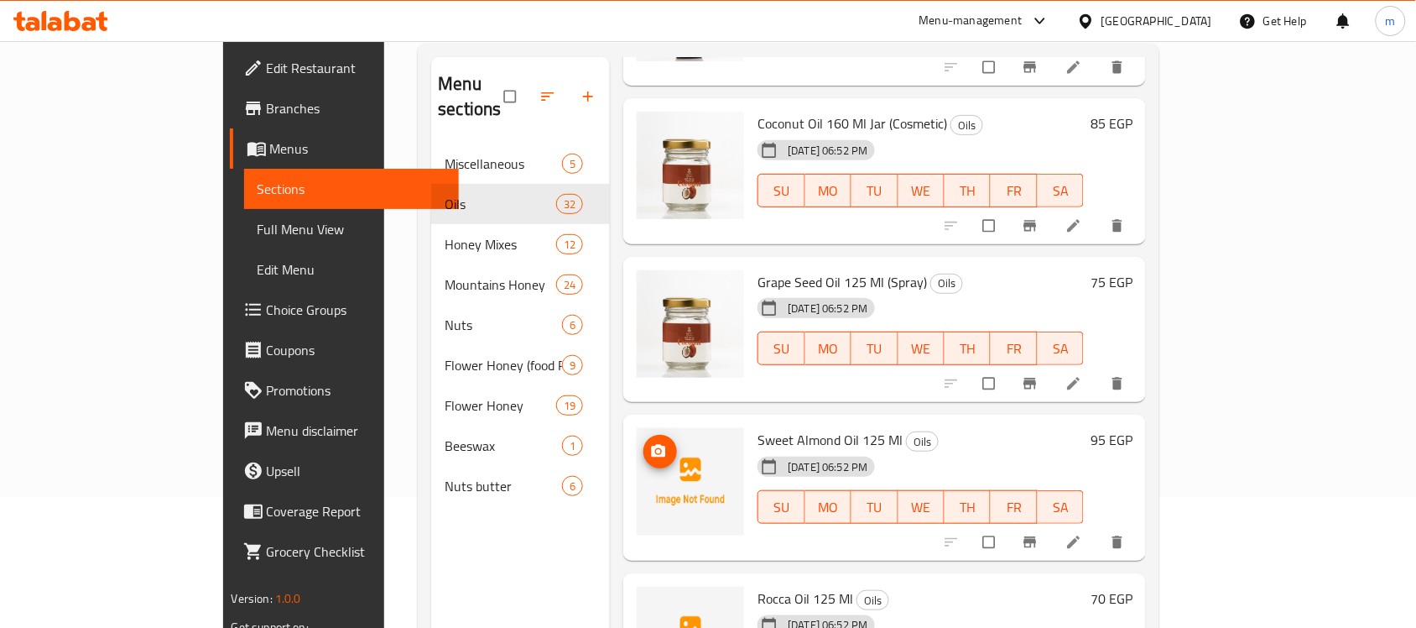
click at [637, 446] on img at bounding box center [690, 481] width 107 height 107
click at [637, 464] on img at bounding box center [690, 481] width 107 height 107
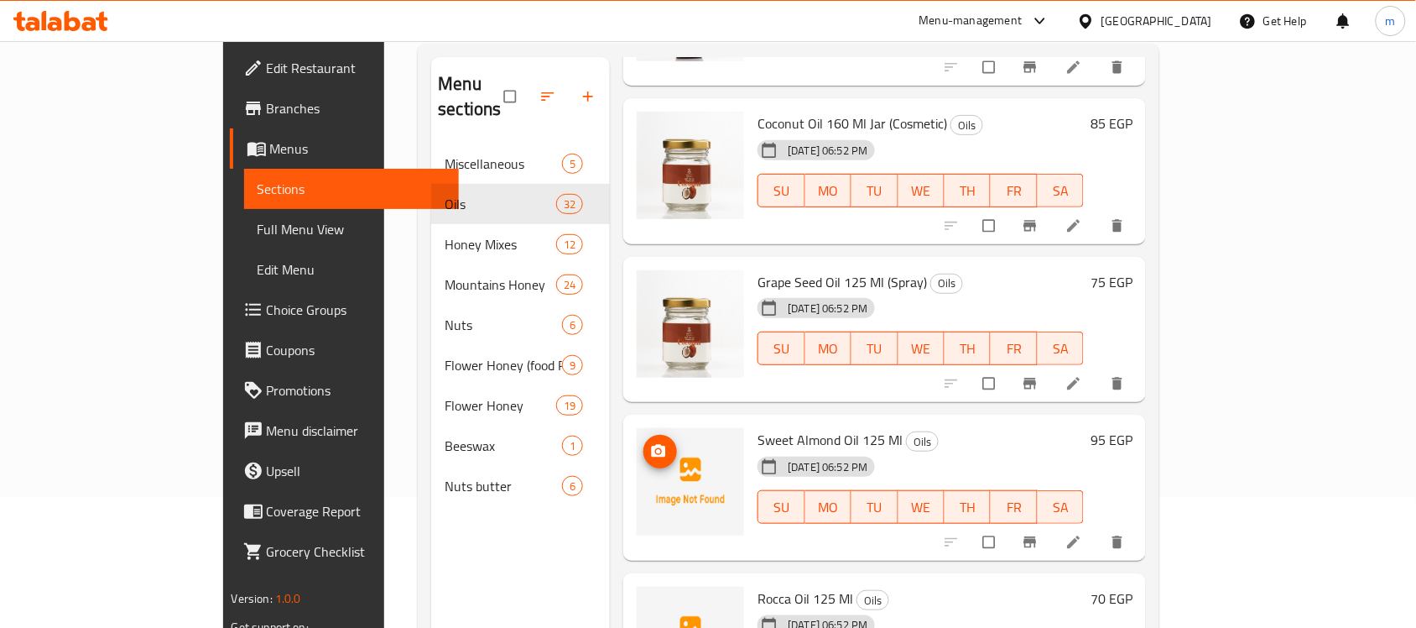
click at [637, 457] on img at bounding box center [690, 481] width 107 height 107
drag, startPoint x: 634, startPoint y: 457, endPoint x: 629, endPoint y: 441, distance: 16.5
click at [637, 441] on img at bounding box center [690, 481] width 107 height 107
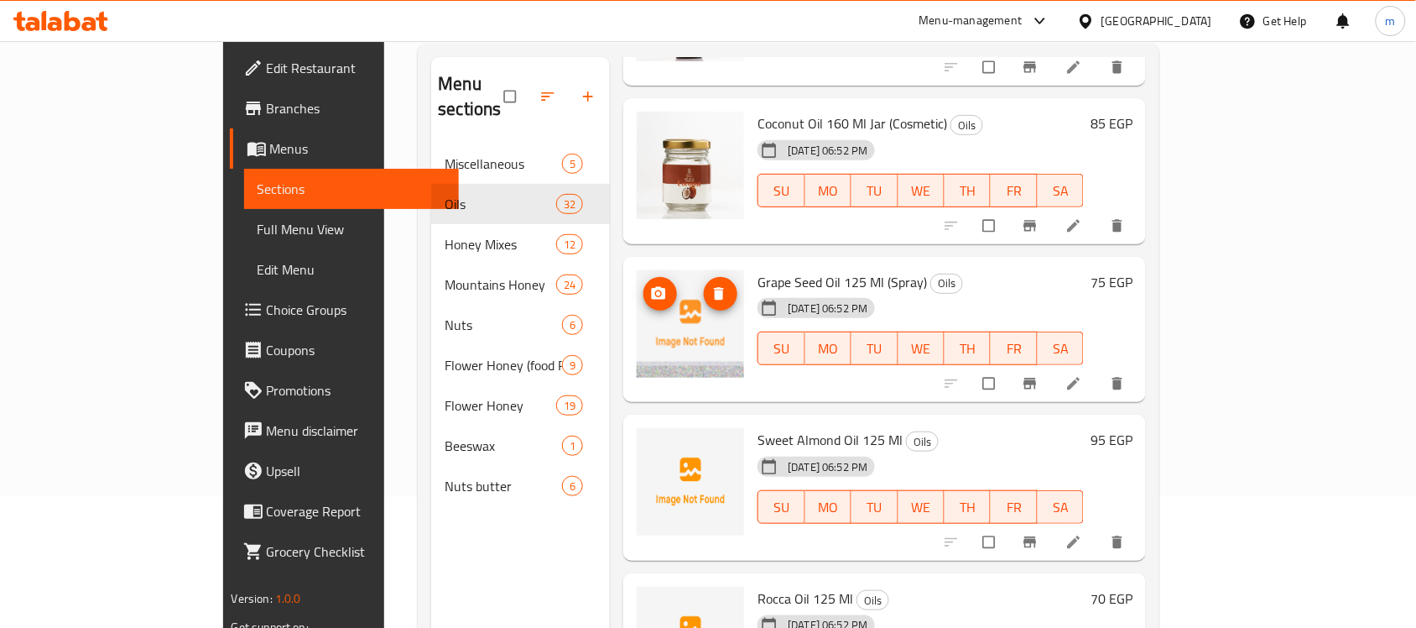
click at [640, 304] on img at bounding box center [690, 323] width 107 height 107
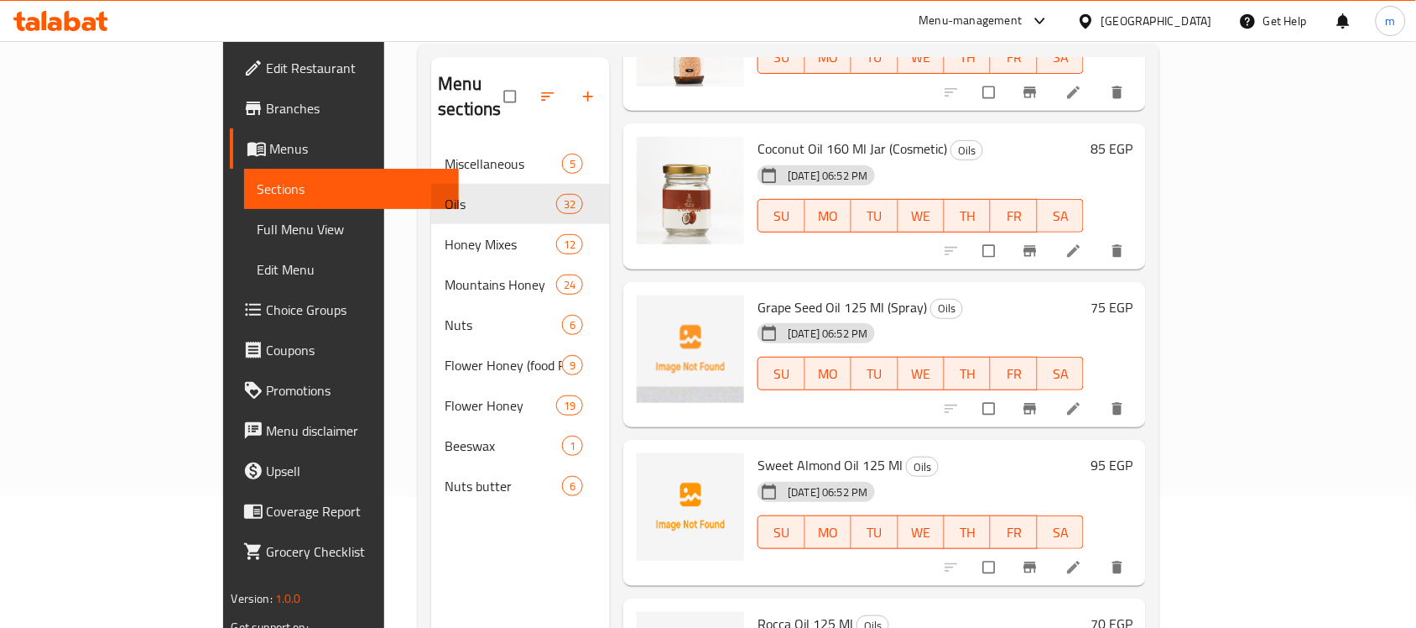
scroll to position [1567, 0]
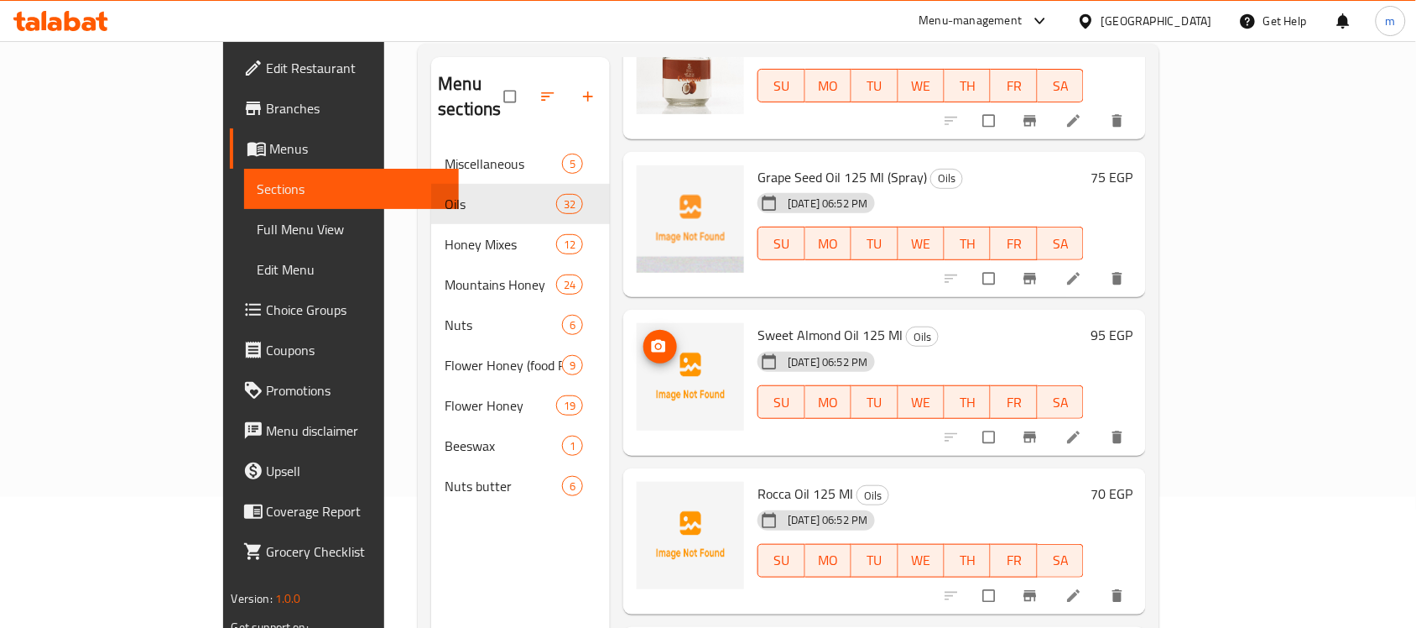
click at [637, 355] on img at bounding box center [690, 376] width 107 height 107
drag, startPoint x: 632, startPoint y: 355, endPoint x: 605, endPoint y: 353, distance: 26.9
click at [637, 353] on img at bounding box center [690, 376] width 107 height 107
click at [715, 182] on icon "delete image" at bounding box center [720, 188] width 10 height 13
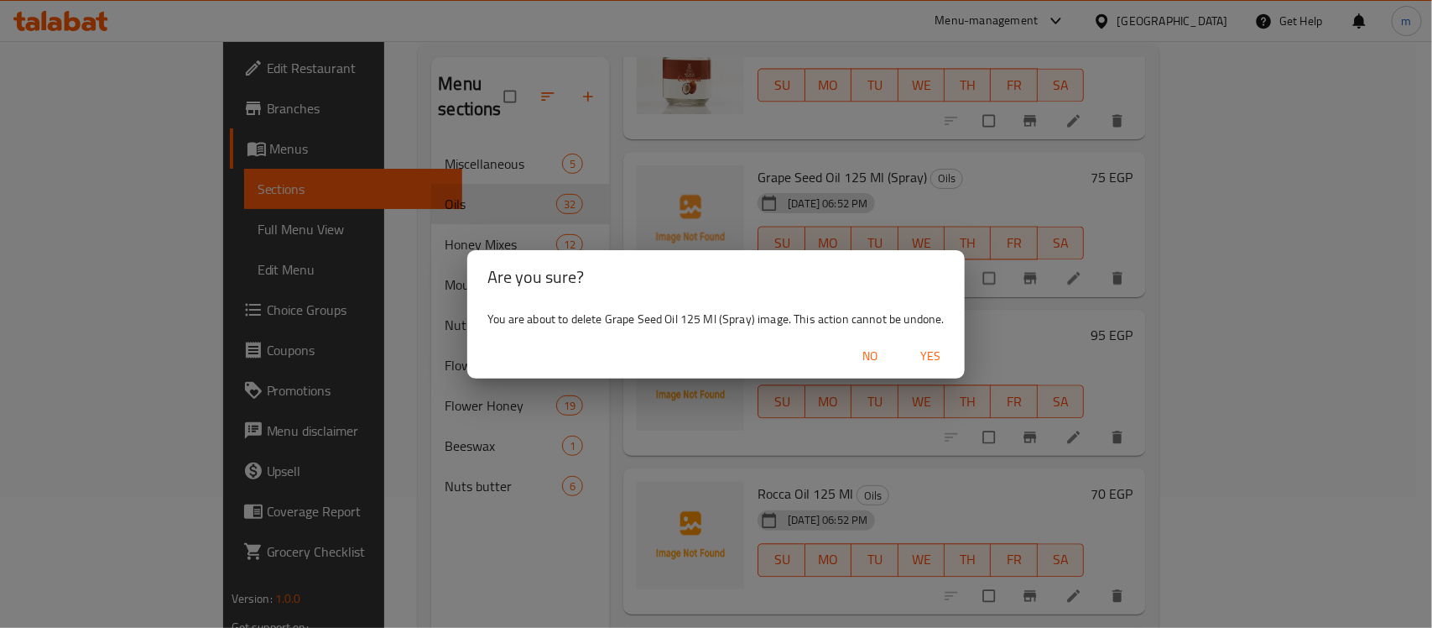
click at [882, 351] on span "No" at bounding box center [871, 356] width 40 height 21
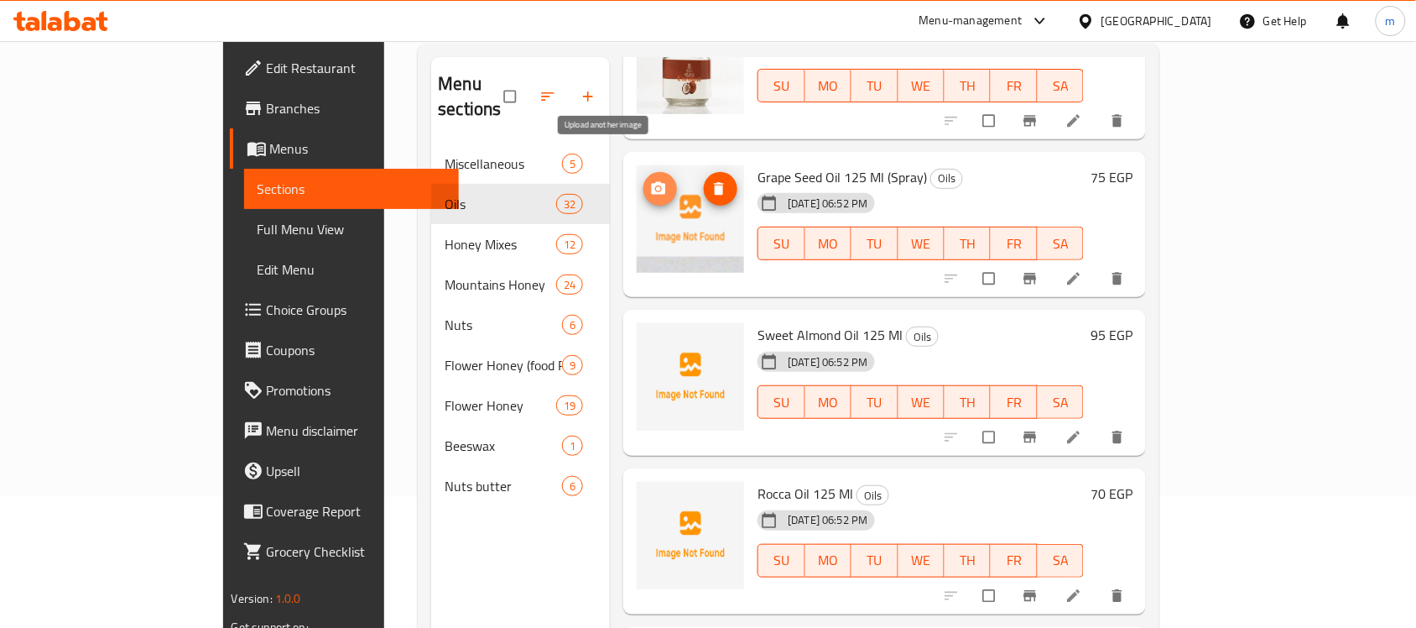
click at [652, 181] on icon "upload picture" at bounding box center [659, 187] width 14 height 13
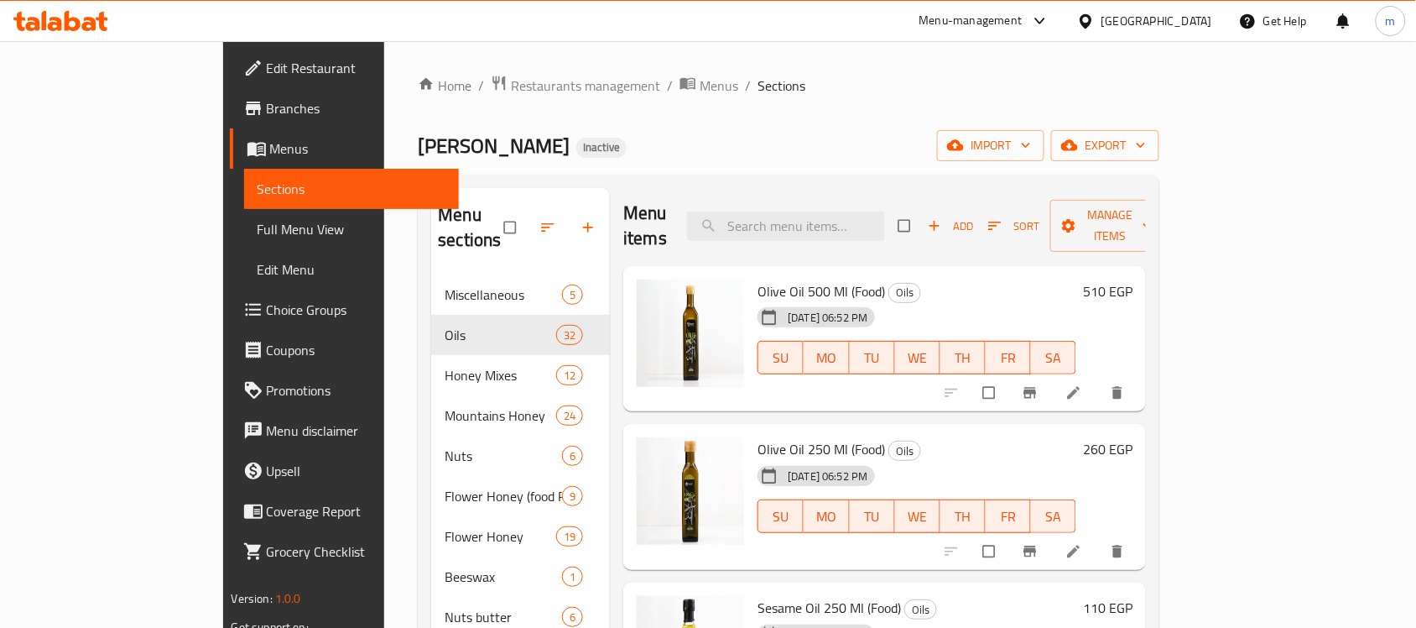
scroll to position [0, 0]
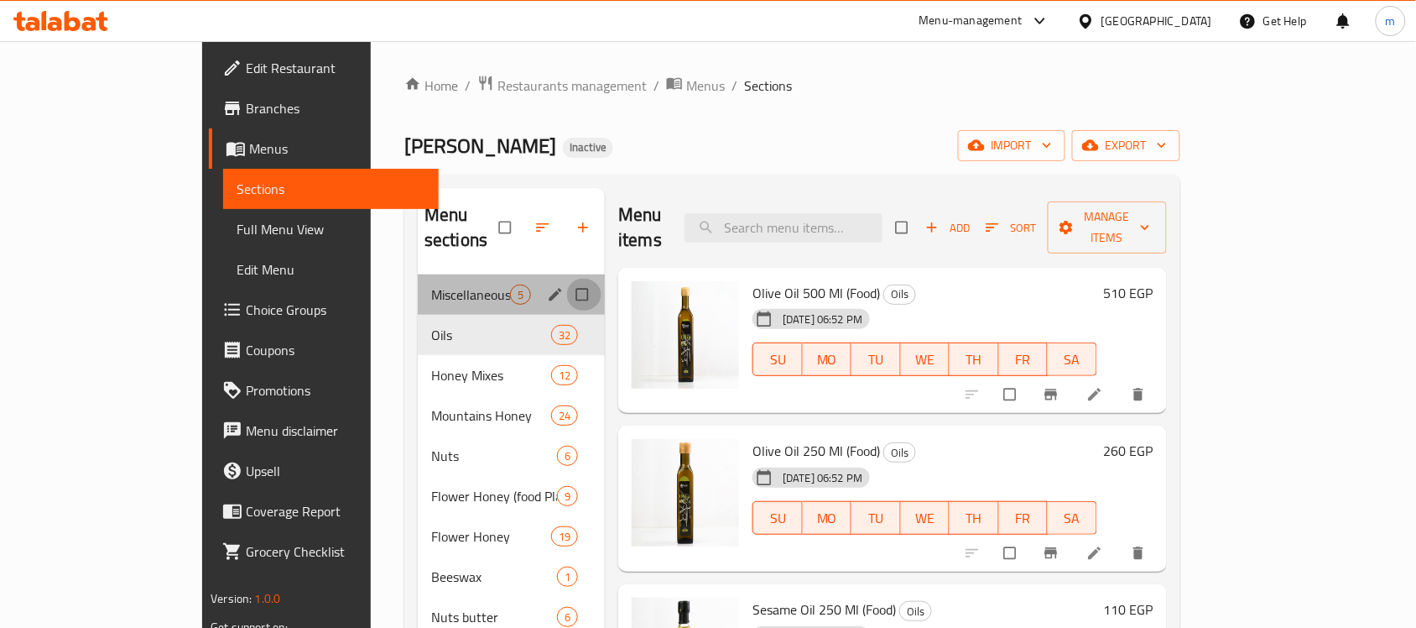
click at [566, 279] on input "Menu sections" at bounding box center [583, 295] width 35 height 32
checkbox input "true"
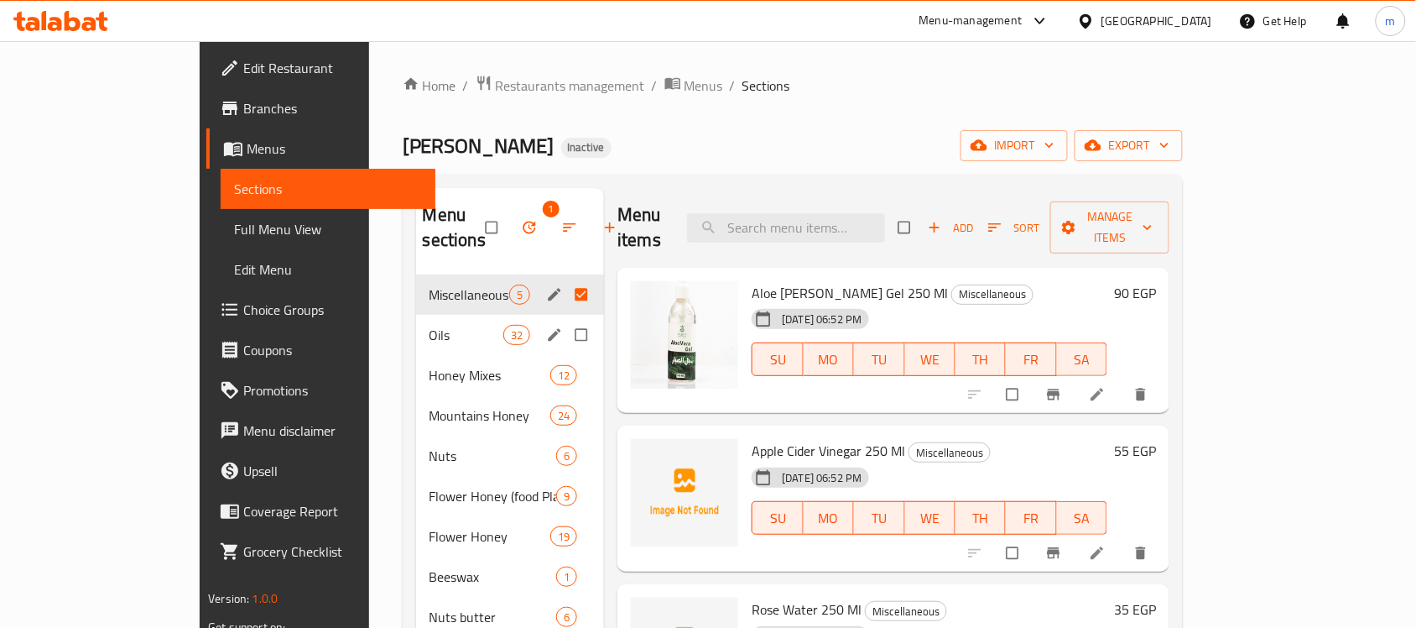
click at [566, 319] on input "Menu sections" at bounding box center [583, 335] width 35 height 32
checkbox input "true"
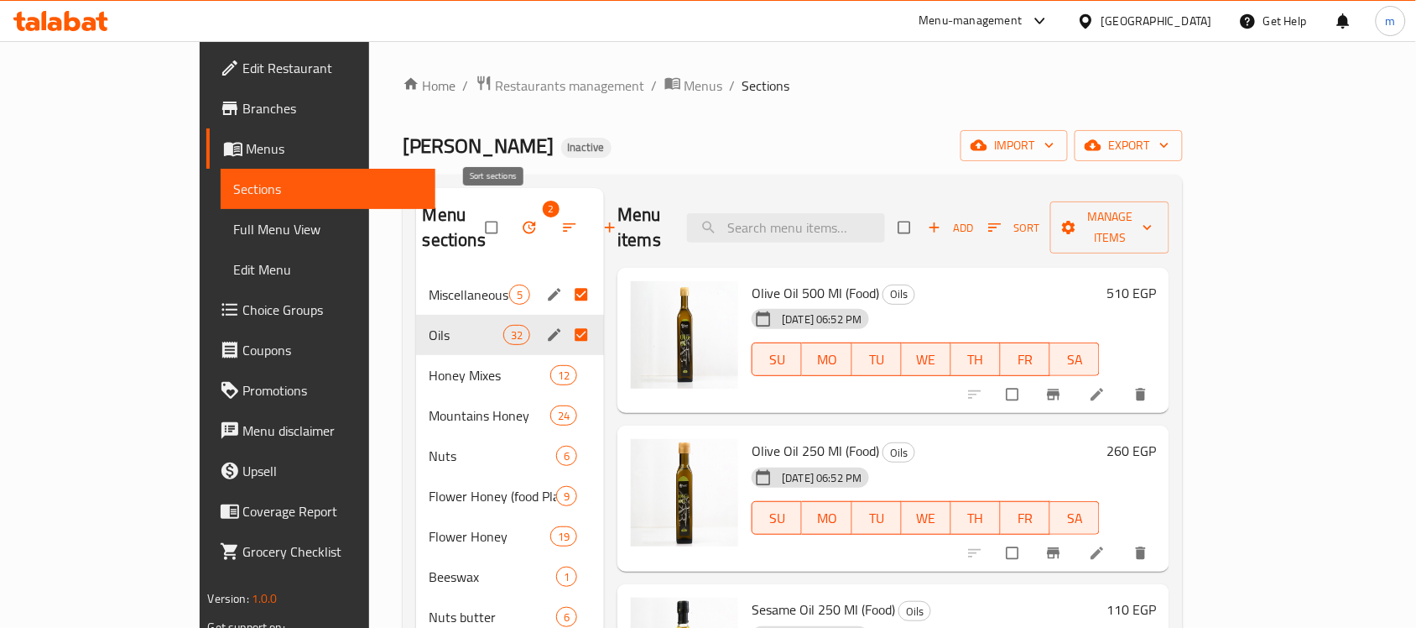
click at [561, 219] on icon "button" at bounding box center [569, 227] width 17 height 17
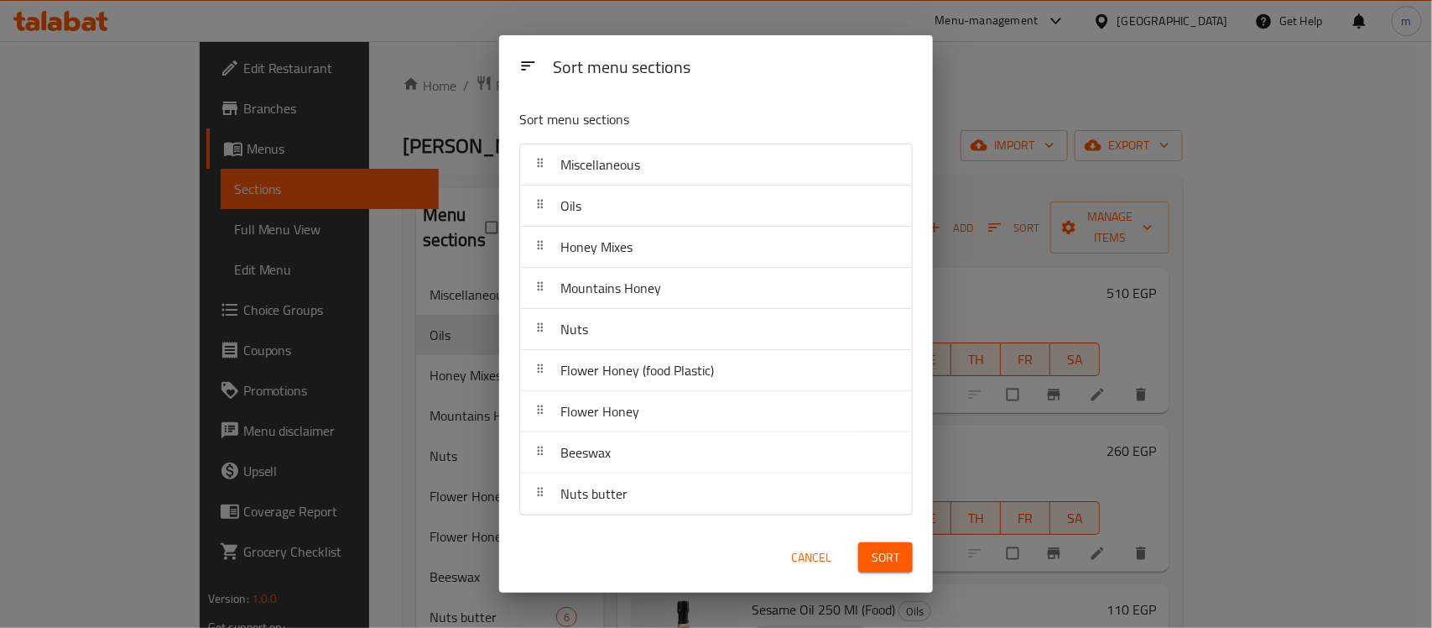
click at [995, 127] on div "Sort menu sections Sort menu sections Miscellaneous Oils Honey Mixes Mountains …" at bounding box center [716, 314] width 1432 height 628
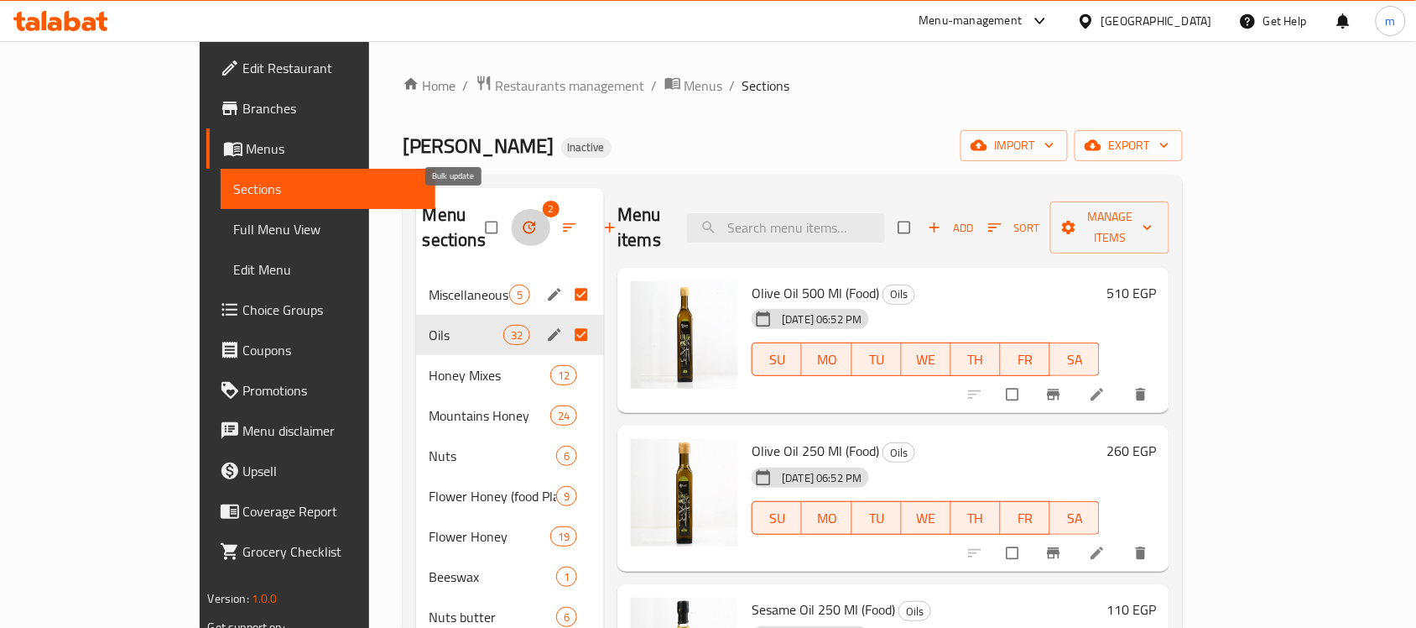
click at [511, 224] on button "button" at bounding box center [531, 227] width 40 height 37
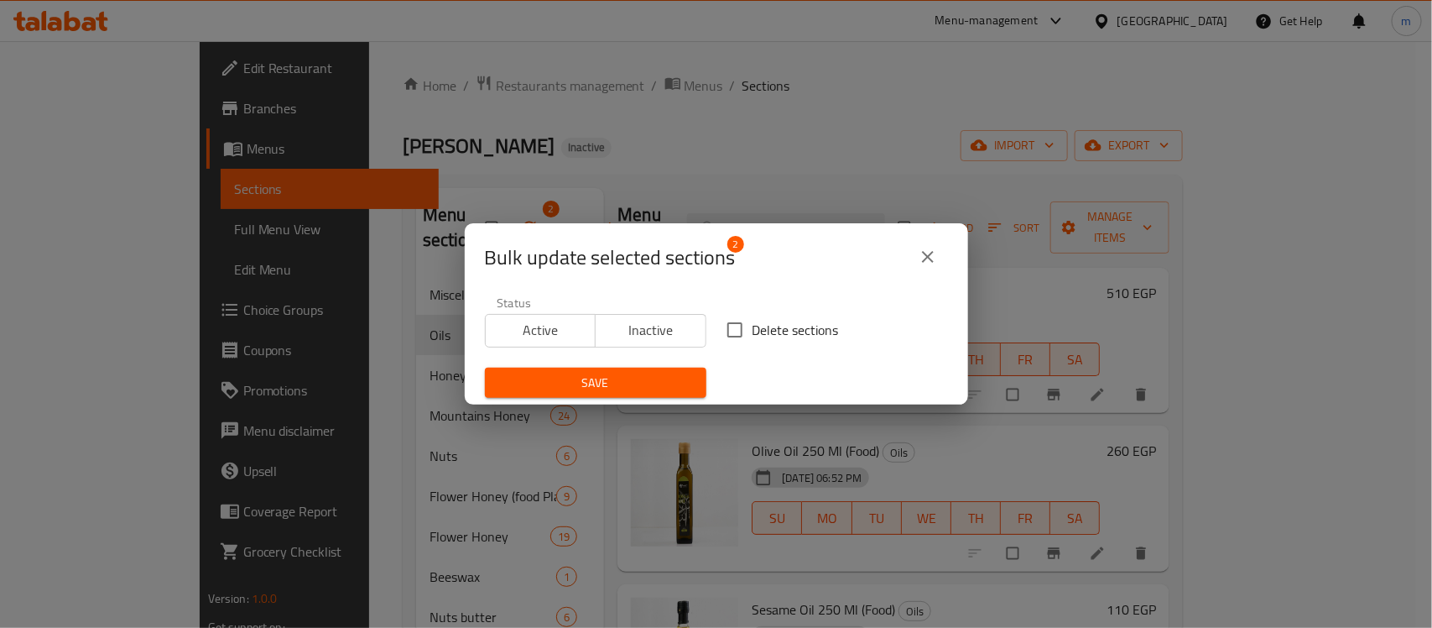
click at [753, 330] on span "Delete sections" at bounding box center [796, 330] width 86 height 20
click at [753, 330] on input "Delete sections" at bounding box center [734, 329] width 35 height 35
checkbox input "true"
click at [661, 376] on span "Save" at bounding box center [595, 383] width 195 height 21
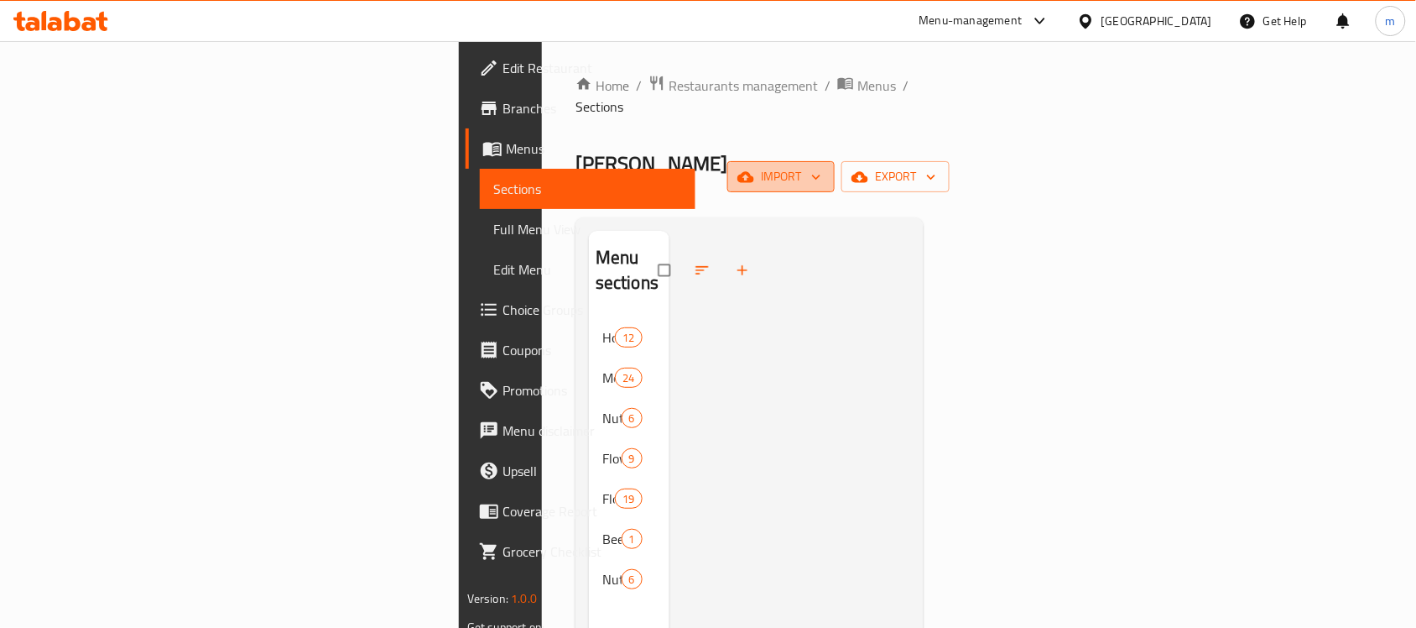
click at [821, 166] on span "import" at bounding box center [781, 176] width 81 height 21
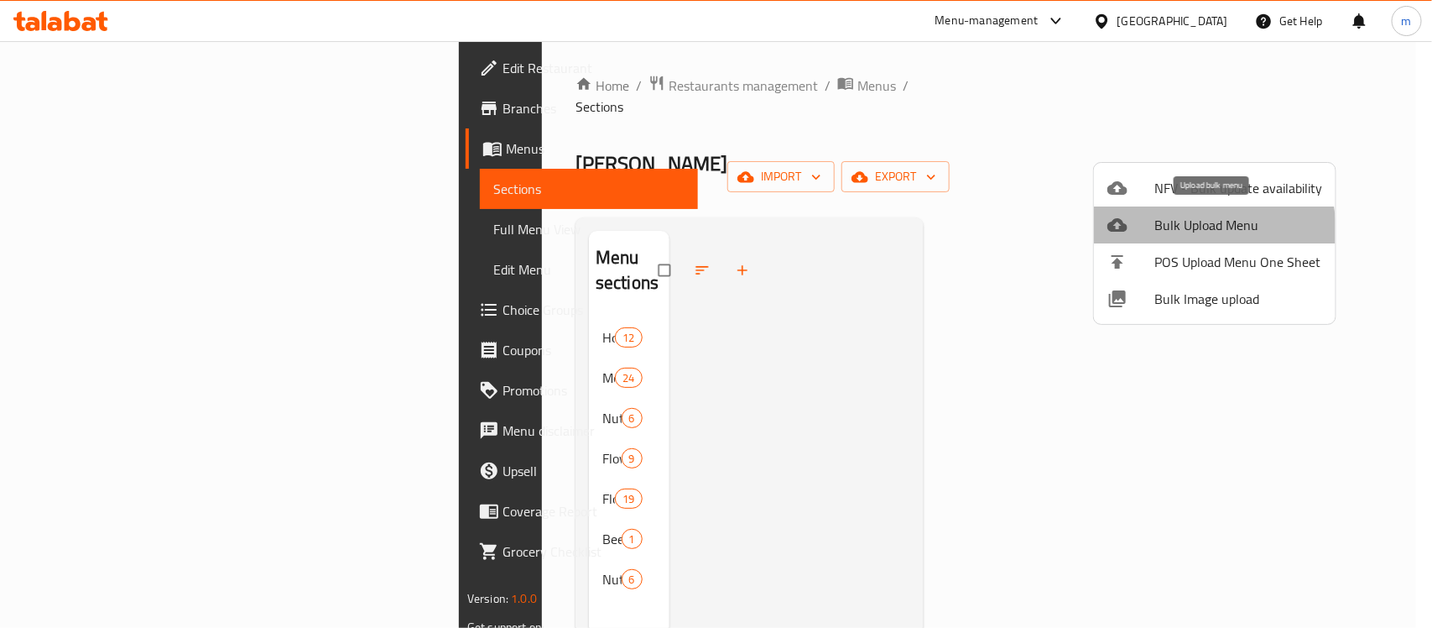
click at [1175, 232] on span "Bulk Upload Menu" at bounding box center [1239, 225] width 168 height 20
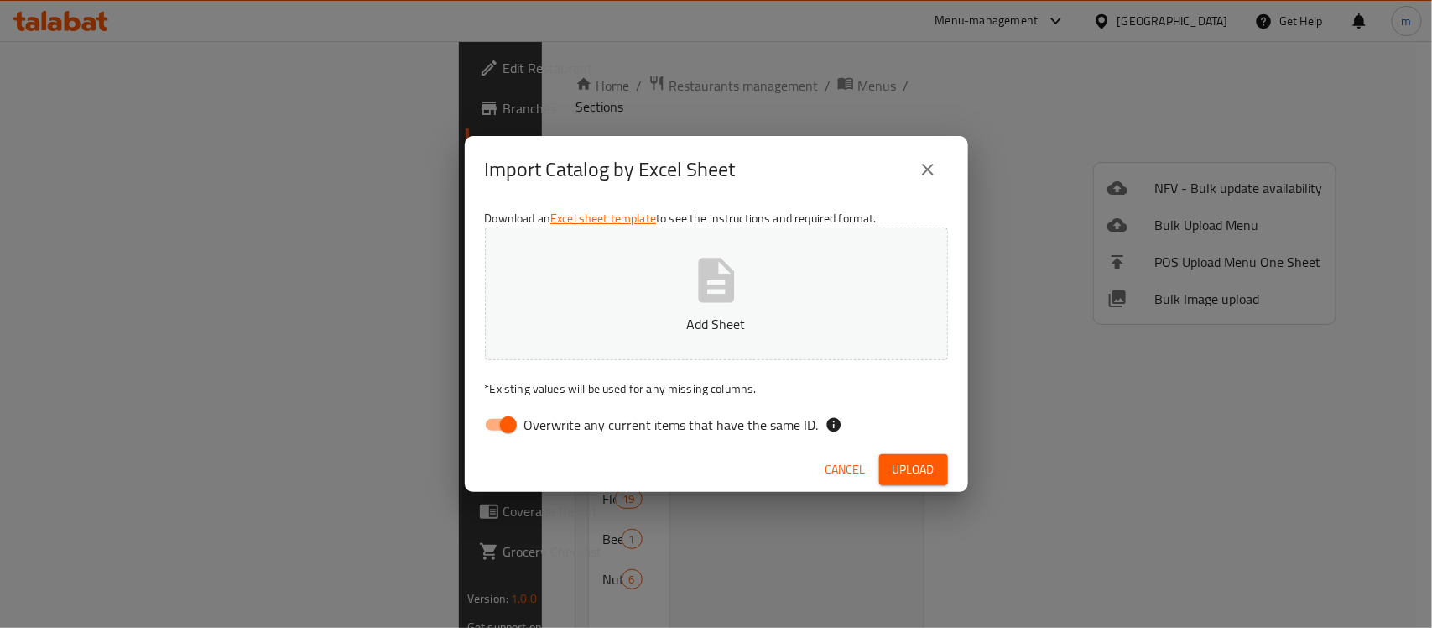
click at [504, 414] on input "Overwrite any current items that have the same ID." at bounding box center [509, 425] width 96 height 32
checkbox input "false"
click at [899, 467] on span "Upload" at bounding box center [914, 469] width 42 height 21
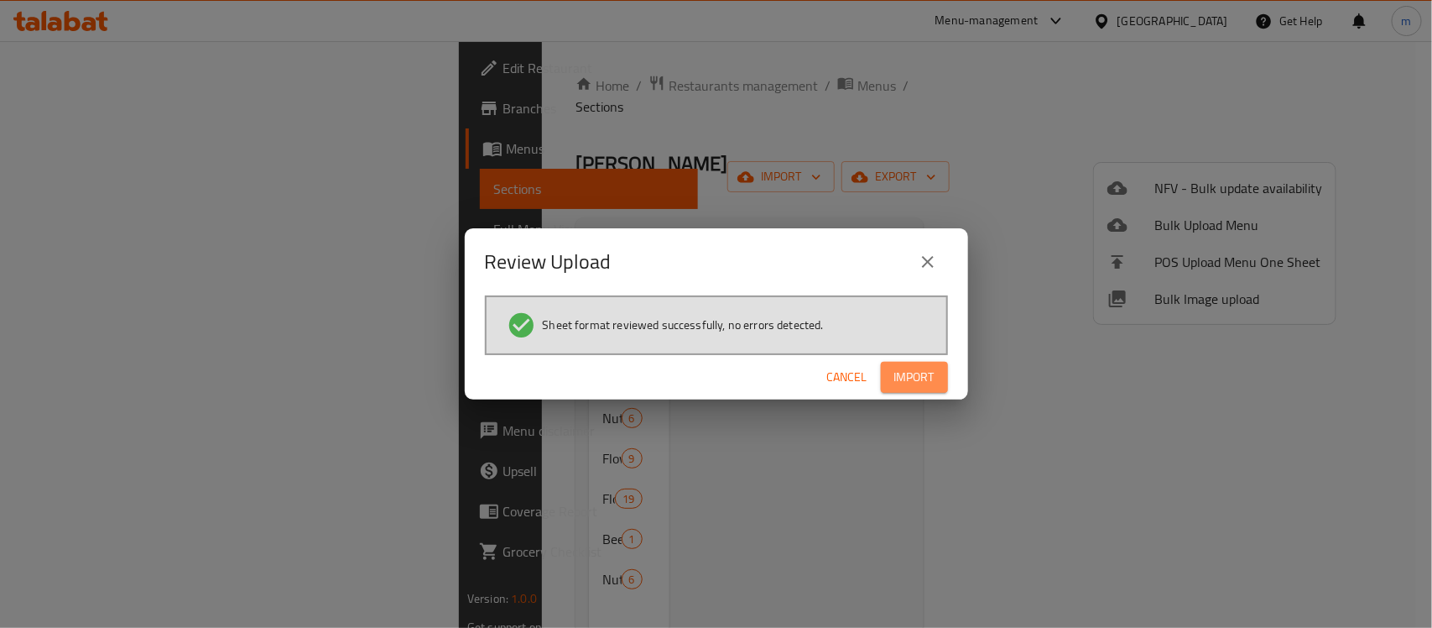
click at [945, 376] on button "Import" at bounding box center [914, 377] width 67 height 31
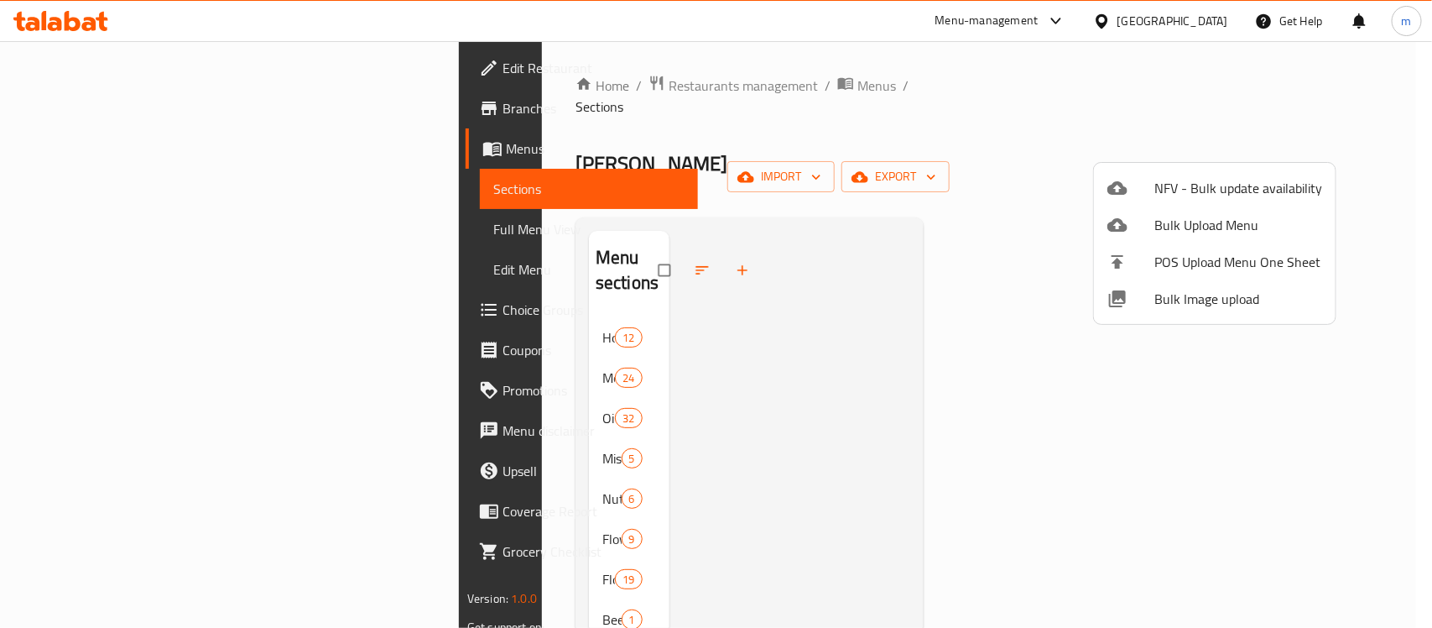
click at [974, 111] on div at bounding box center [716, 314] width 1432 height 628
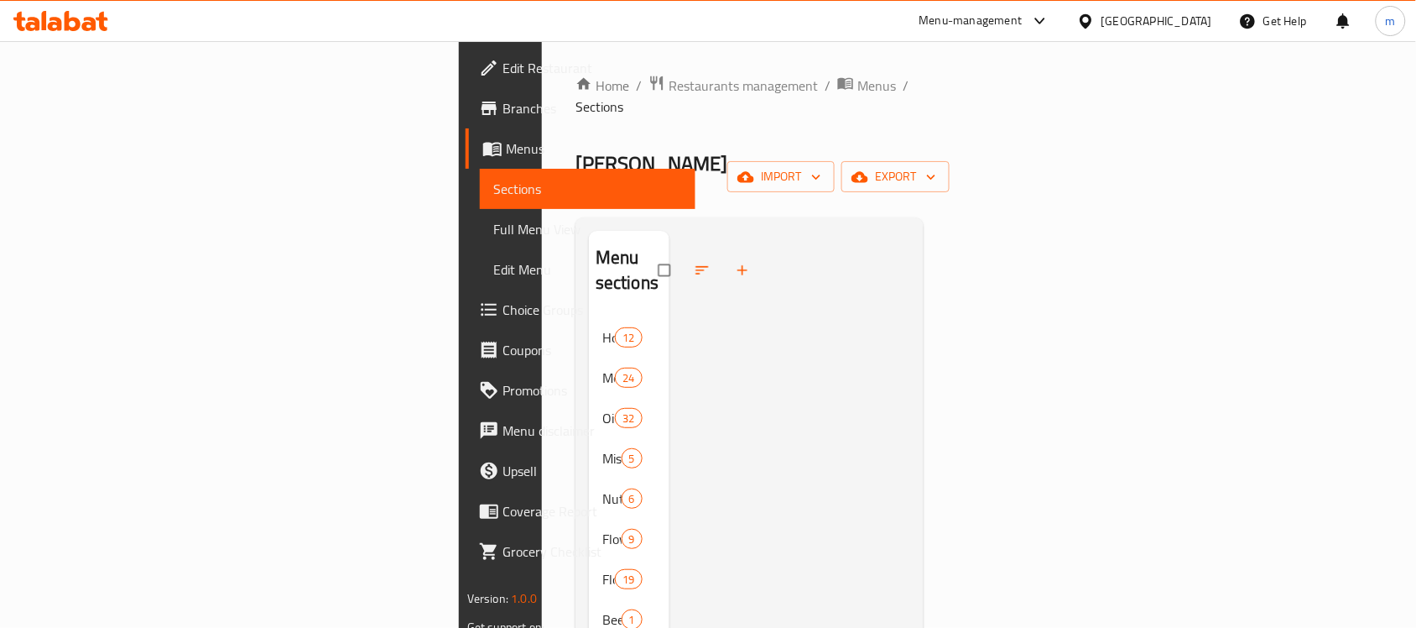
click at [493, 225] on span "Full Menu View" at bounding box center [587, 229] width 189 height 20
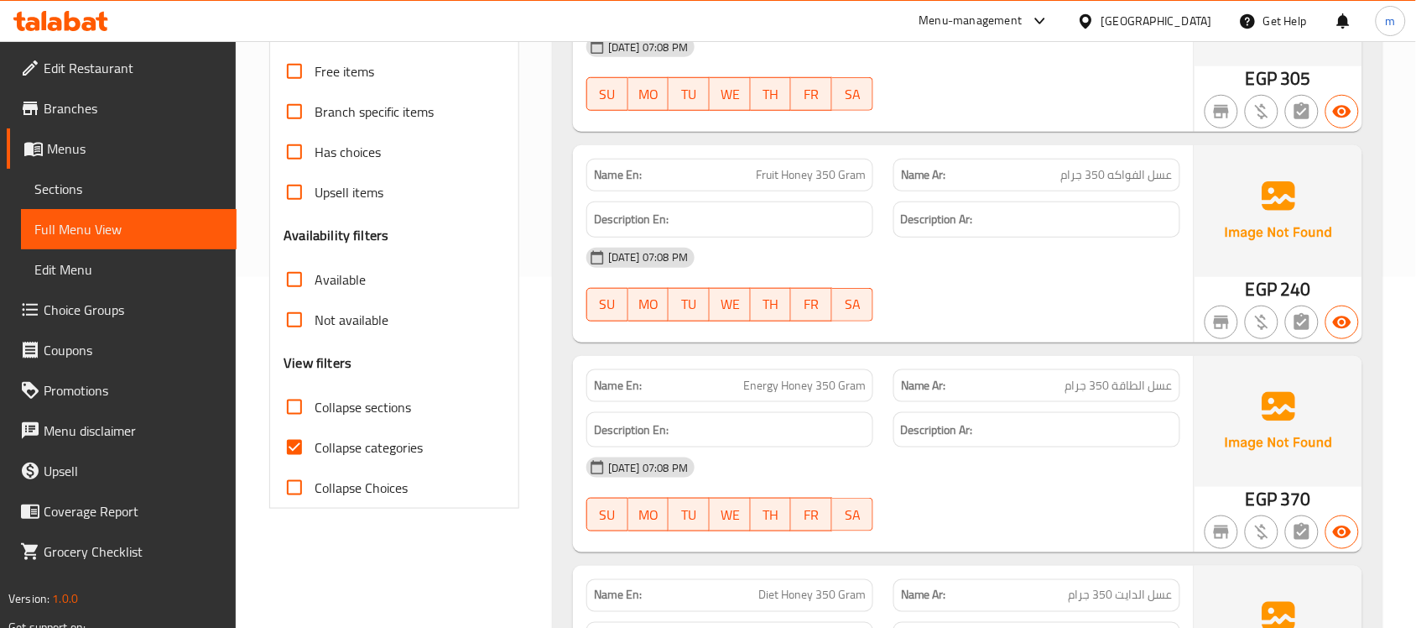
scroll to position [524, 0]
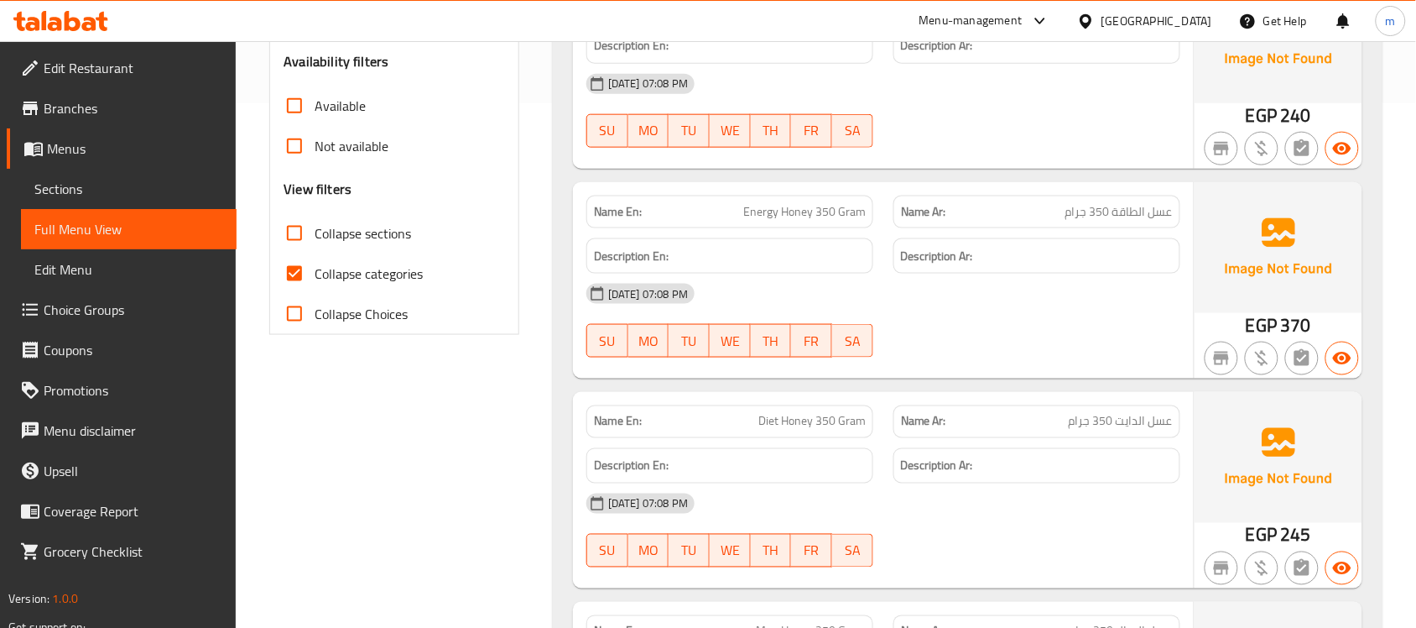
click at [338, 232] on span "Collapse sections" at bounding box center [363, 233] width 96 height 20
click at [315, 232] on input "Collapse sections" at bounding box center [294, 233] width 40 height 40
checkbox input "true"
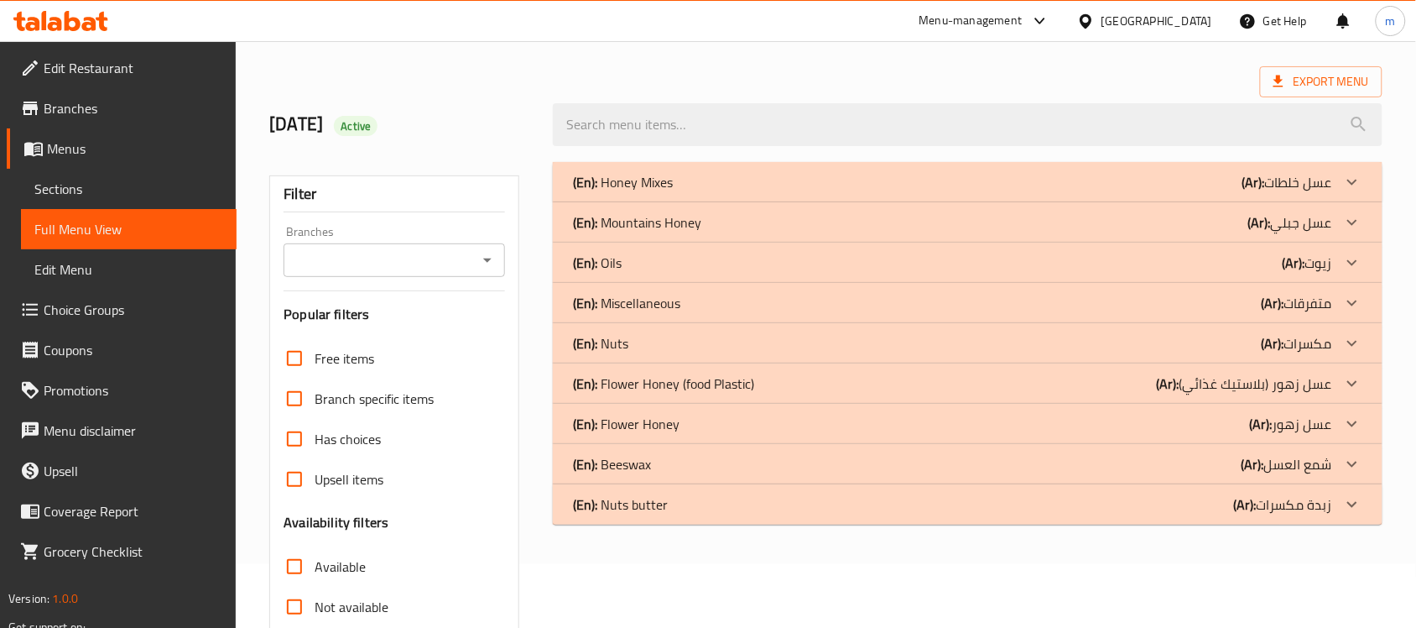
scroll to position [55, 0]
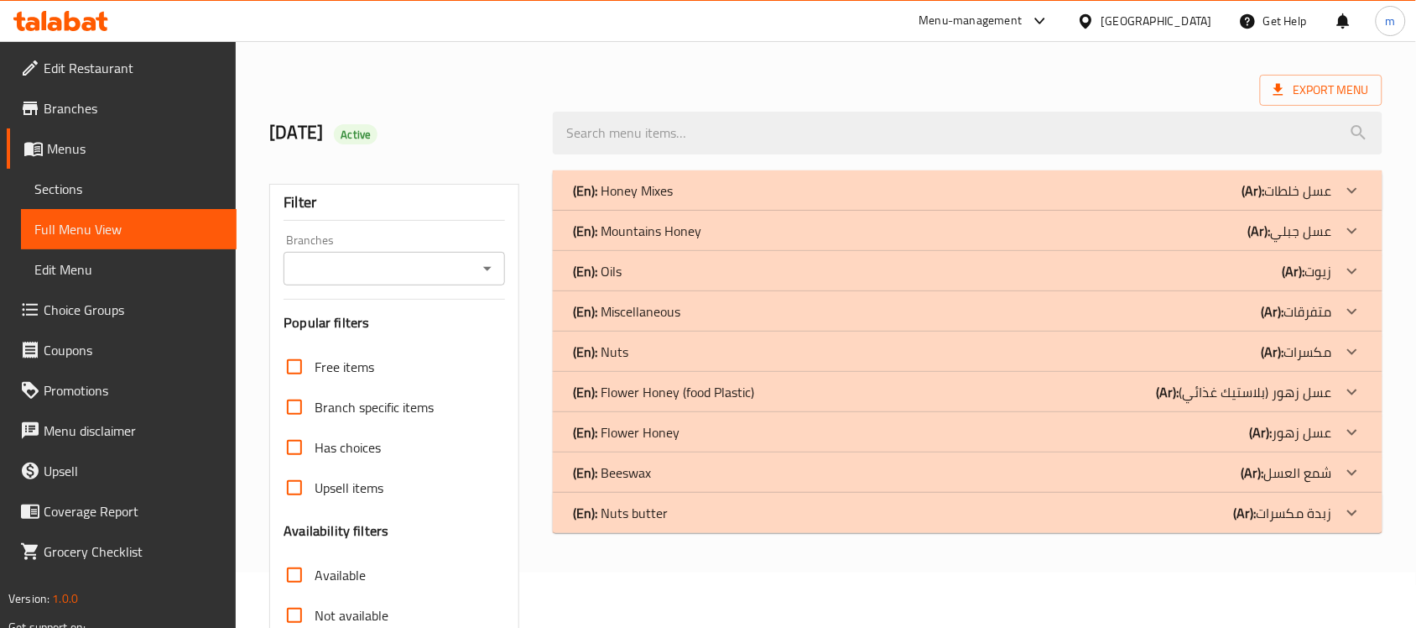
click at [649, 201] on div "(En): Oils (Ar): زيوت" at bounding box center [952, 190] width 759 height 20
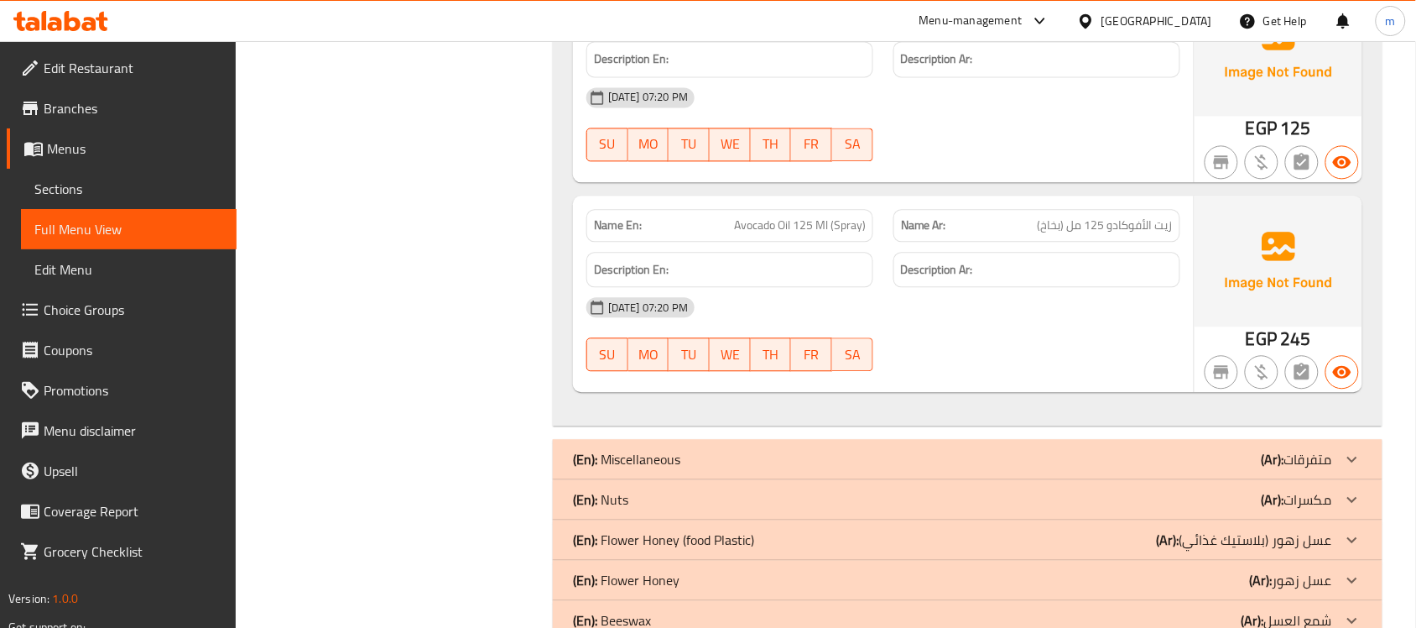
scroll to position [6784, 0]
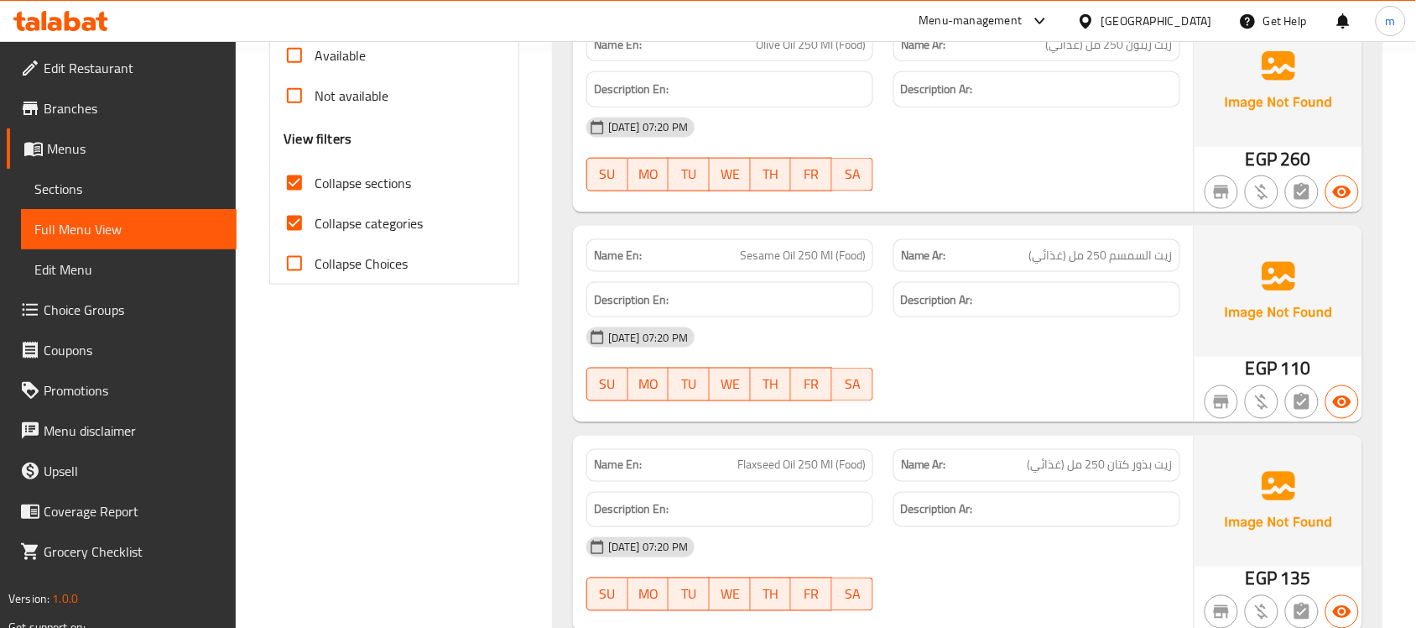
scroll to position [408, 0]
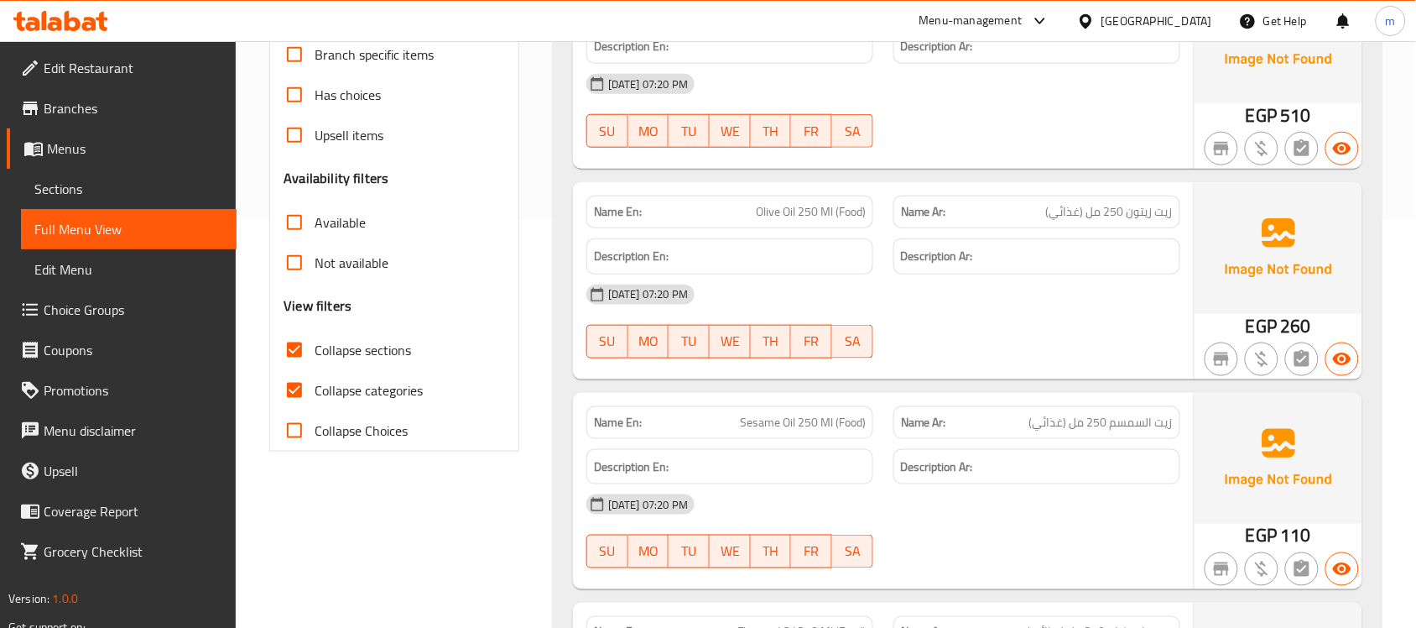
click at [320, 395] on span "Collapse categories" at bounding box center [369, 390] width 108 height 20
click at [315, 395] on input "Collapse categories" at bounding box center [294, 390] width 40 height 40
checkbox input "false"
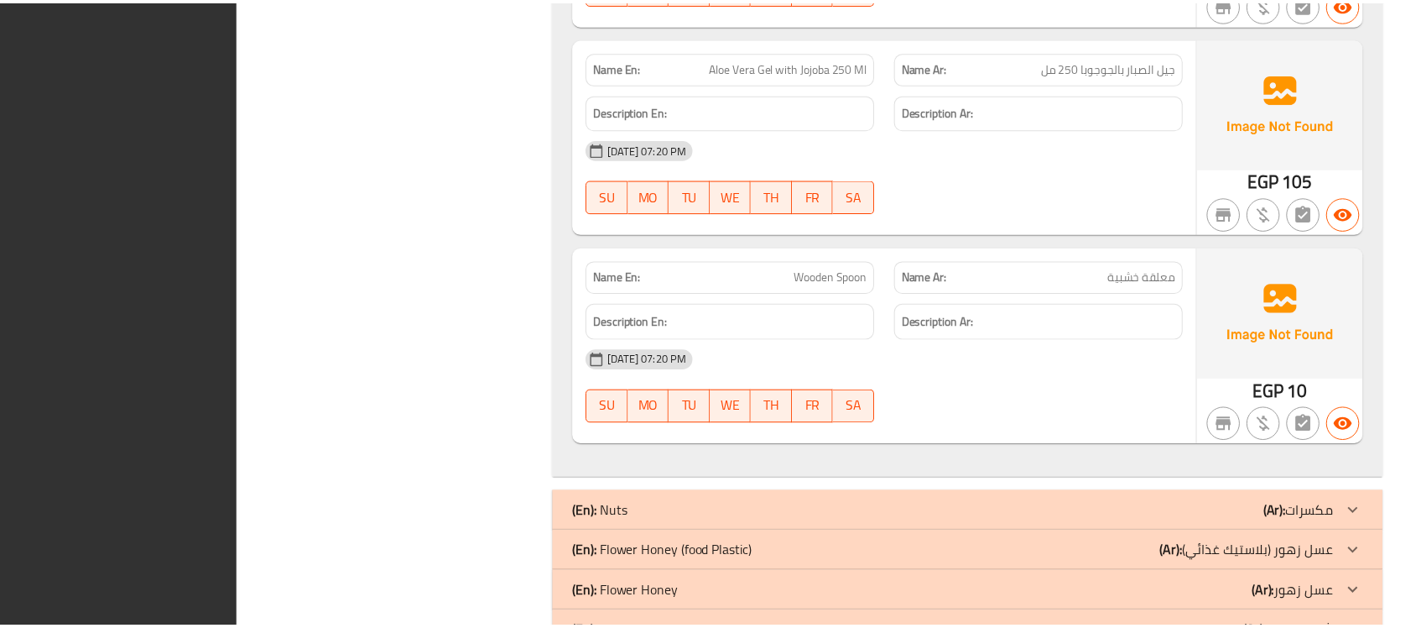
scroll to position [7888, 0]
